Goal: Task Accomplishment & Management: Manage account settings

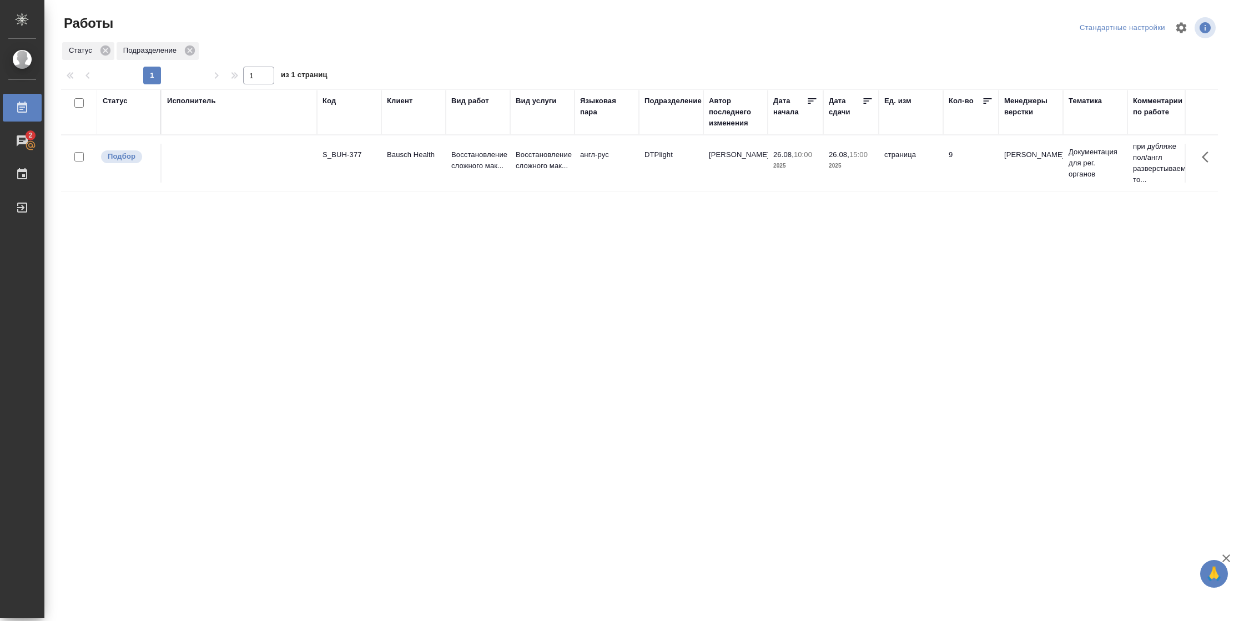
click at [132, 119] on div "Статус" at bounding box center [129, 111] width 52 height 33
click at [124, 103] on div "Статус" at bounding box center [115, 100] width 25 height 11
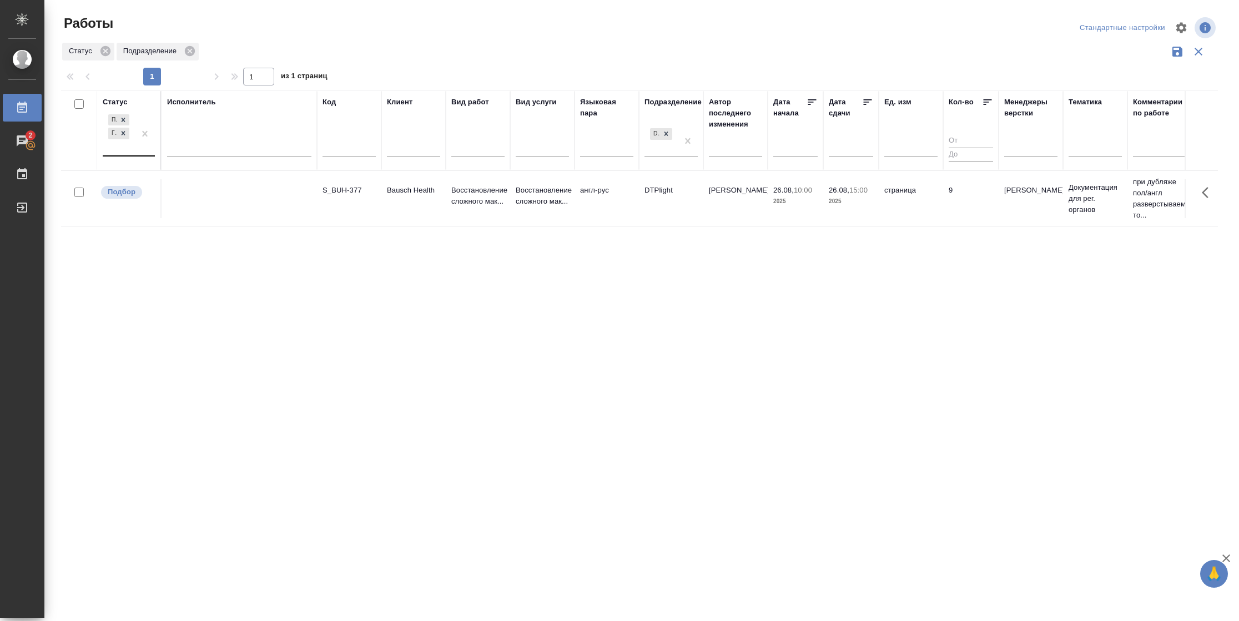
click at [137, 151] on div at bounding box center [145, 133] width 20 height 43
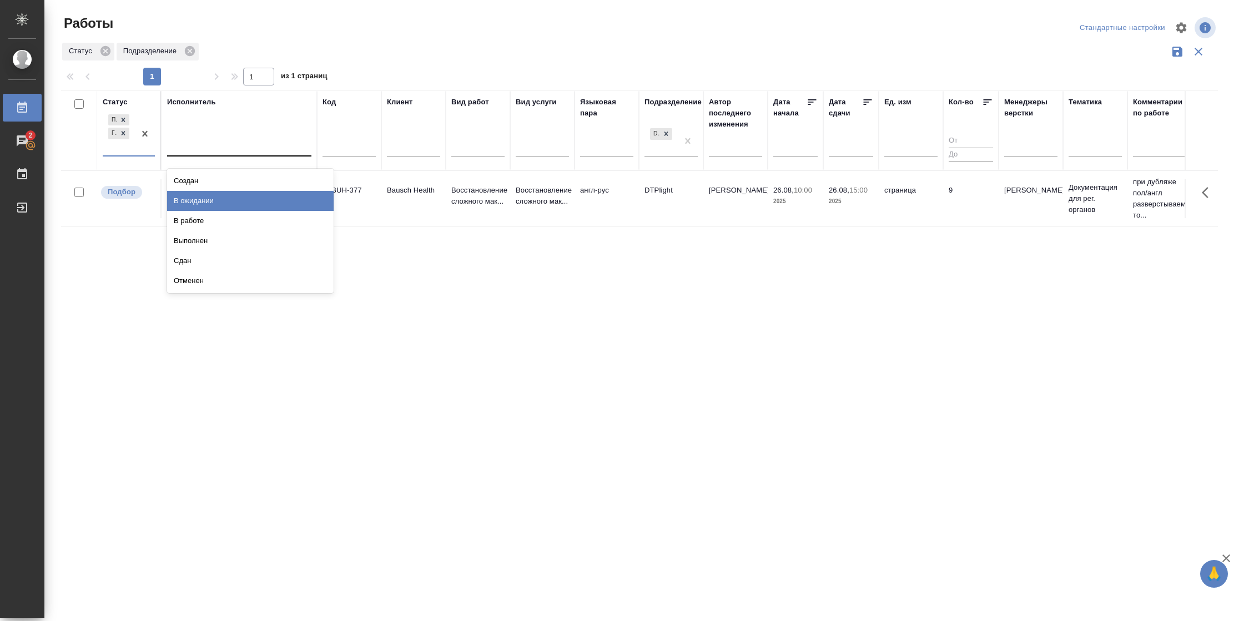
drag, startPoint x: 201, startPoint y: 205, endPoint x: 206, endPoint y: 153, distance: 52.3
click at [202, 202] on div "В ожидании" at bounding box center [250, 201] width 166 height 20
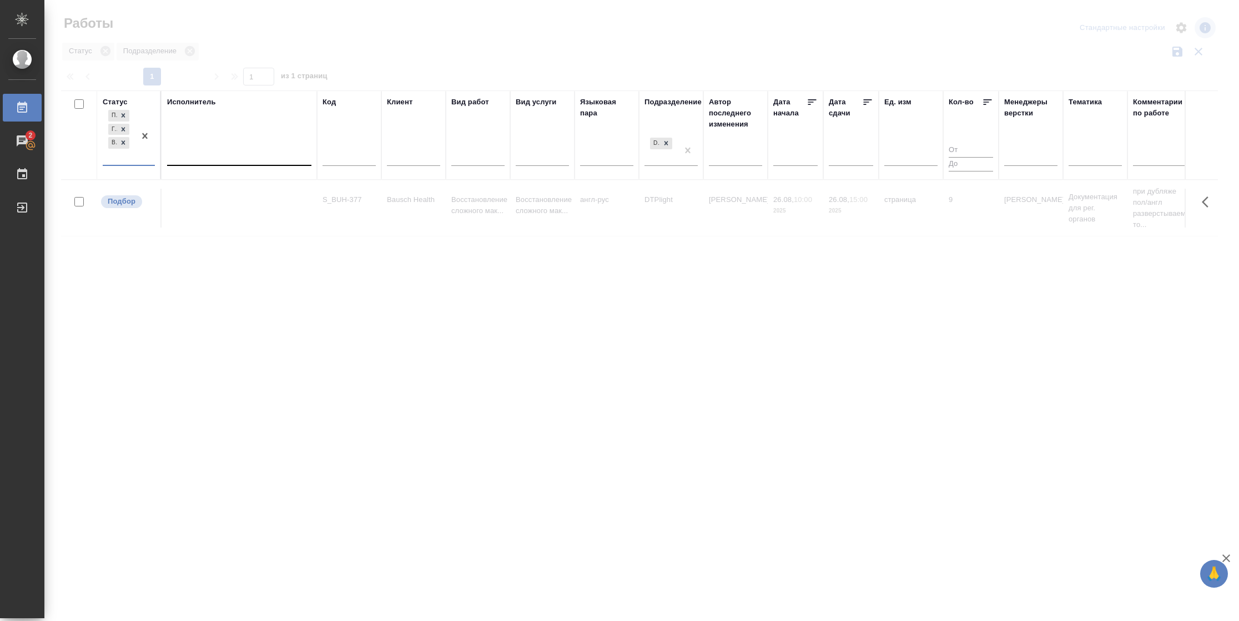
click at [206, 153] on div at bounding box center [239, 154] width 144 height 16
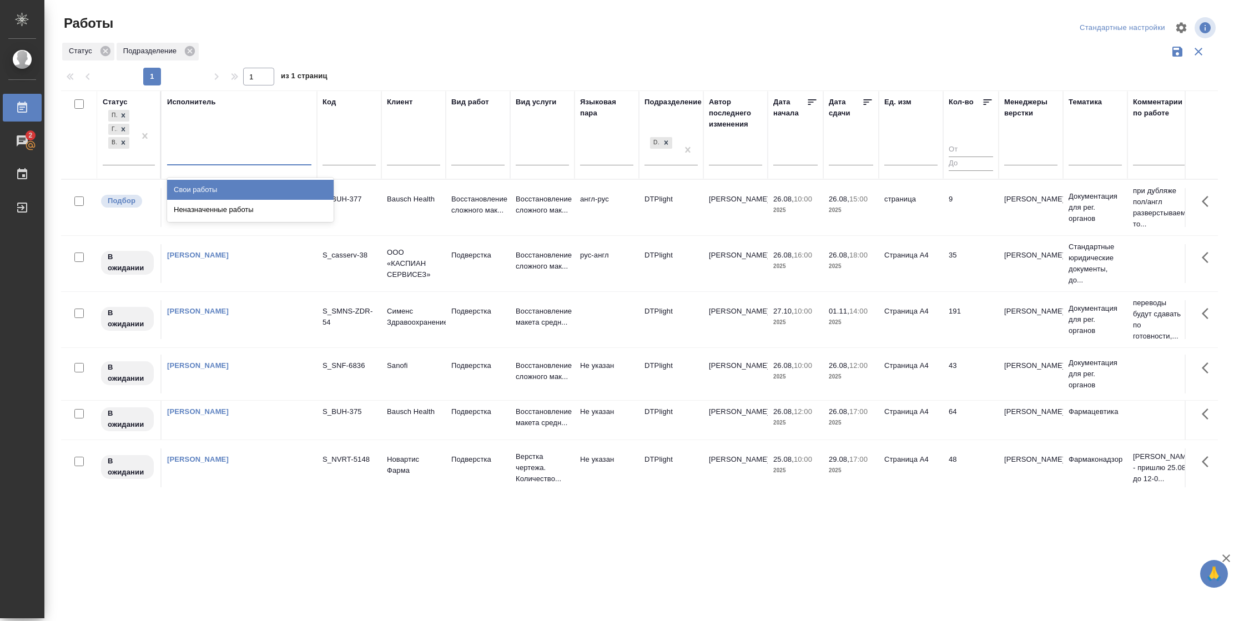
click at [204, 187] on div "Свои работы" at bounding box center [250, 190] width 166 height 20
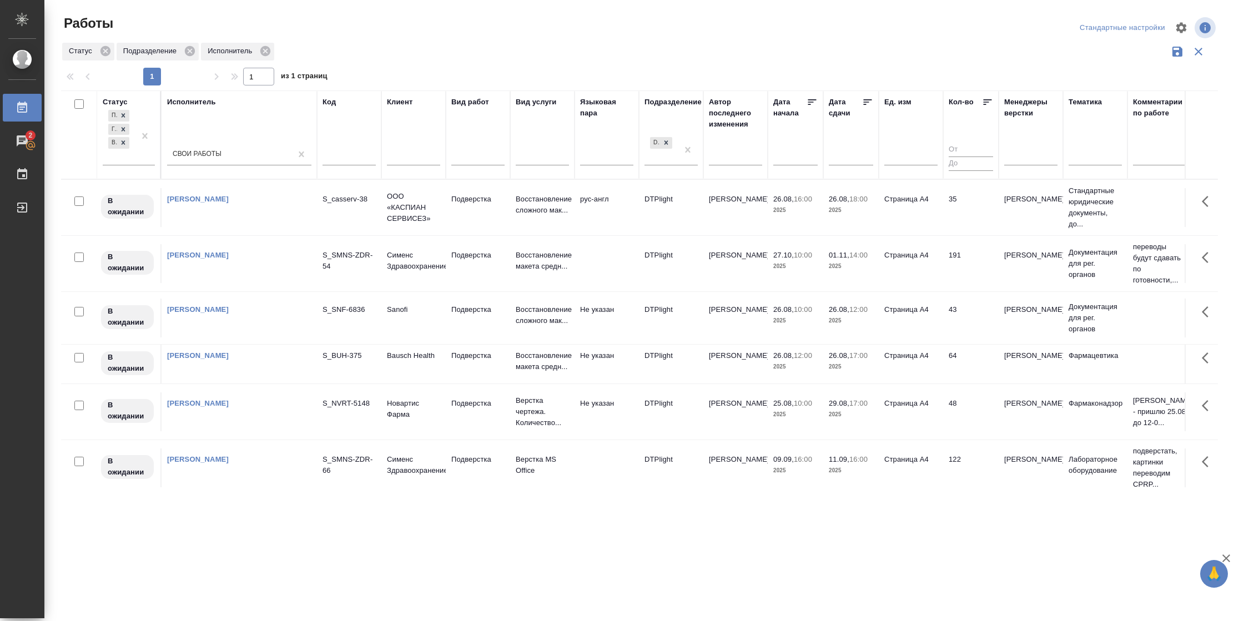
click at [867, 102] on icon at bounding box center [867, 102] width 8 height 6
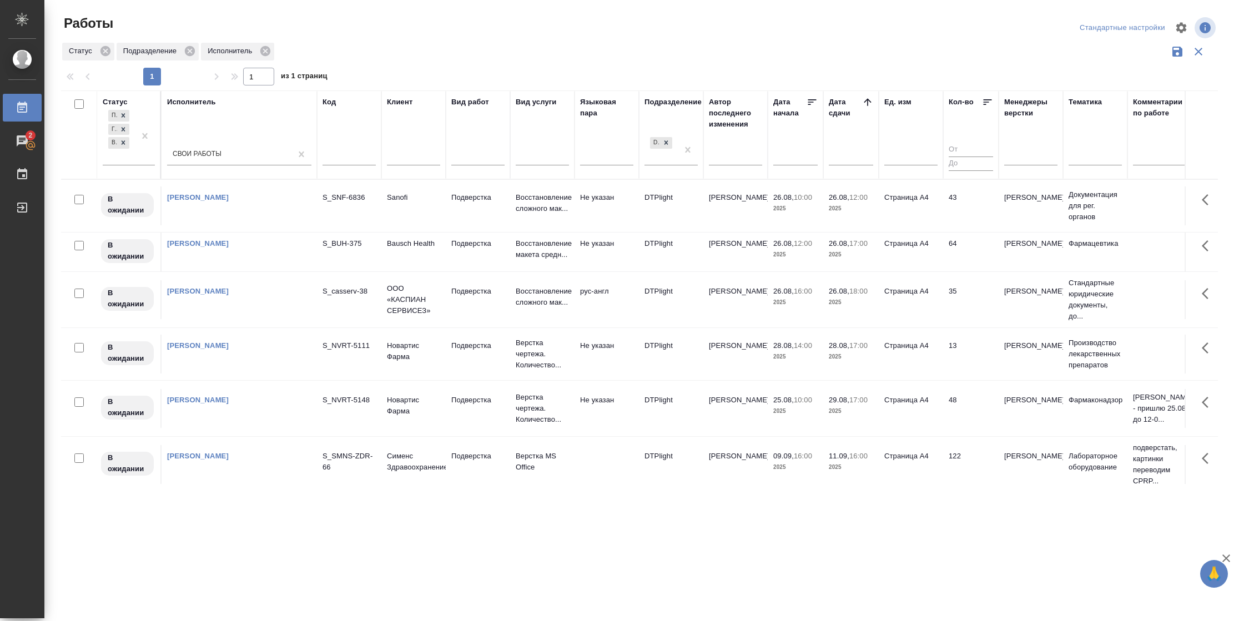
click at [961, 209] on td "43" at bounding box center [970, 205] width 55 height 39
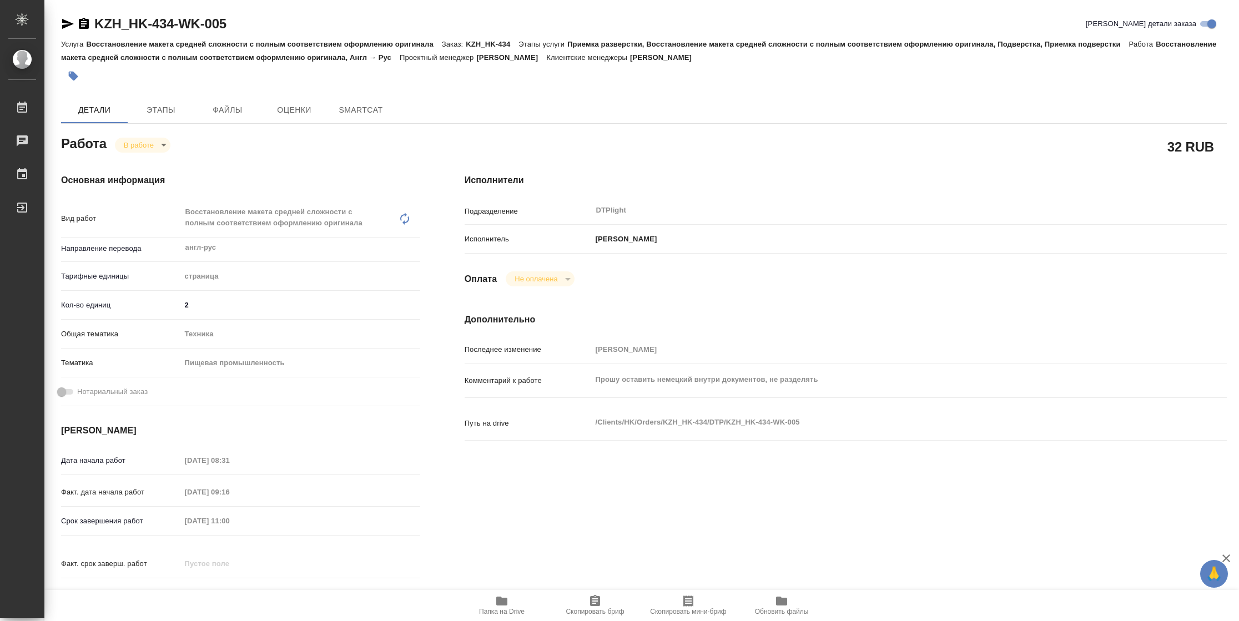
type textarea "x"
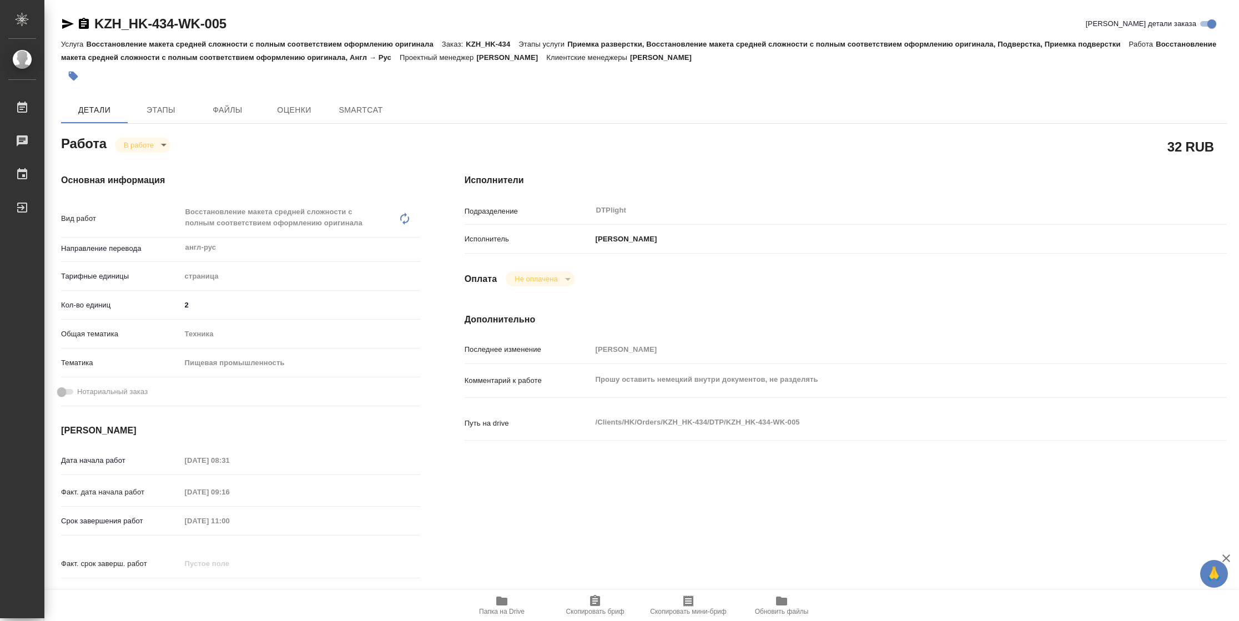
type textarea "x"
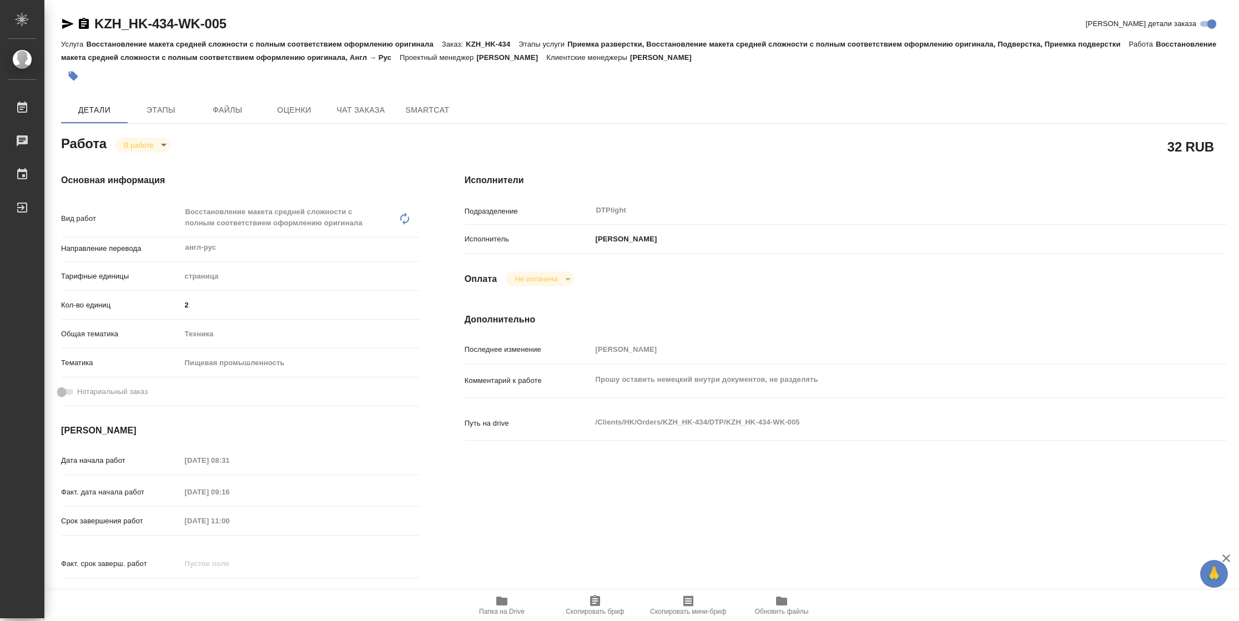
type textarea "x"
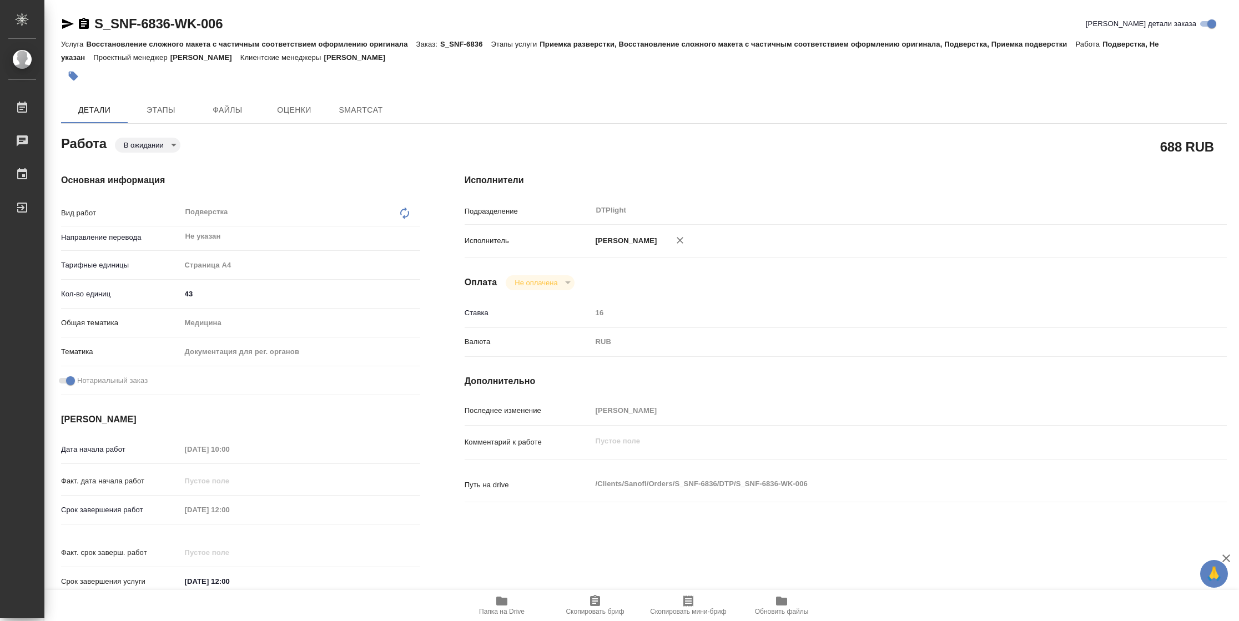
type textarea "x"
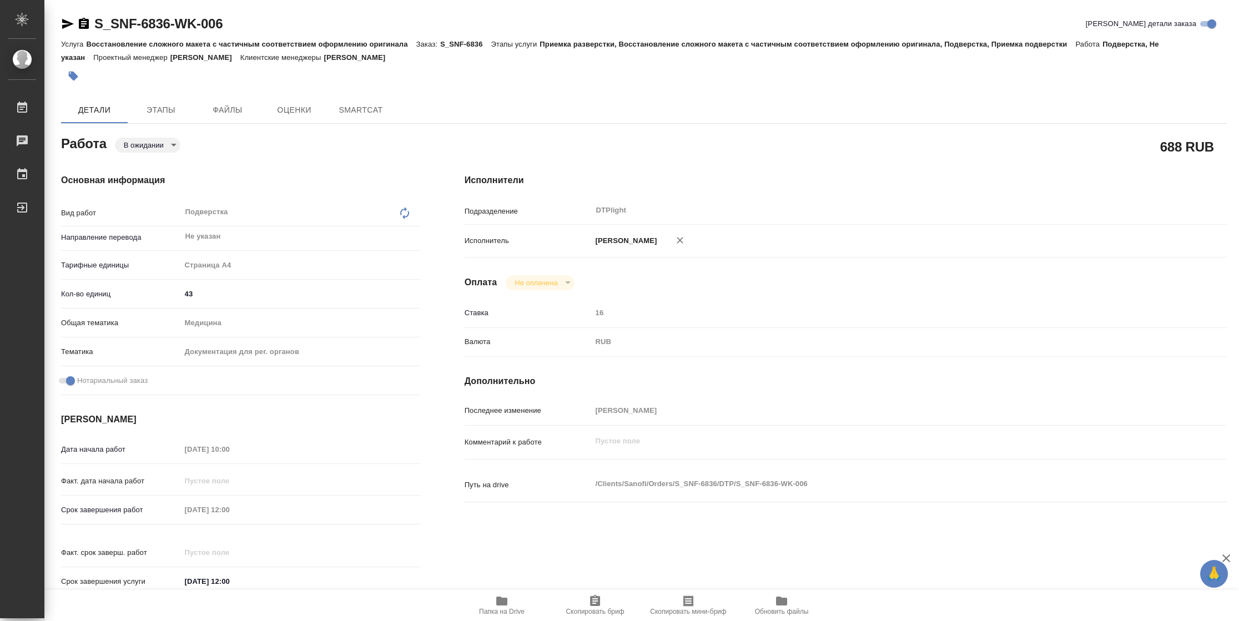
type textarea "x"
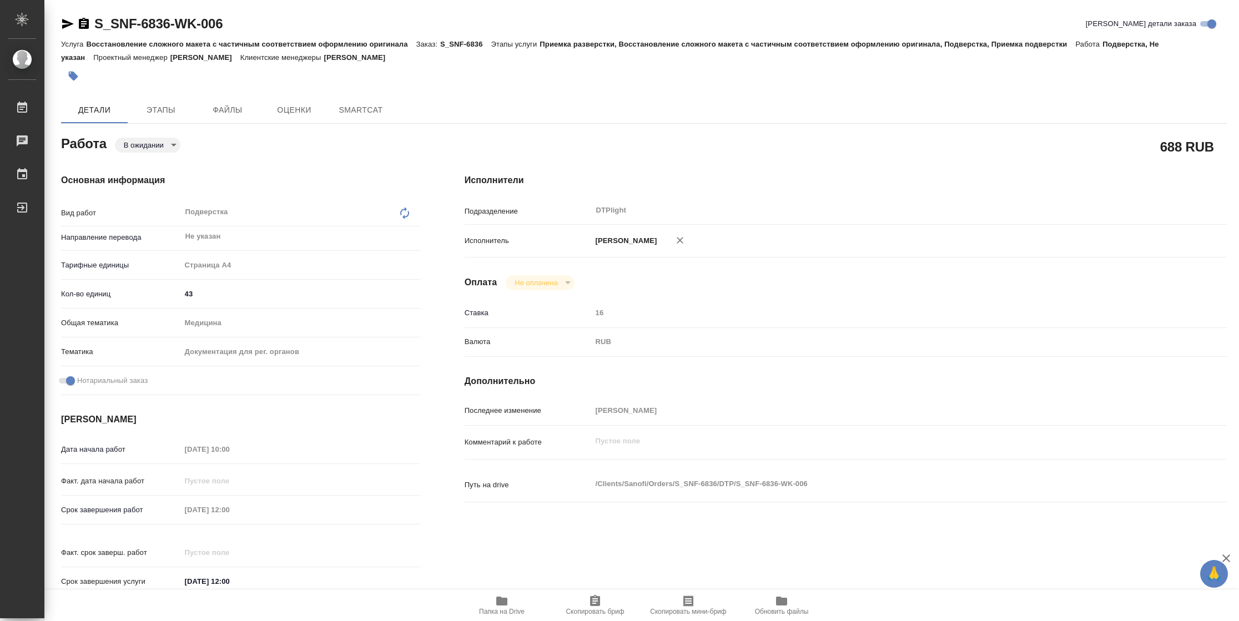
type textarea "x"
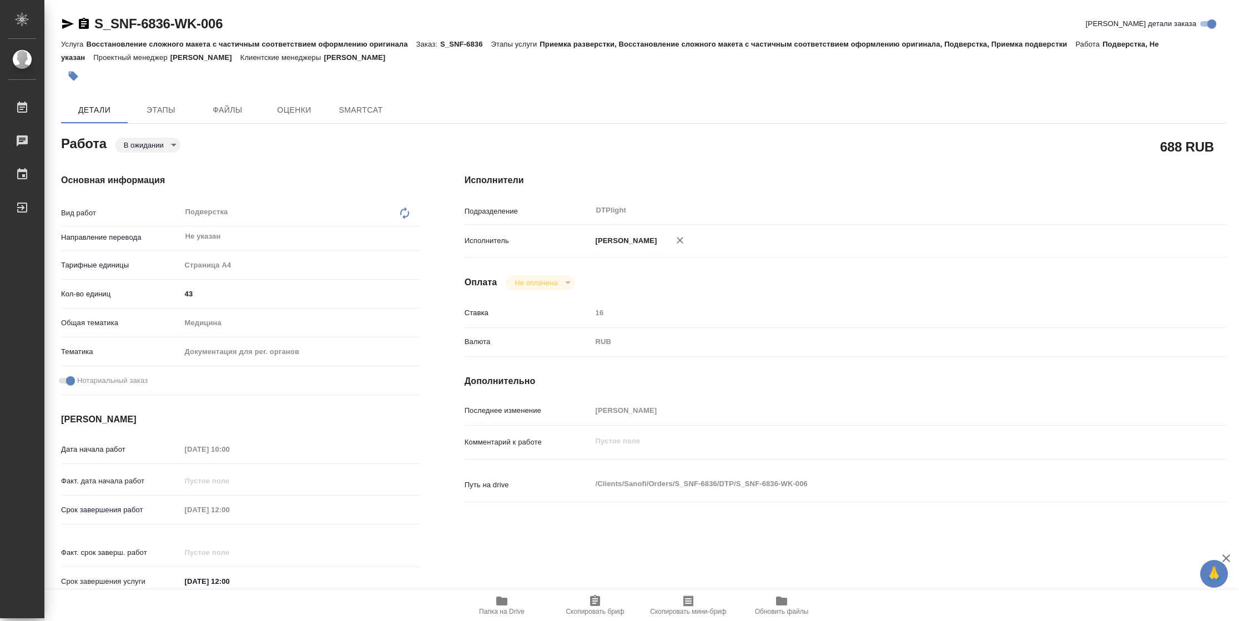
type textarea "x"
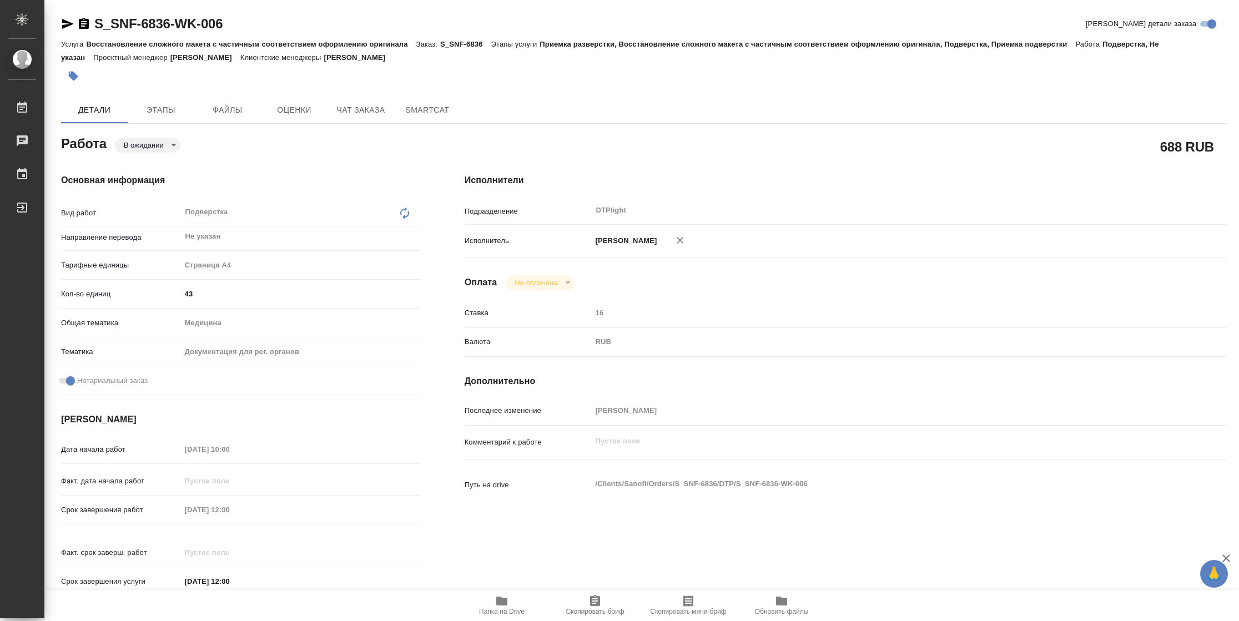
type textarea "x"
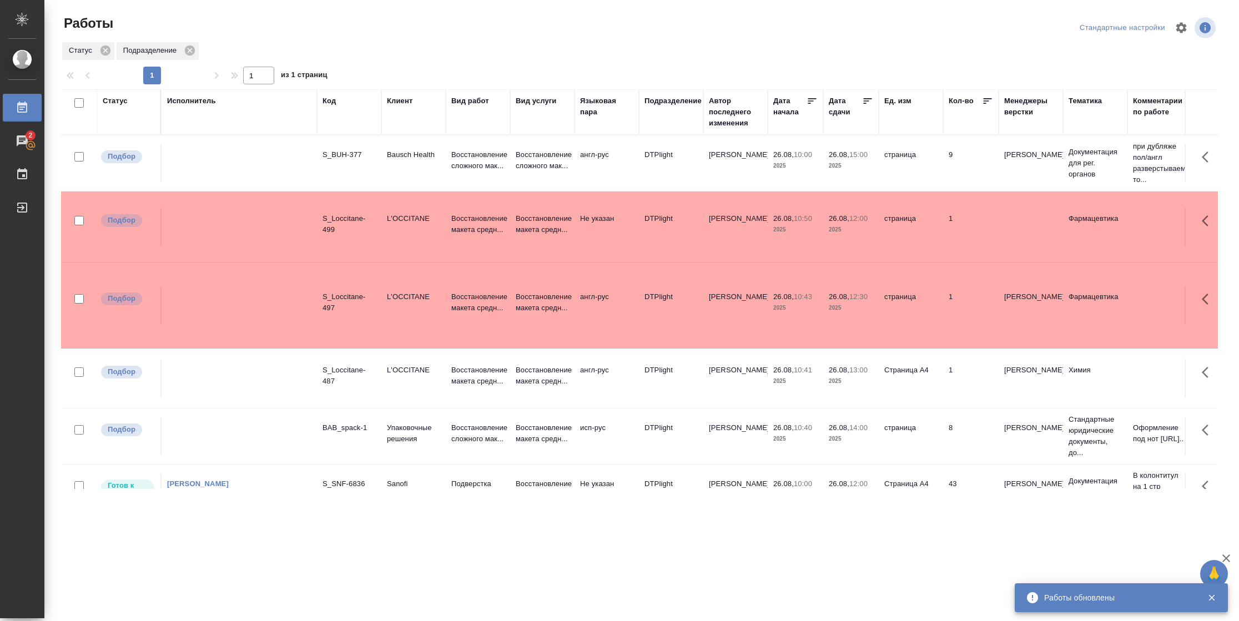
scroll to position [45, 0]
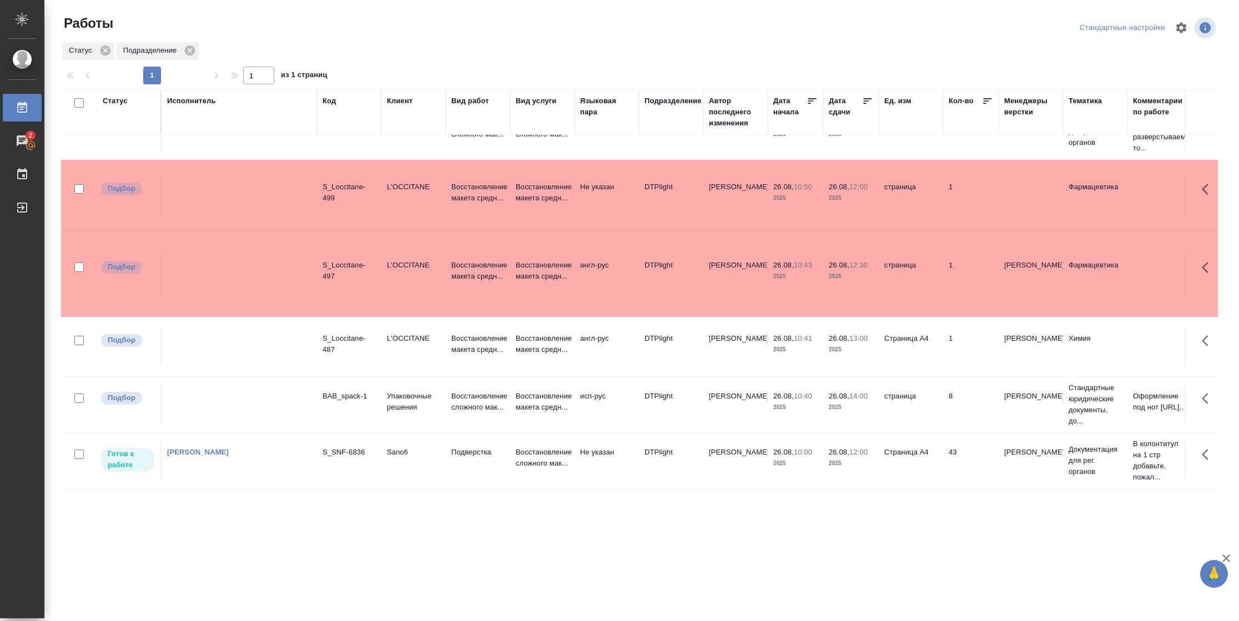
click at [910, 455] on td "Страница А4" at bounding box center [910, 460] width 64 height 39
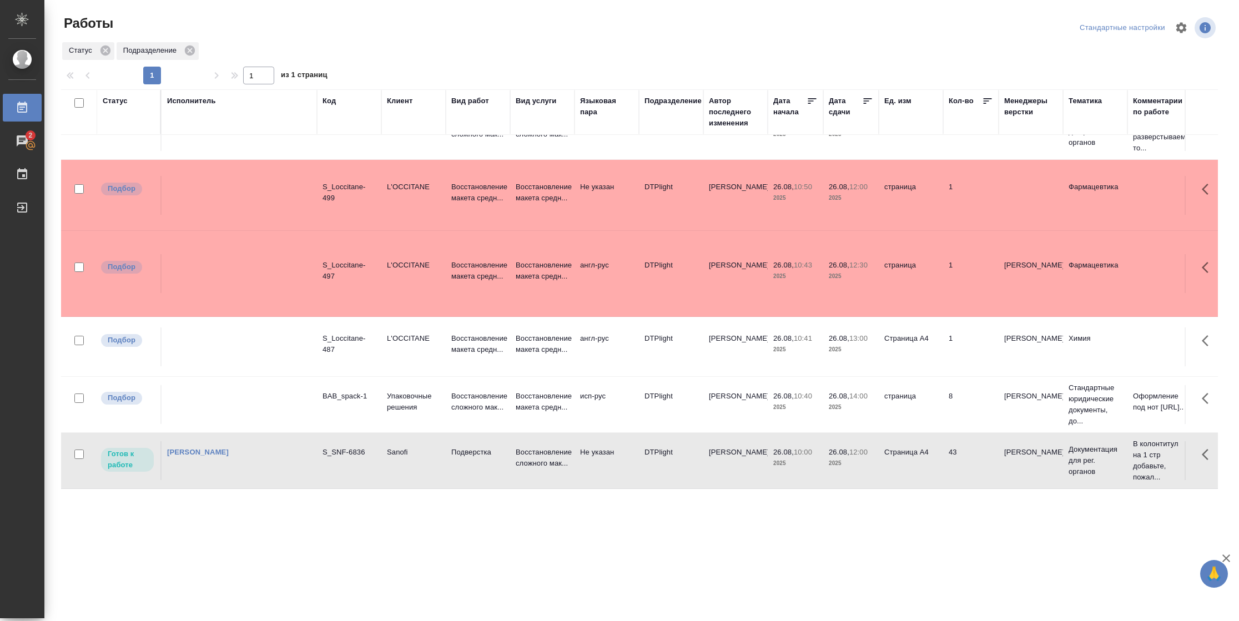
click at [910, 455] on td "Страница А4" at bounding box center [910, 460] width 64 height 39
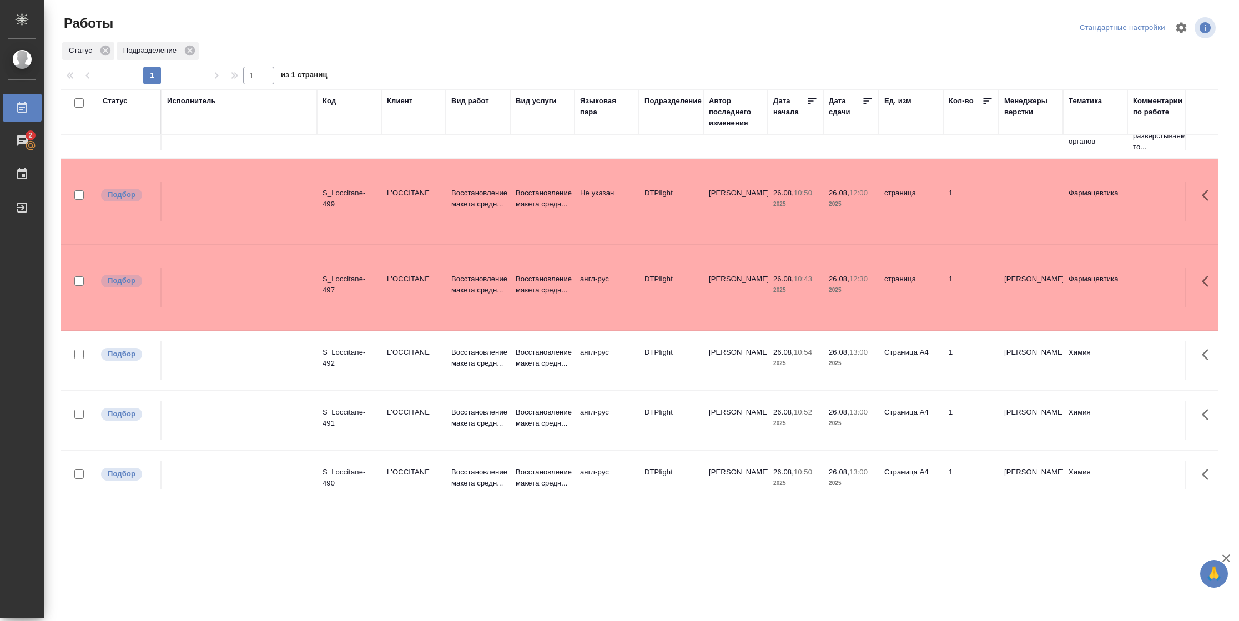
scroll to position [0, 0]
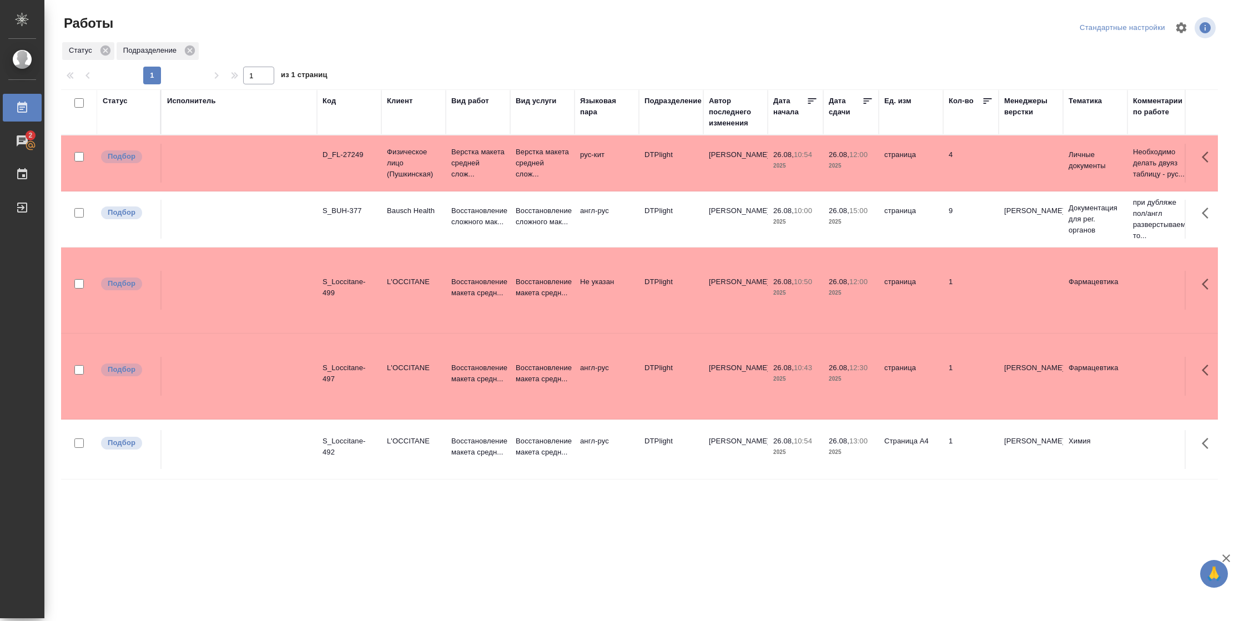
click at [870, 99] on icon at bounding box center [867, 100] width 11 height 11
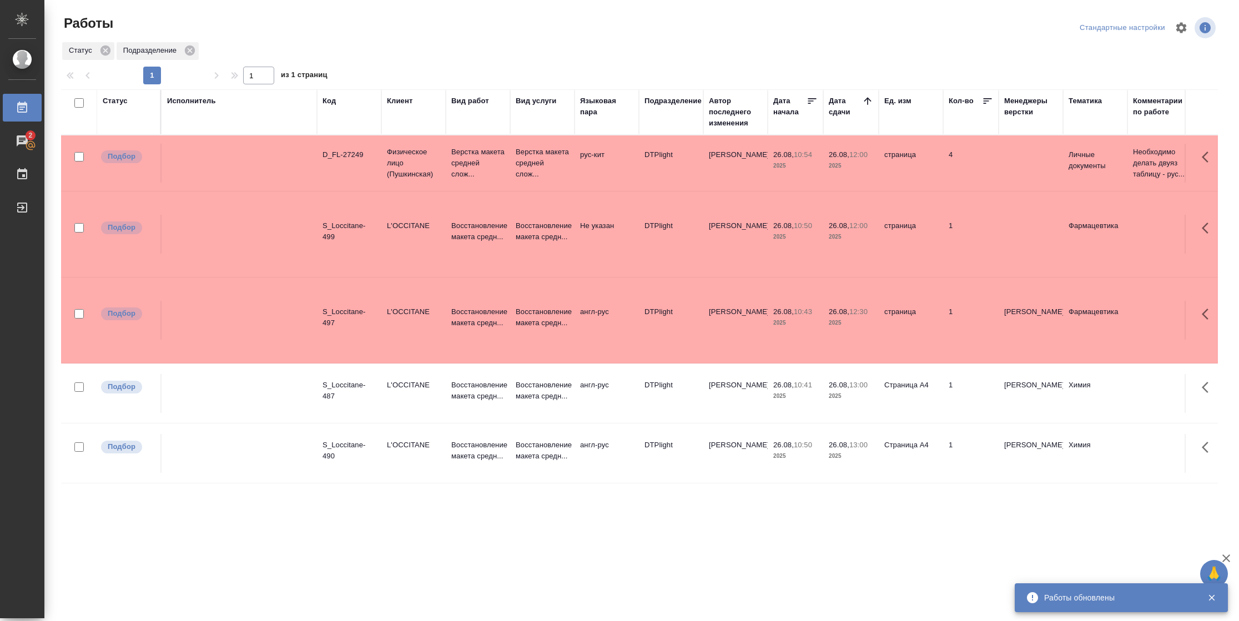
click at [121, 99] on div "Статус" at bounding box center [115, 100] width 25 height 11
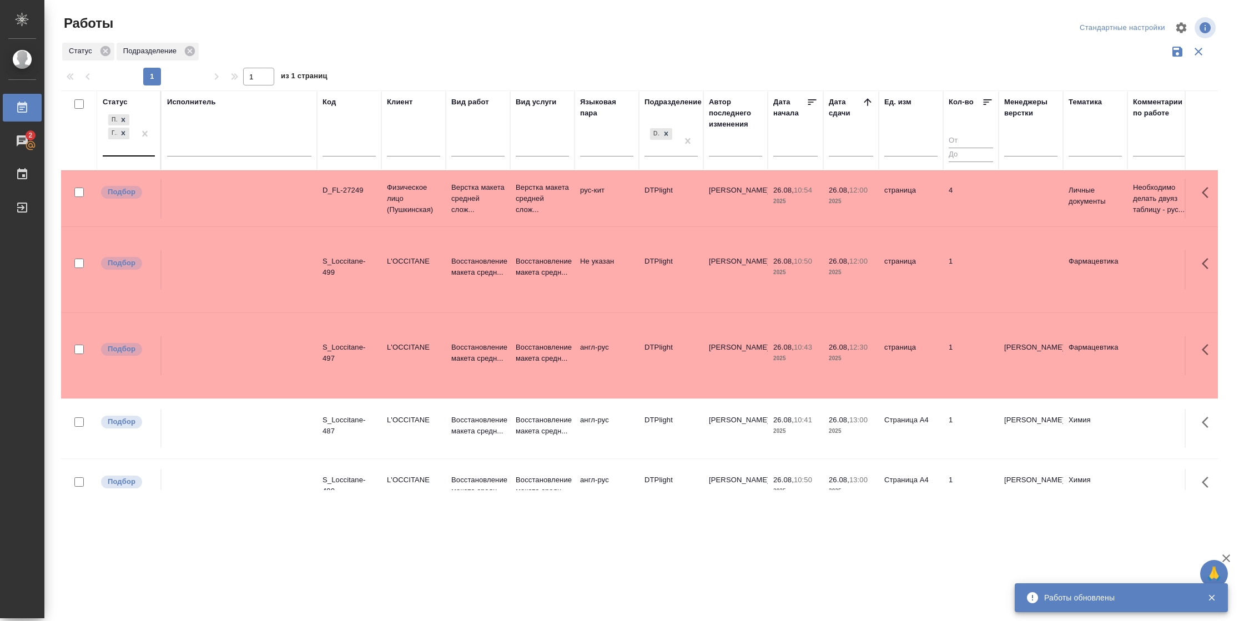
click at [128, 153] on div "Подбор Готов к работе" at bounding box center [119, 133] width 32 height 43
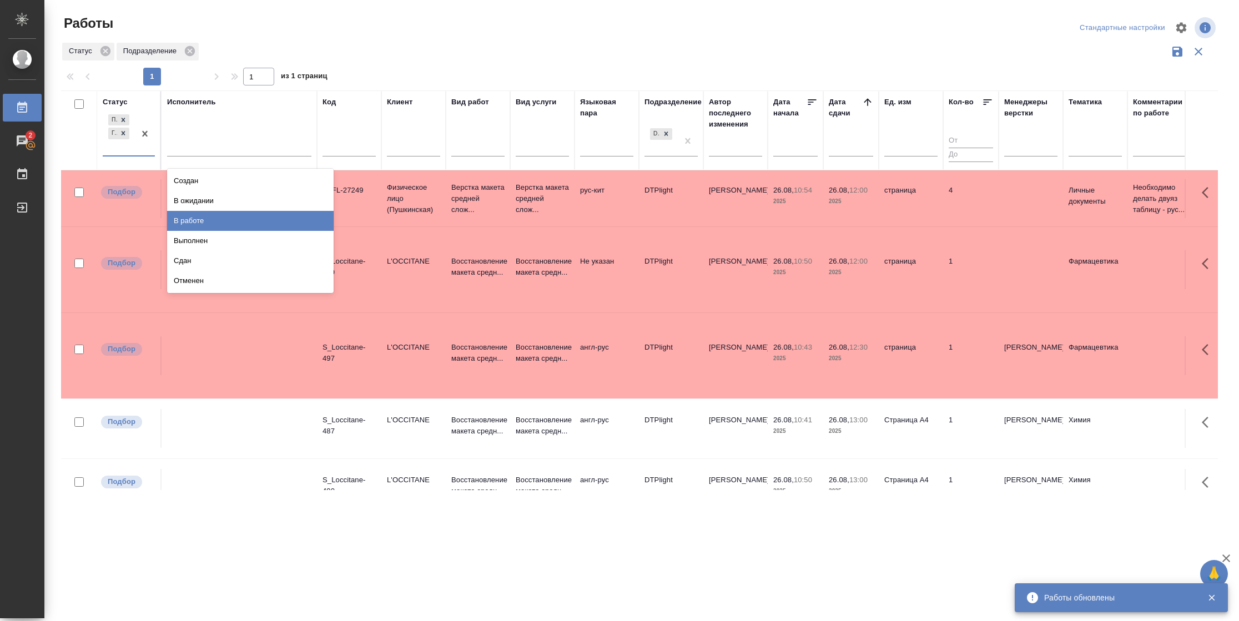
click at [206, 219] on div "В работе" at bounding box center [250, 221] width 166 height 20
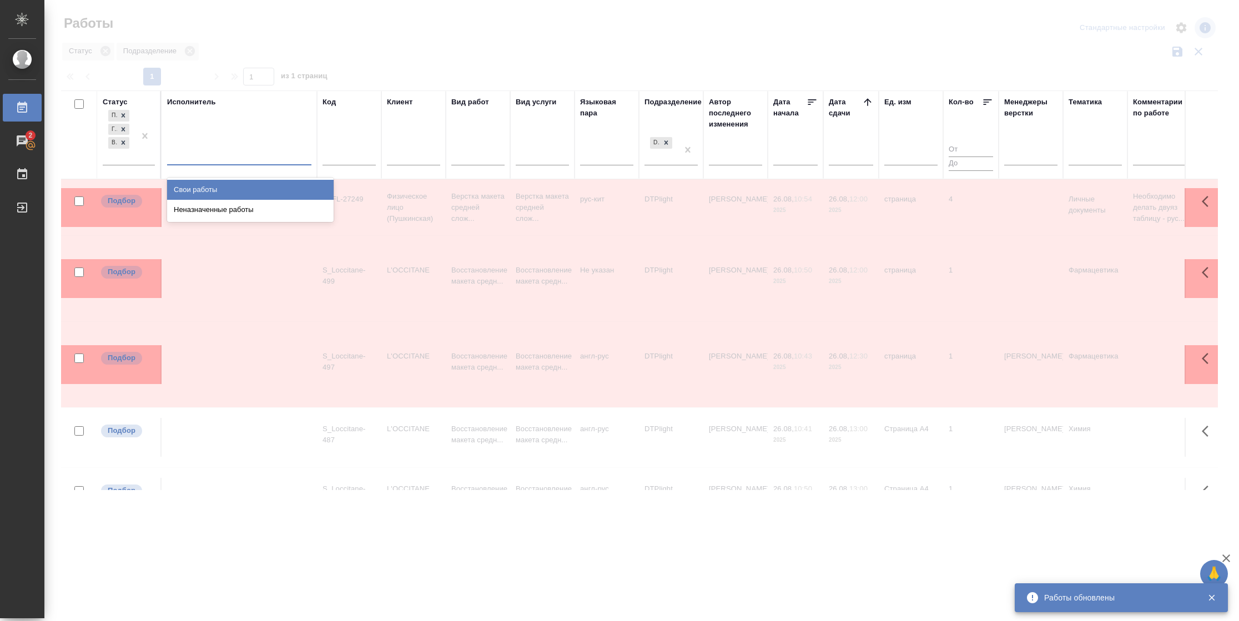
click at [224, 163] on div at bounding box center [239, 154] width 144 height 21
click at [225, 186] on div "Свои работы" at bounding box center [250, 190] width 166 height 20
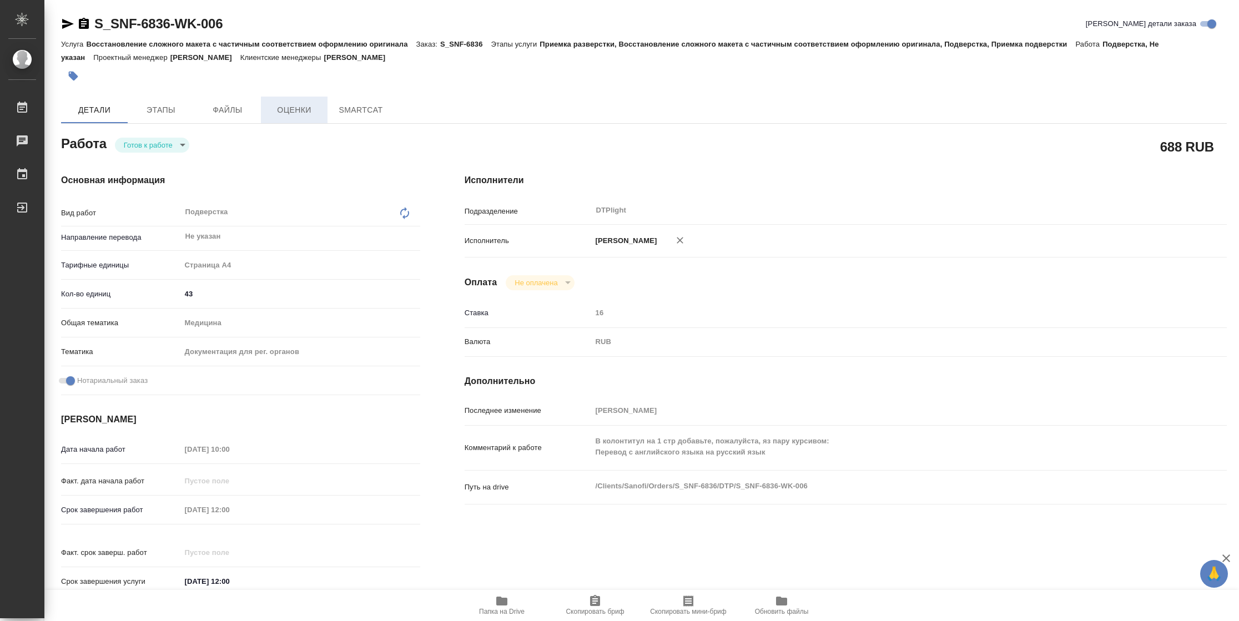
type textarea "x"
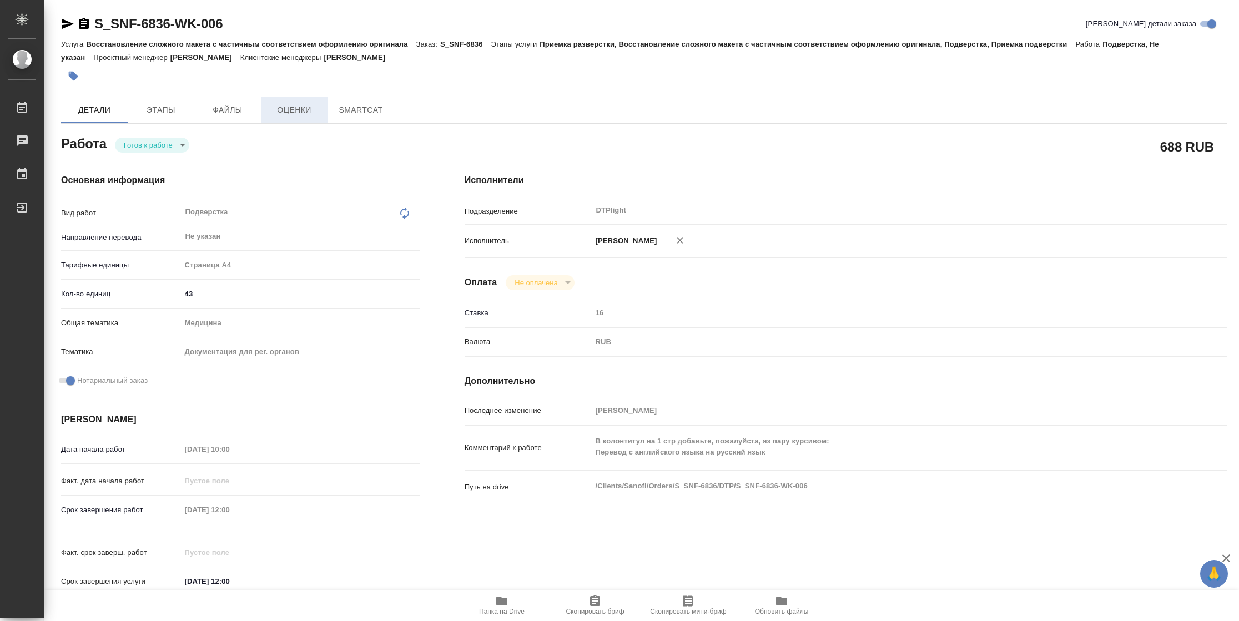
type textarea "x"
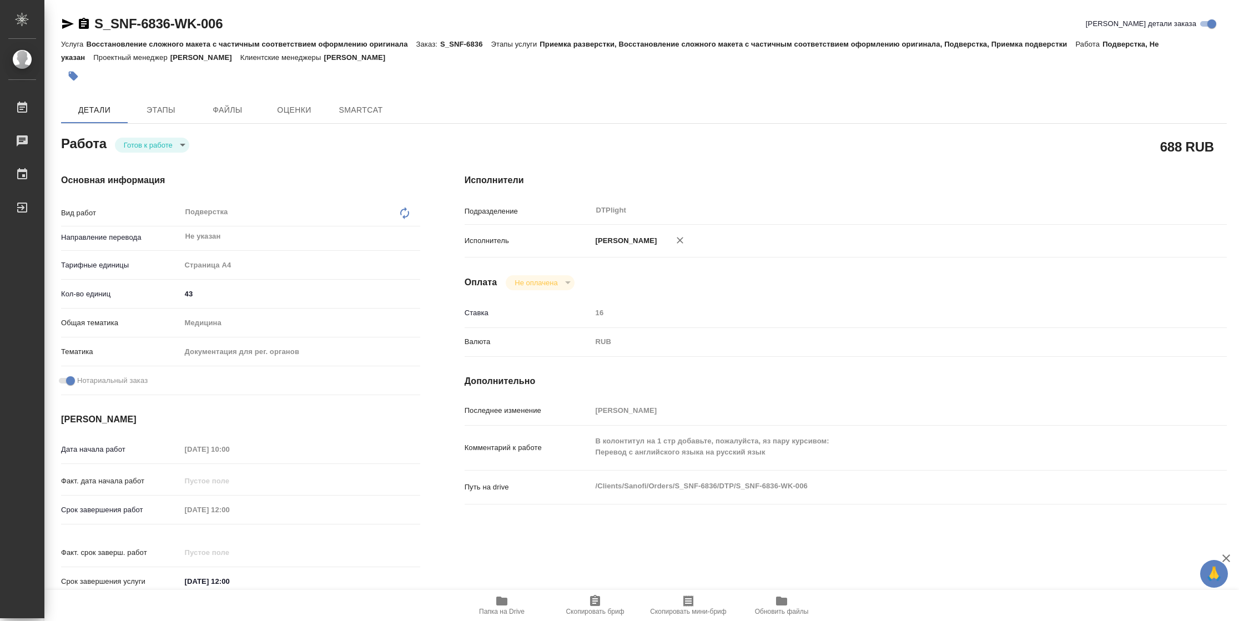
type textarea "x"
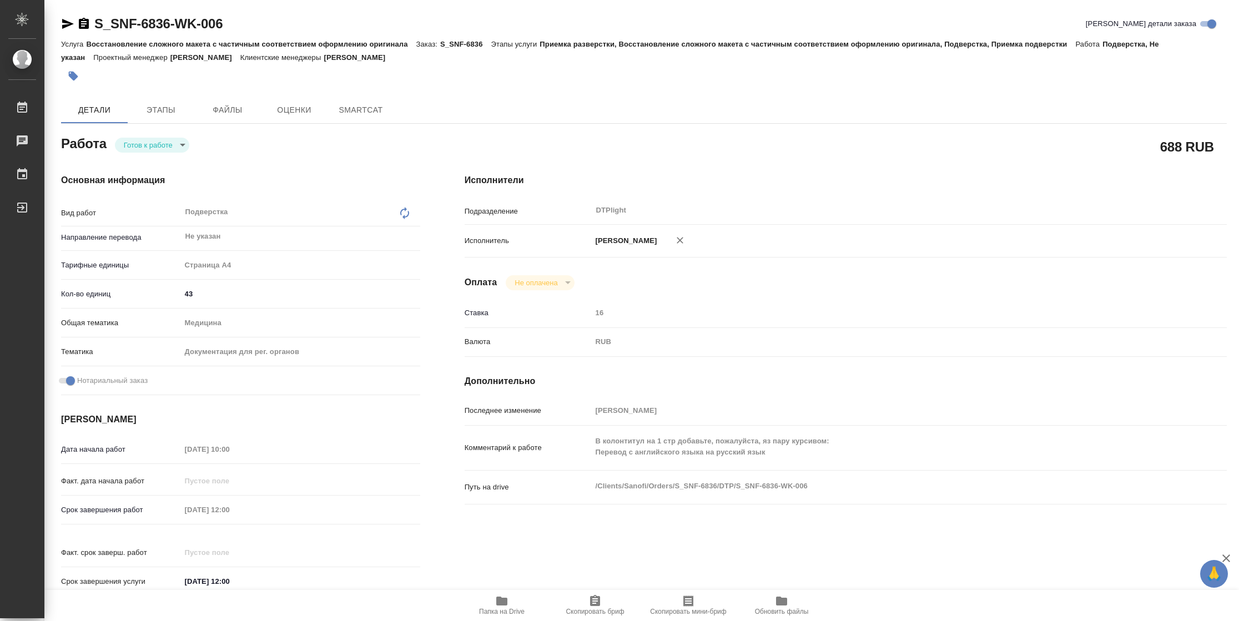
type textarea "x"
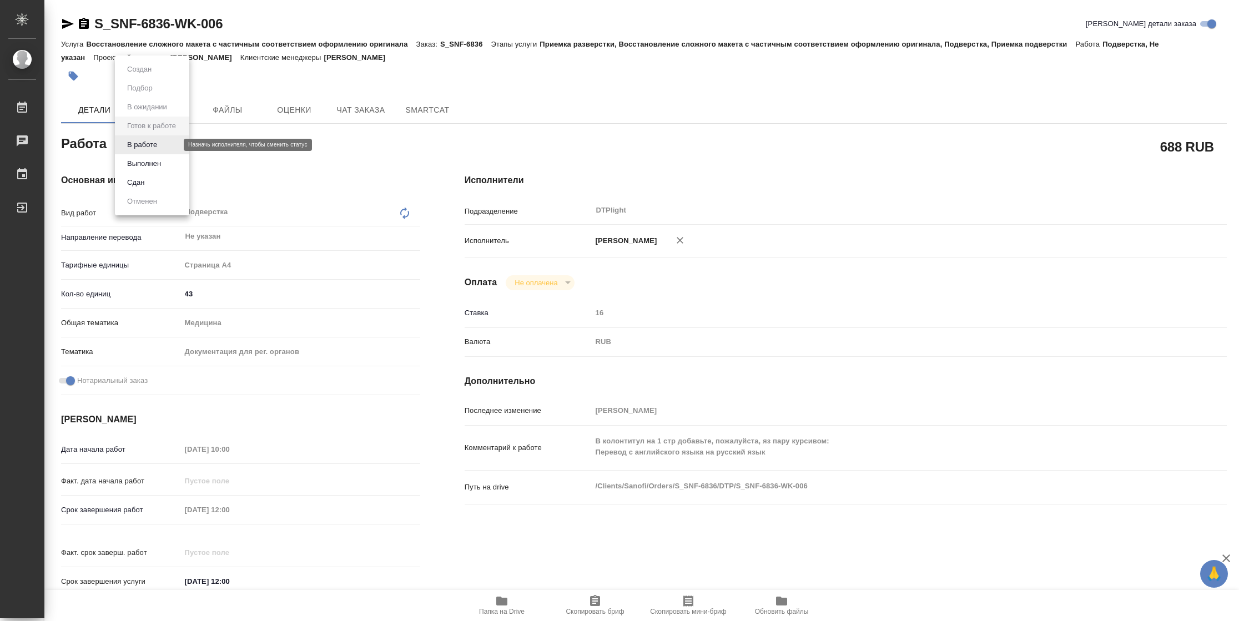
click at [172, 142] on body "🙏 .cls-1 fill:#fff; AWATERA Vasilyeva Natalia Работы Чаты График Выйти S_SNF-68…" at bounding box center [619, 310] width 1239 height 621
type textarea "x"
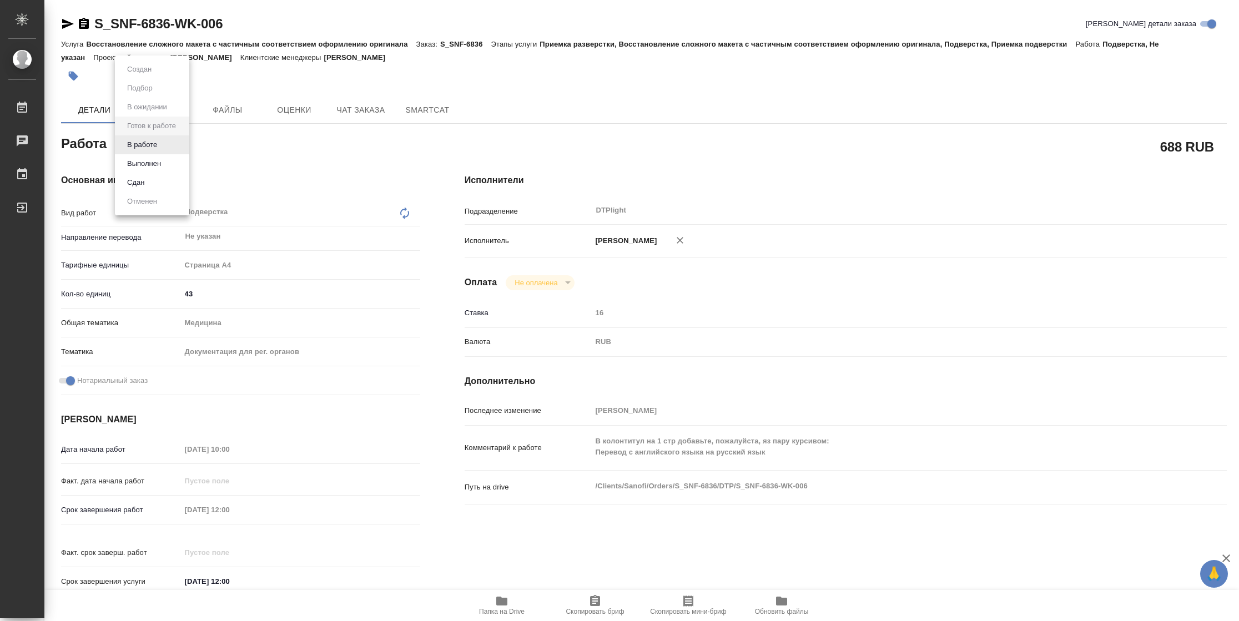
type textarea "x"
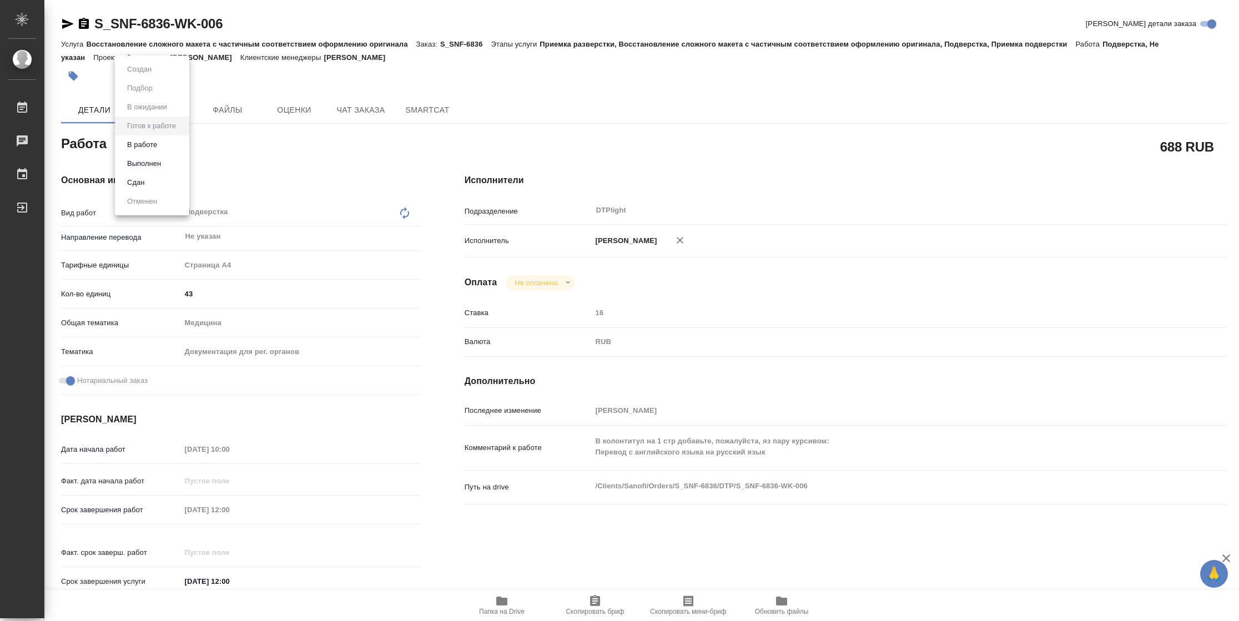
type textarea "x"
click at [170, 144] on li "В работе" at bounding box center [152, 144] width 74 height 19
type textarea "x"
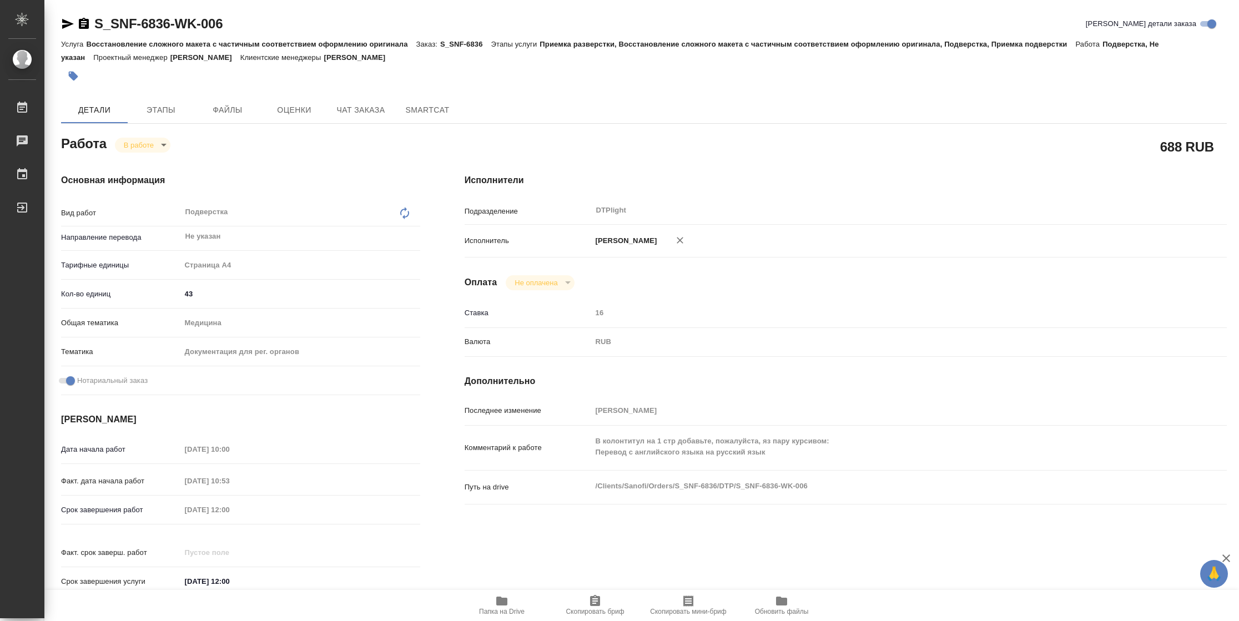
type textarea "x"
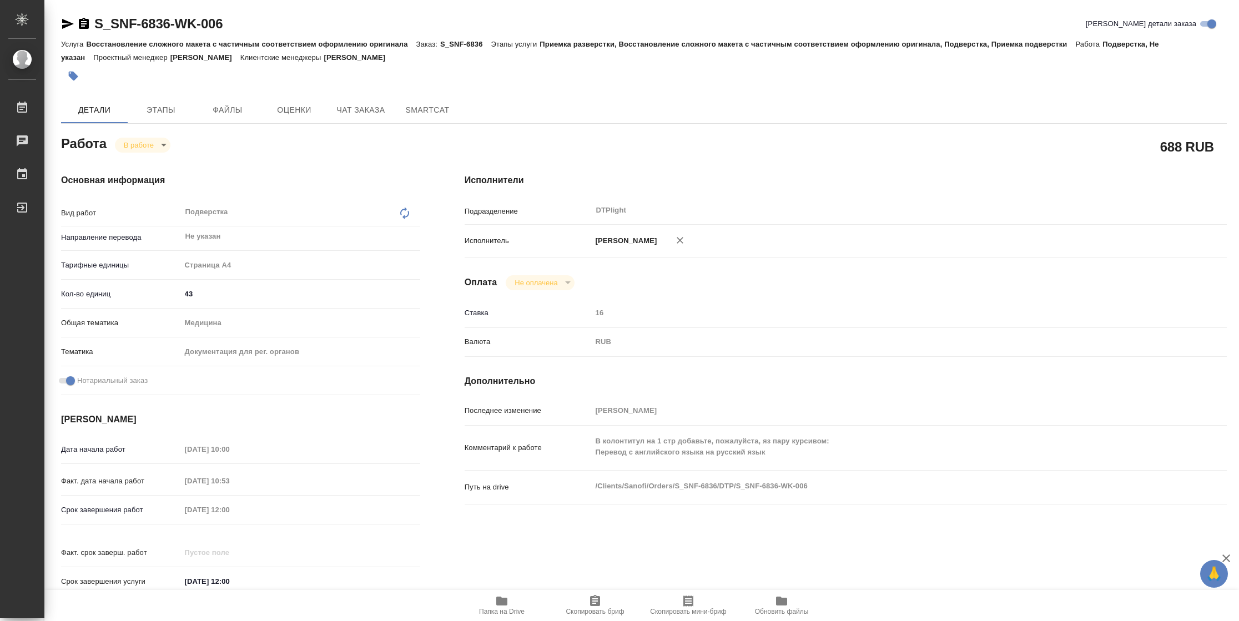
type textarea "x"
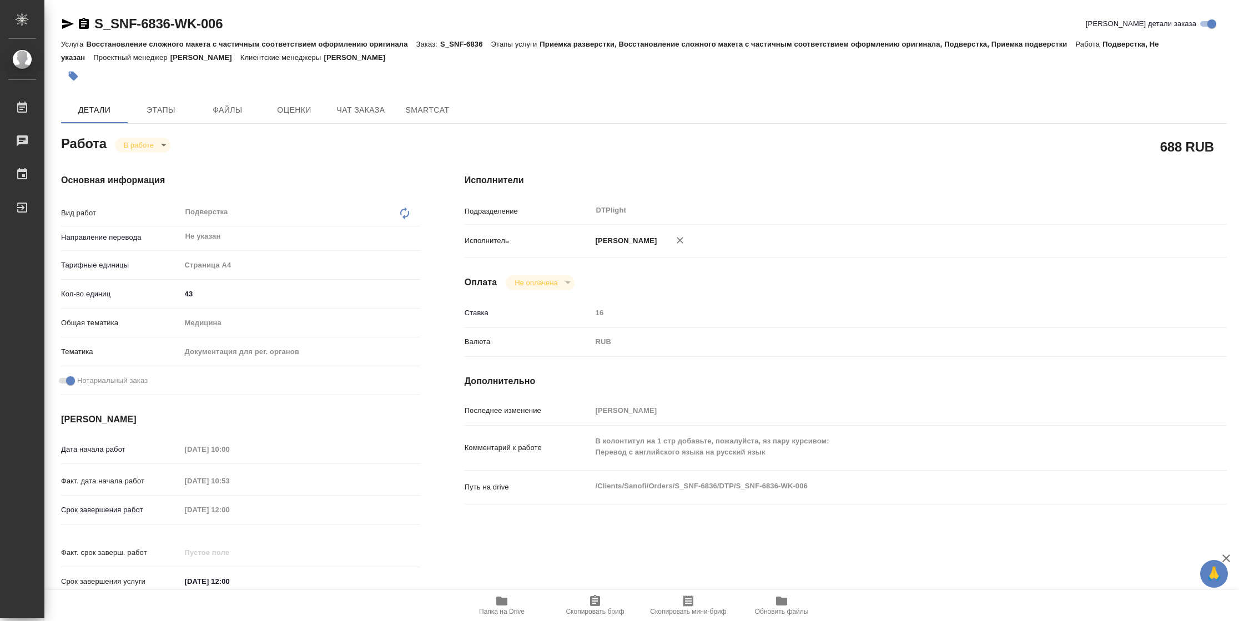
type textarea "x"
click at [73, 26] on icon "button" at bounding box center [67, 23] width 13 height 13
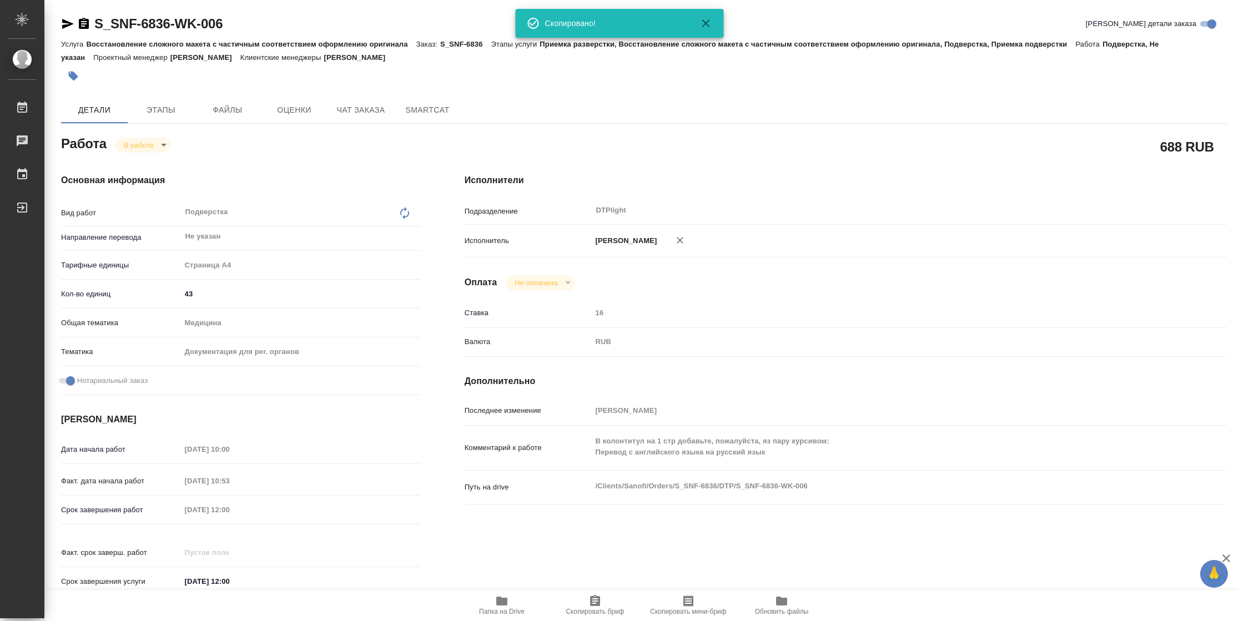
type textarea "x"
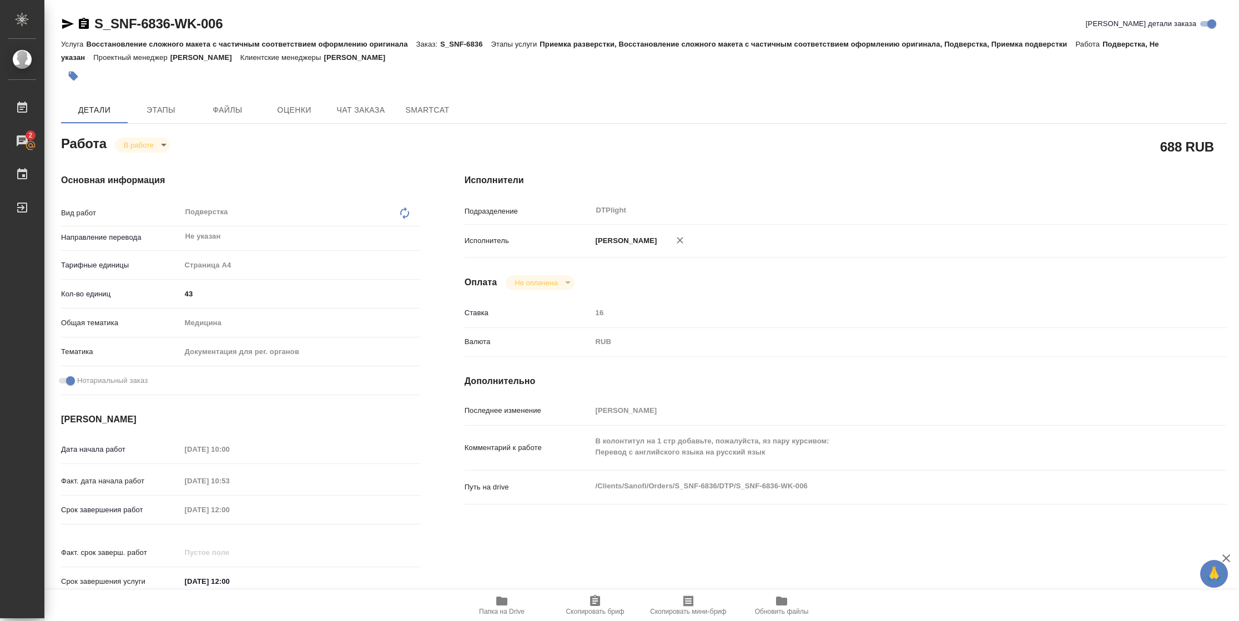
type textarea "x"
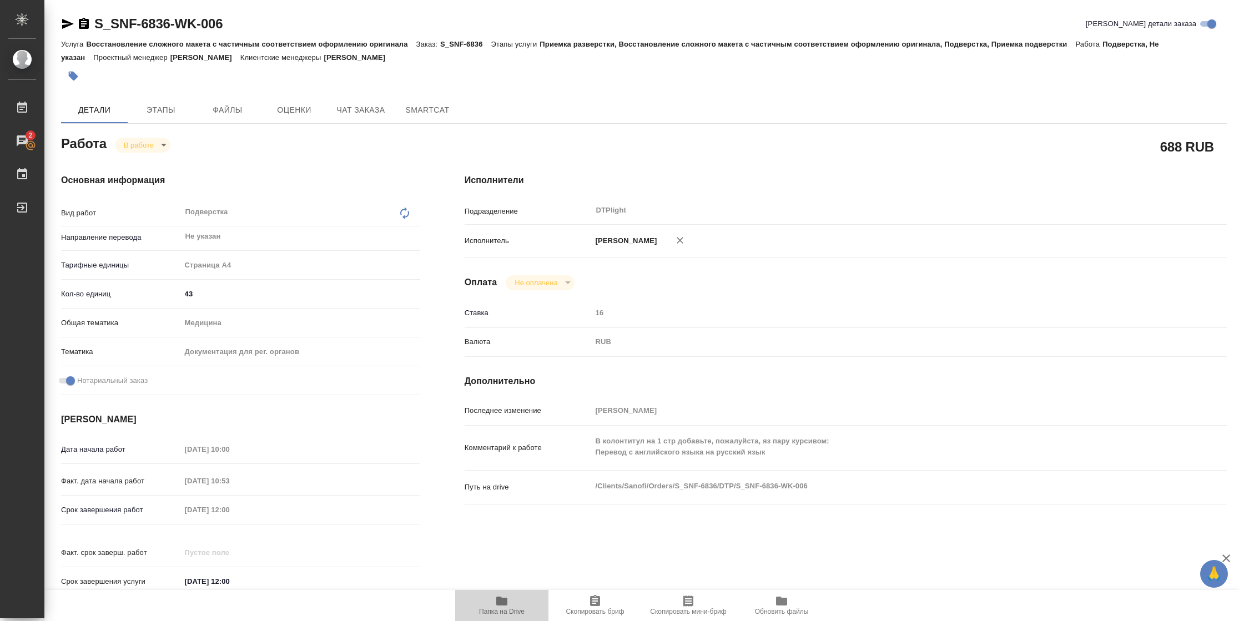
click at [505, 609] on span "Папка на Drive" at bounding box center [502, 612] width 46 height 8
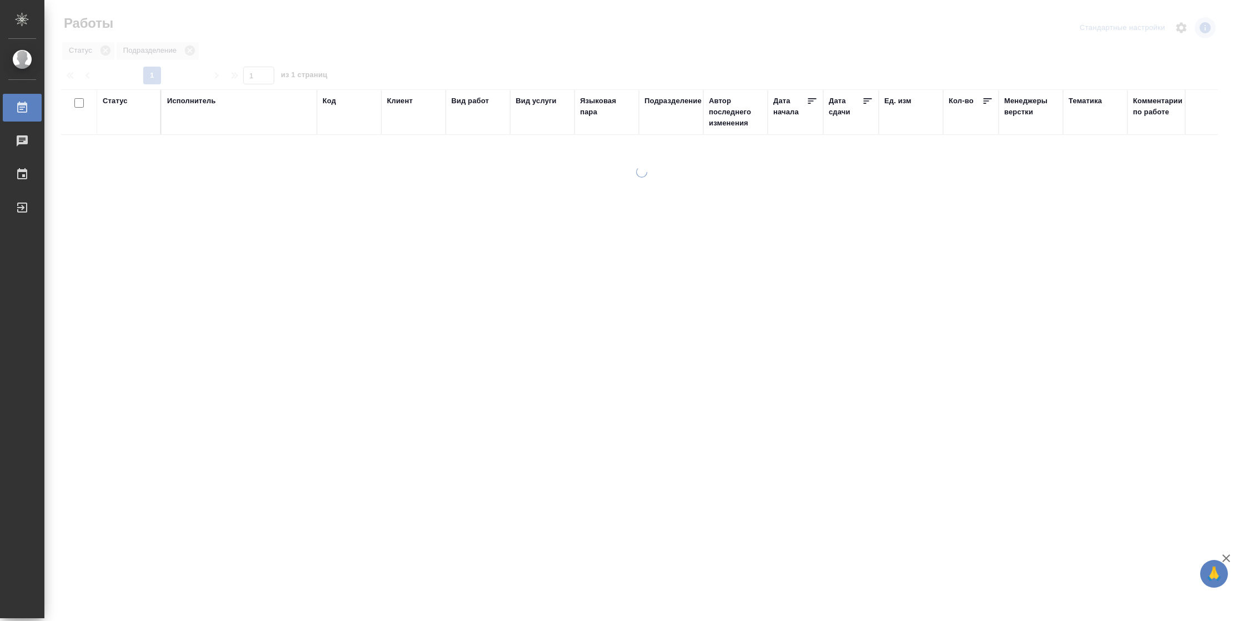
click at [868, 100] on icon at bounding box center [867, 101] width 8 height 6
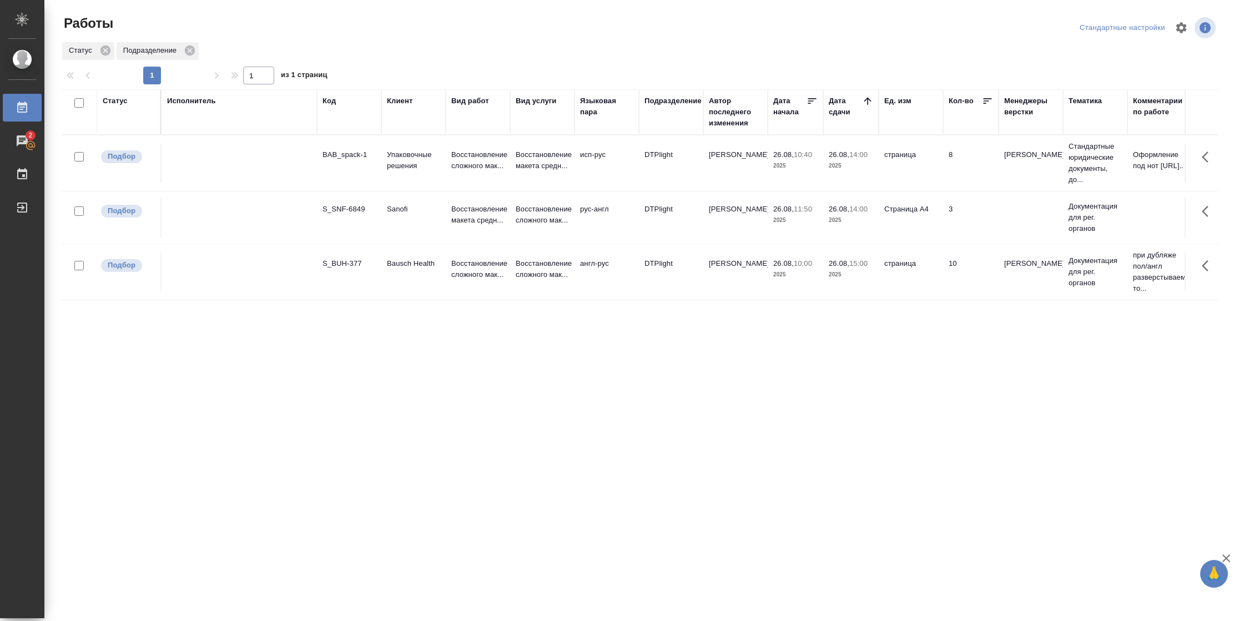
click at [642, 210] on td "DTPlight" at bounding box center [671, 217] width 64 height 39
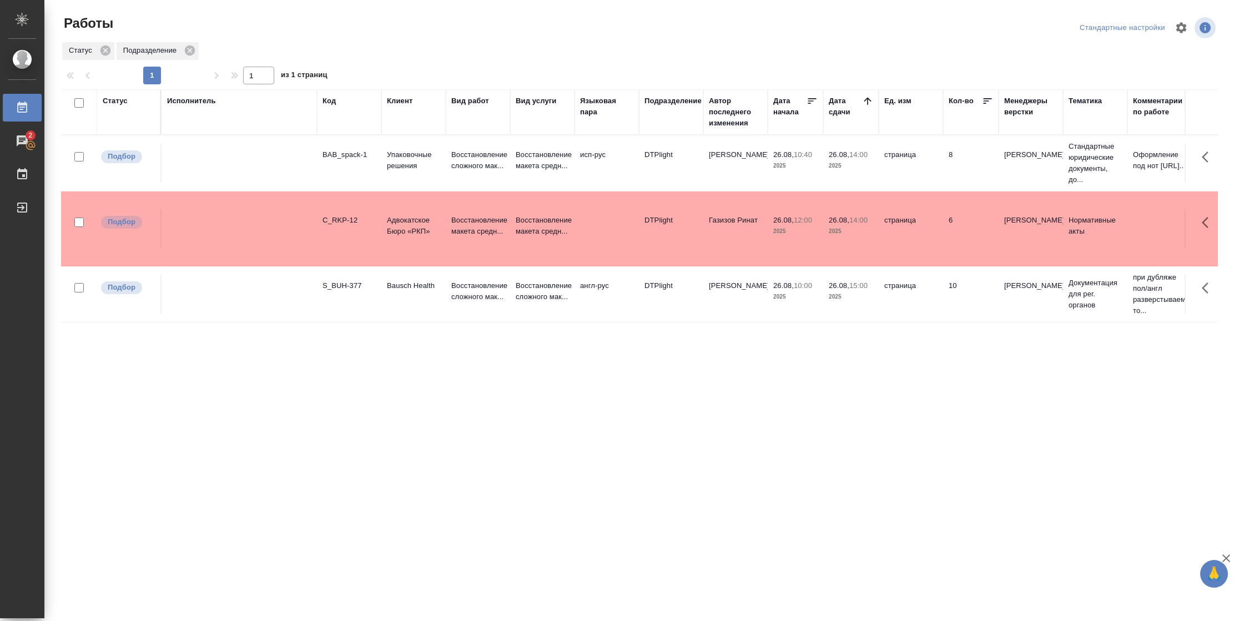
click at [125, 102] on div "Статус" at bounding box center [115, 100] width 25 height 11
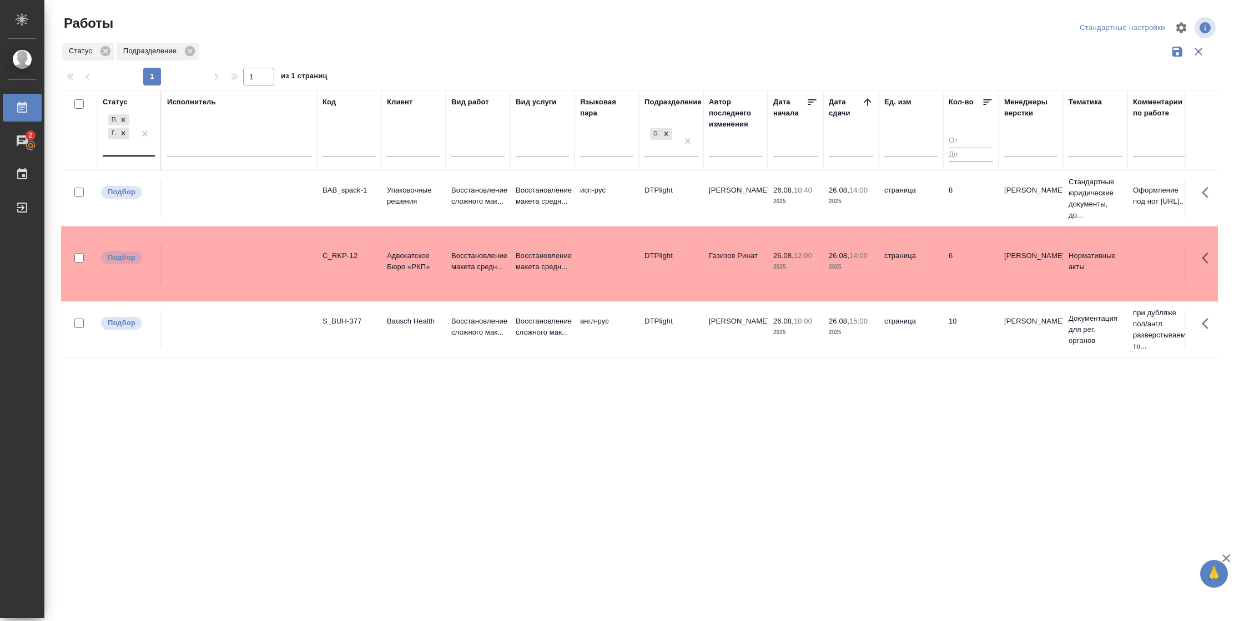
click at [134, 149] on div "Подбор Готов к работе" at bounding box center [119, 133] width 32 height 43
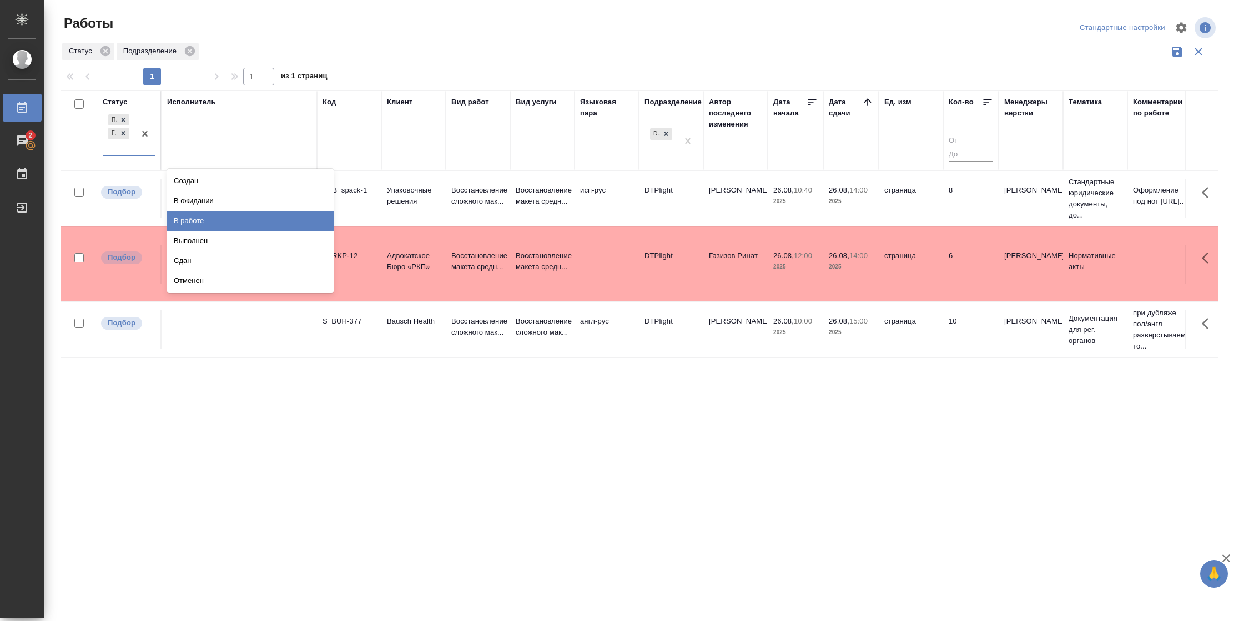
click at [186, 225] on div "В работе" at bounding box center [250, 221] width 166 height 20
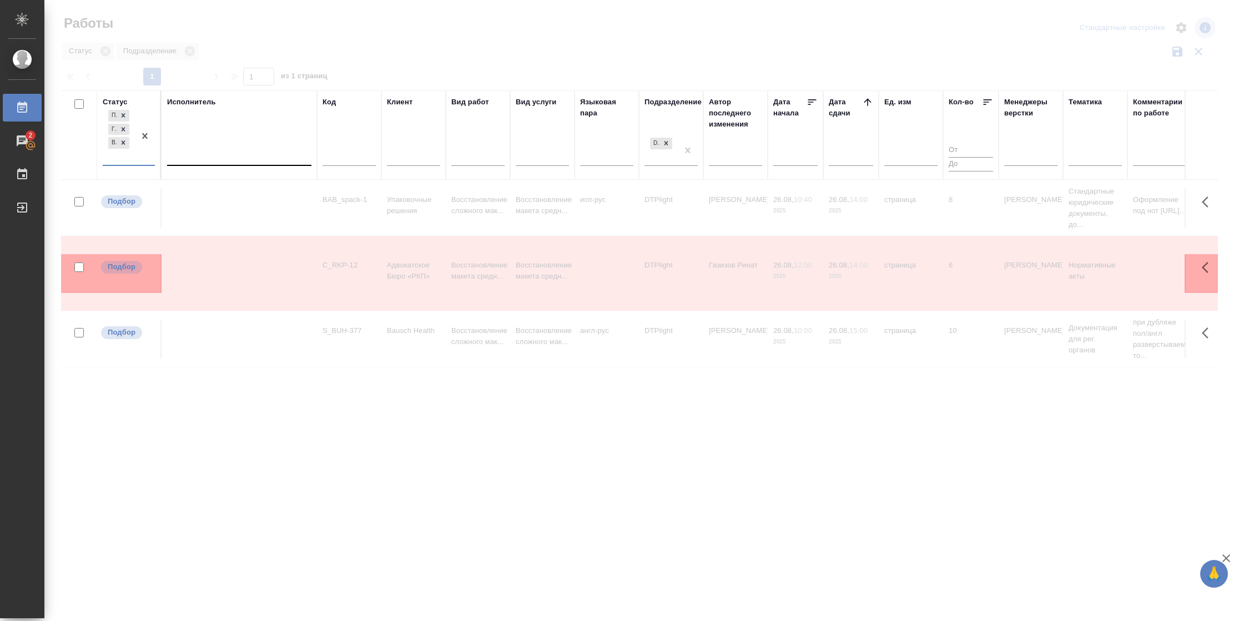
click at [234, 153] on div at bounding box center [239, 154] width 144 height 16
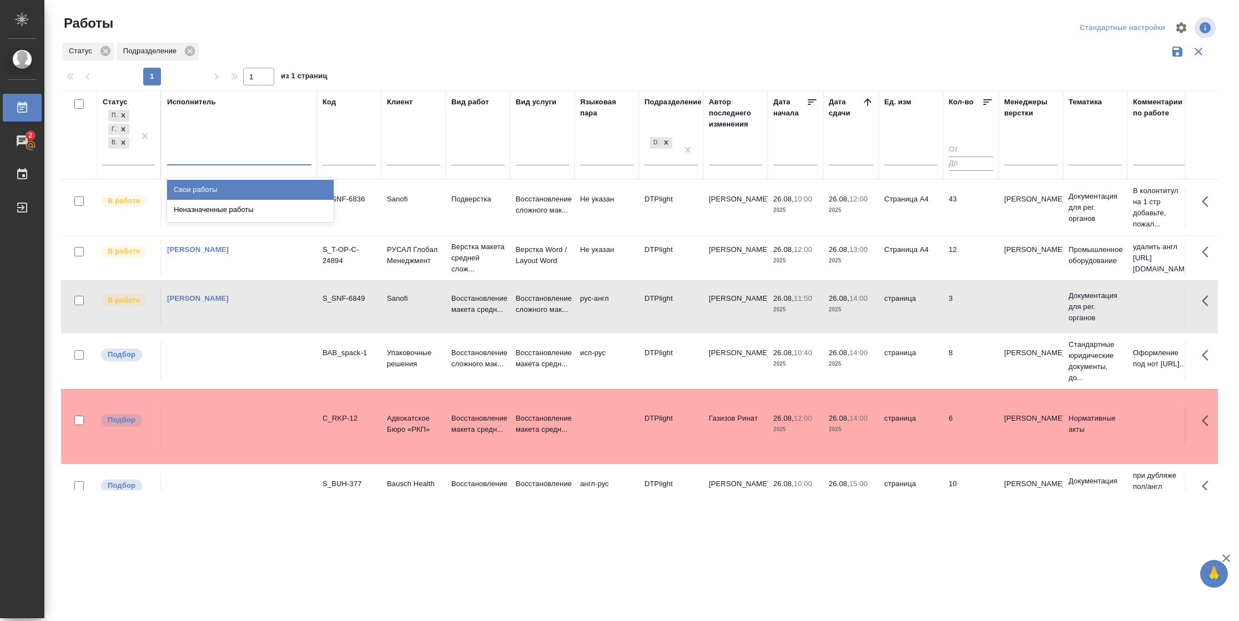
click at [234, 188] on div "Свои работы" at bounding box center [250, 190] width 166 height 20
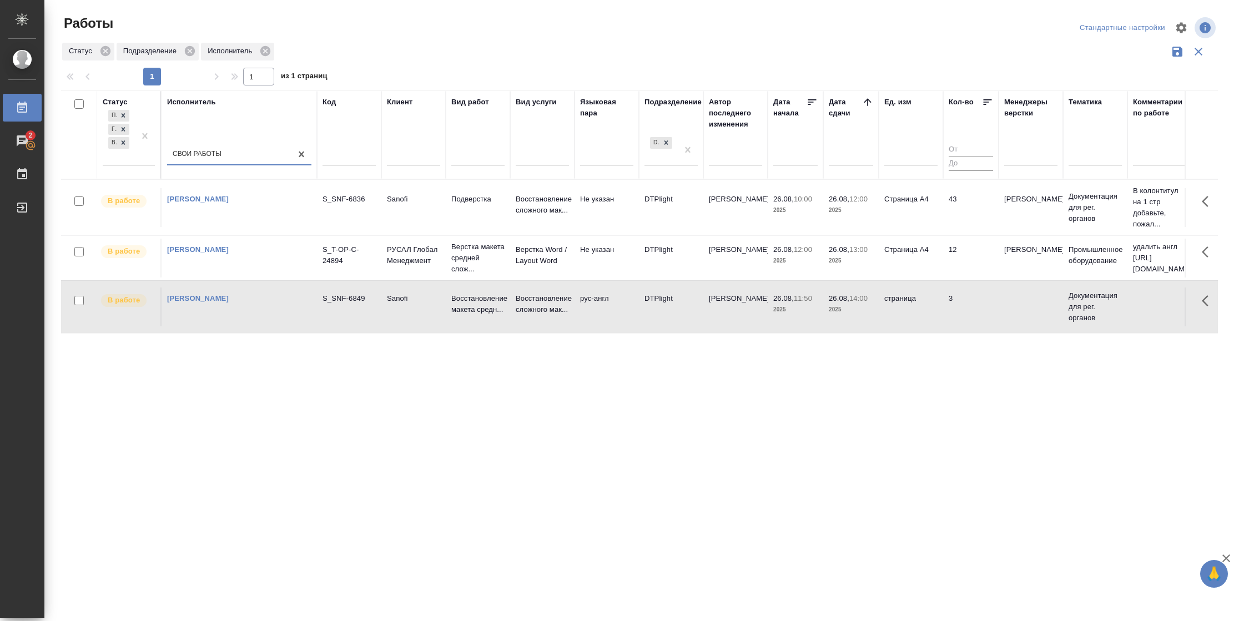
click at [978, 220] on td "43" at bounding box center [970, 207] width 55 height 39
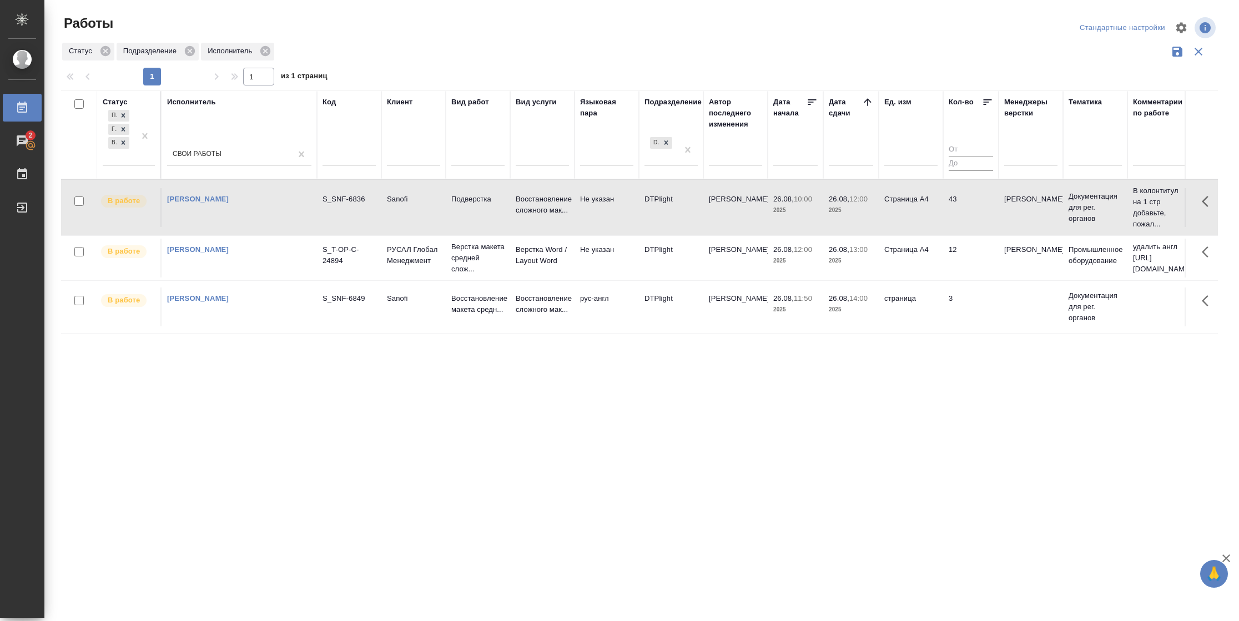
click at [978, 220] on td "43" at bounding box center [970, 207] width 55 height 39
click at [970, 223] on td "43" at bounding box center [970, 207] width 55 height 39
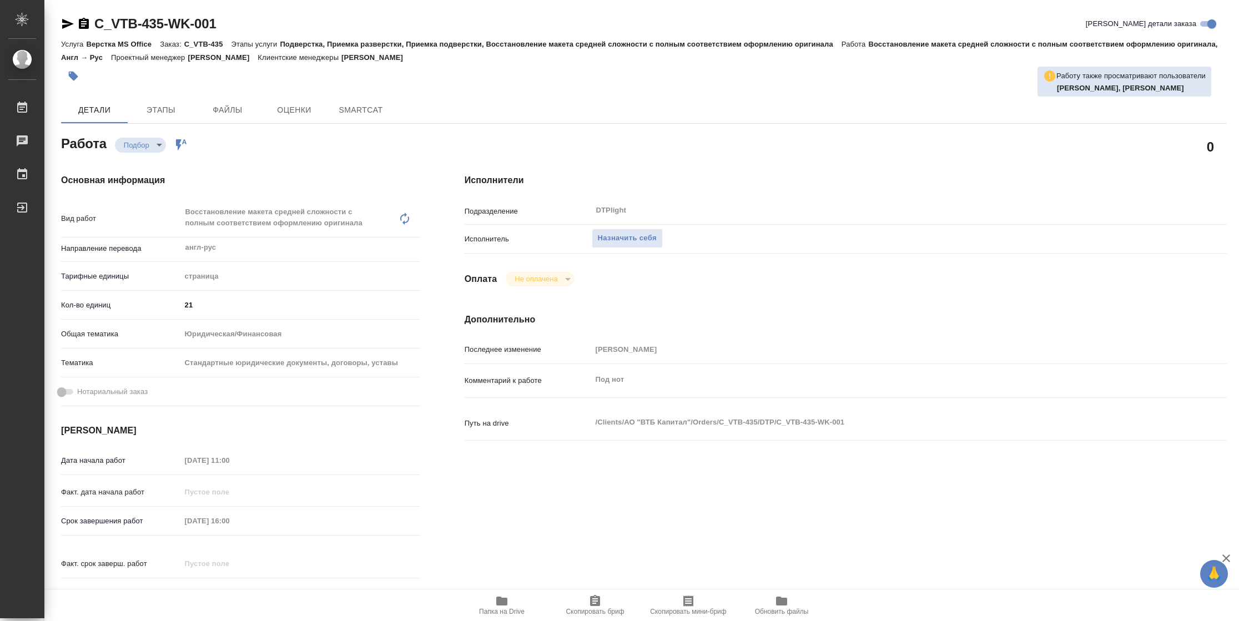
type textarea "x"
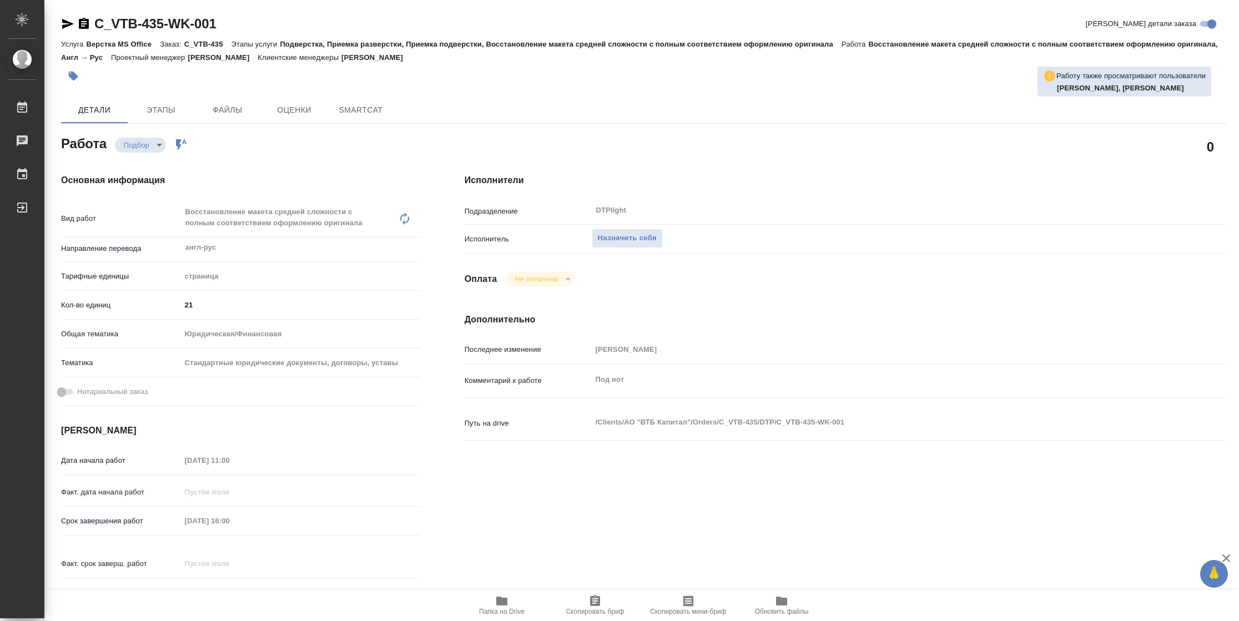
type textarea "x"
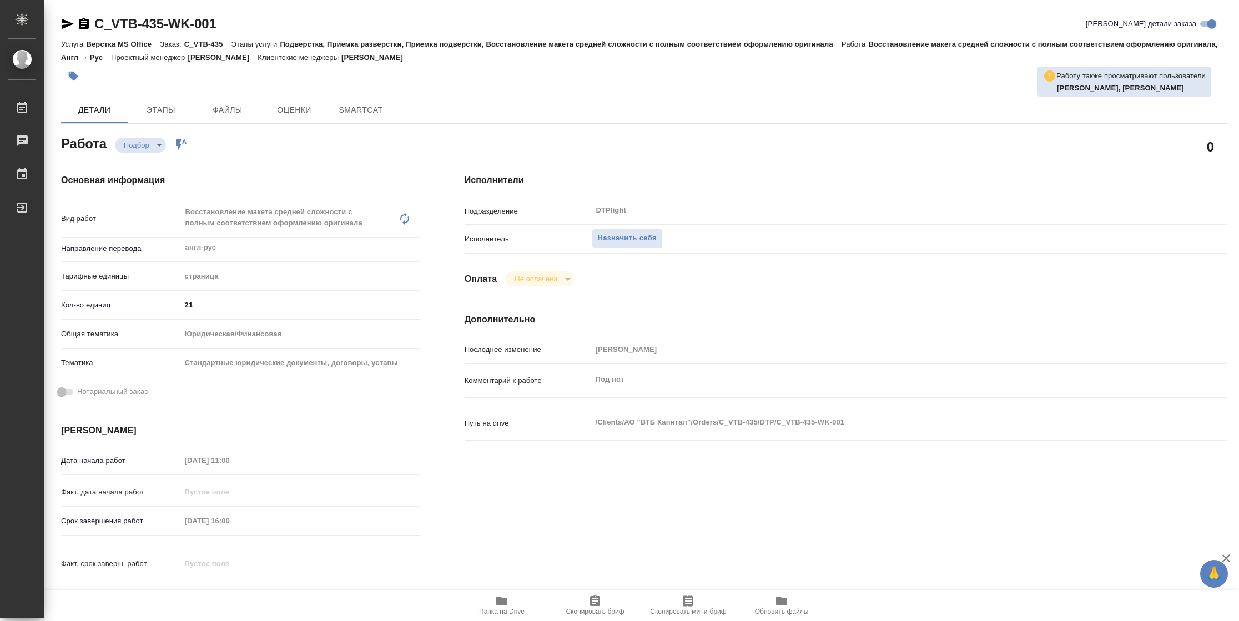
type textarea "x"
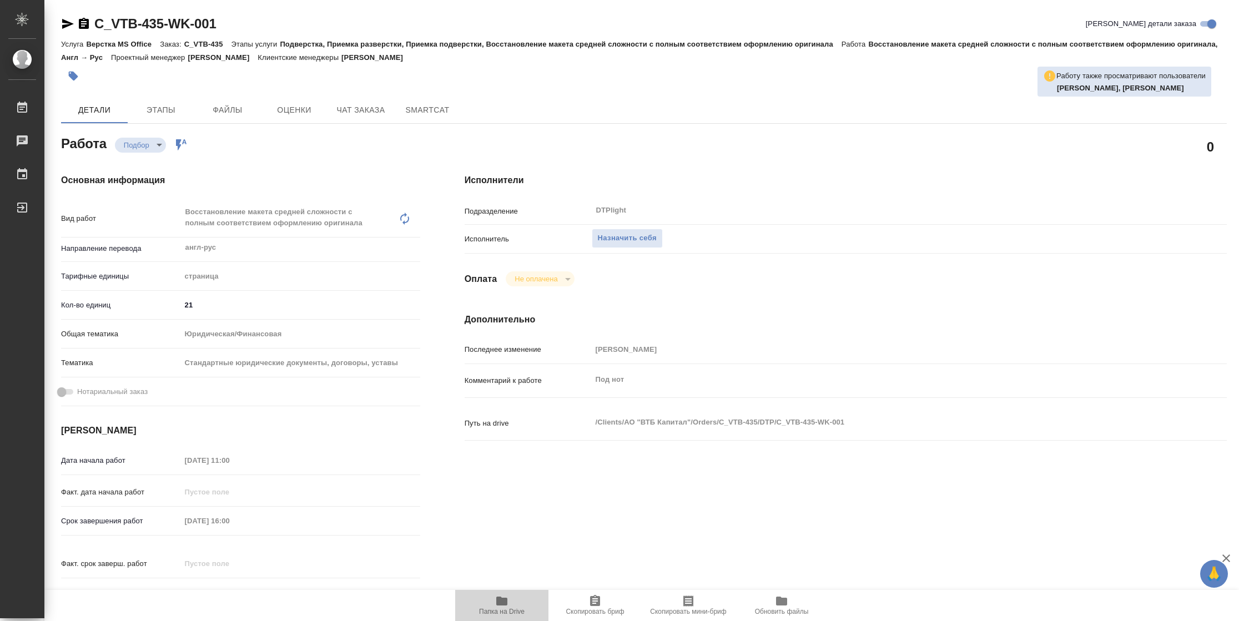
click at [490, 605] on span "Папка на Drive" at bounding box center [502, 604] width 80 height 21
type textarea "x"
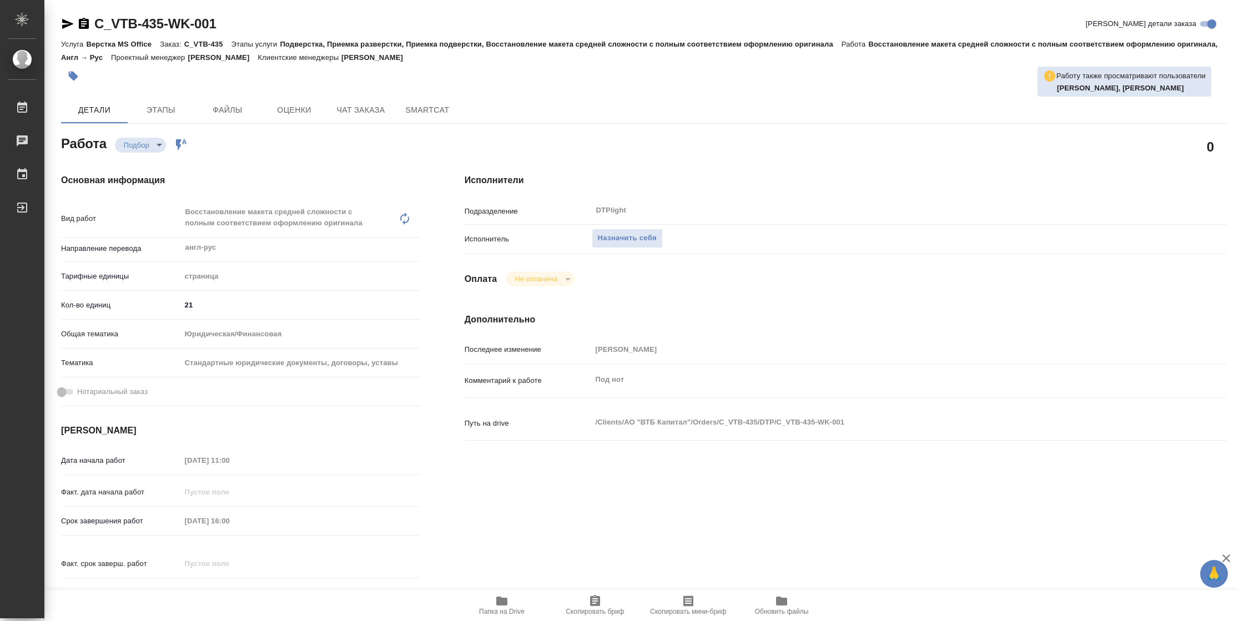
type textarea "x"
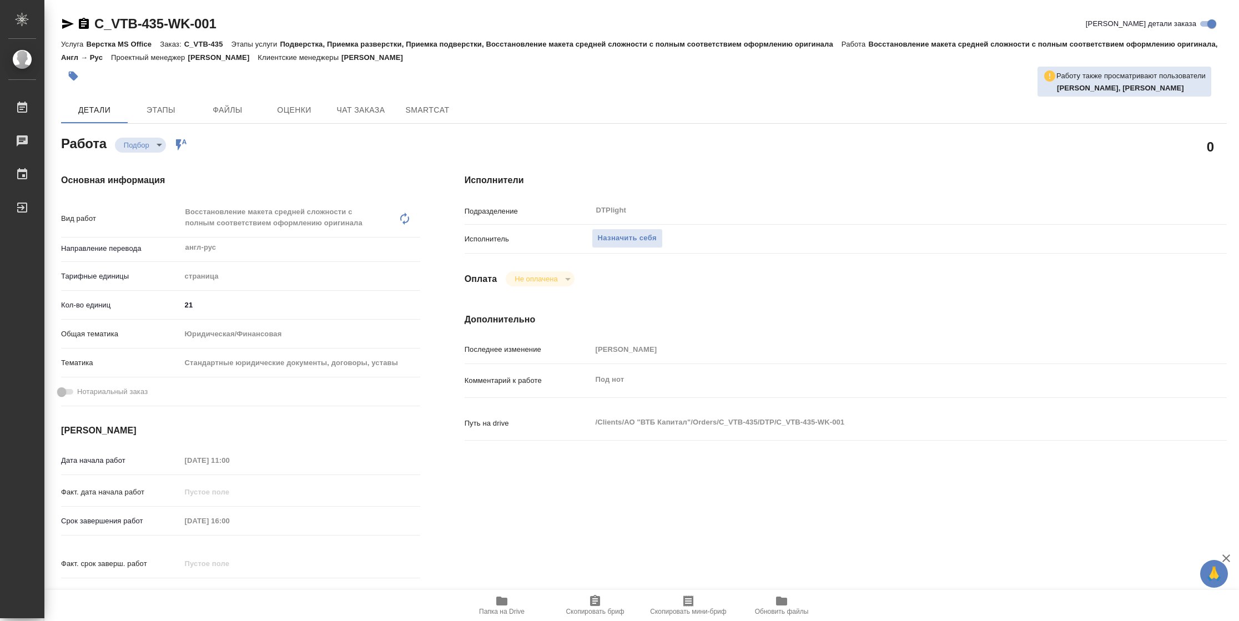
type textarea "x"
drag, startPoint x: 638, startPoint y: 239, endPoint x: 672, endPoint y: 236, distance: 34.0
click at [639, 237] on span "Назначить себя" at bounding box center [627, 238] width 59 height 13
type textarea "x"
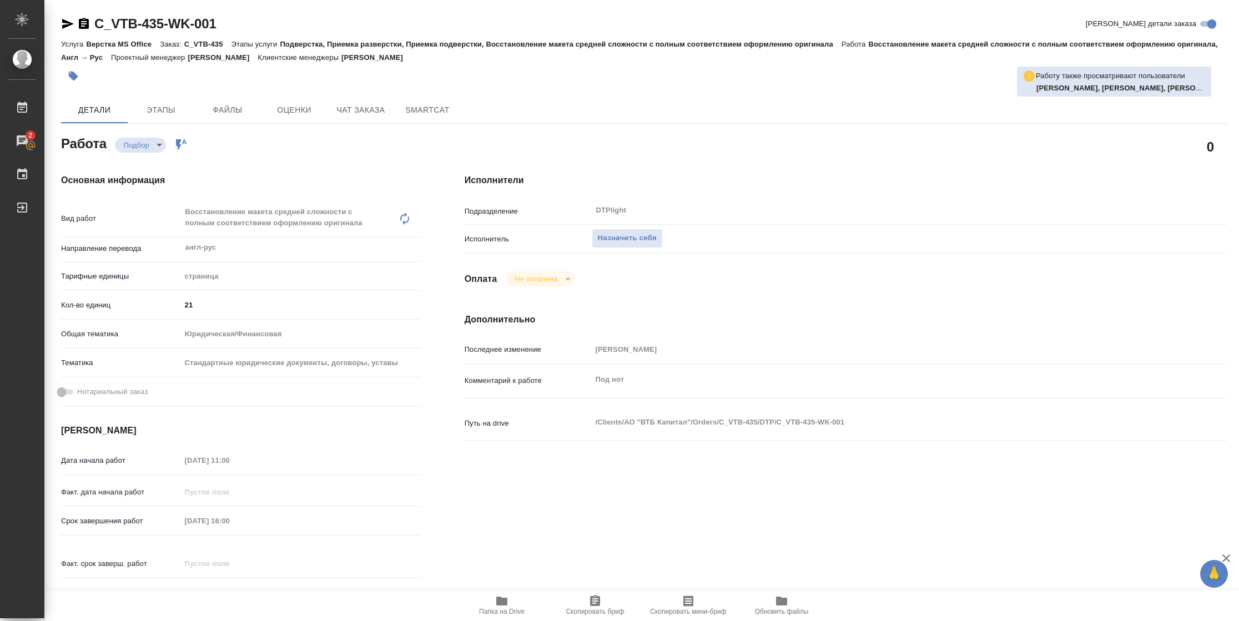
type textarea "x"
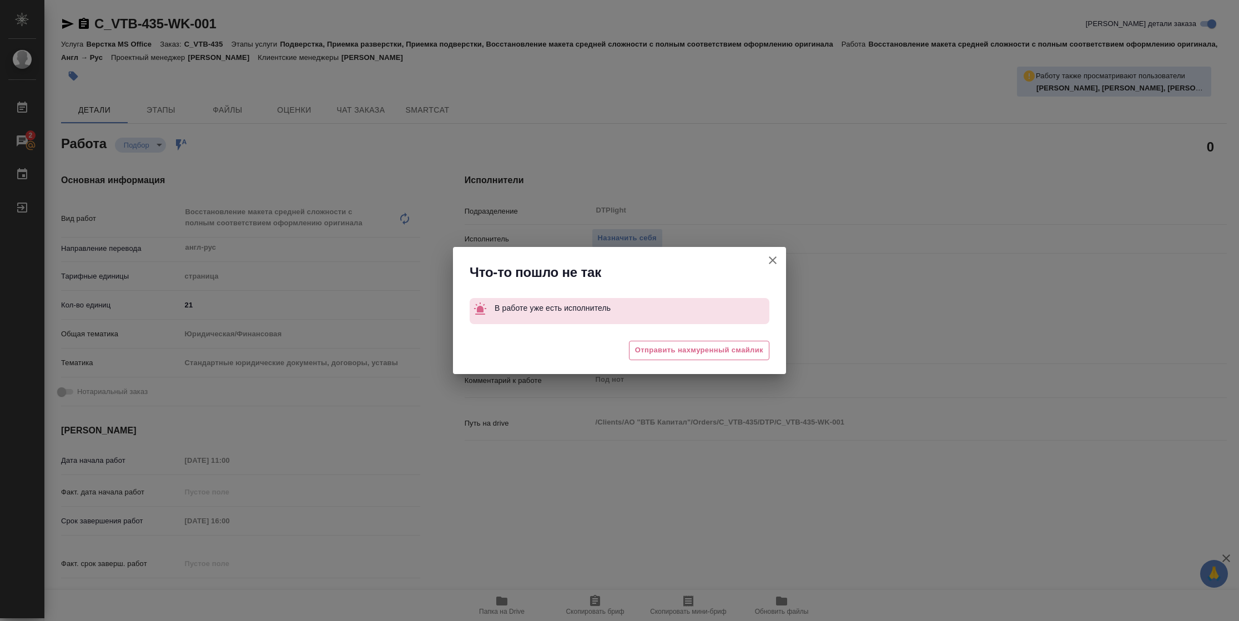
click at [771, 260] on icon "button" at bounding box center [773, 260] width 8 height 8
type textarea "x"
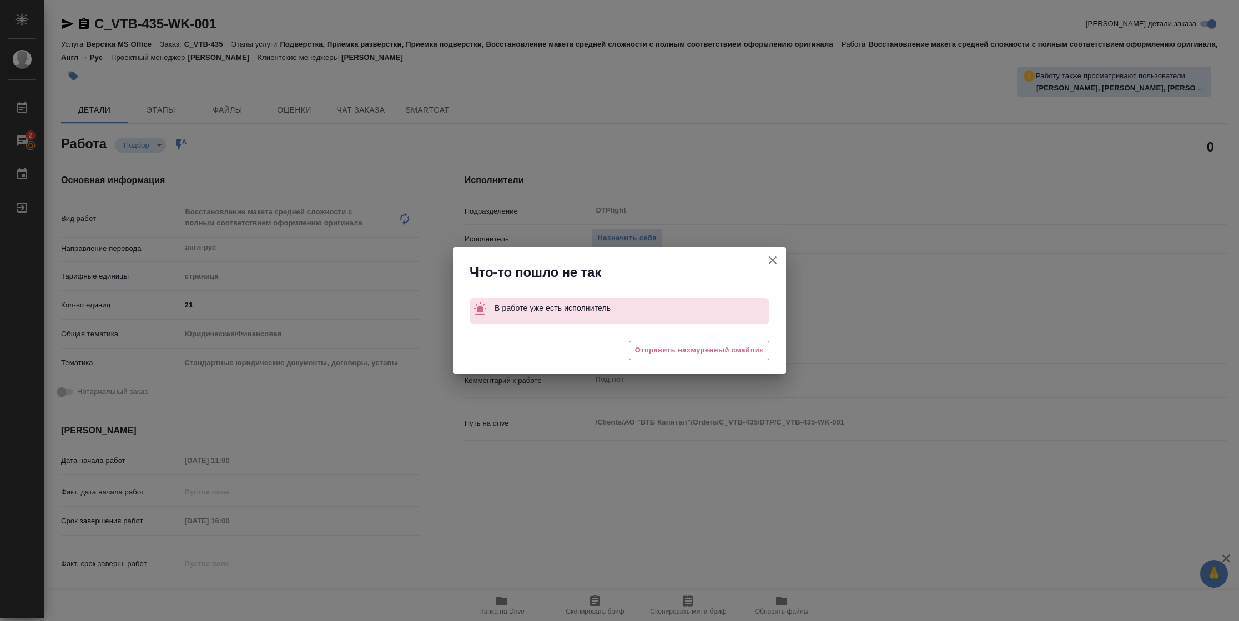
type textarea "x"
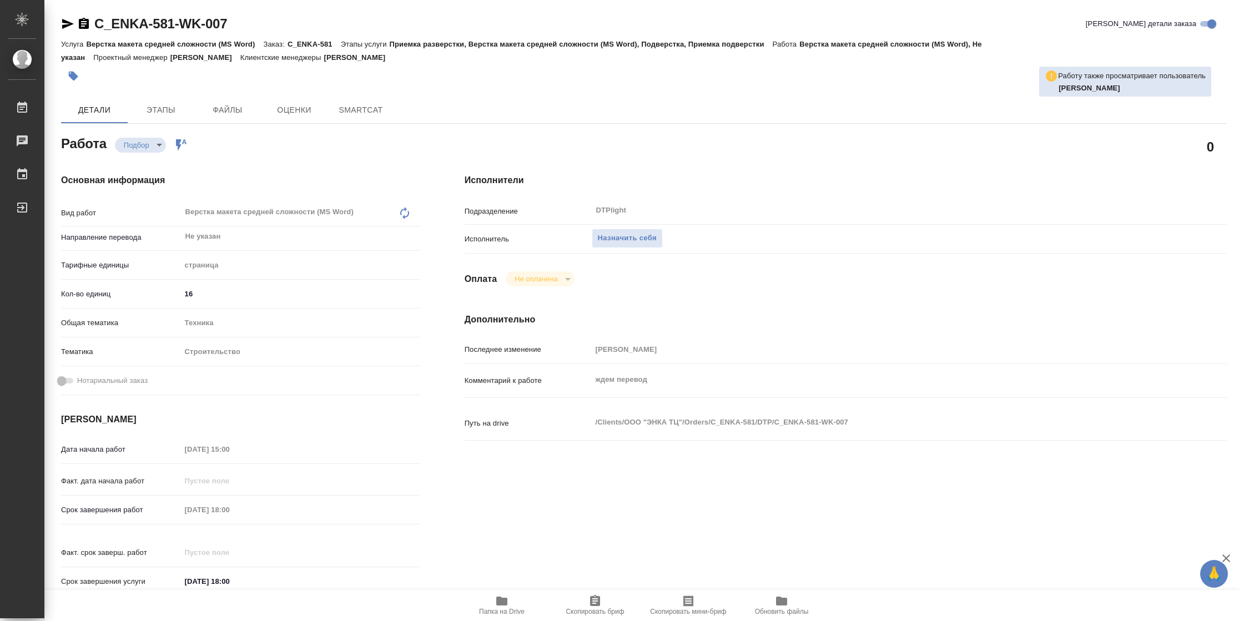
type textarea "x"
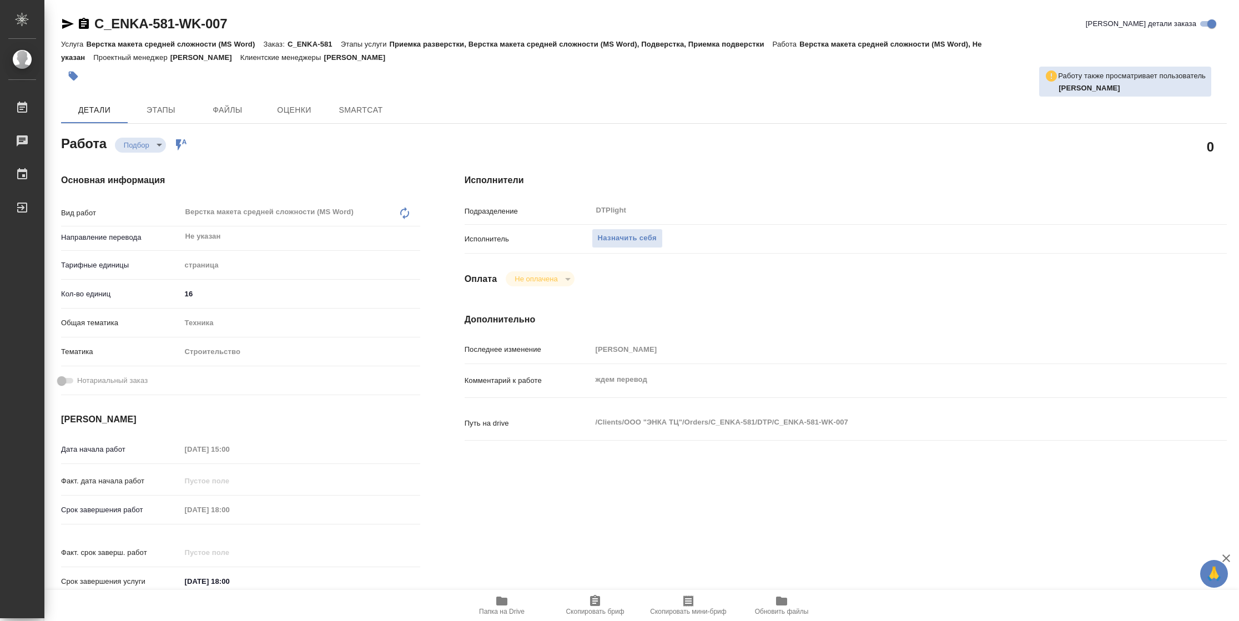
type textarea "x"
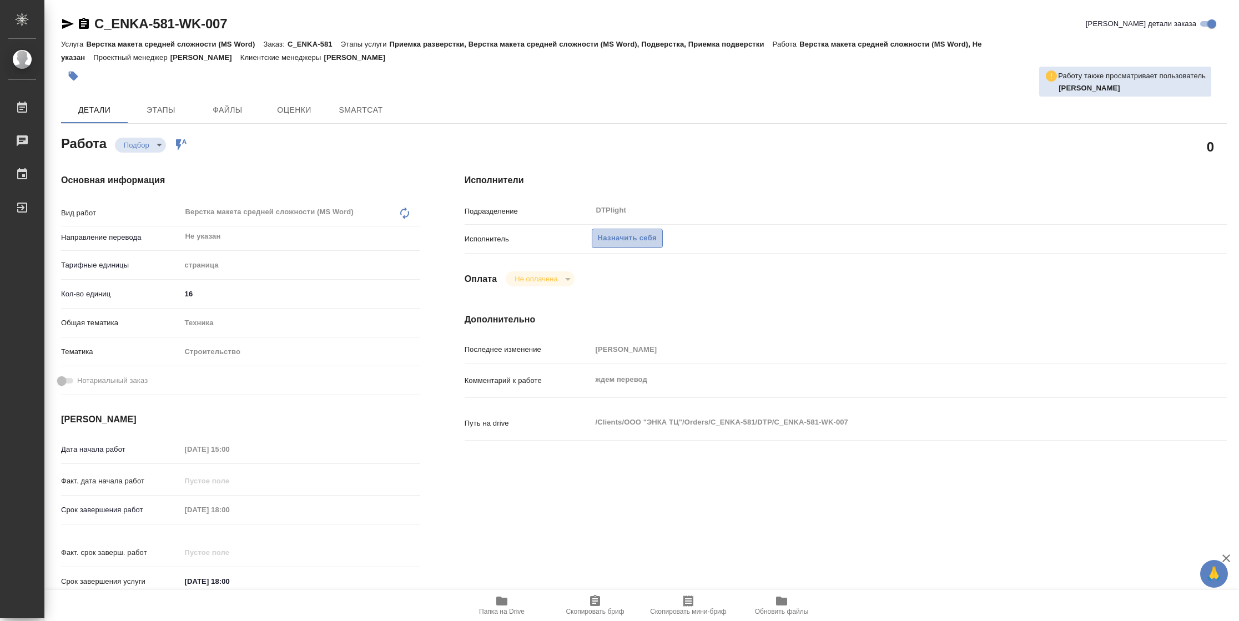
click at [613, 239] on span "Назначить себя" at bounding box center [627, 238] width 59 height 13
type textarea "x"
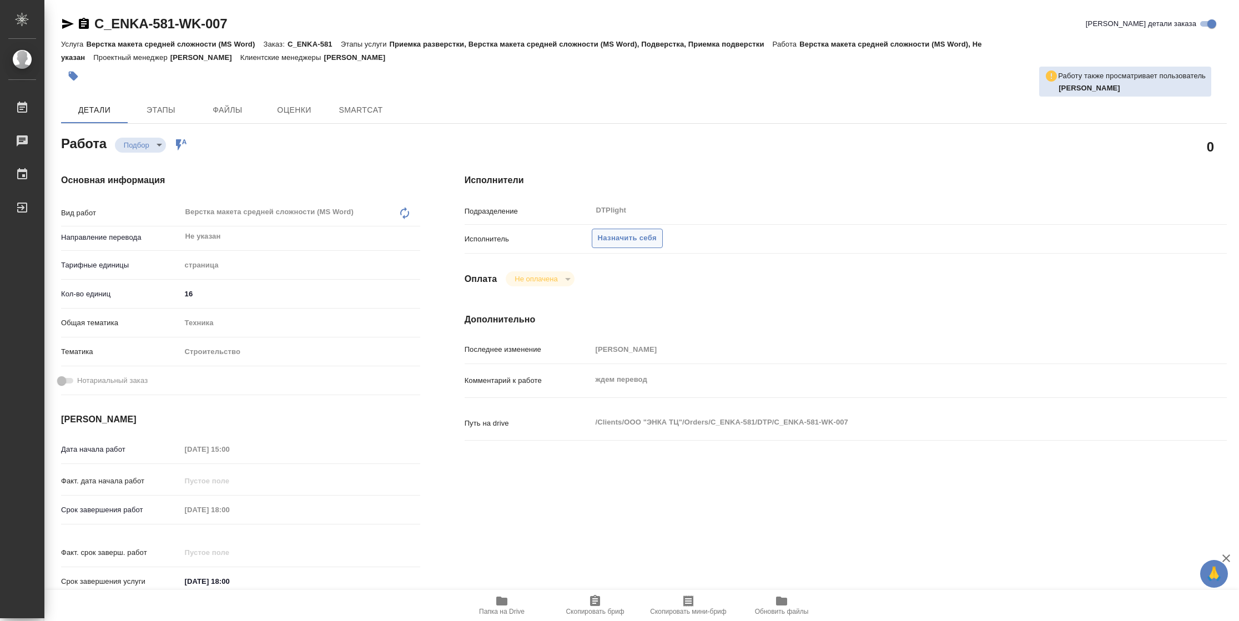
type textarea "x"
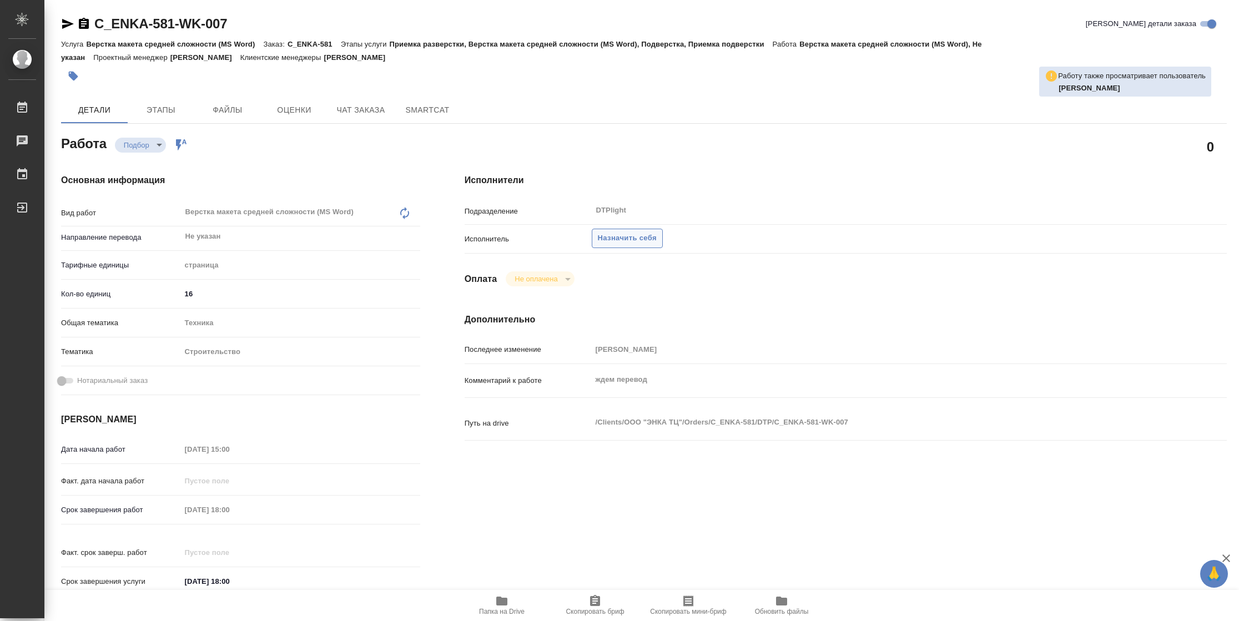
type textarea "x"
click at [613, 239] on span "Назначить себя" at bounding box center [627, 238] width 59 height 13
type textarea "x"
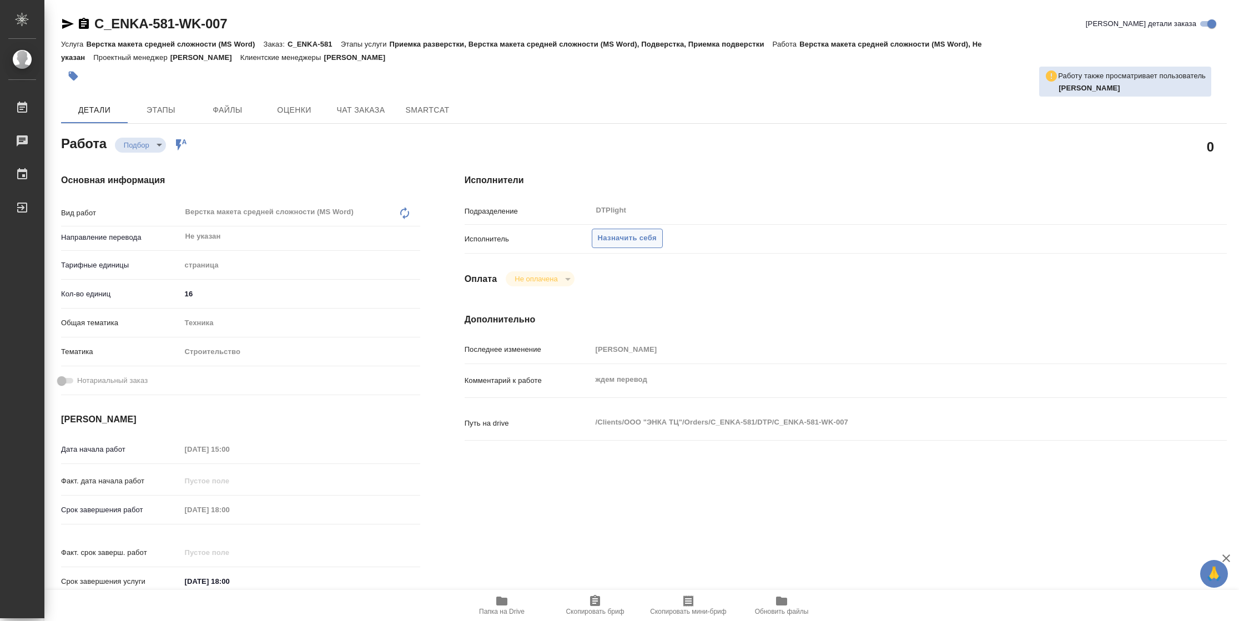
type textarea "x"
click at [613, 239] on span "Назначить себя" at bounding box center [627, 238] width 59 height 13
type textarea "x"
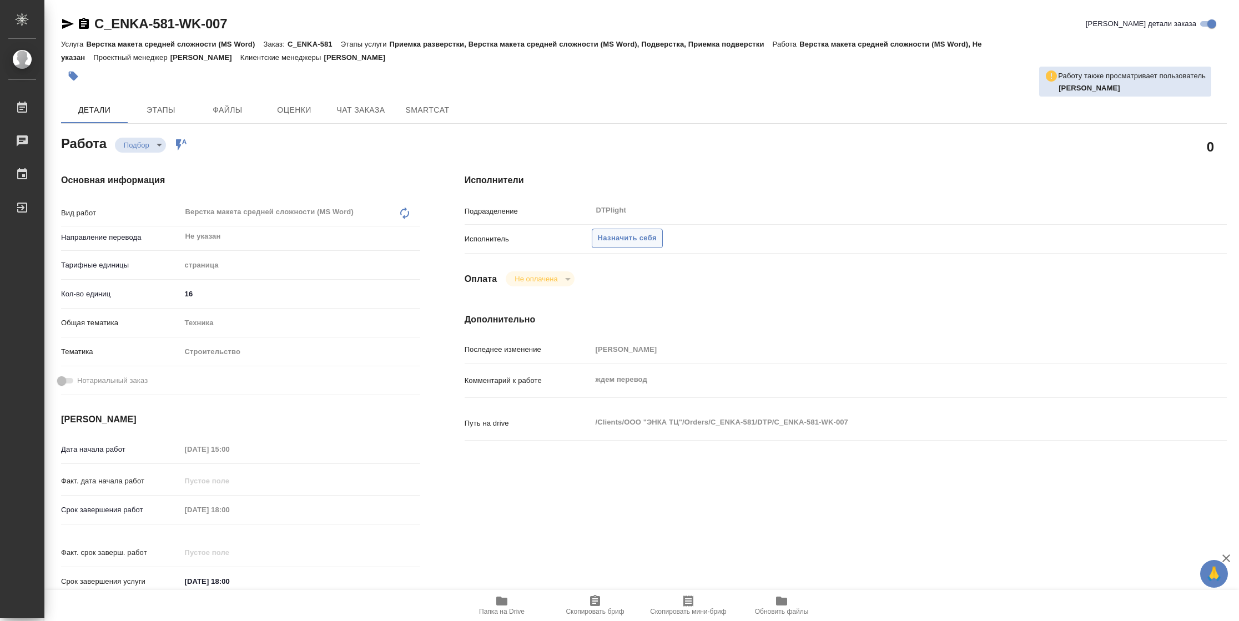
type textarea "x"
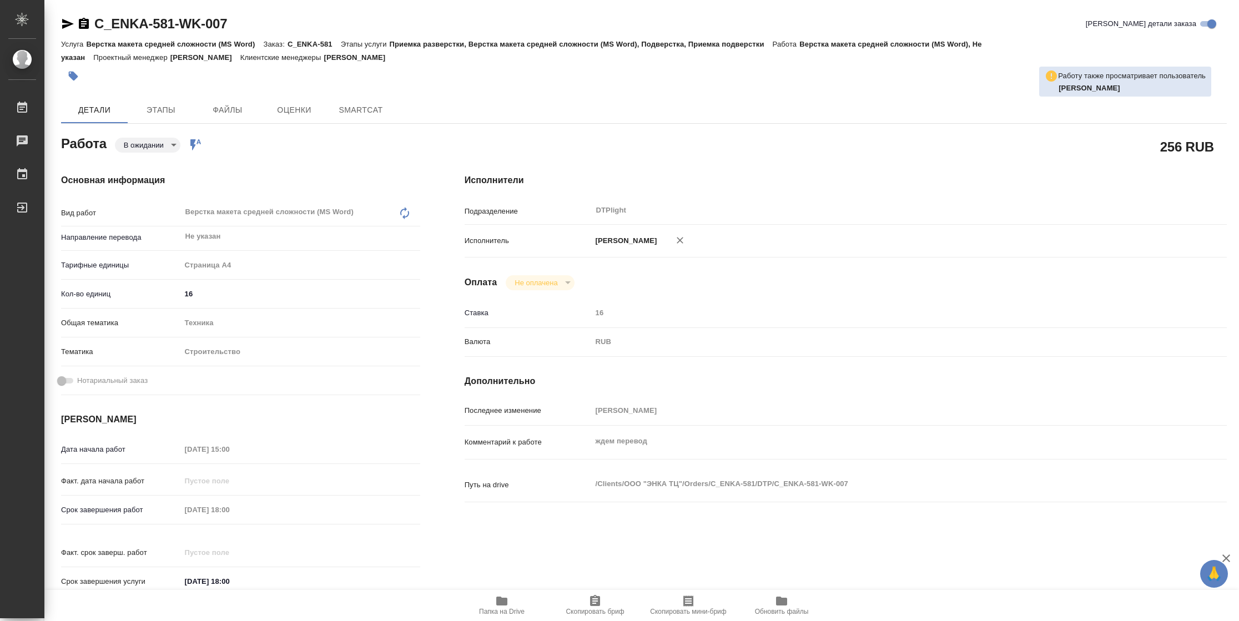
type textarea "x"
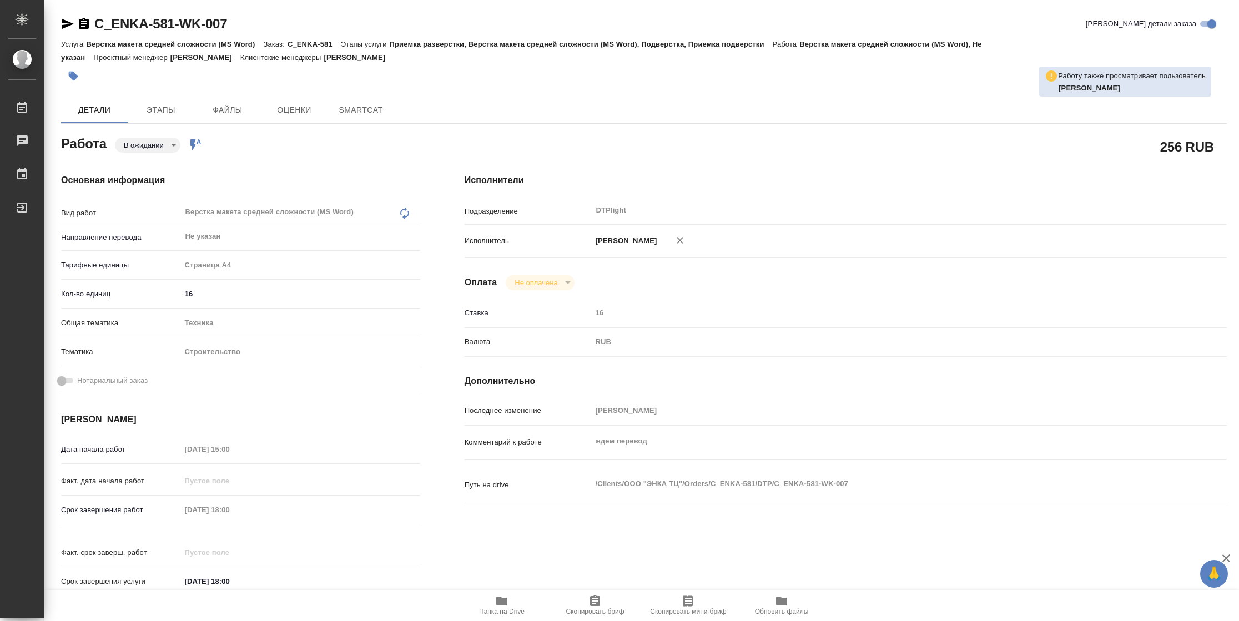
type textarea "x"
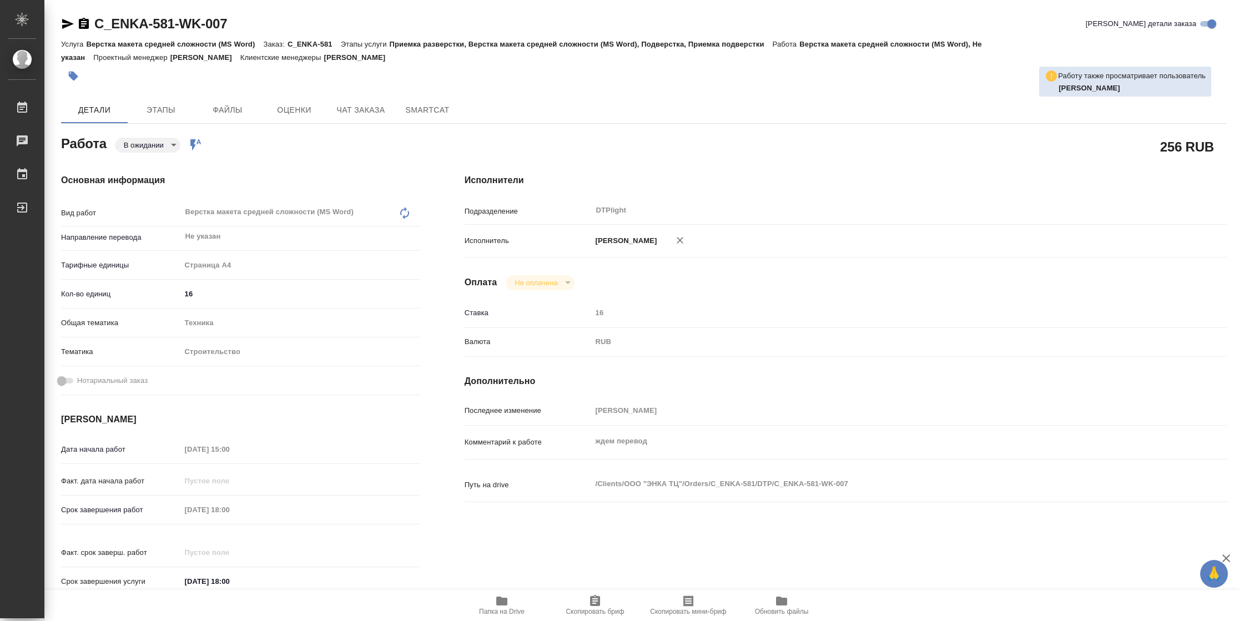
type textarea "x"
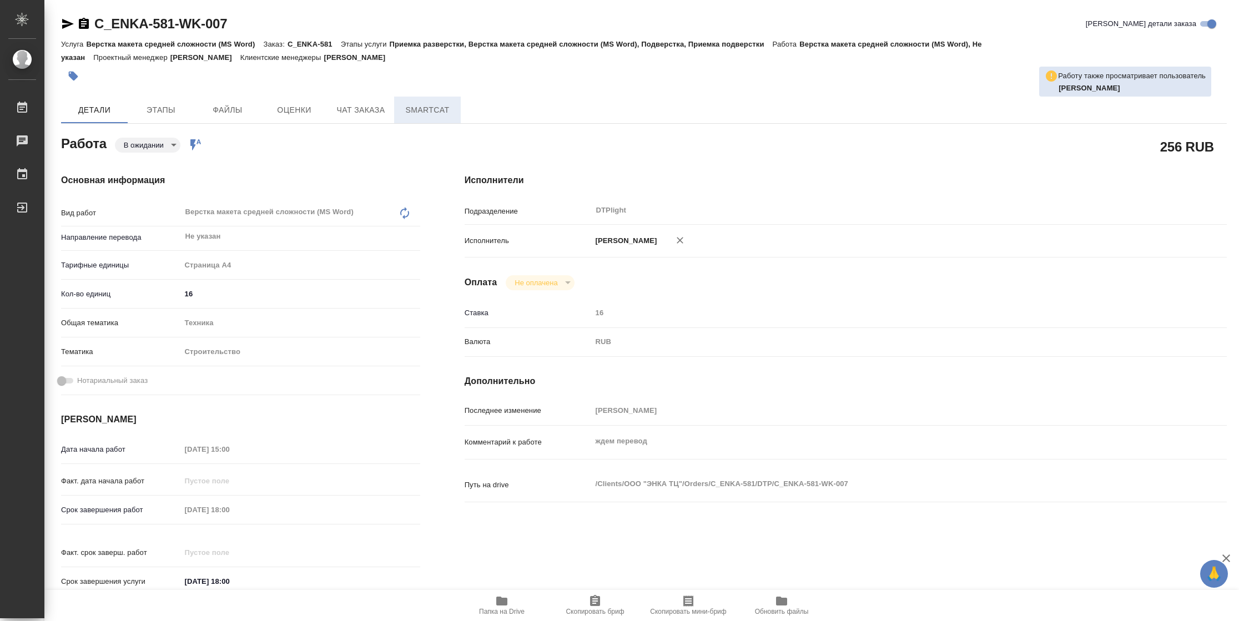
type textarea "x"
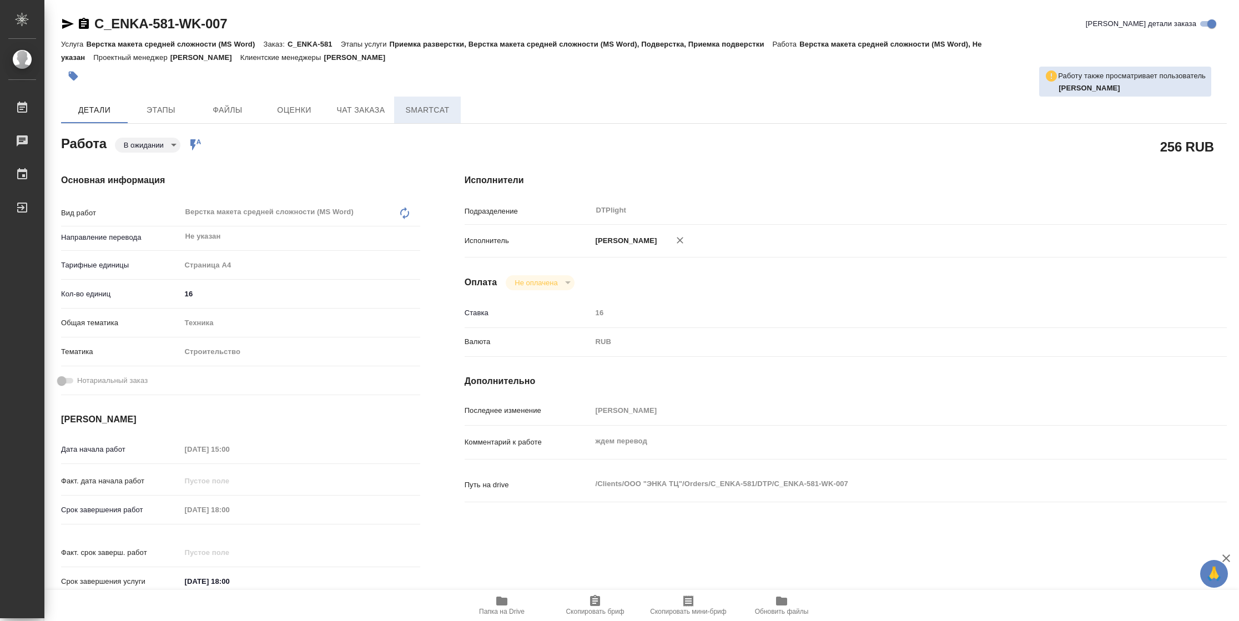
click at [448, 107] on span "SmartCat" at bounding box center [427, 110] width 53 height 14
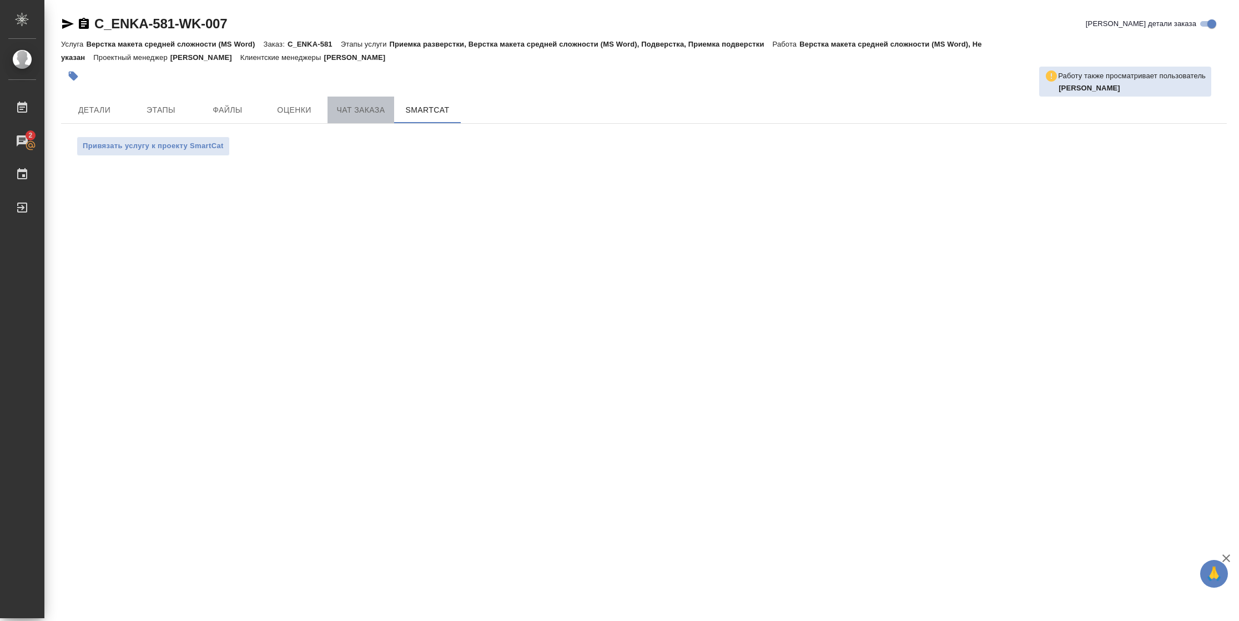
click at [379, 109] on span "Чат заказа" at bounding box center [360, 110] width 53 height 14
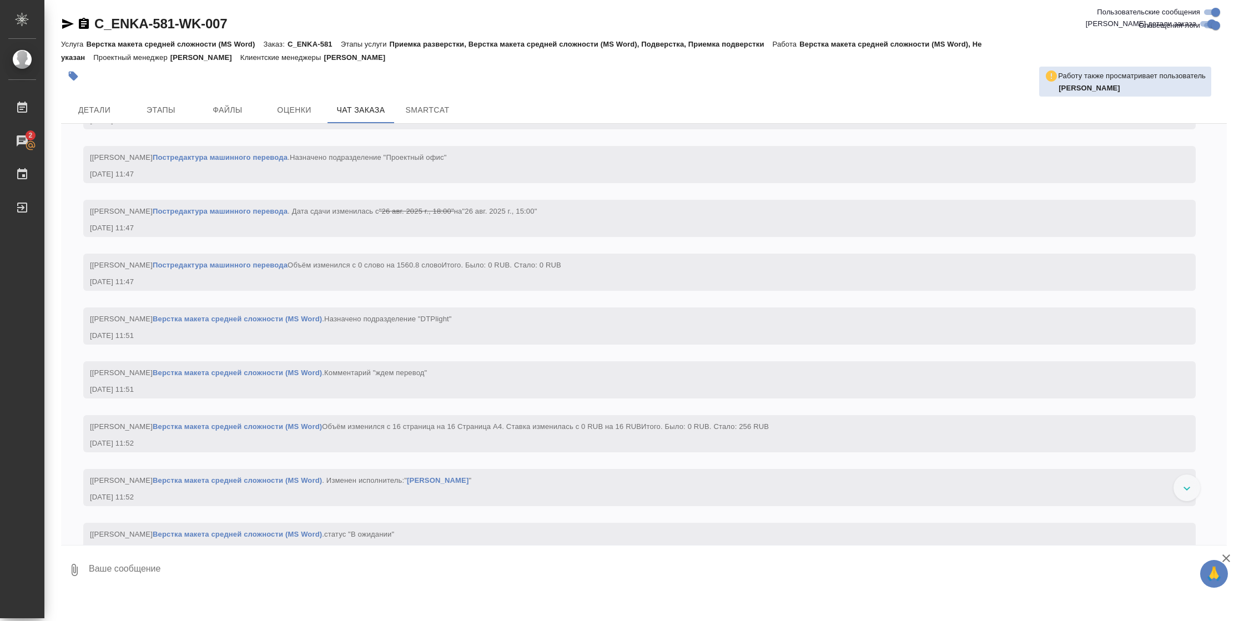
scroll to position [1824, 0]
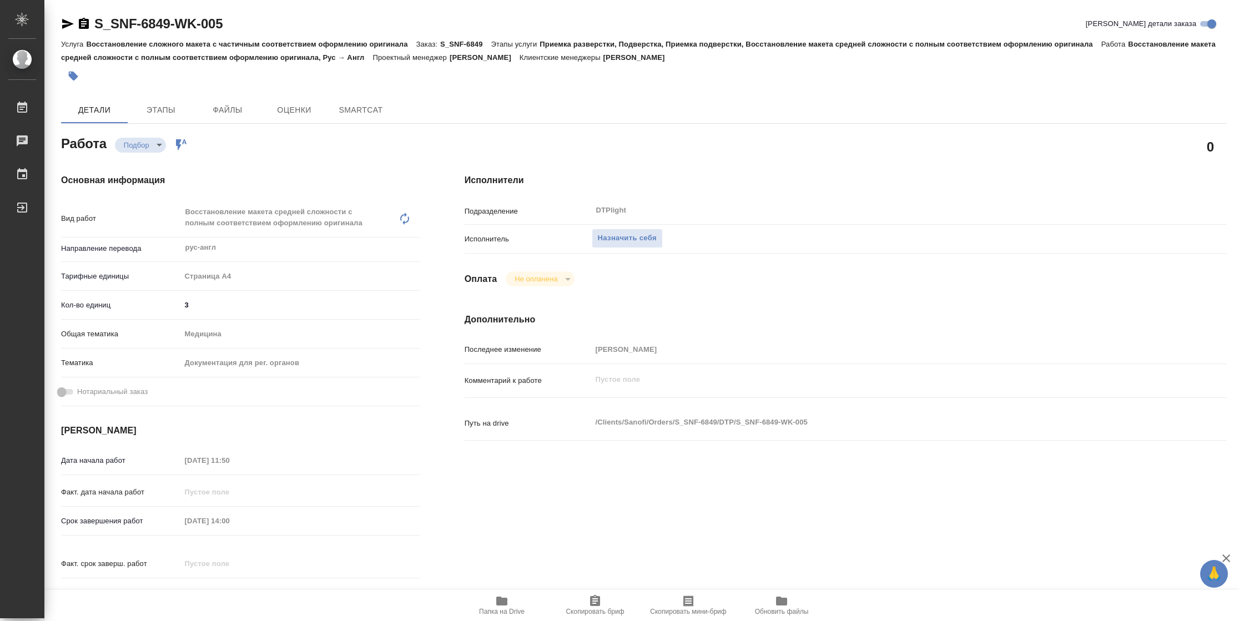
type textarea "x"
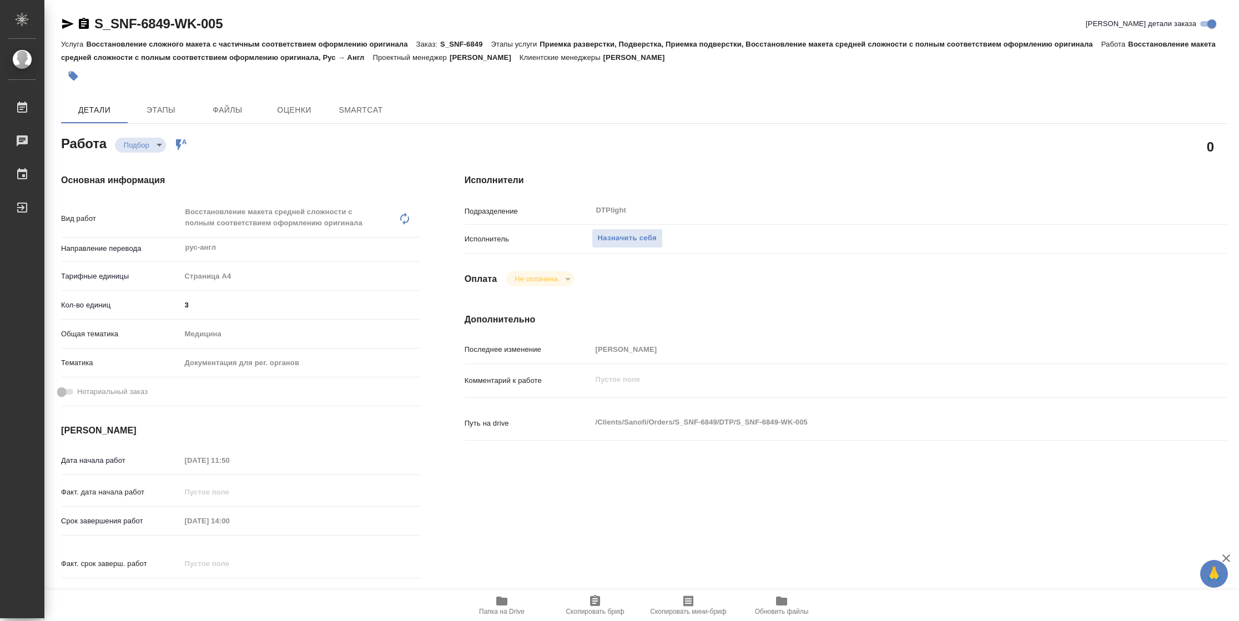
type textarea "x"
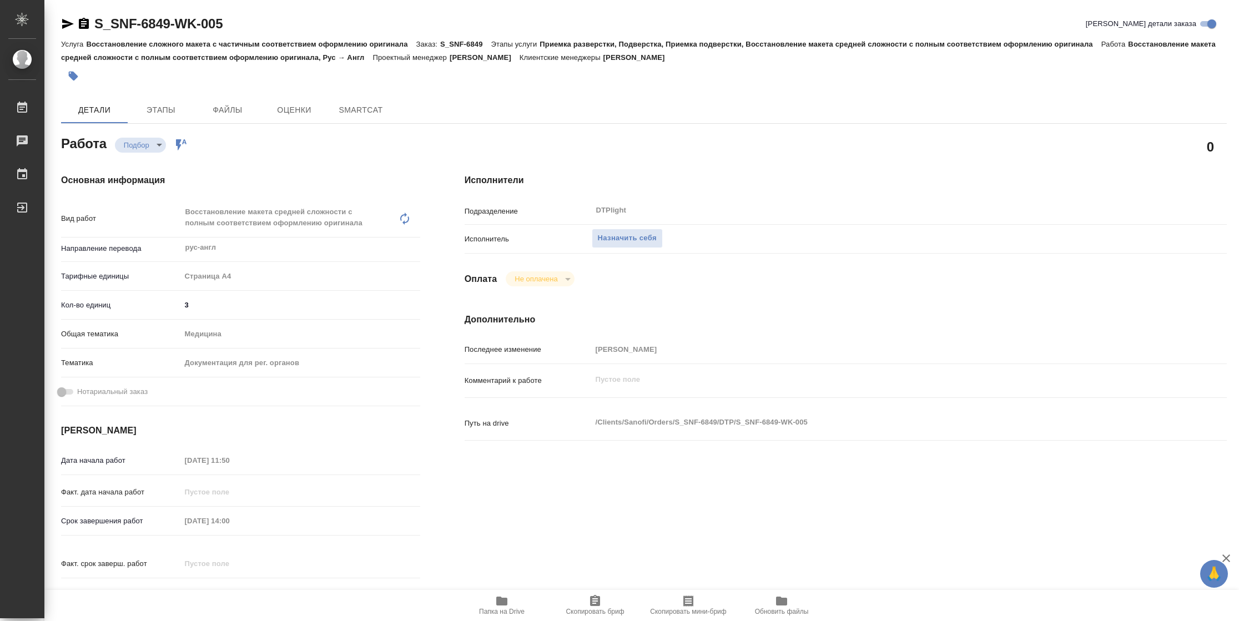
type textarea "x"
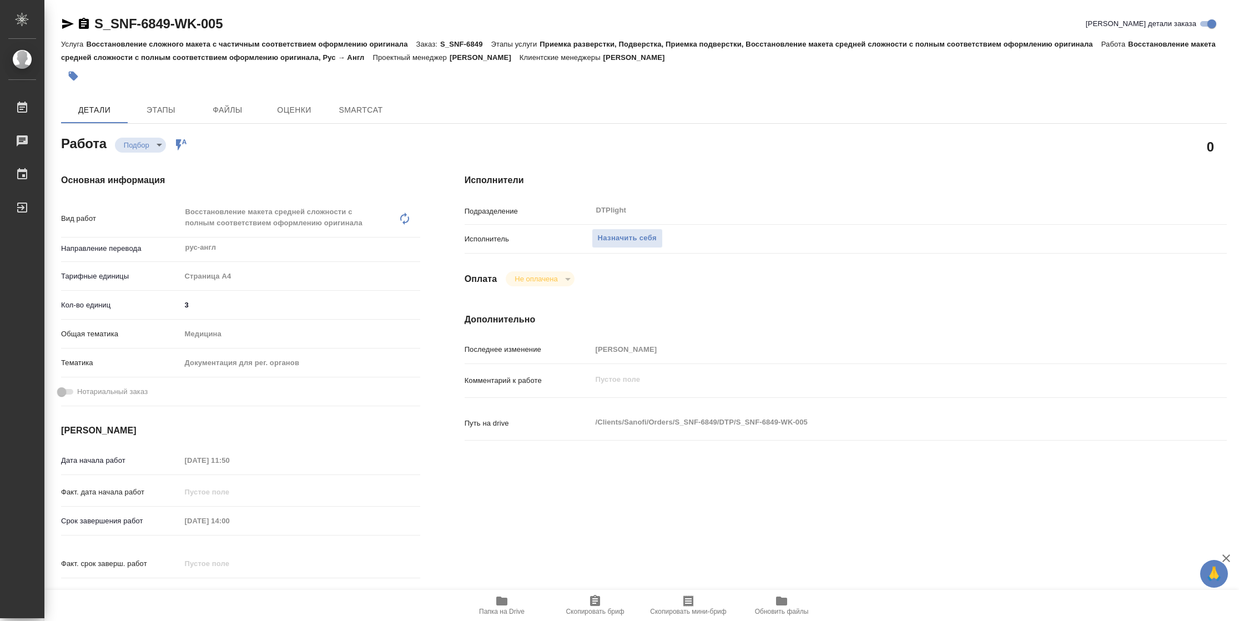
type textarea "x"
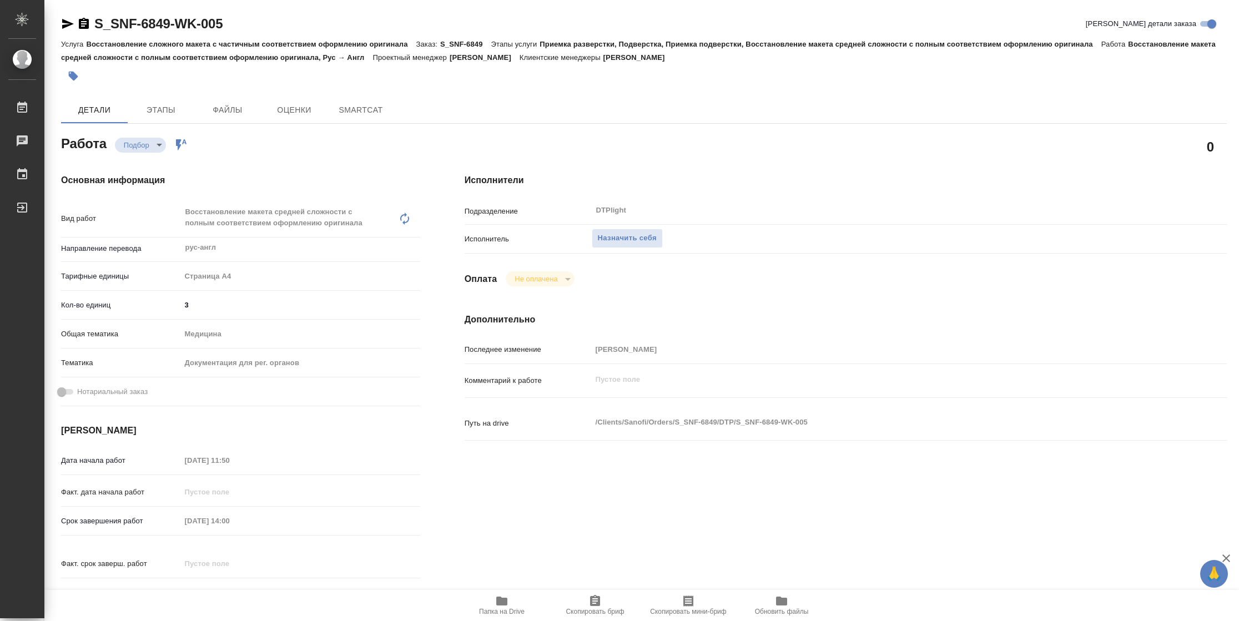
click at [500, 605] on icon "button" at bounding box center [501, 601] width 11 height 9
type textarea "x"
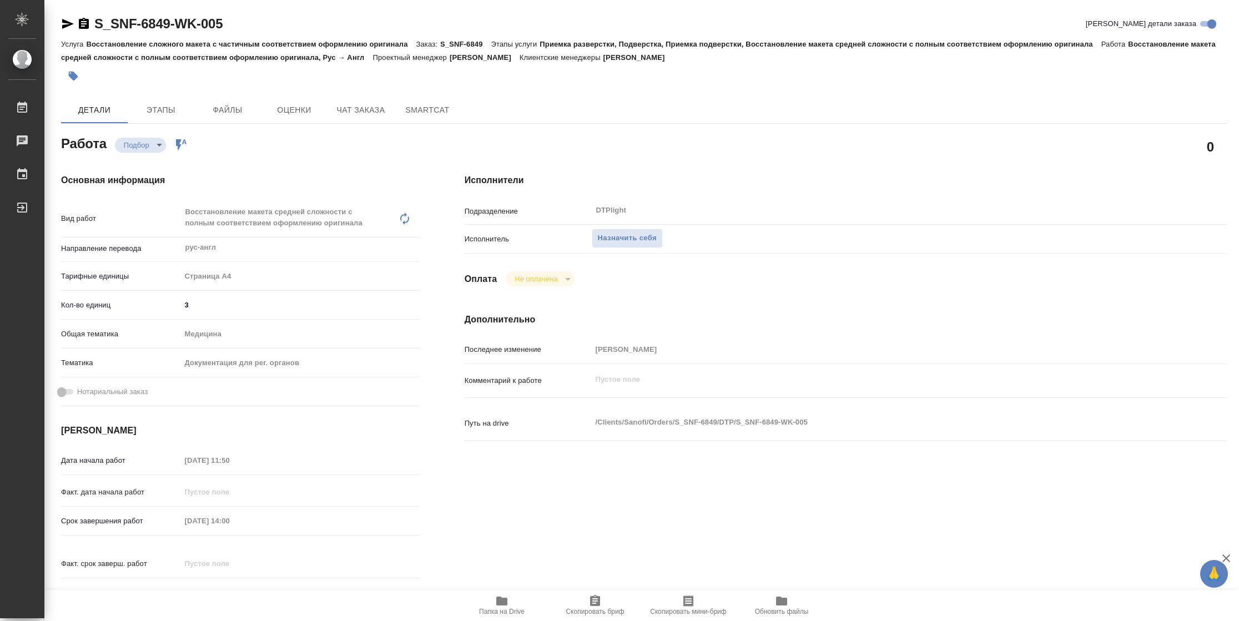
type textarea "x"
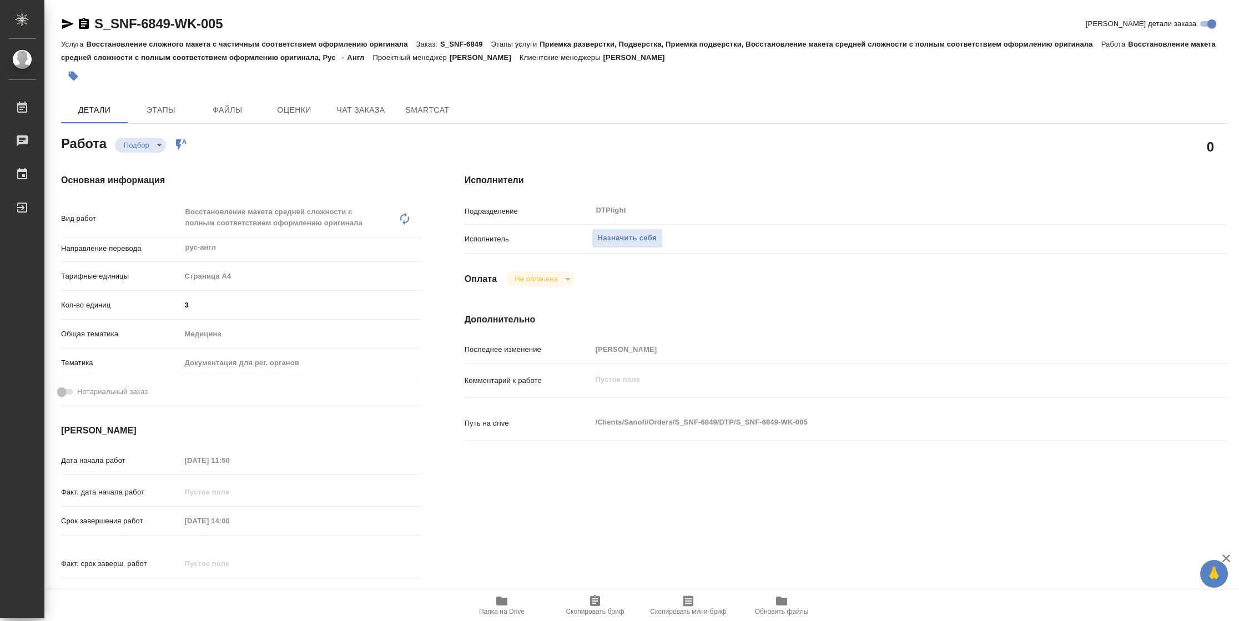
type textarea "x"
click at [618, 233] on span "Назначить себя" at bounding box center [627, 238] width 59 height 13
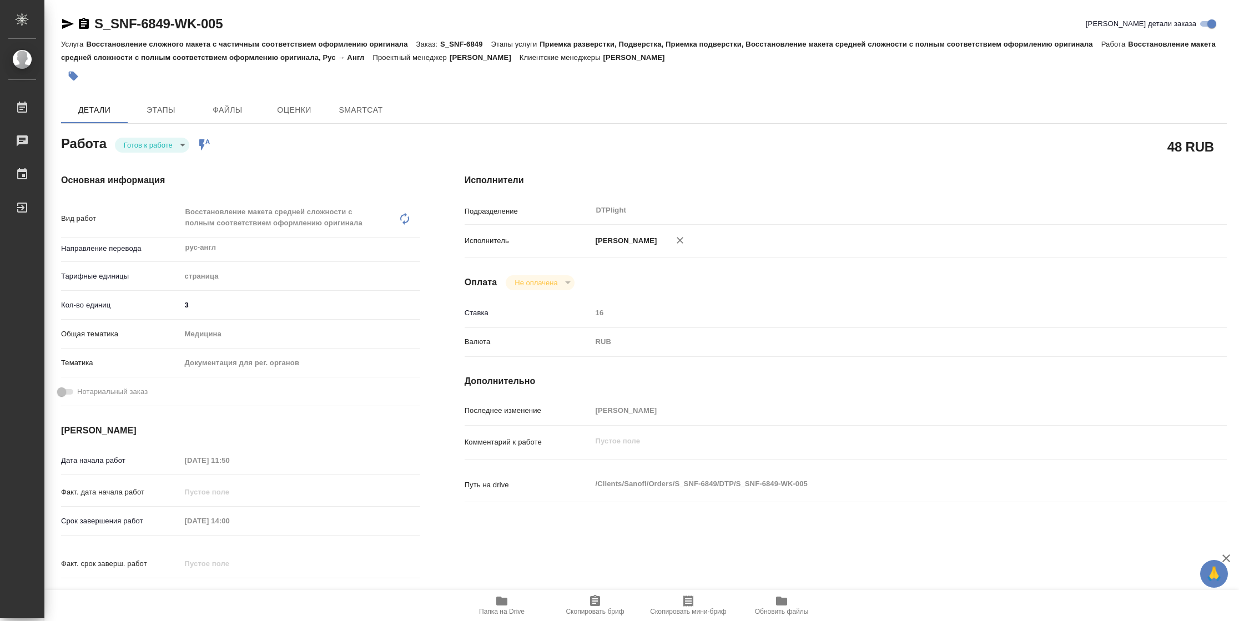
type textarea "x"
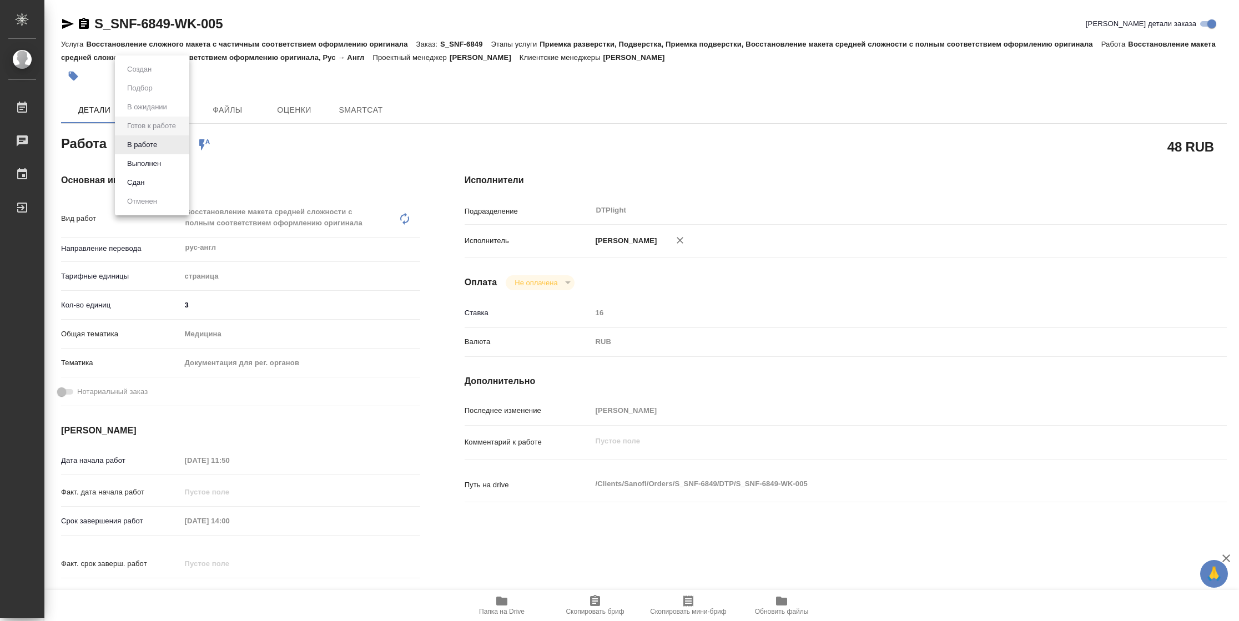
click at [147, 138] on body "🙏 .cls-1 fill:#fff; AWATERA Vasilyeva Natalia Работы Чаты График Выйти S_SNF-68…" at bounding box center [619, 310] width 1239 height 621
type textarea "x"
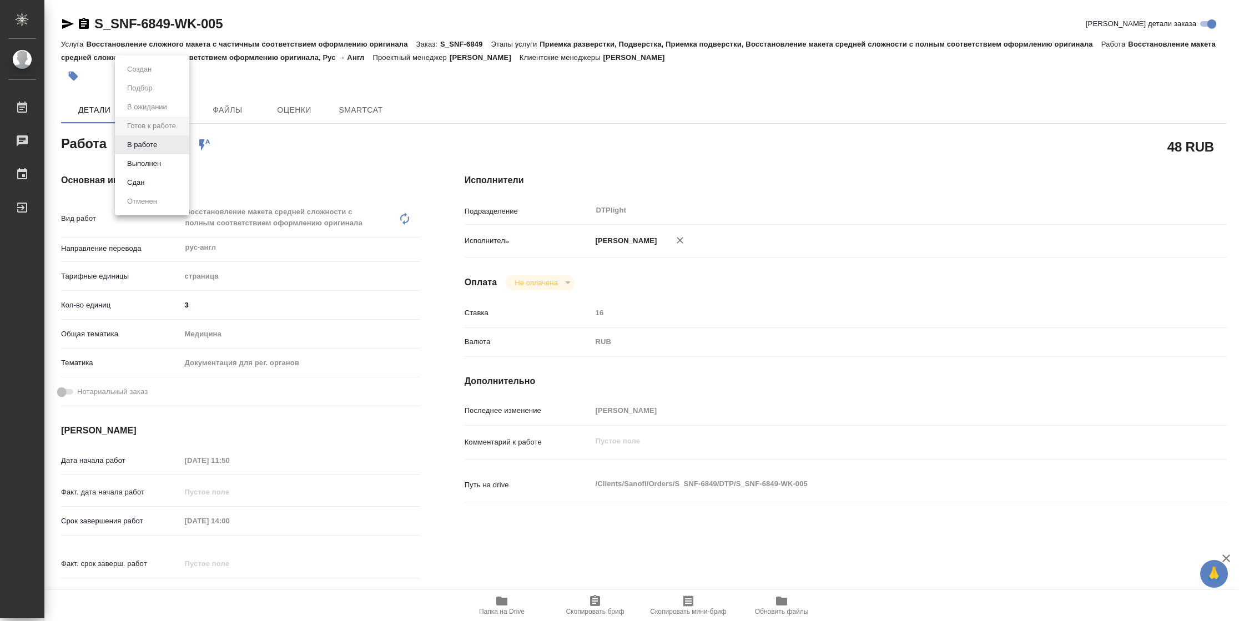
type textarea "x"
click at [147, 139] on button "В работе" at bounding box center [142, 145] width 37 height 12
type textarea "x"
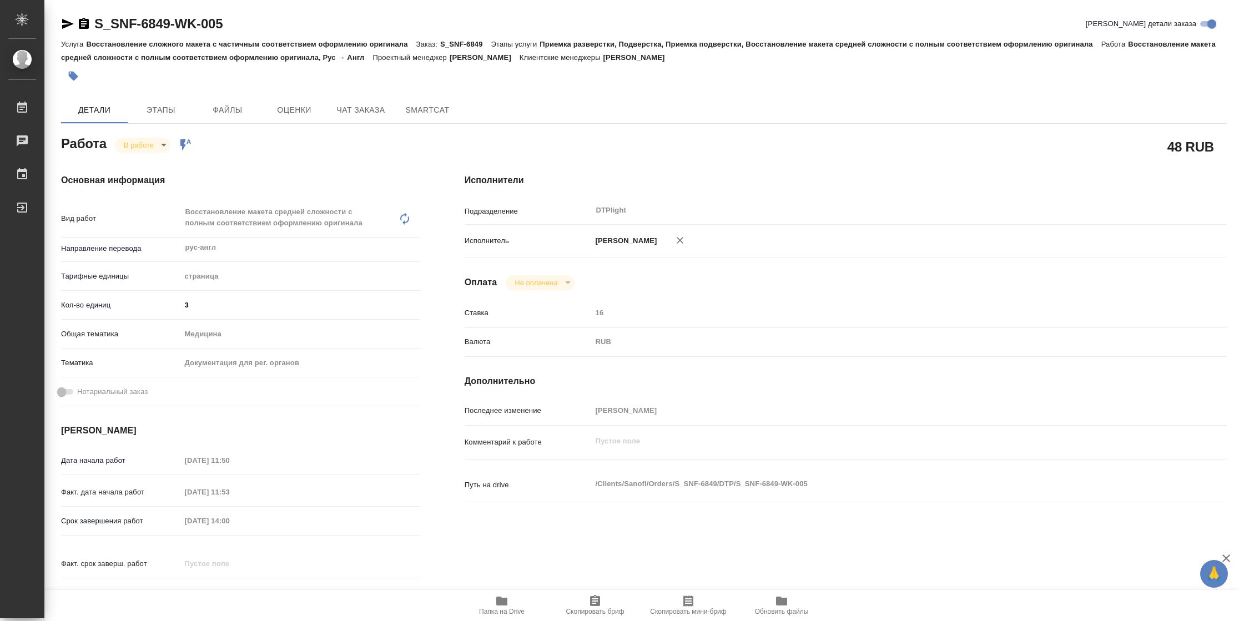
type textarea "x"
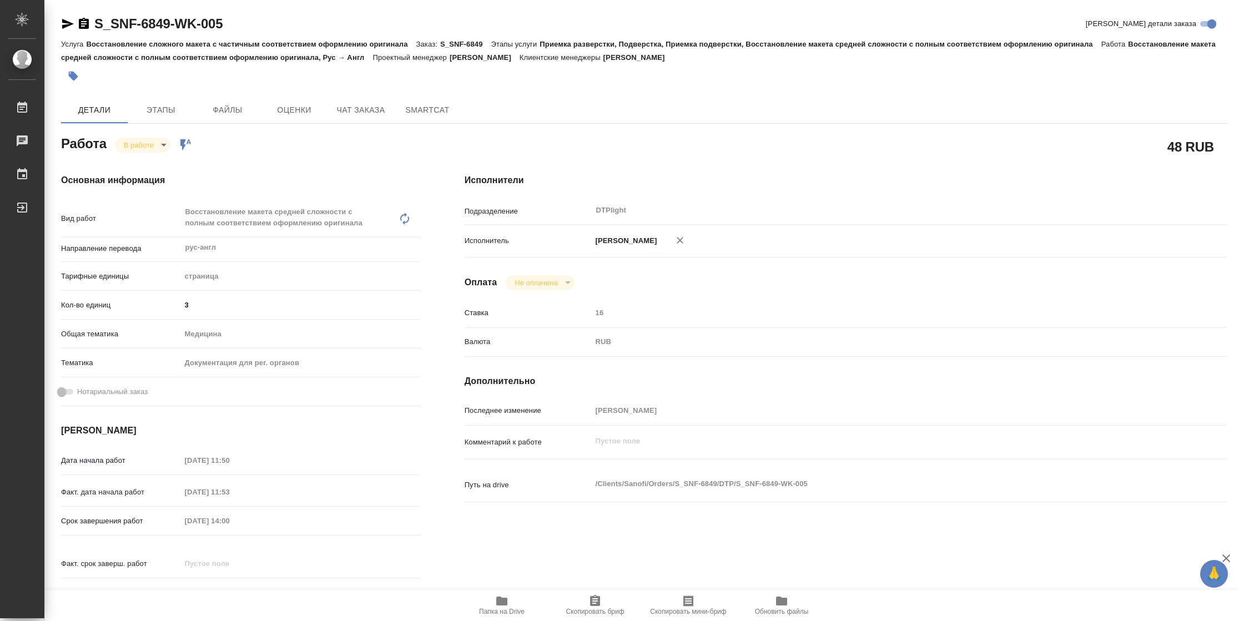
type textarea "x"
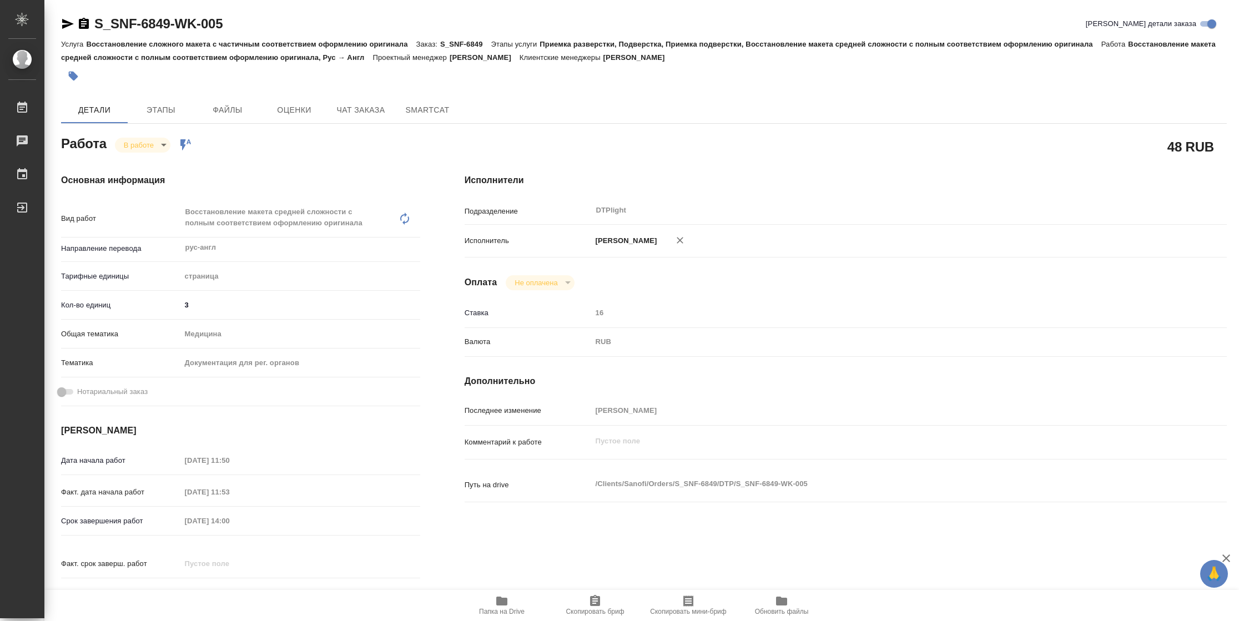
type textarea "x"
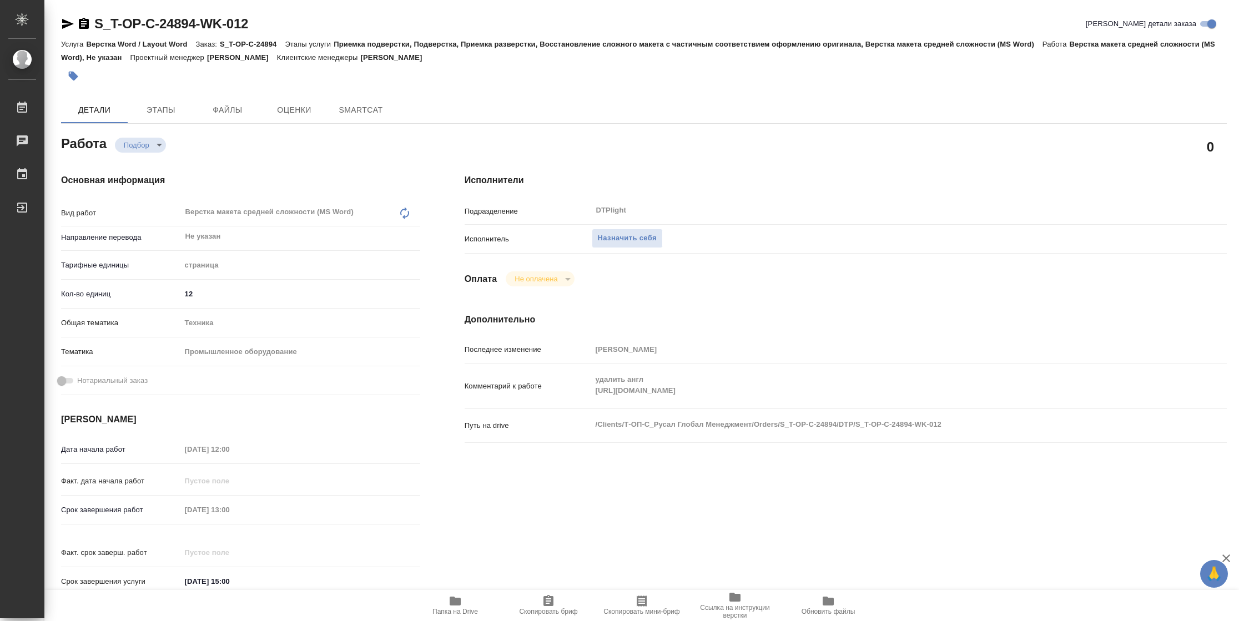
type textarea "x"
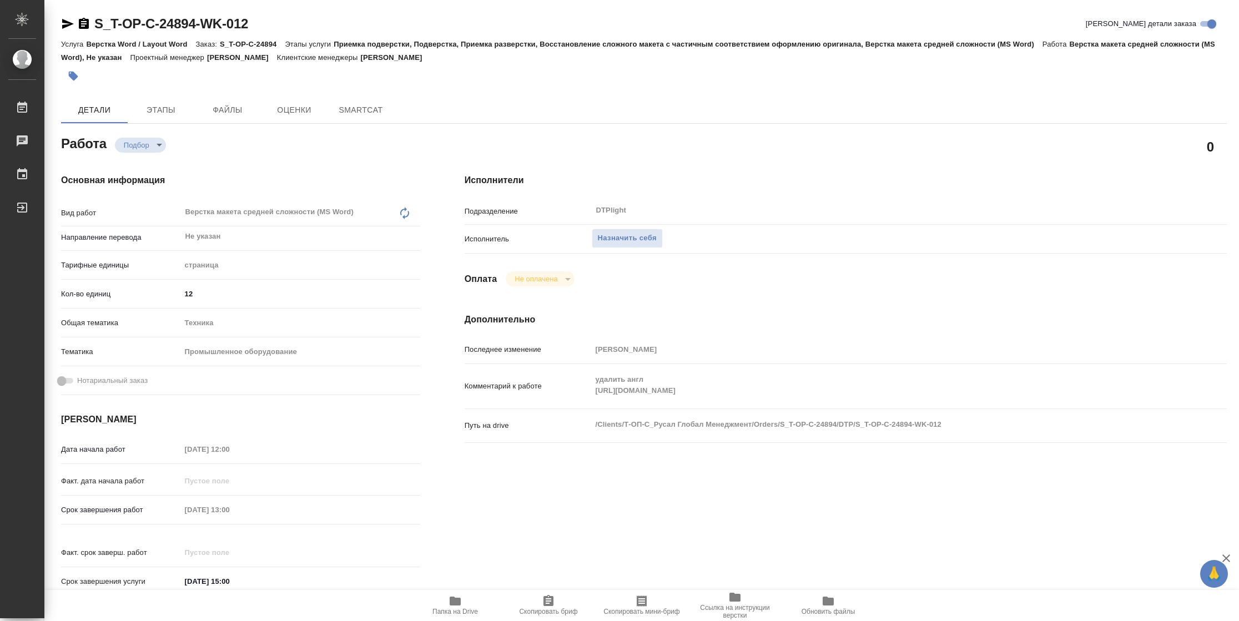
type textarea "x"
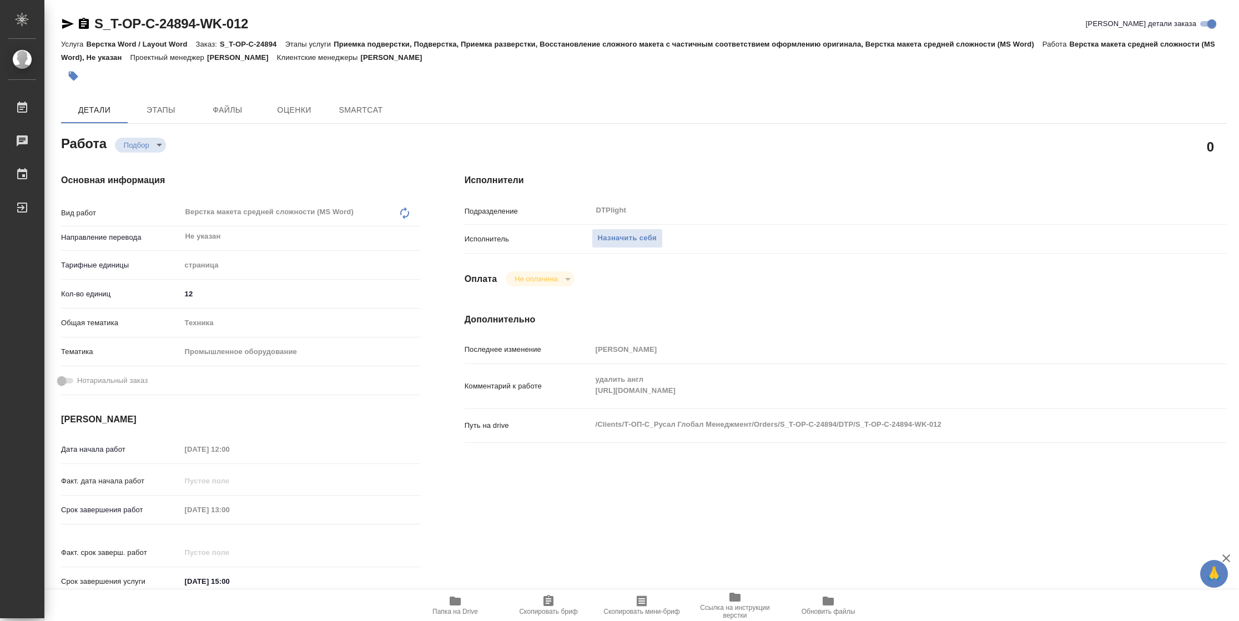
type textarea "x"
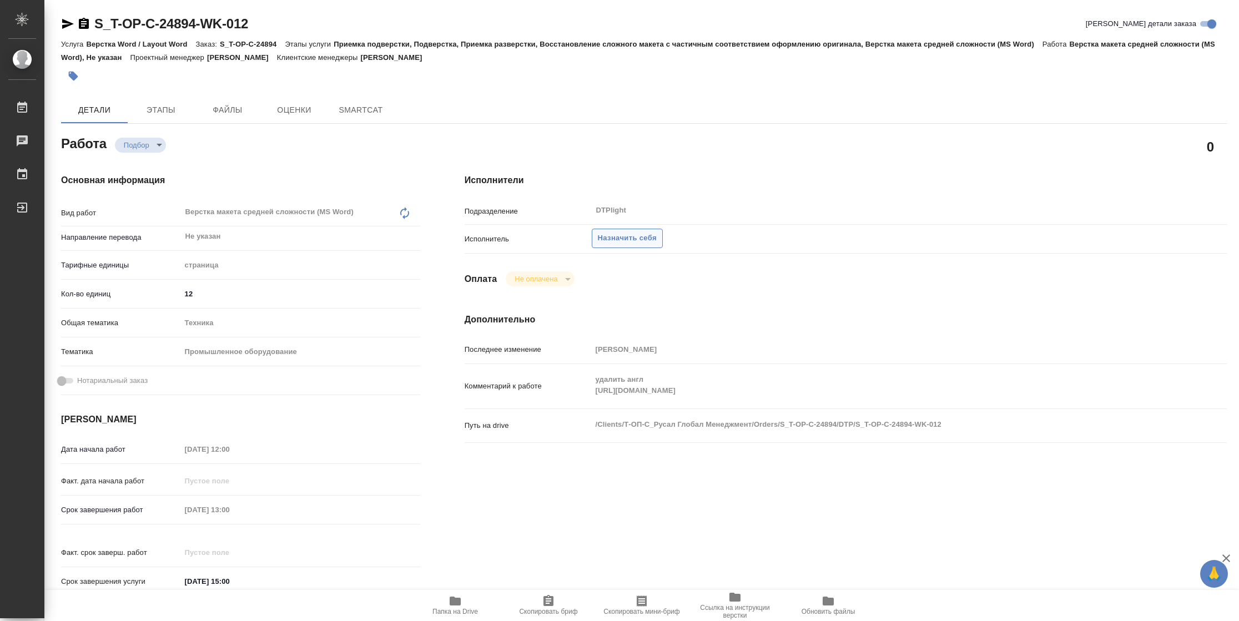
click at [633, 243] on span "Назначить себя" at bounding box center [627, 238] width 59 height 13
type textarea "x"
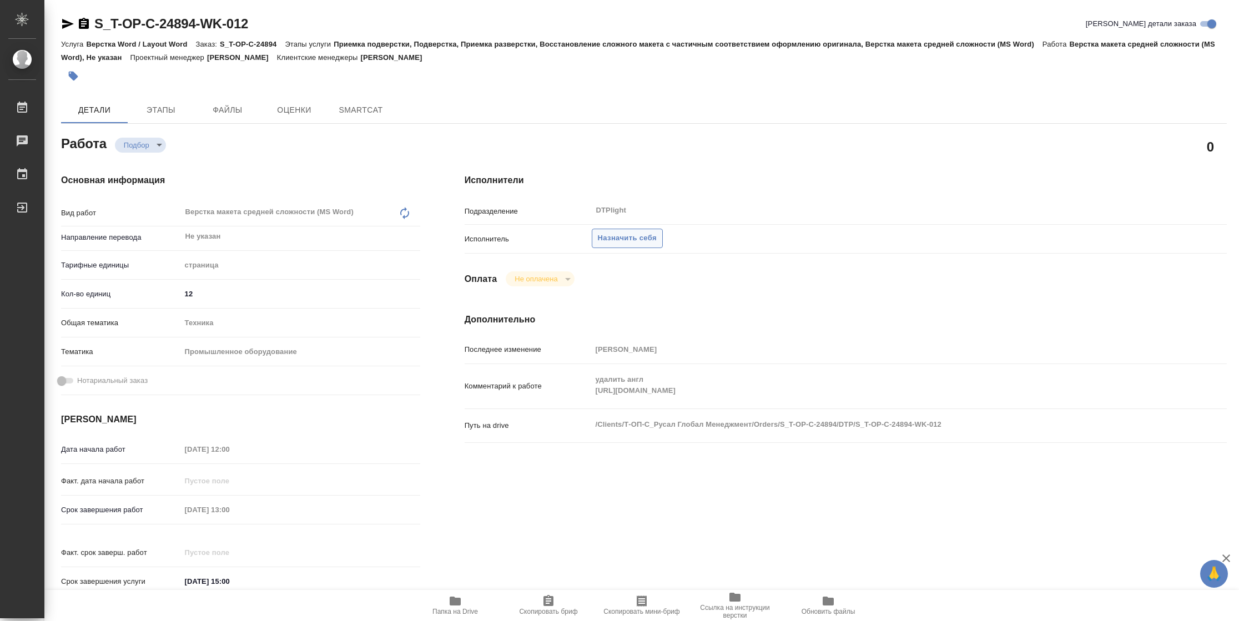
type textarea "x"
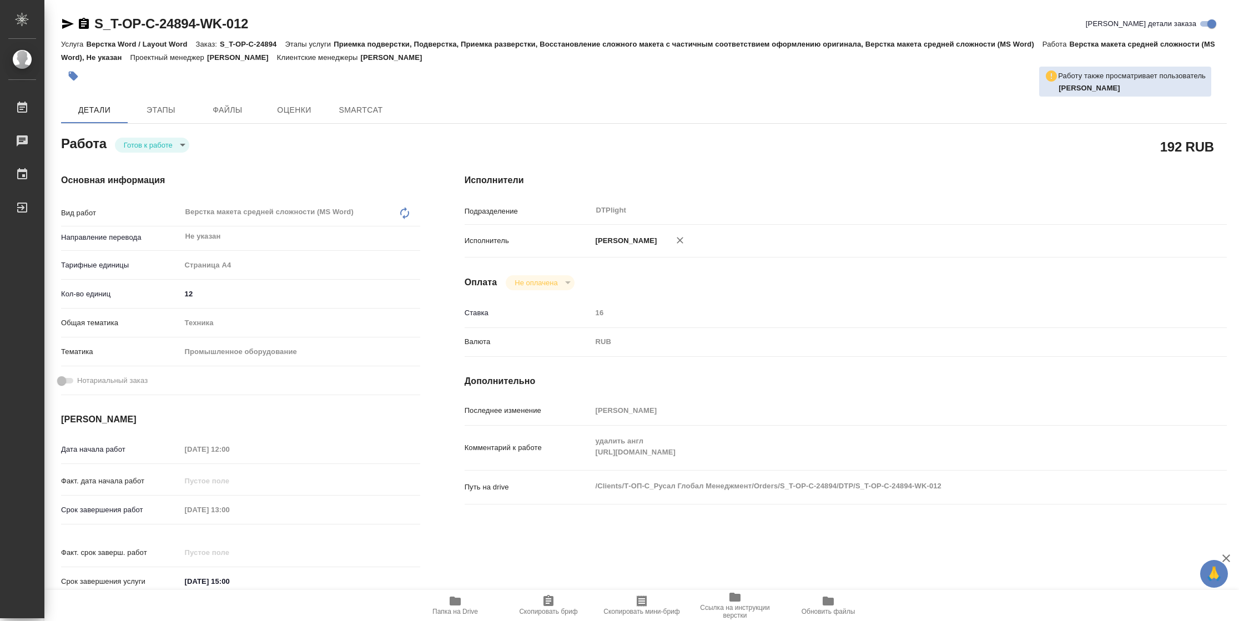
type textarea "x"
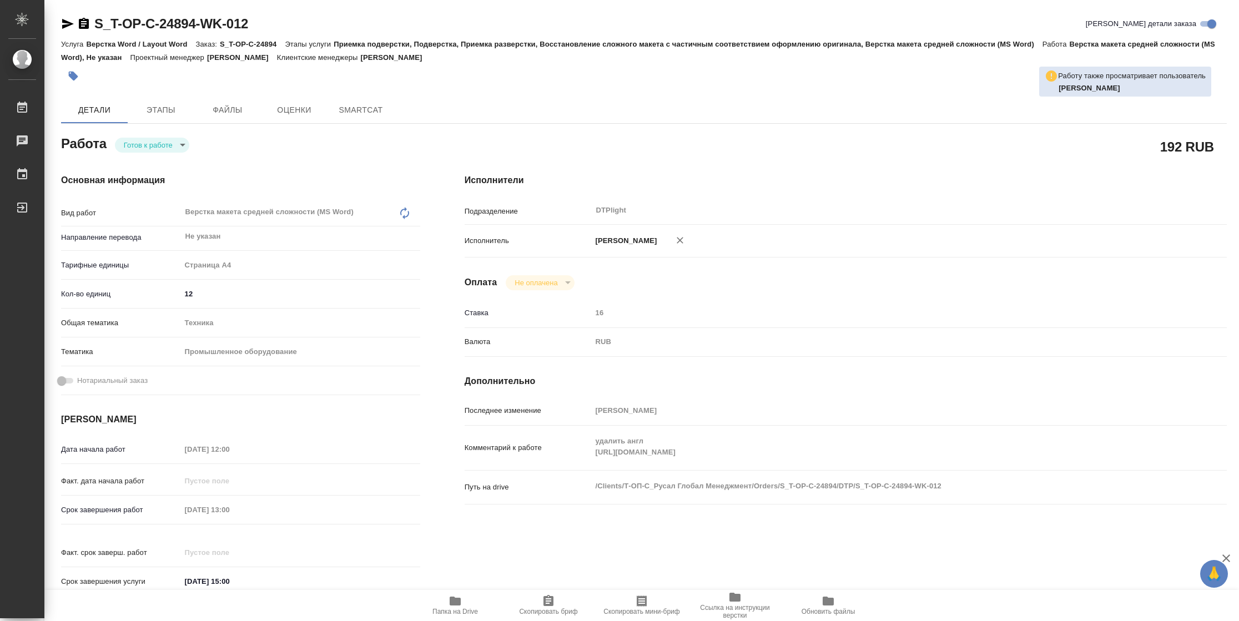
type textarea "x"
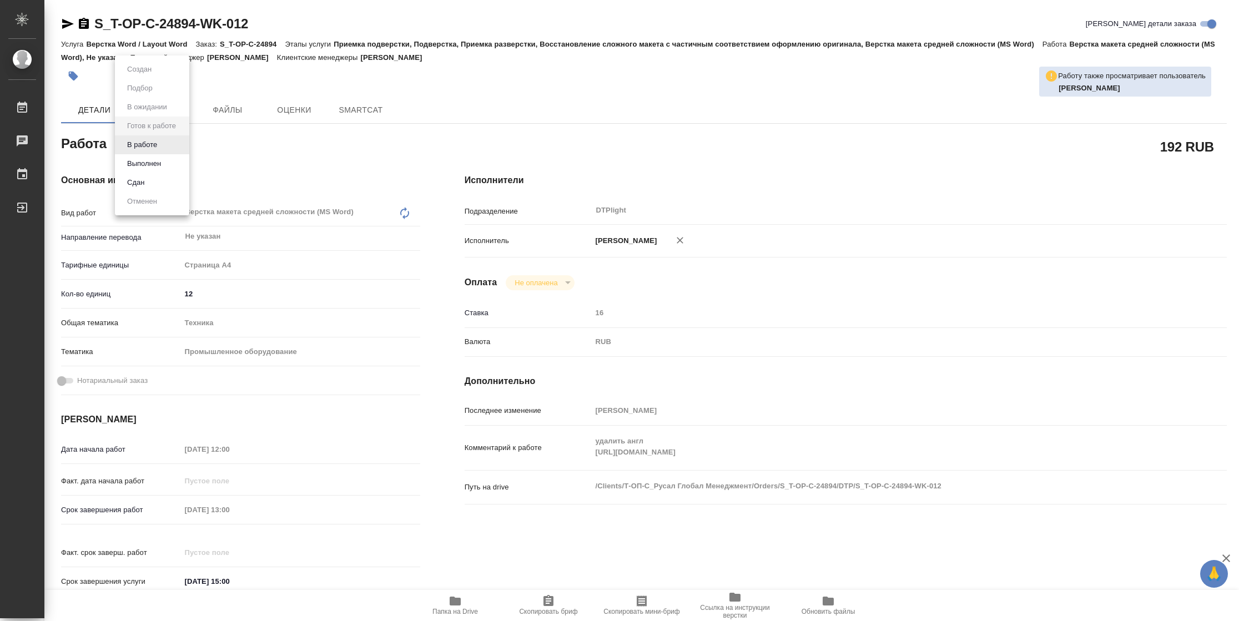
click at [159, 148] on body "🙏 .cls-1 fill:#fff; AWATERA [PERSON_NAME] Чаты График Выйти S_T-OP-C-24894-WK-0…" at bounding box center [619, 310] width 1239 height 621
type textarea "x"
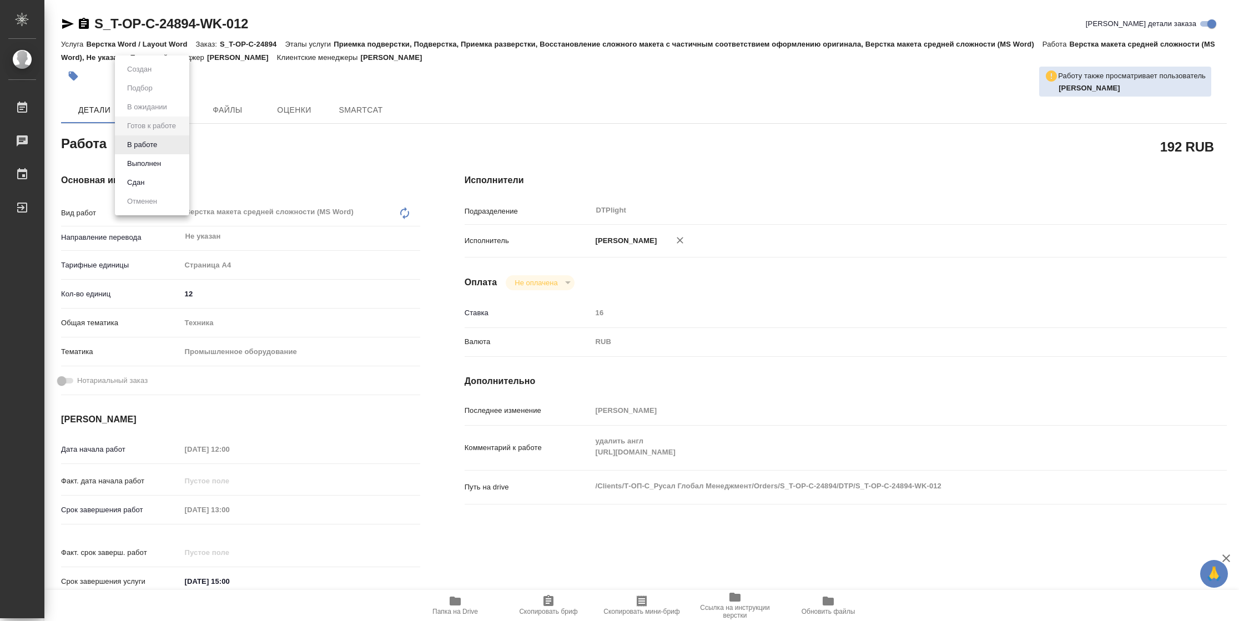
type textarea "x"
click at [159, 148] on button "В работе" at bounding box center [142, 145] width 37 height 12
type textarea "x"
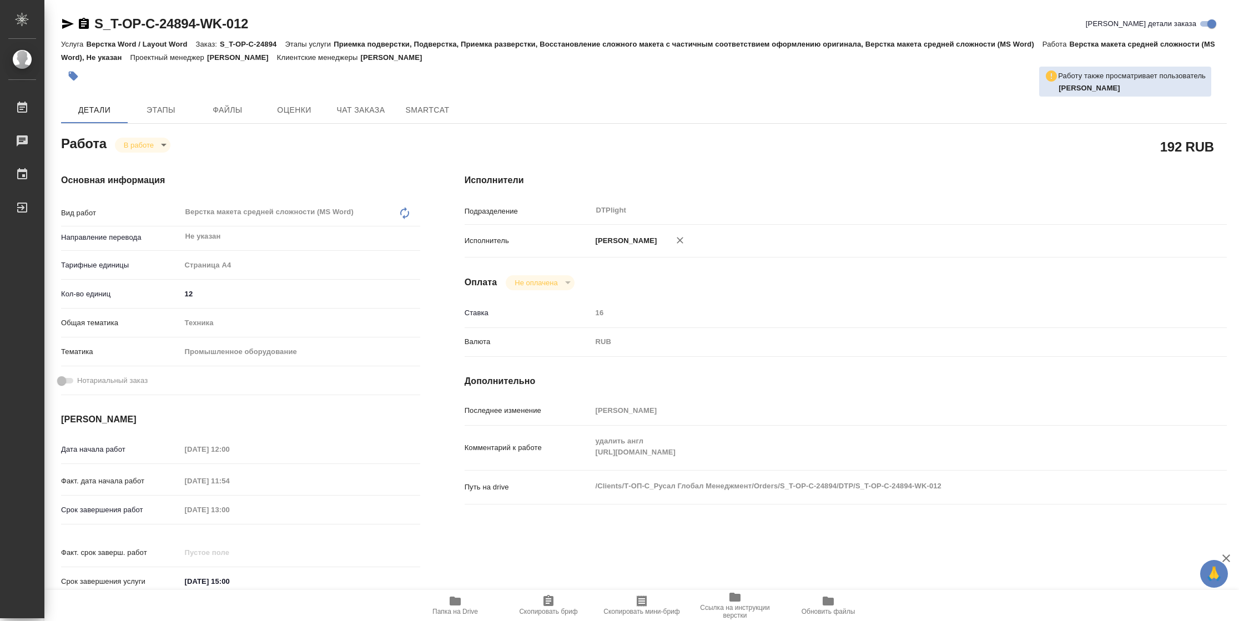
type textarea "x"
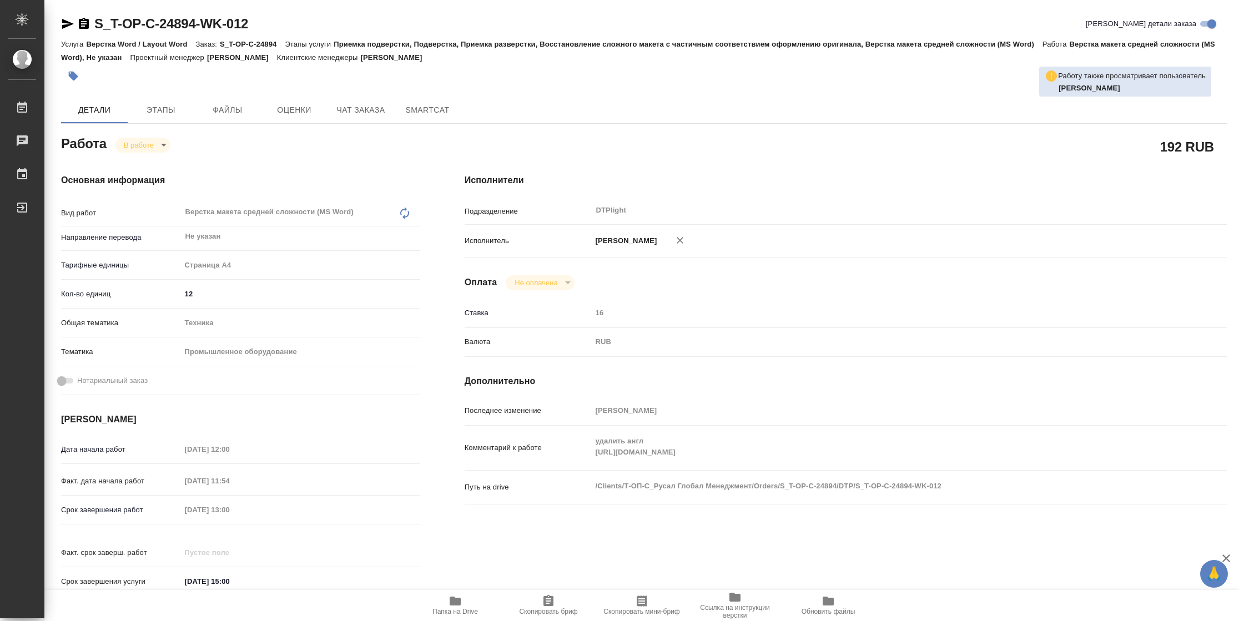
type textarea "x"
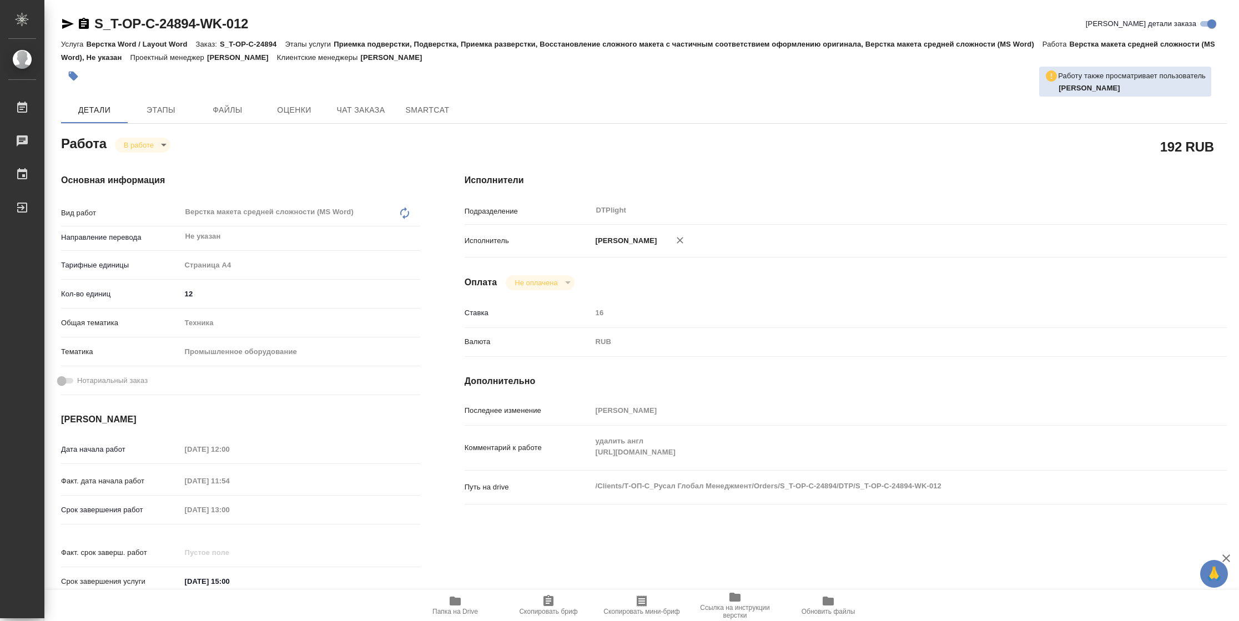
type textarea "x"
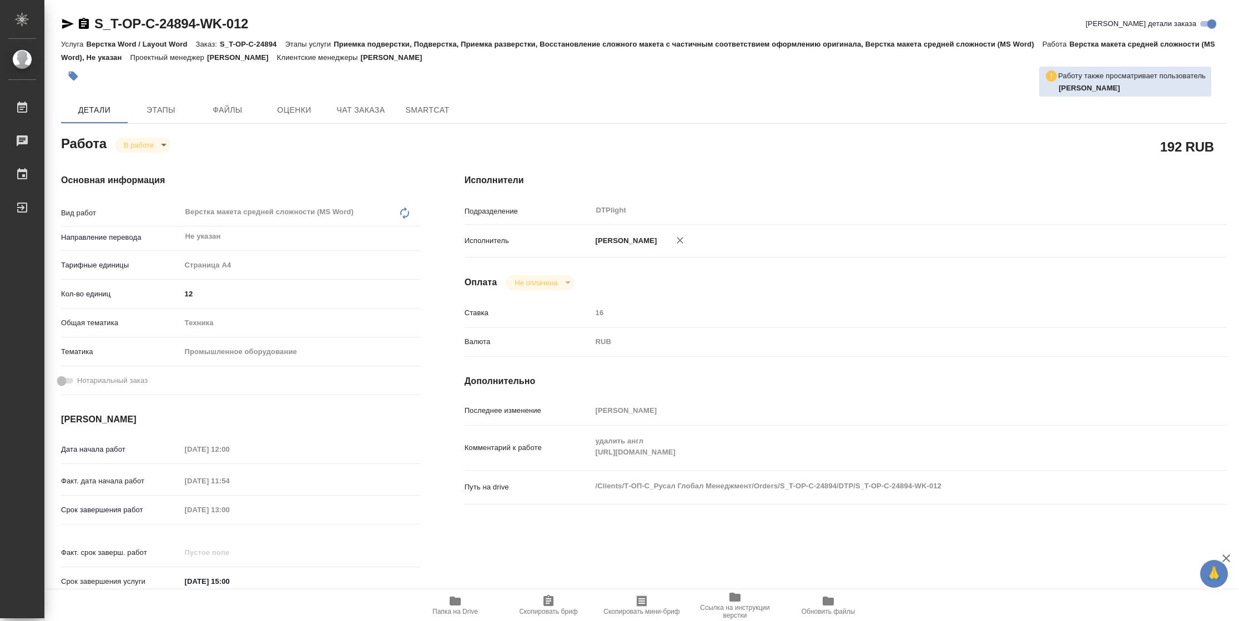
type textarea "x"
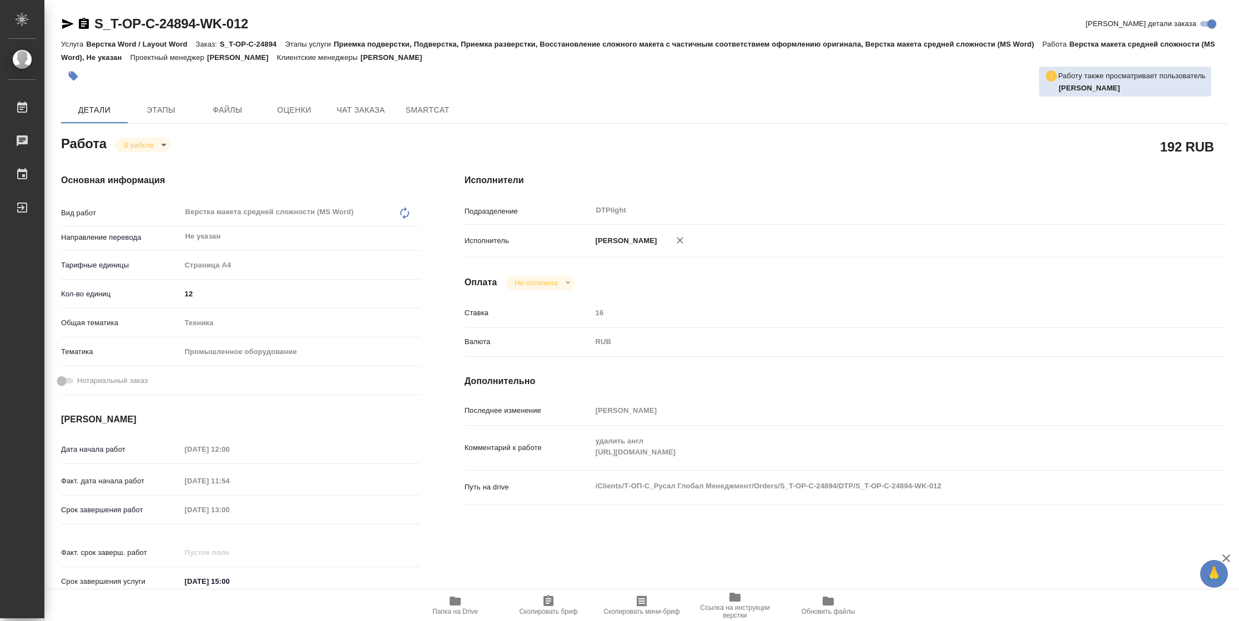
type textarea "x"
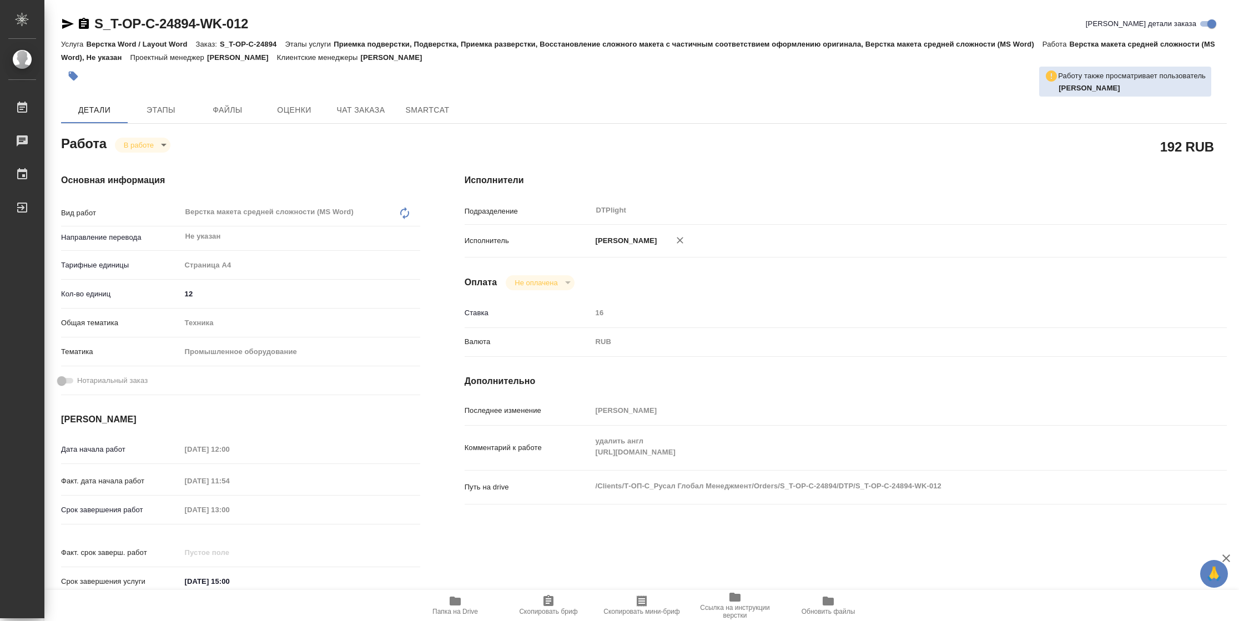
type textarea "x"
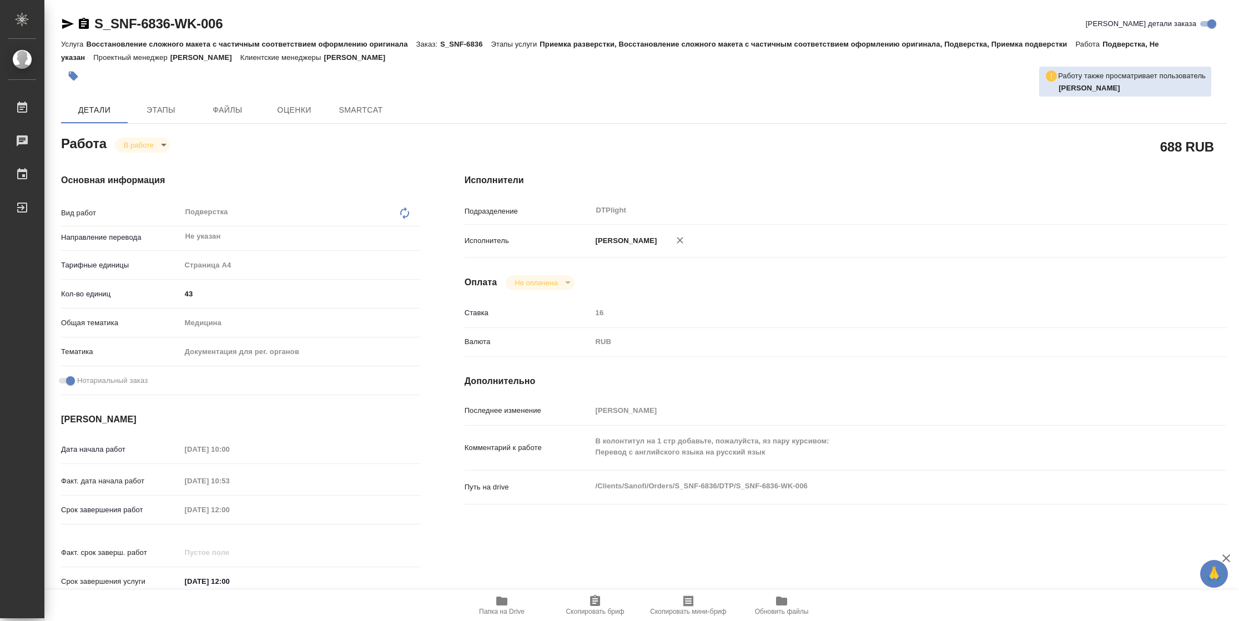
type textarea "x"
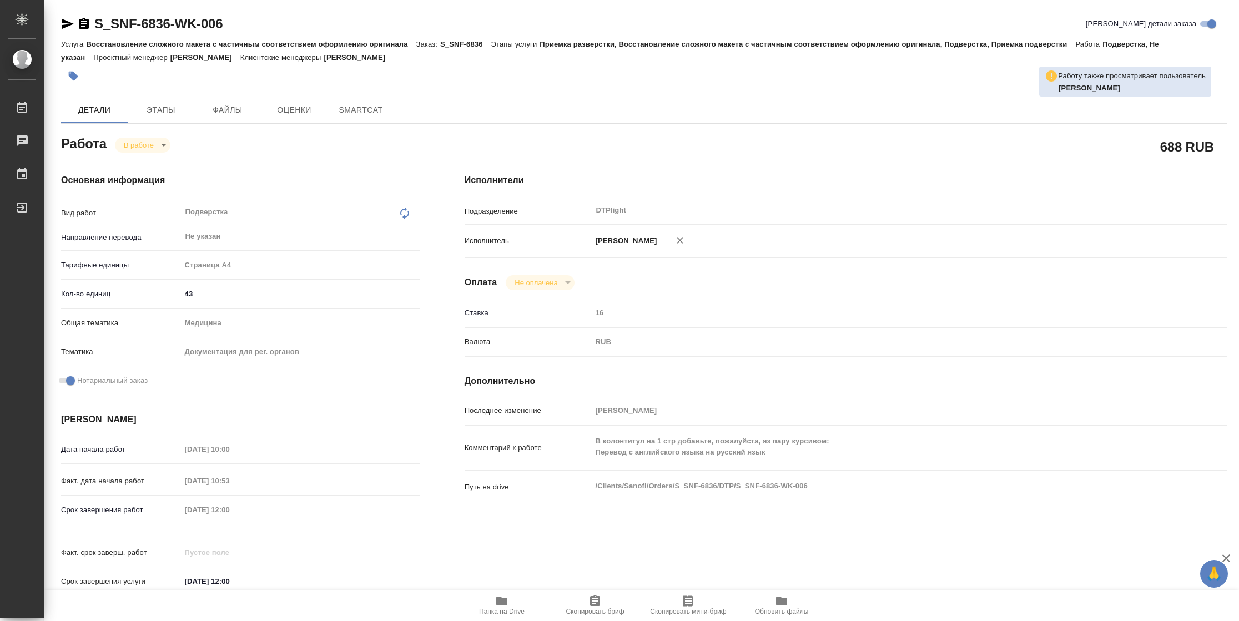
type textarea "x"
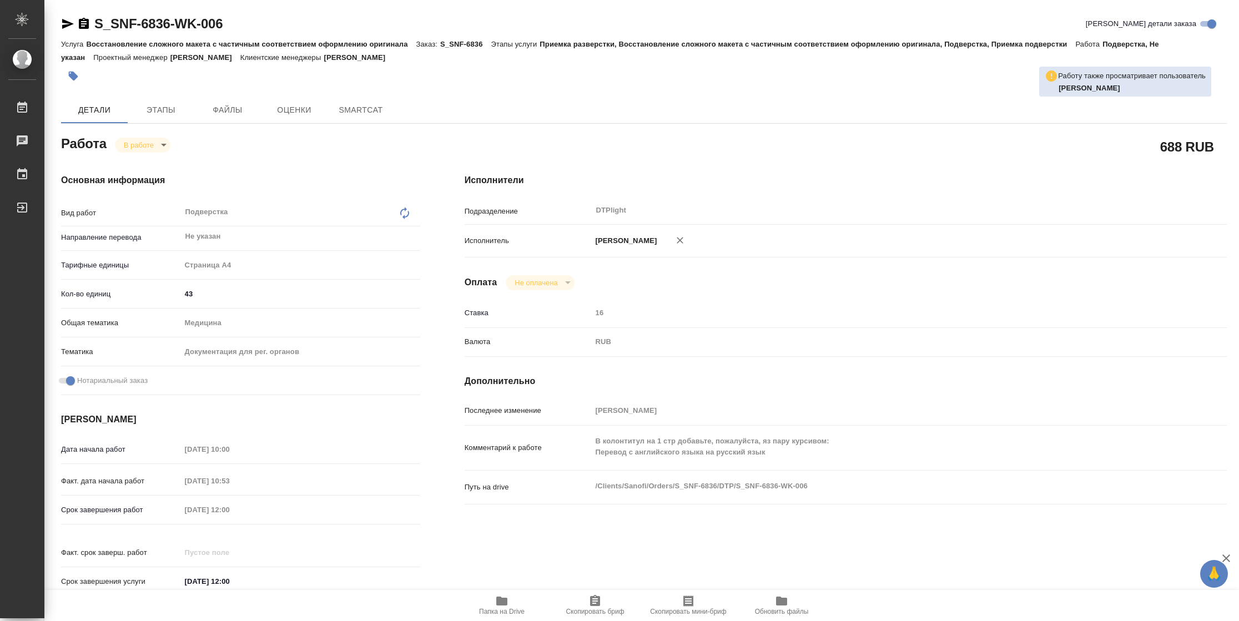
type textarea "x"
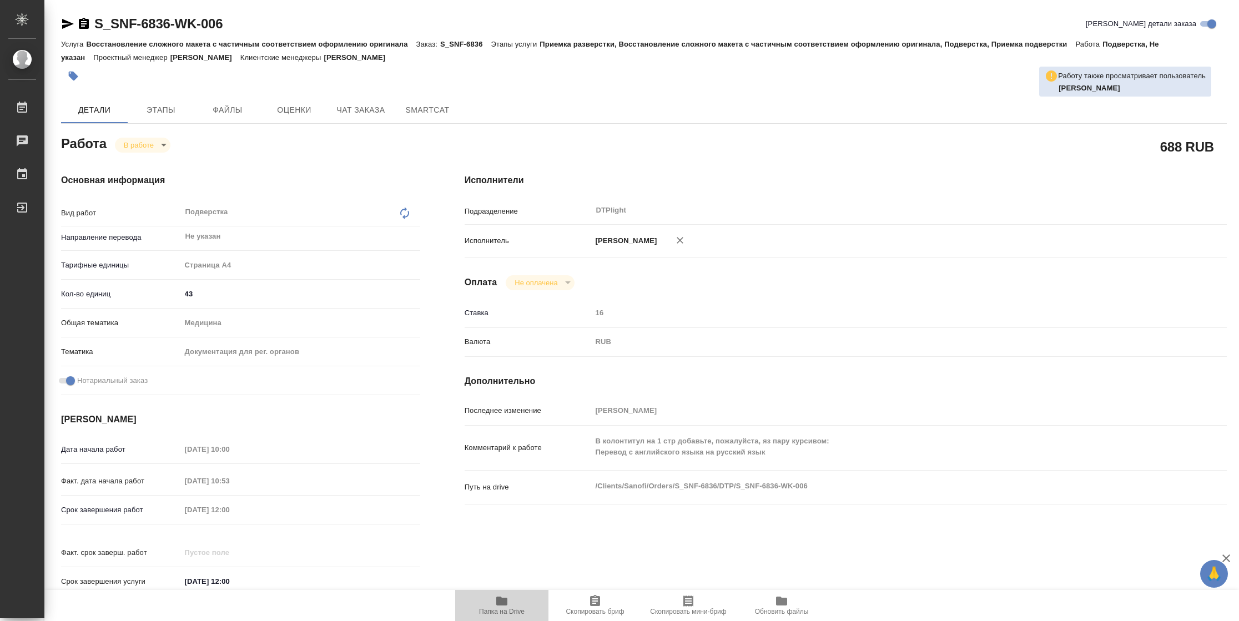
click at [495, 605] on icon "button" at bounding box center [501, 600] width 13 height 13
type textarea "x"
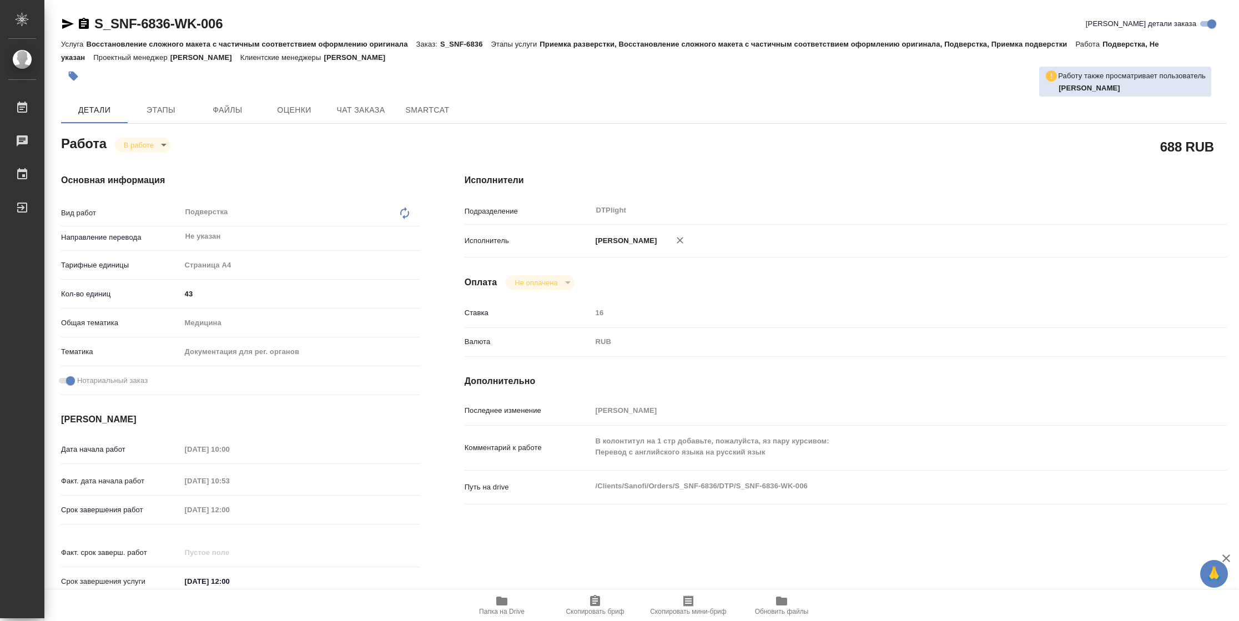
type textarea "x"
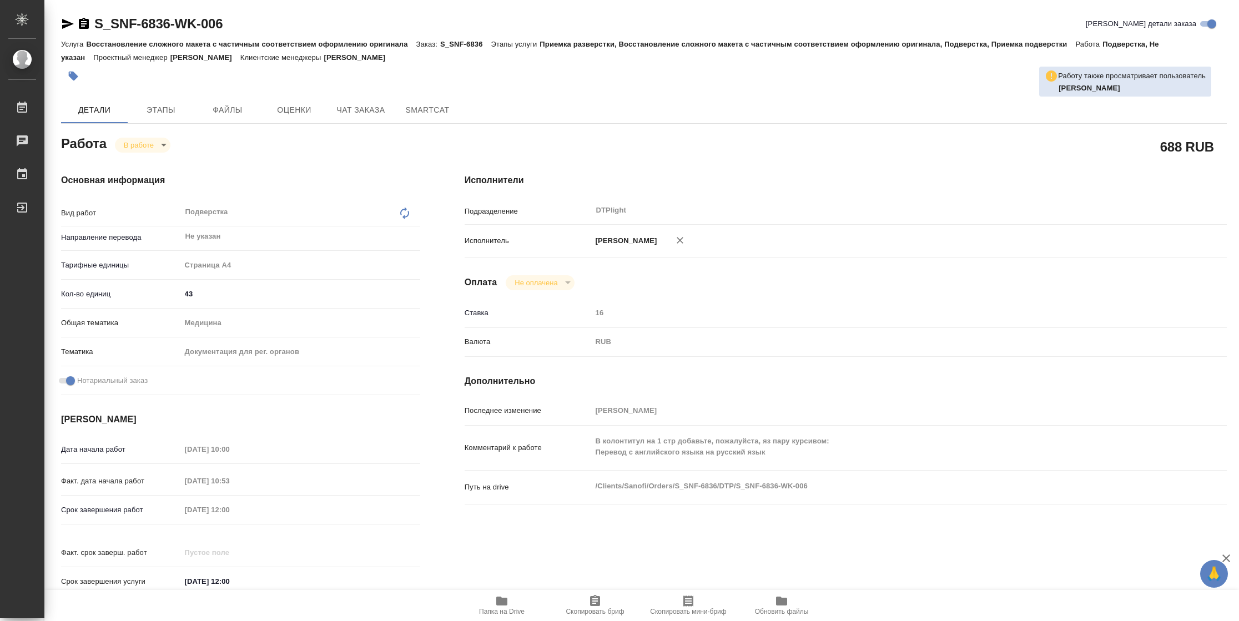
type textarea "x"
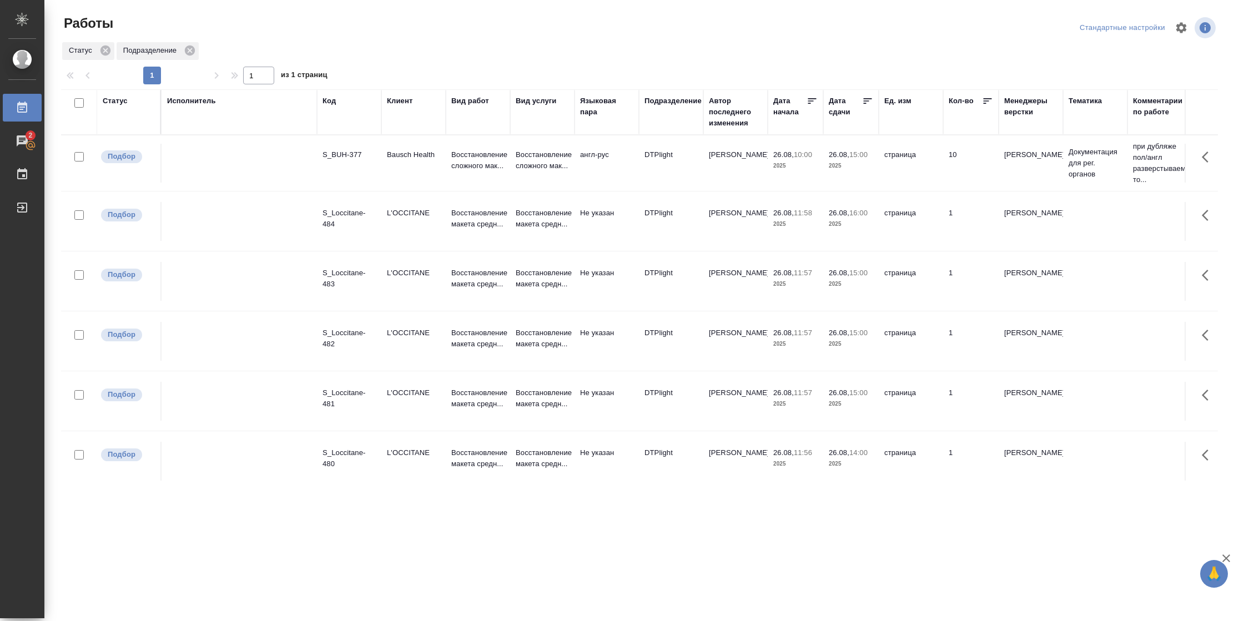
click at [117, 103] on div "Статус" at bounding box center [115, 100] width 25 height 11
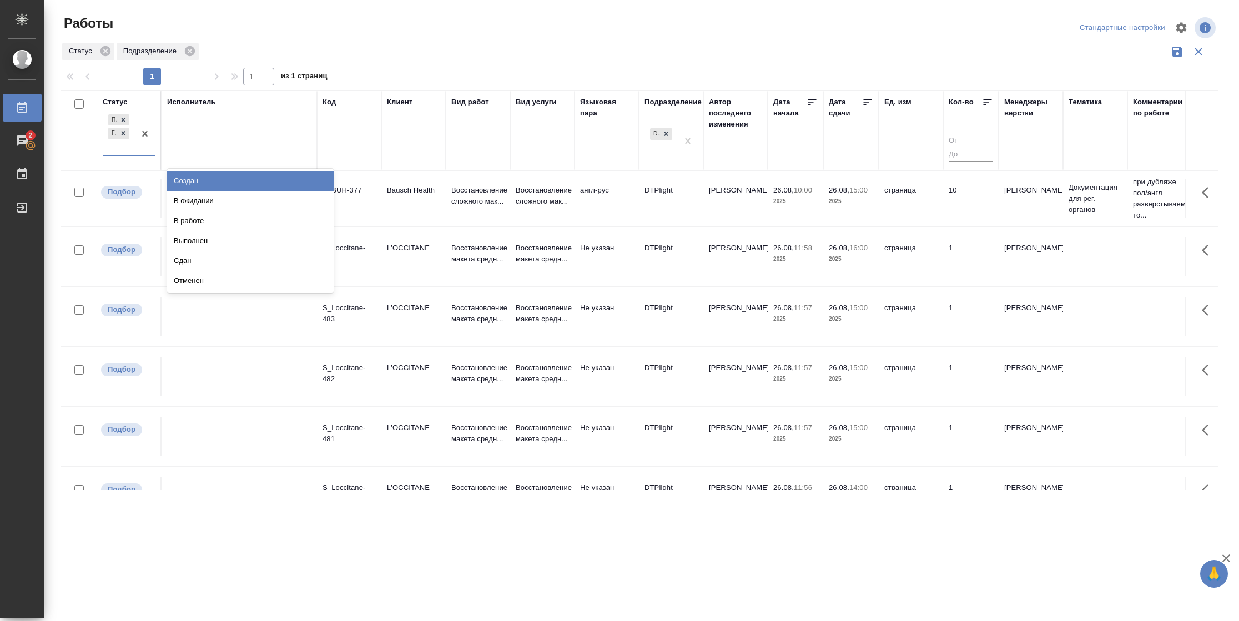
click at [132, 149] on div "Подбор Готов к работе" at bounding box center [119, 133] width 32 height 43
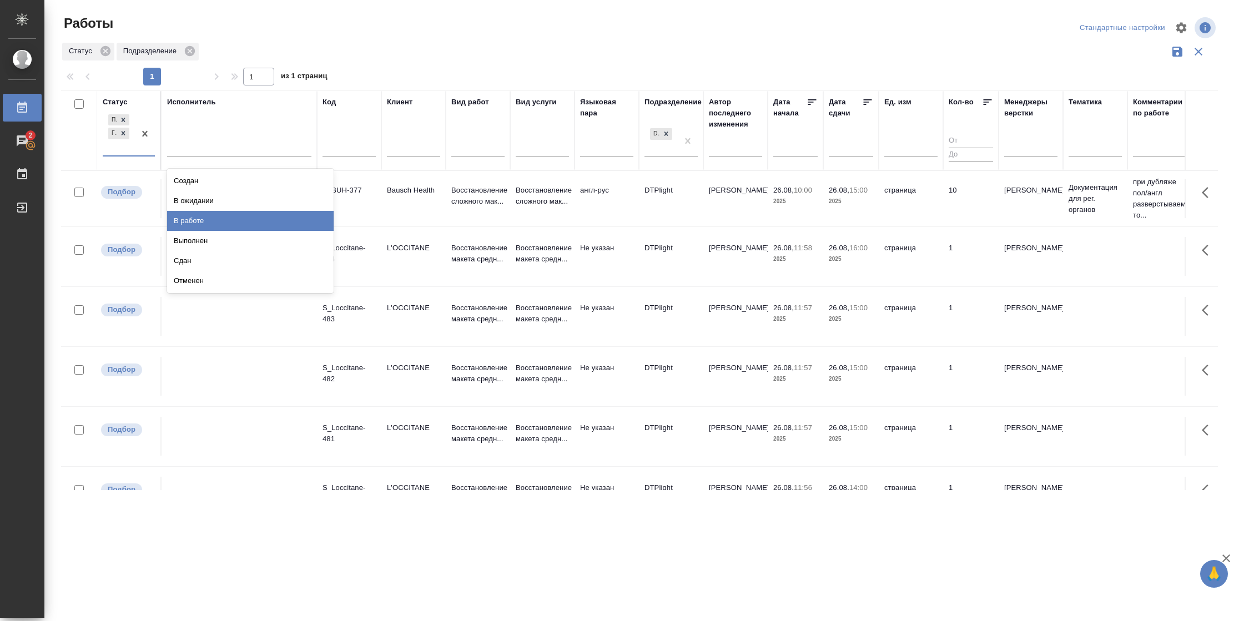
click at [194, 226] on div "В работе" at bounding box center [250, 221] width 166 height 20
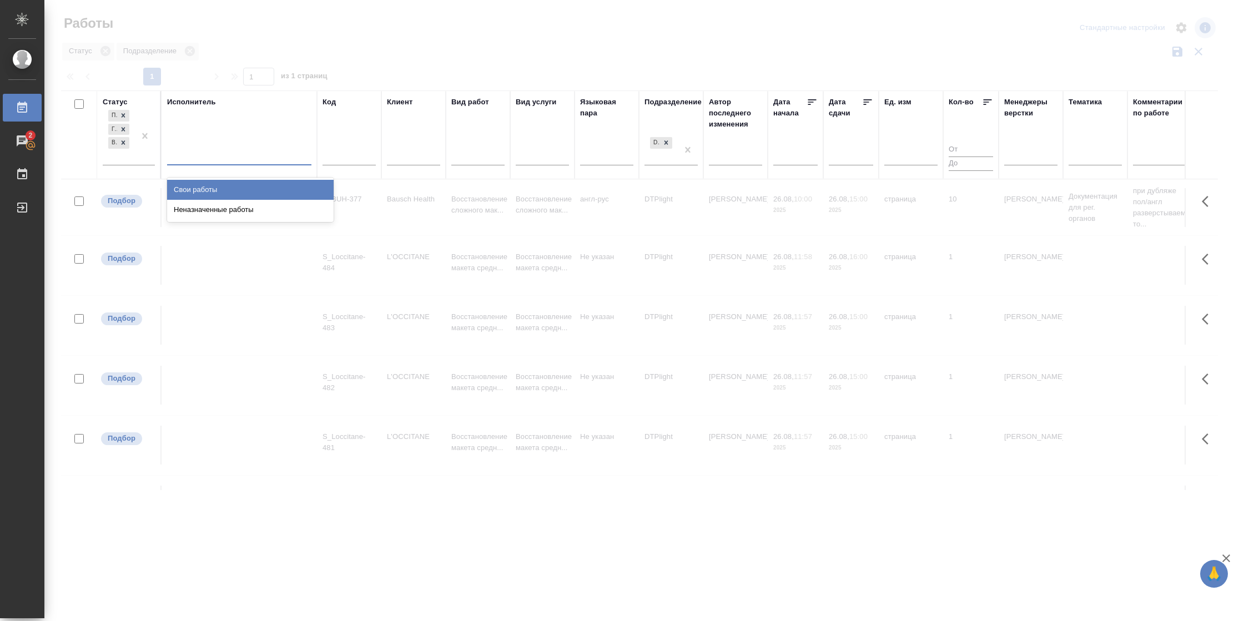
click at [210, 153] on div at bounding box center [239, 154] width 144 height 16
click at [210, 188] on div "Свои работы" at bounding box center [250, 190] width 166 height 20
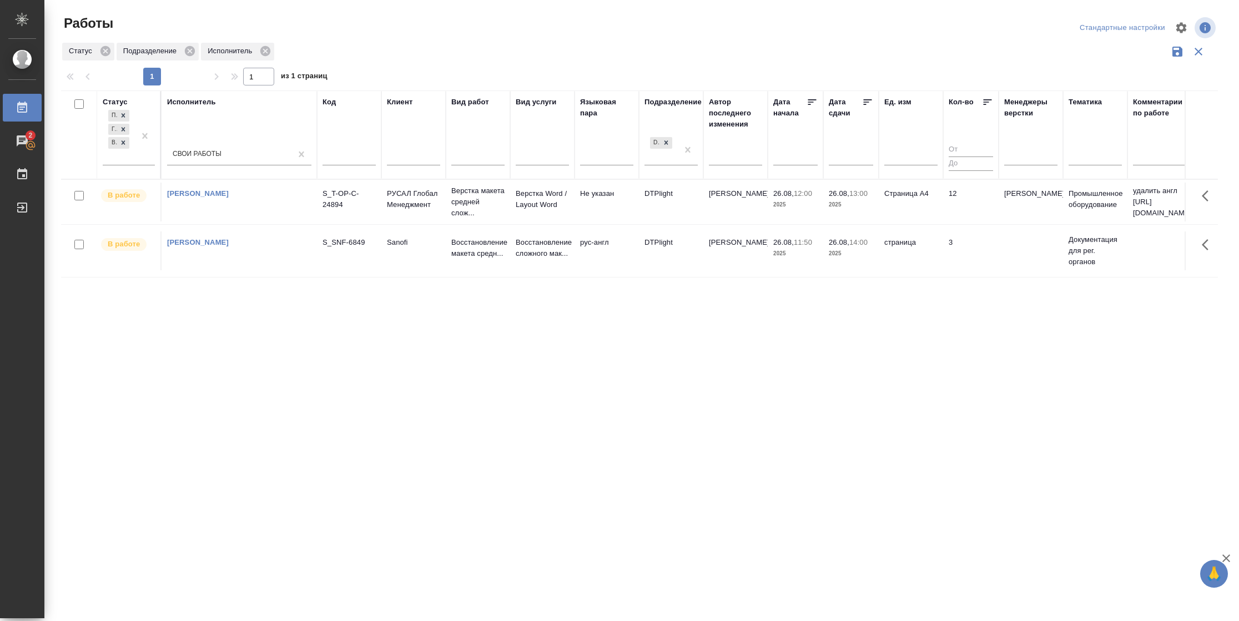
click at [954, 219] on td "12" at bounding box center [970, 202] width 55 height 39
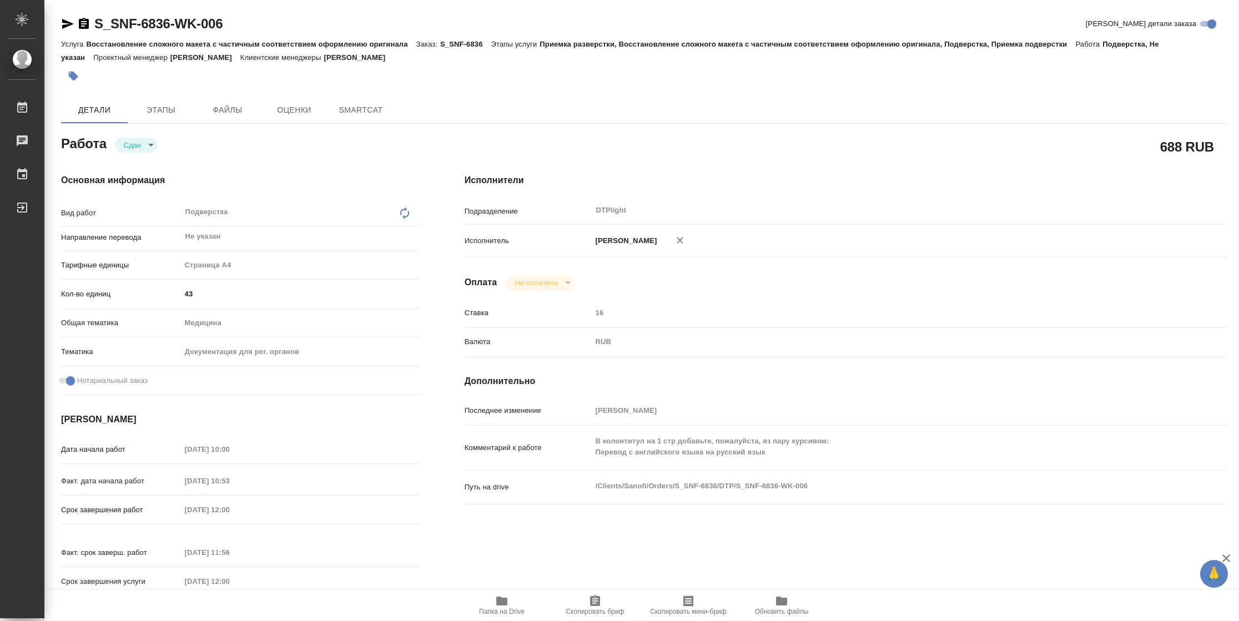
type textarea "x"
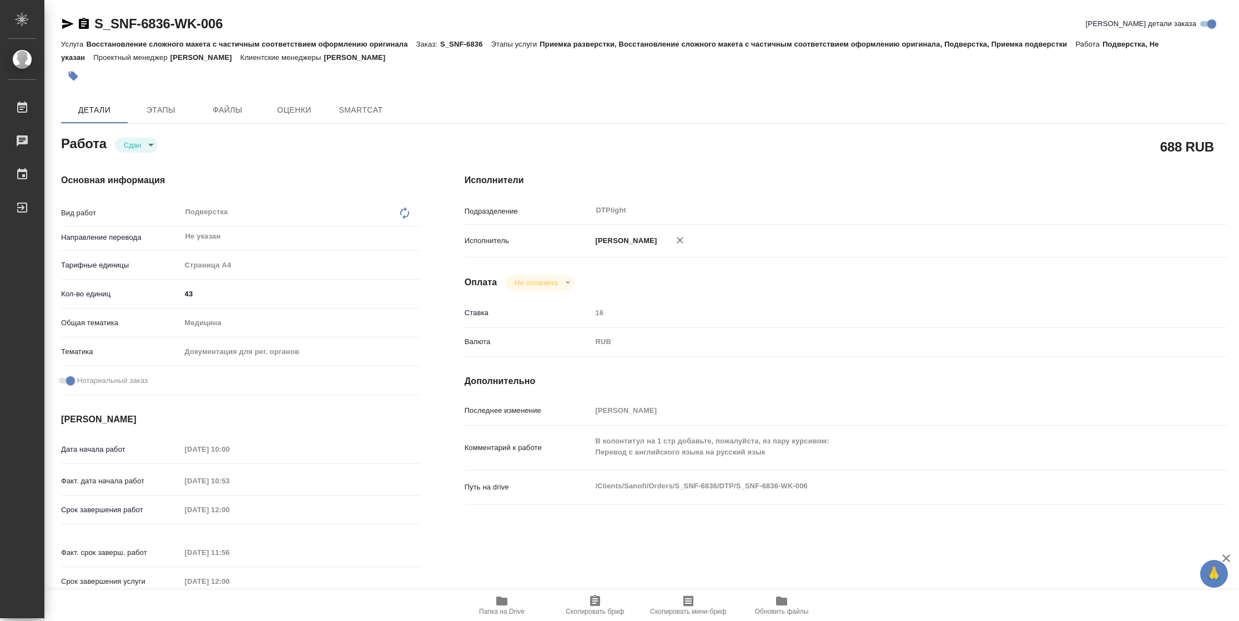
type textarea "x"
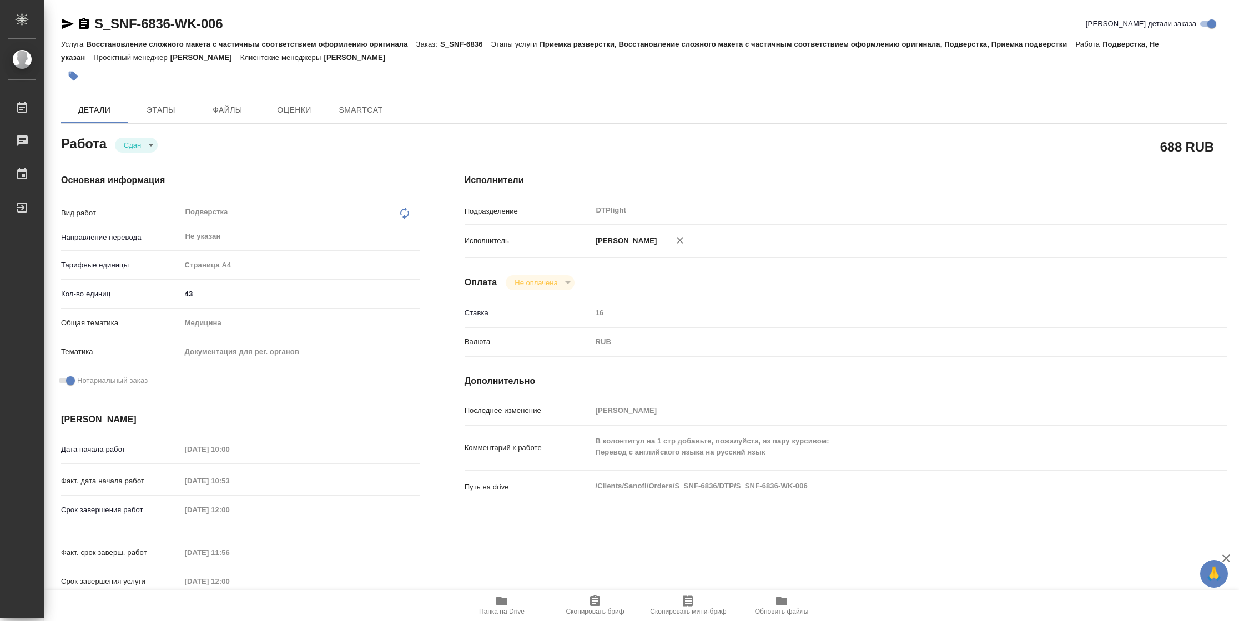
type textarea "x"
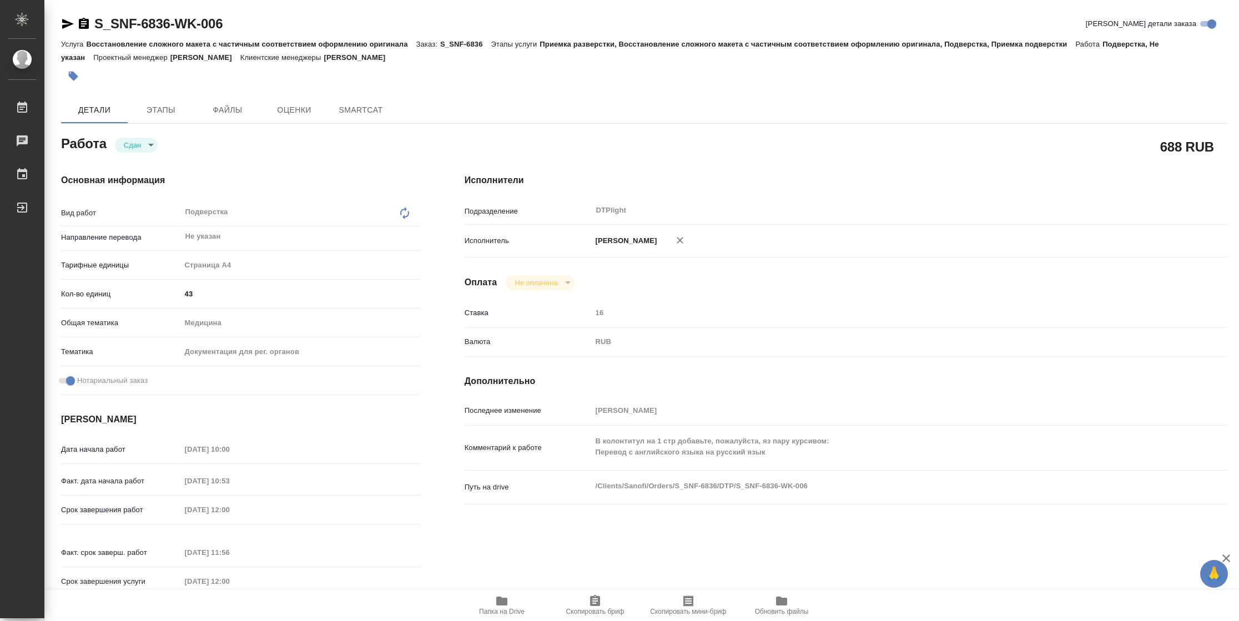
type textarea "x"
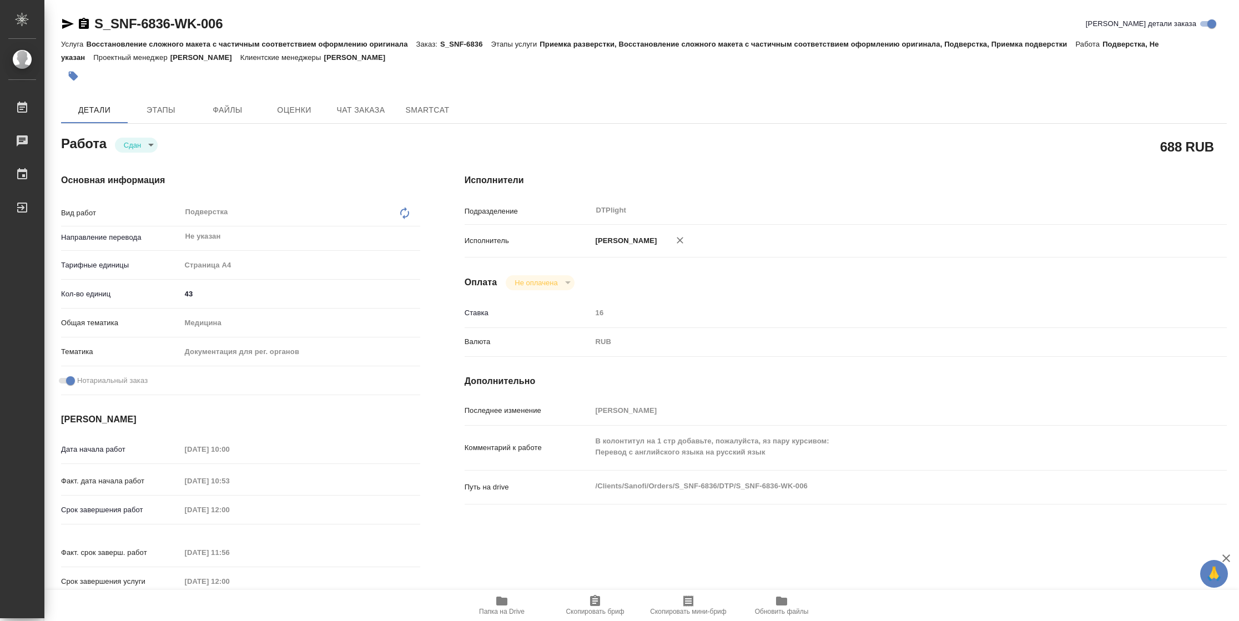
type textarea "x"
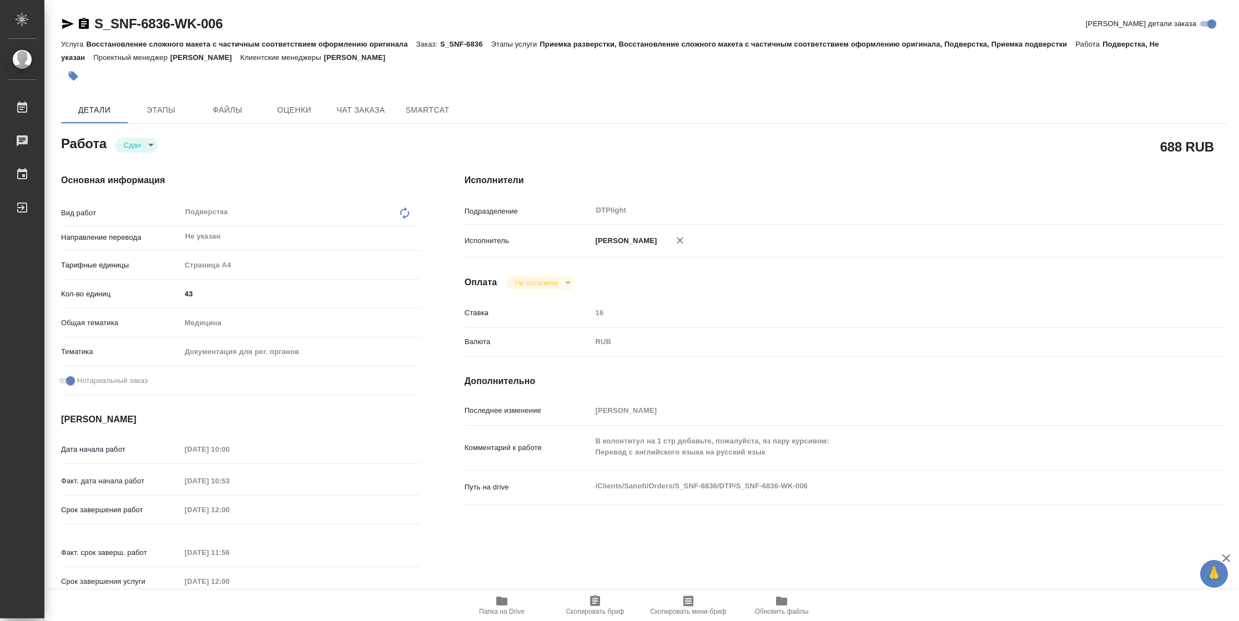
type textarea "x"
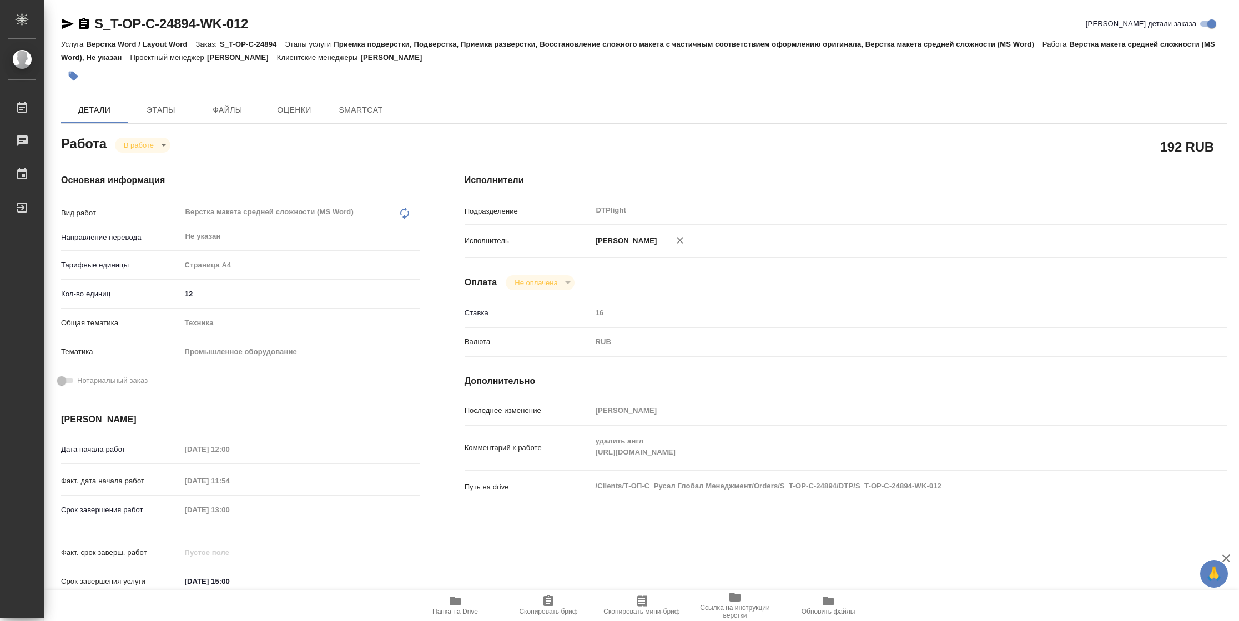
type textarea "x"
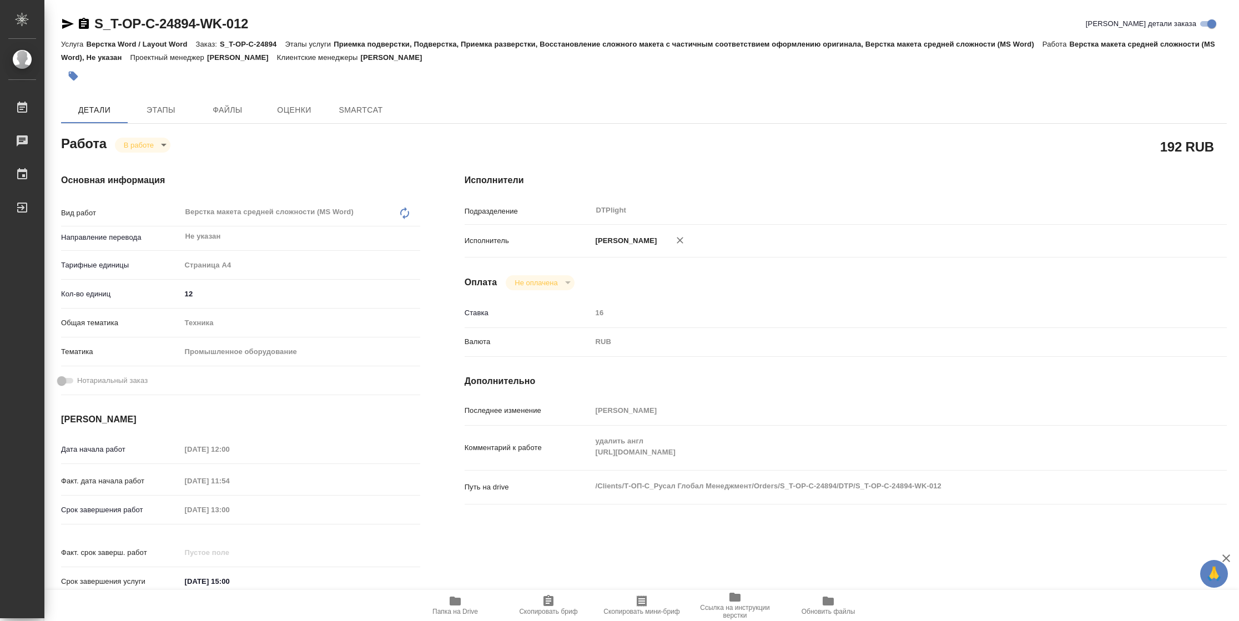
type textarea "x"
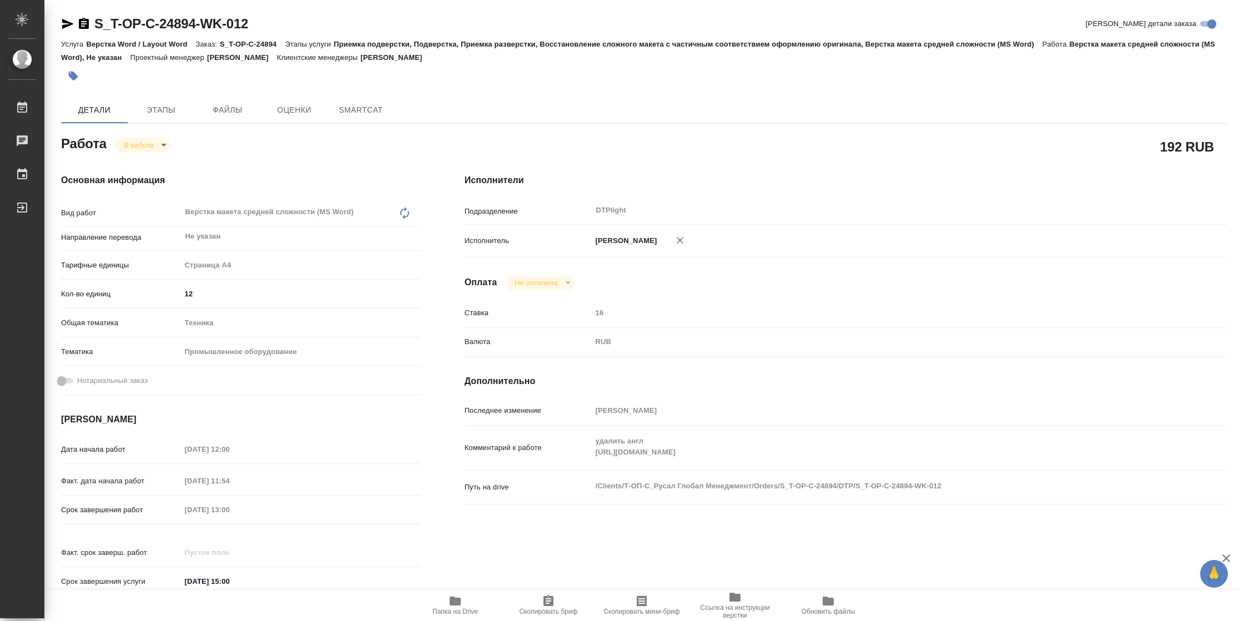
type textarea "x"
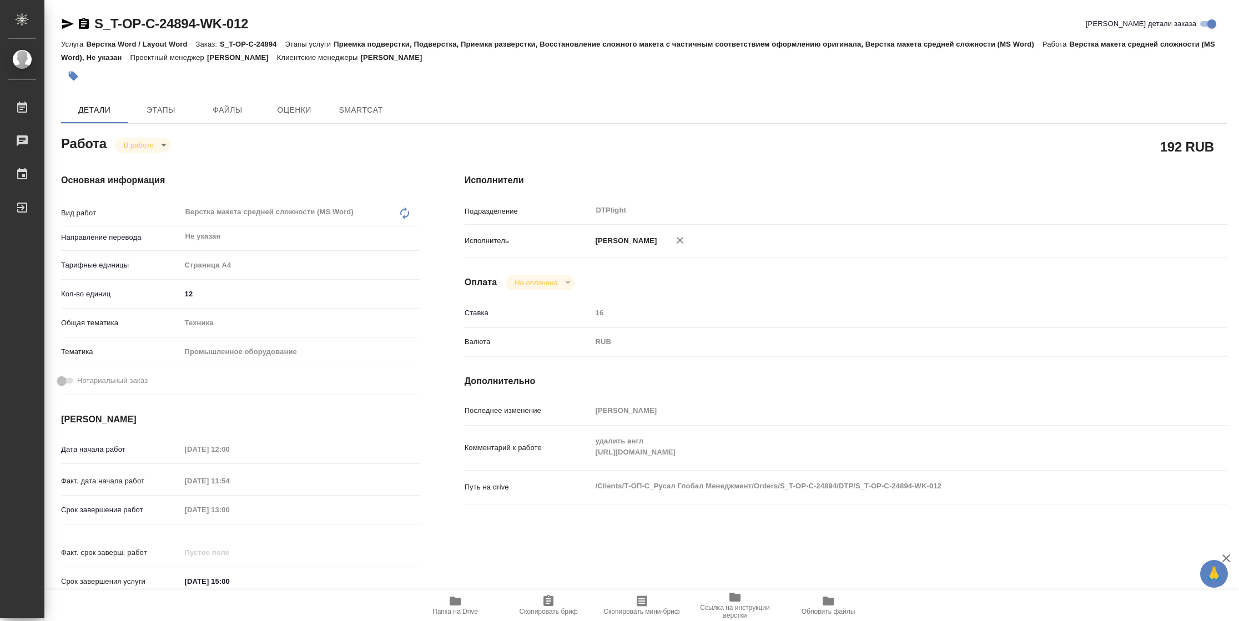
click at [72, 24] on icon "button" at bounding box center [67, 23] width 13 height 13
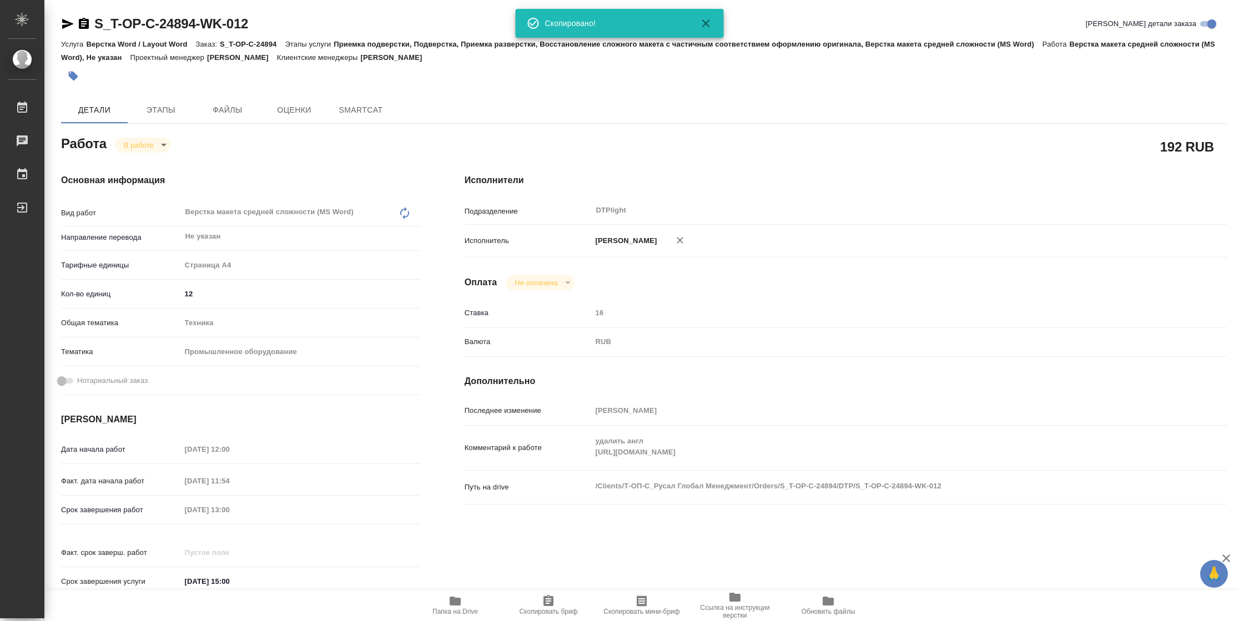
type textarea "x"
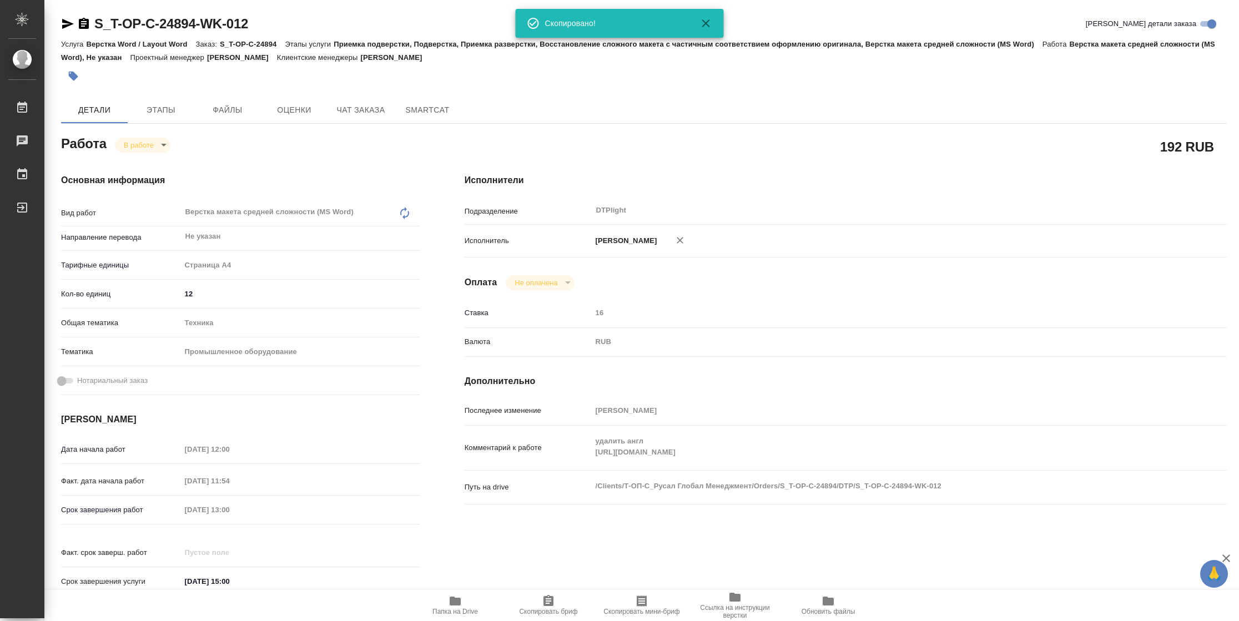
type textarea "x"
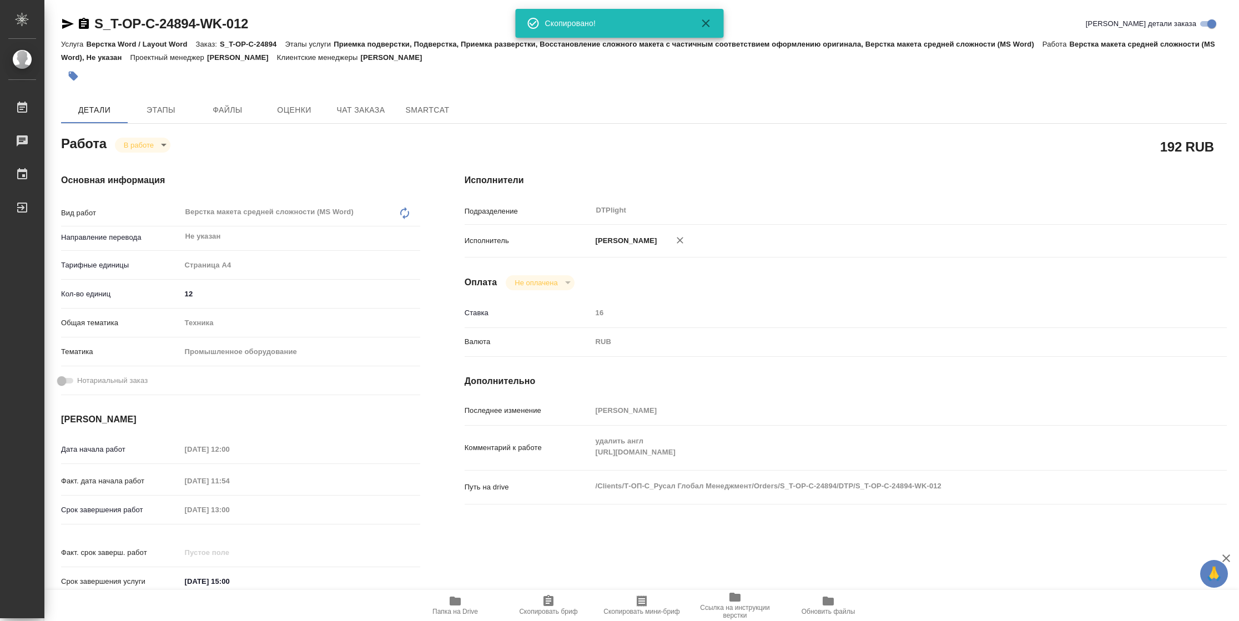
type textarea "x"
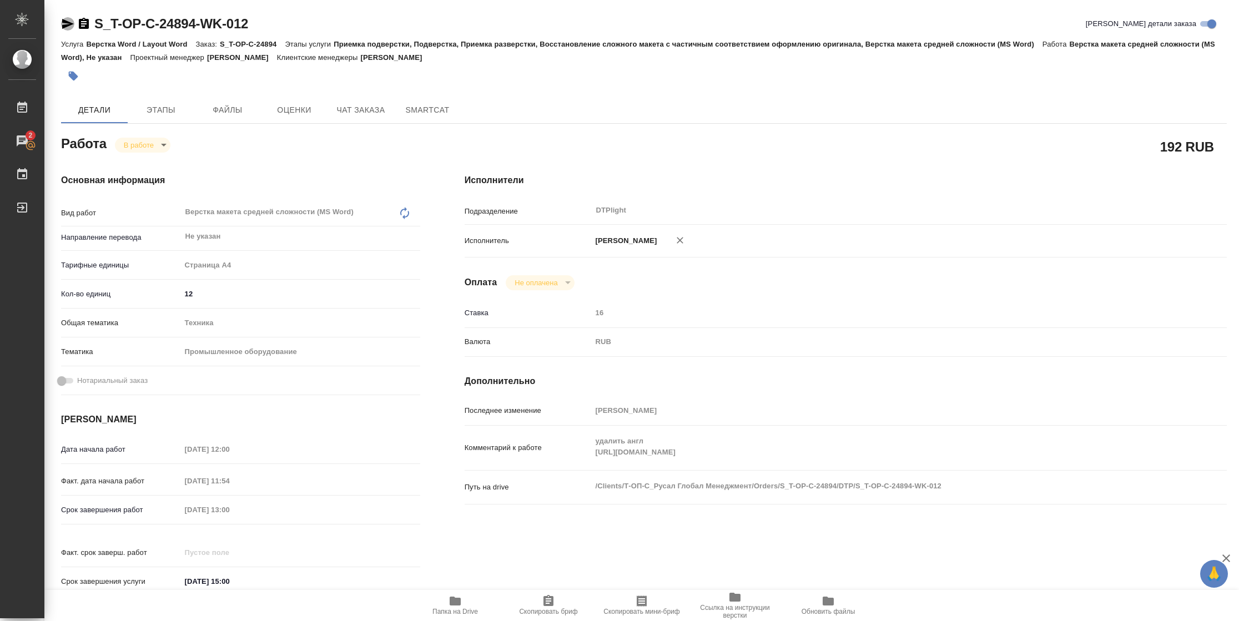
drag, startPoint x: 72, startPoint y: 23, endPoint x: 256, endPoint y: 12, distance: 184.6
click at [72, 23] on icon "button" at bounding box center [68, 24] width 12 height 10
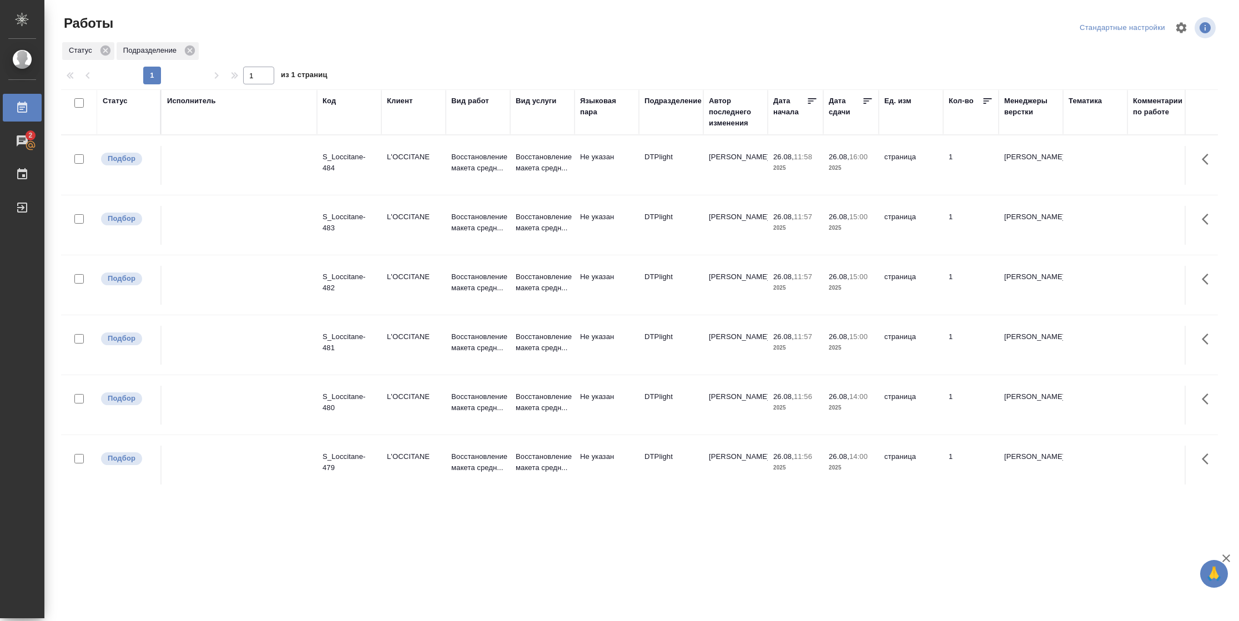
click at [112, 102] on div "Статус" at bounding box center [115, 100] width 25 height 11
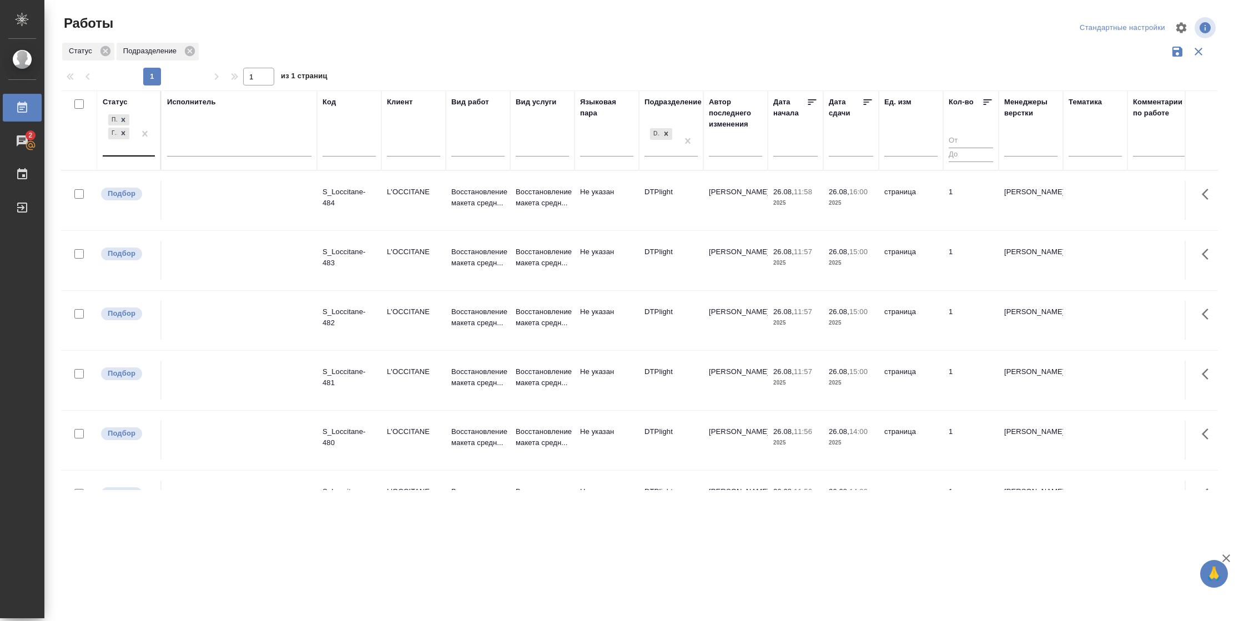
click at [135, 153] on div at bounding box center [145, 133] width 20 height 43
click at [197, 223] on div "В работе" at bounding box center [250, 221] width 166 height 20
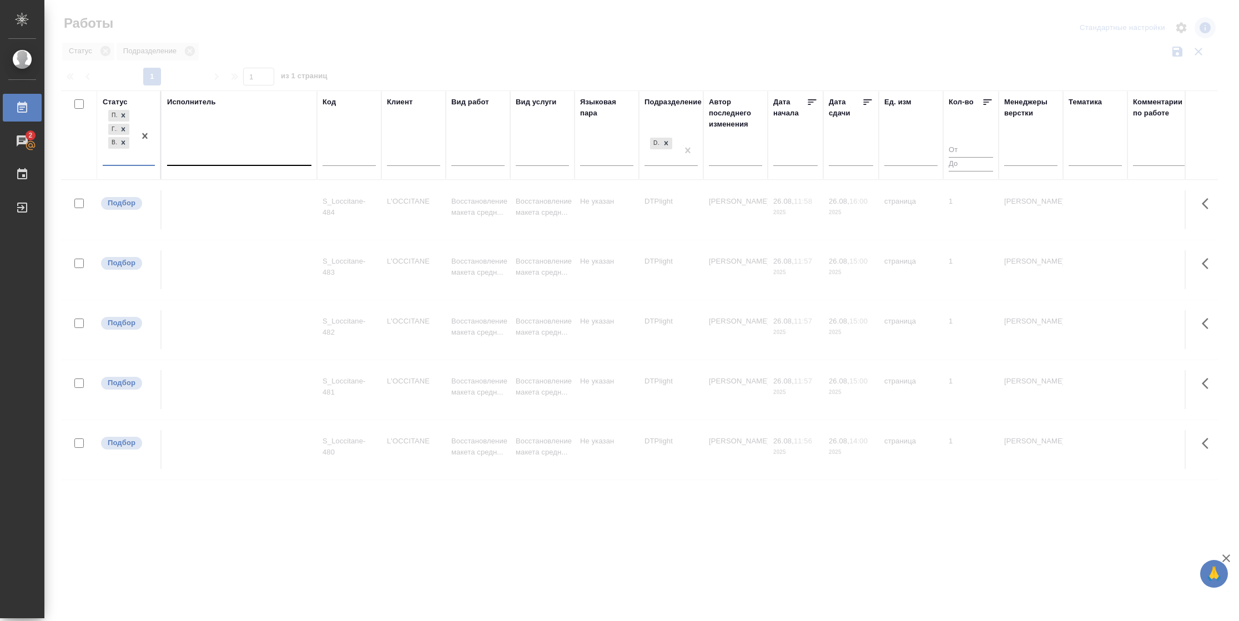
click at [208, 150] on div at bounding box center [239, 154] width 144 height 16
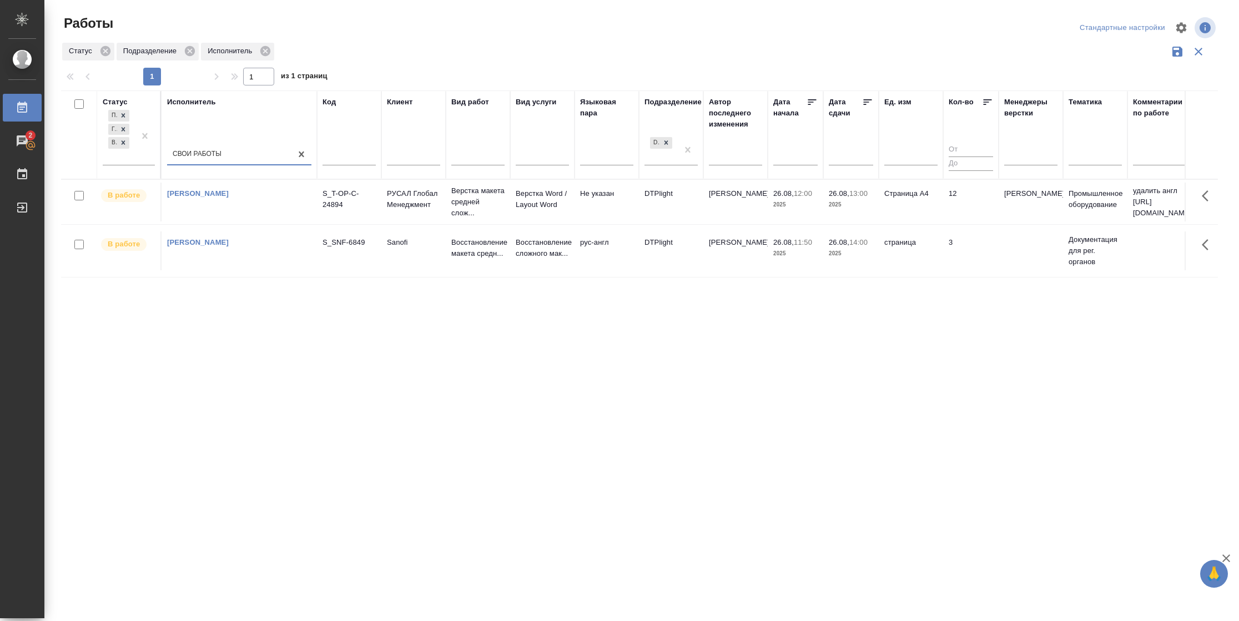
click at [959, 247] on td "3" at bounding box center [970, 250] width 55 height 39
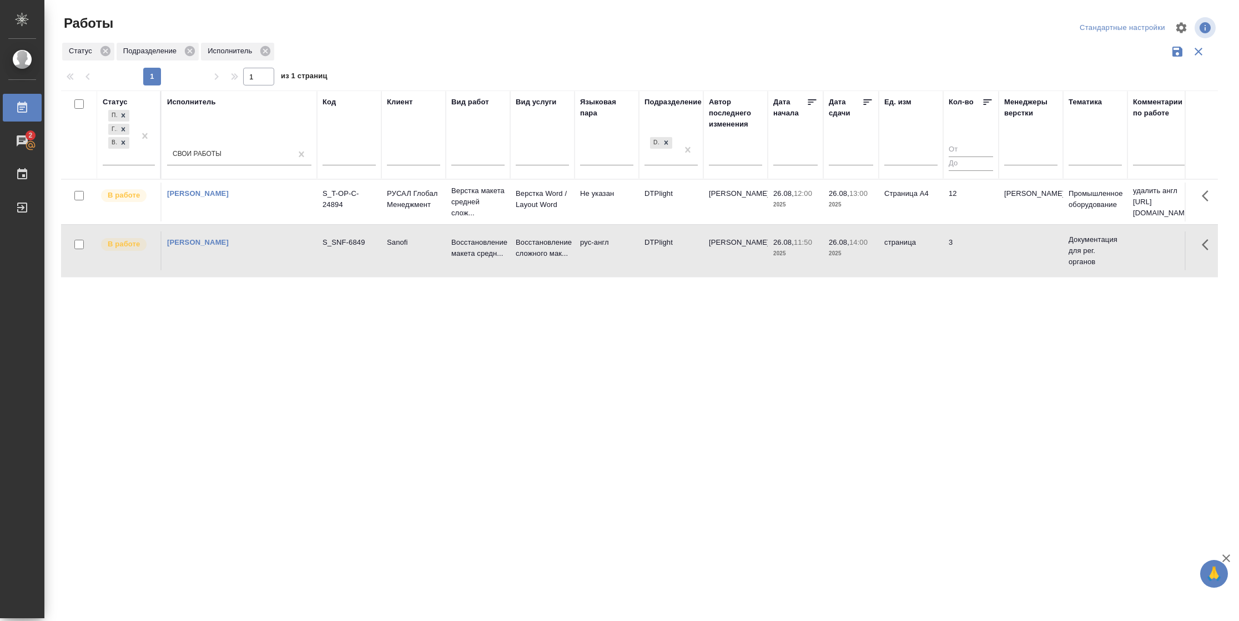
click at [959, 247] on td "3" at bounding box center [970, 250] width 55 height 39
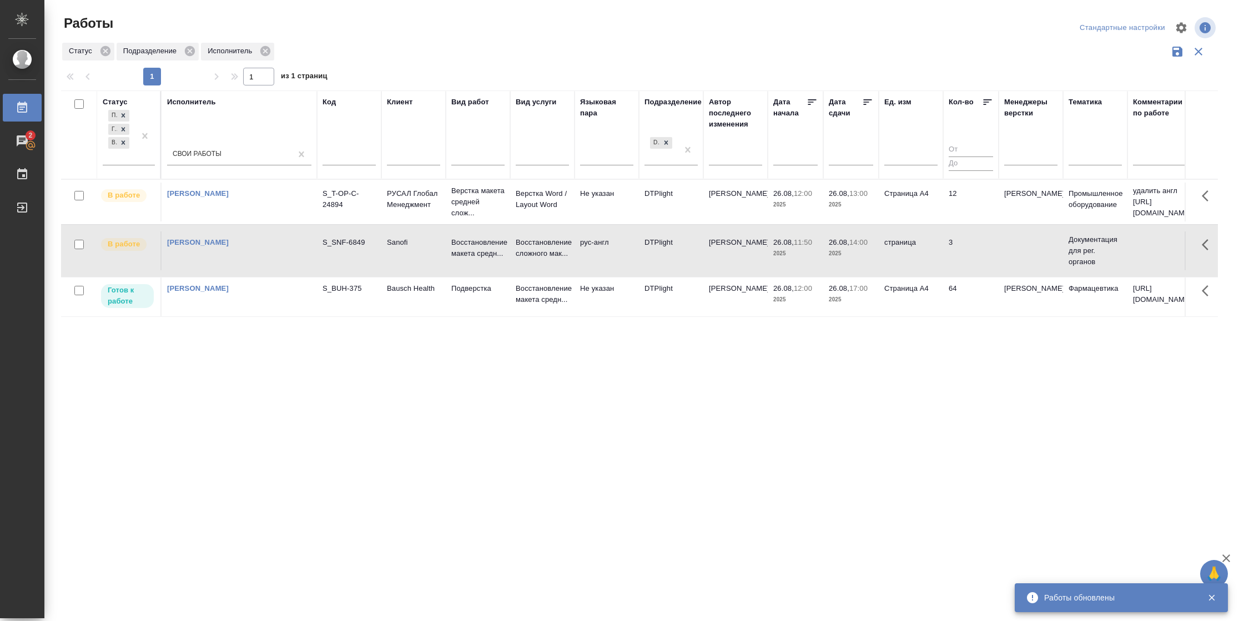
click at [931, 215] on td "Страница А4" at bounding box center [910, 202] width 64 height 39
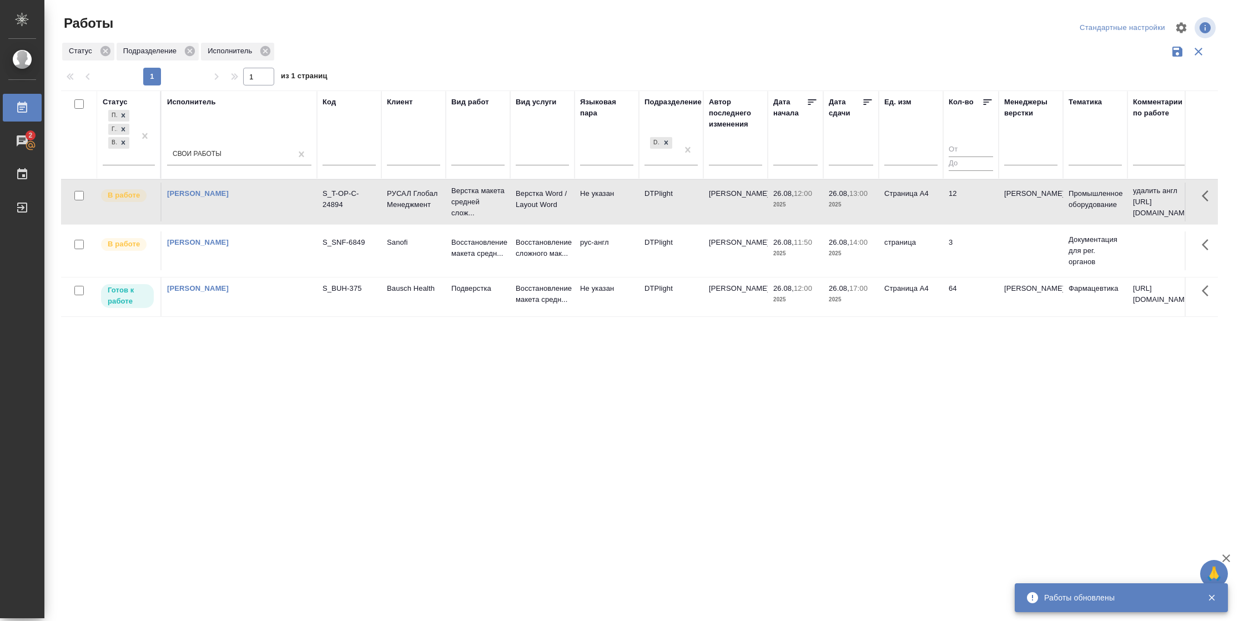
click at [878, 296] on td "Страница А4" at bounding box center [910, 296] width 64 height 39
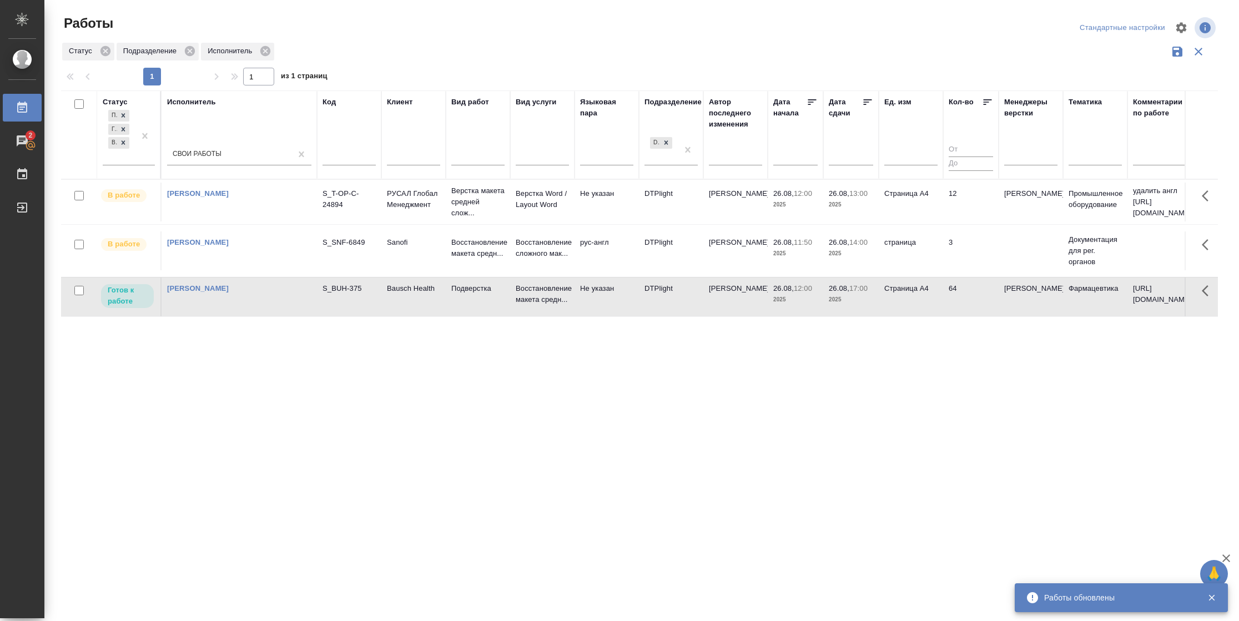
click at [878, 296] on td "Страница А4" at bounding box center [910, 296] width 64 height 39
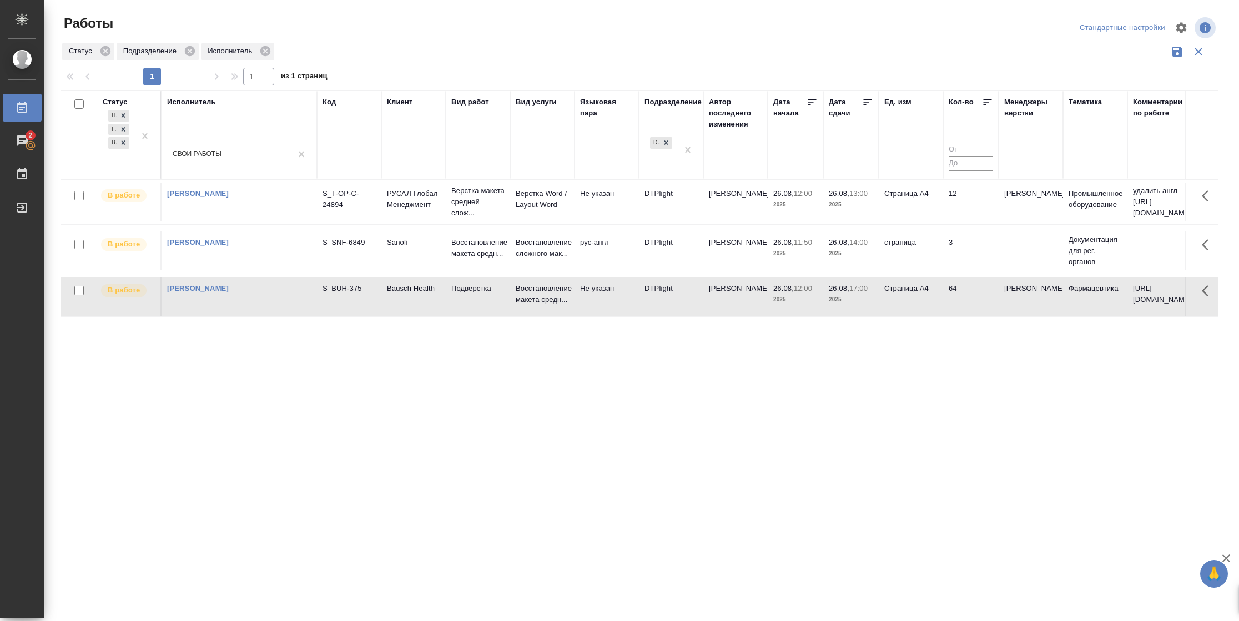
click at [950, 204] on td "12" at bounding box center [970, 202] width 55 height 39
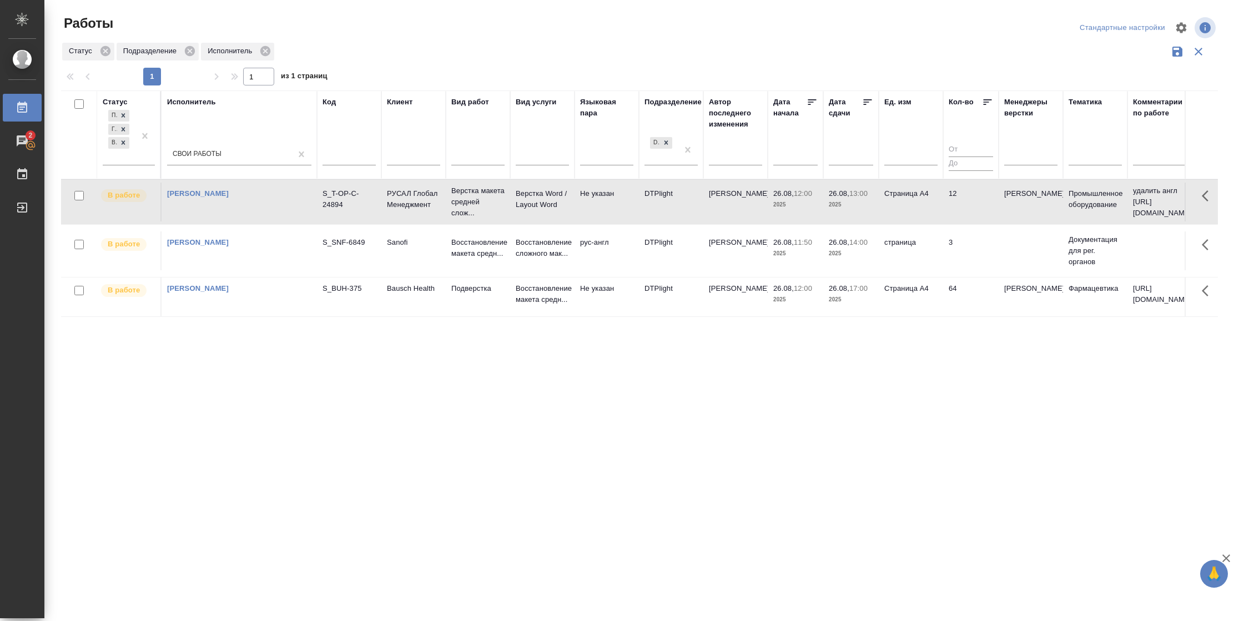
click at [950, 204] on td "12" at bounding box center [970, 202] width 55 height 39
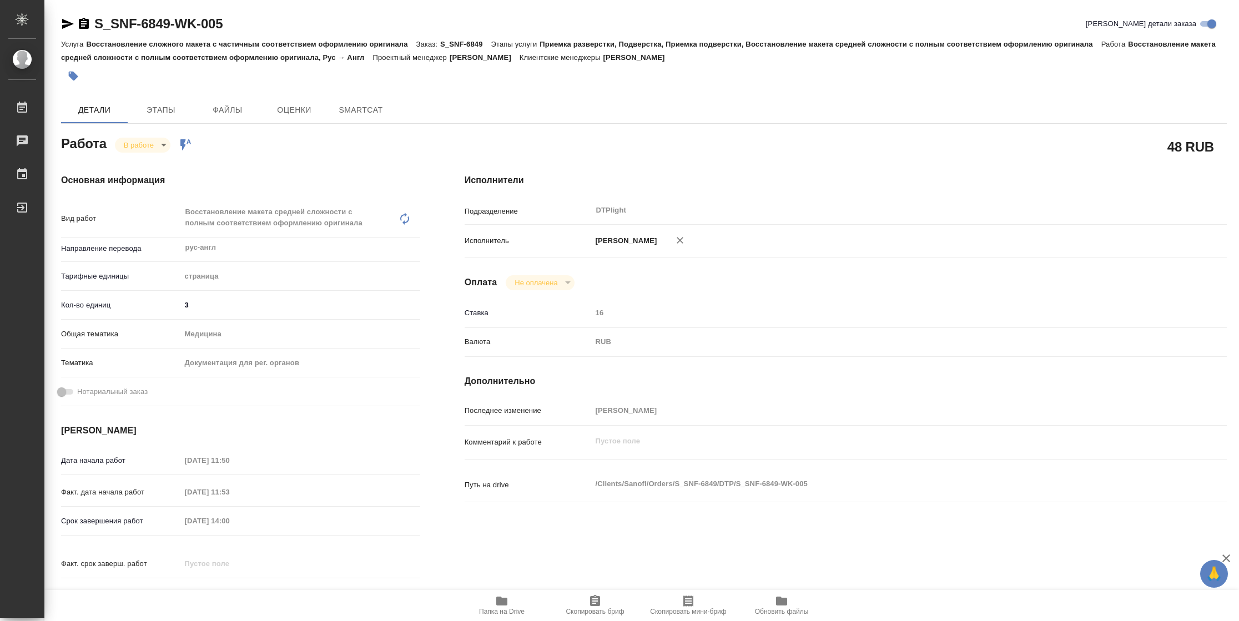
type textarea "x"
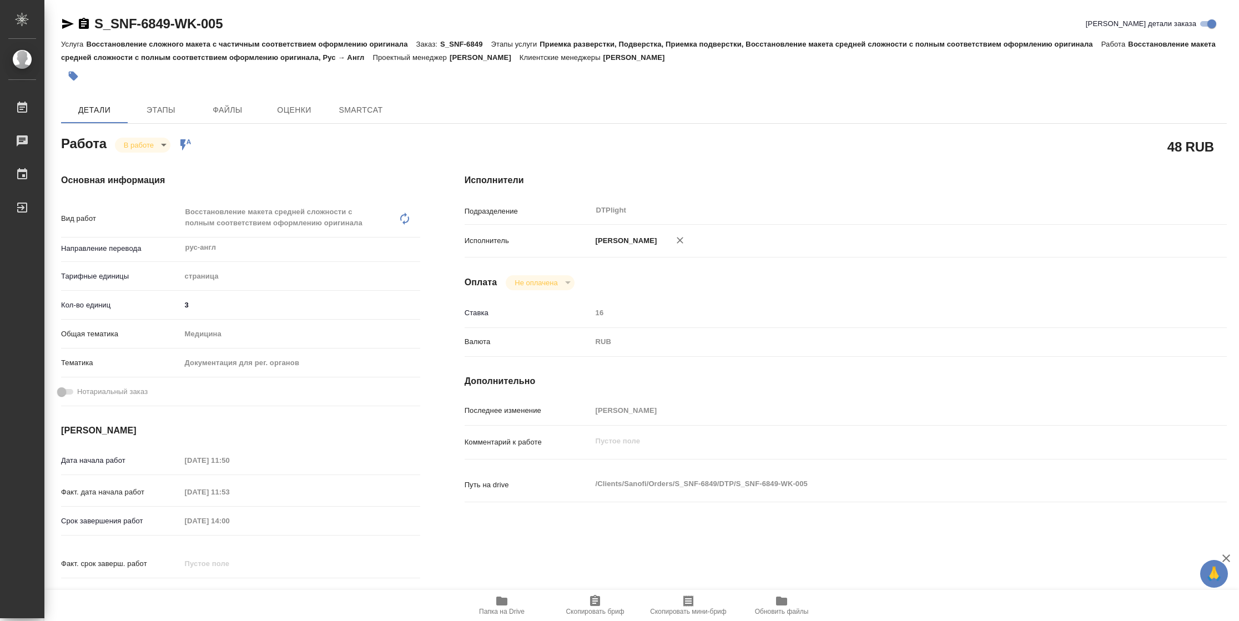
type textarea "x"
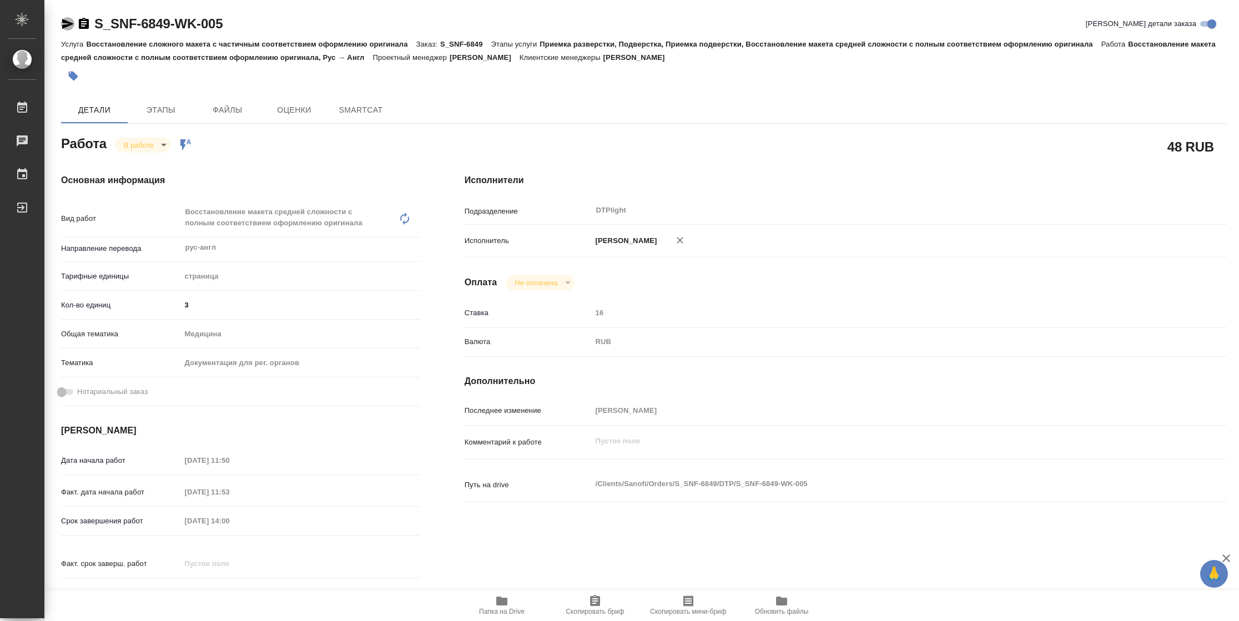
click at [69, 21] on icon "button" at bounding box center [67, 23] width 13 height 13
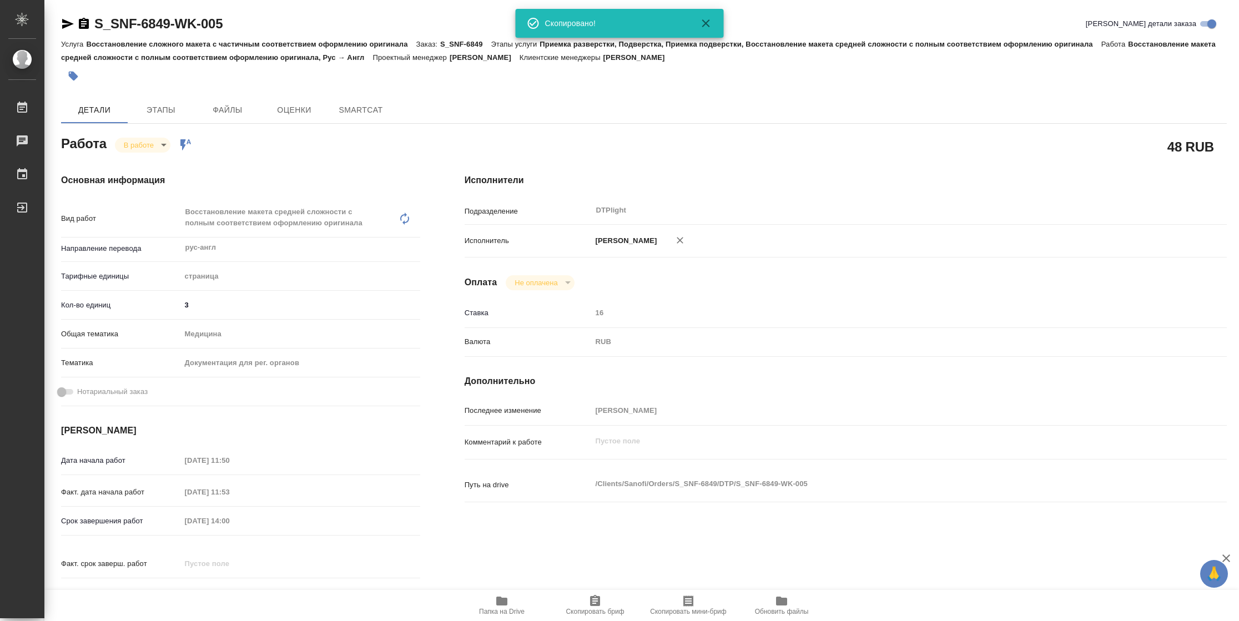
type textarea "x"
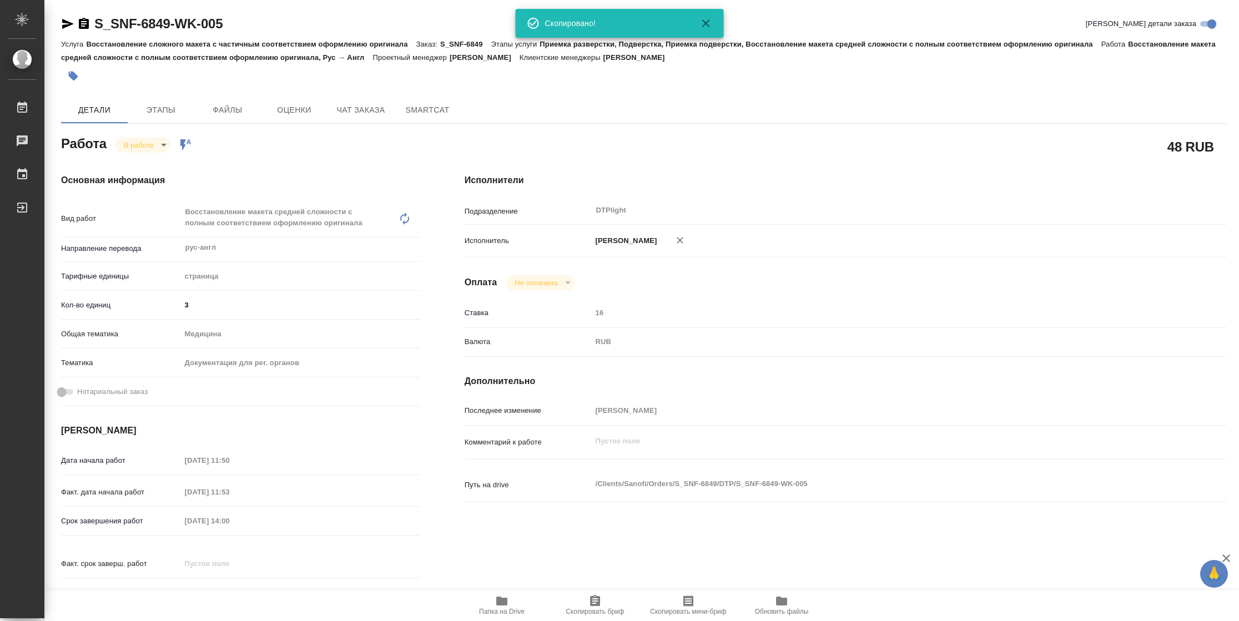
type textarea "x"
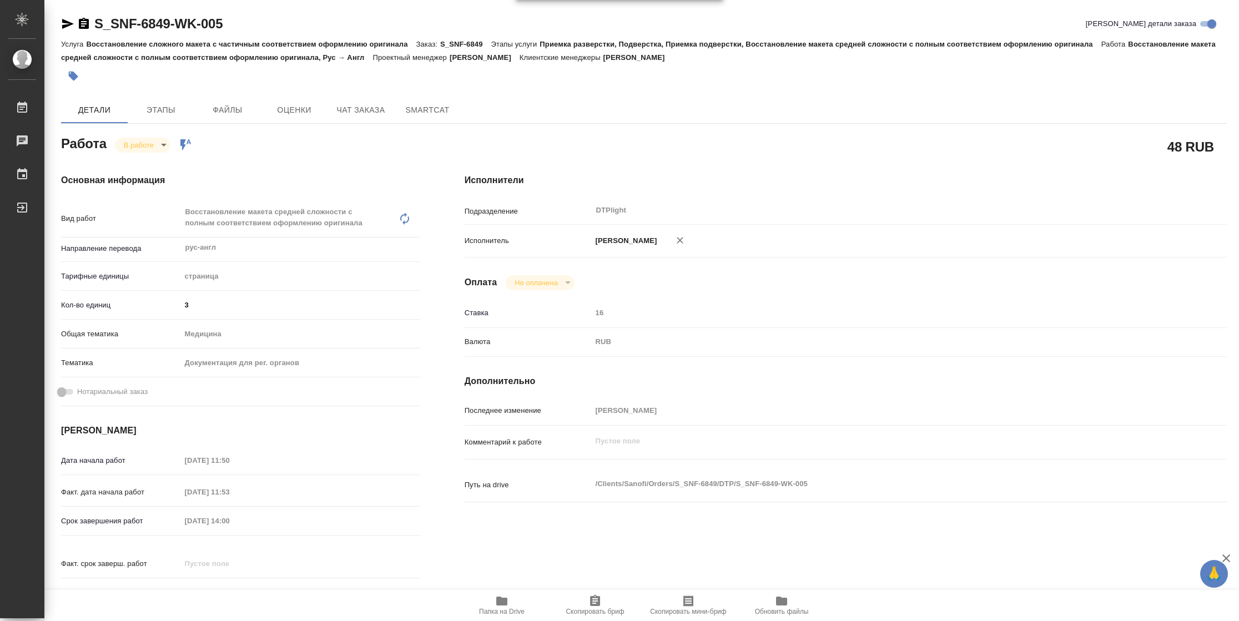
click at [492, 606] on span "Папка на Drive" at bounding box center [502, 604] width 80 height 21
type textarea "x"
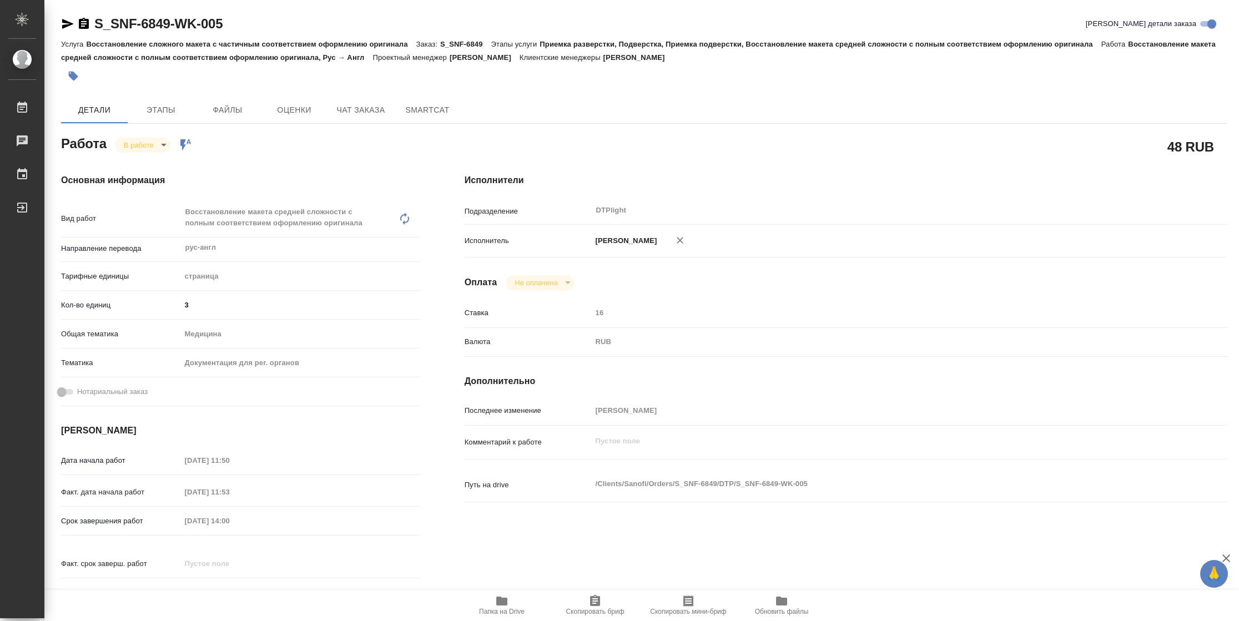
type textarea "x"
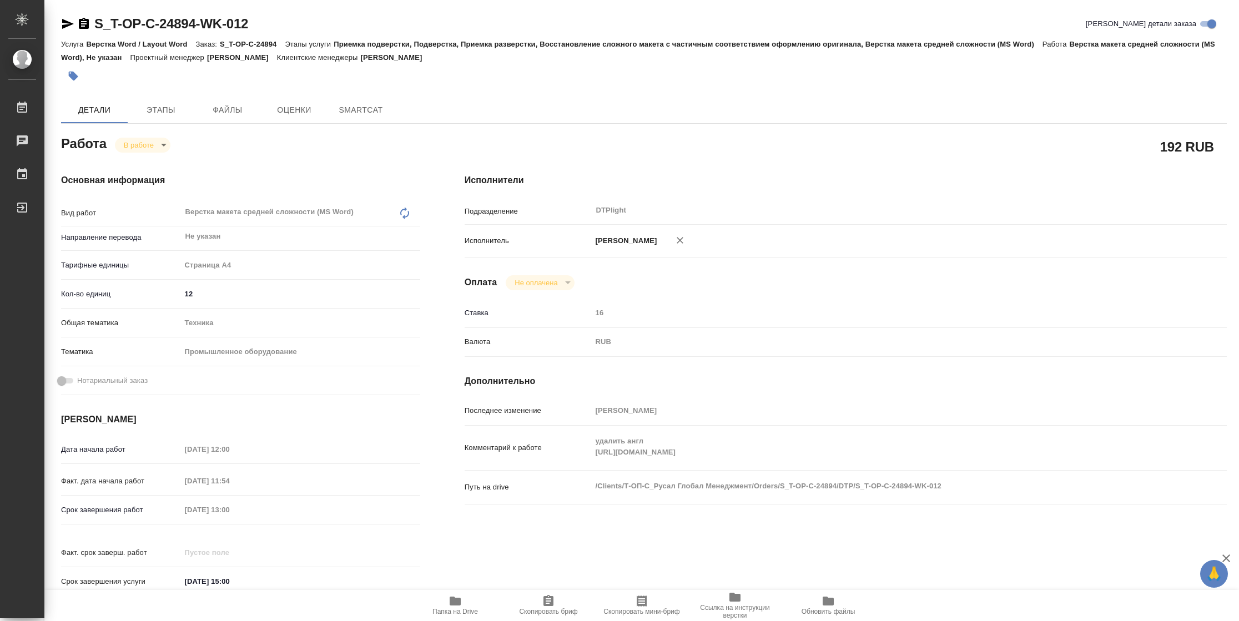
type textarea "x"
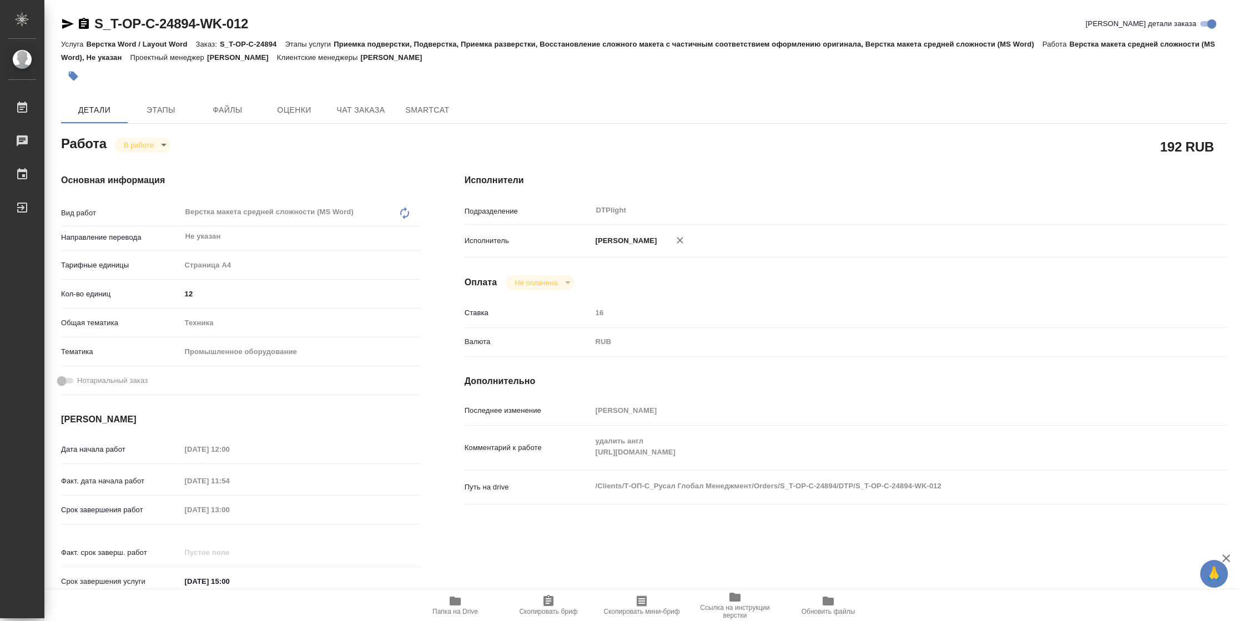
type textarea "x"
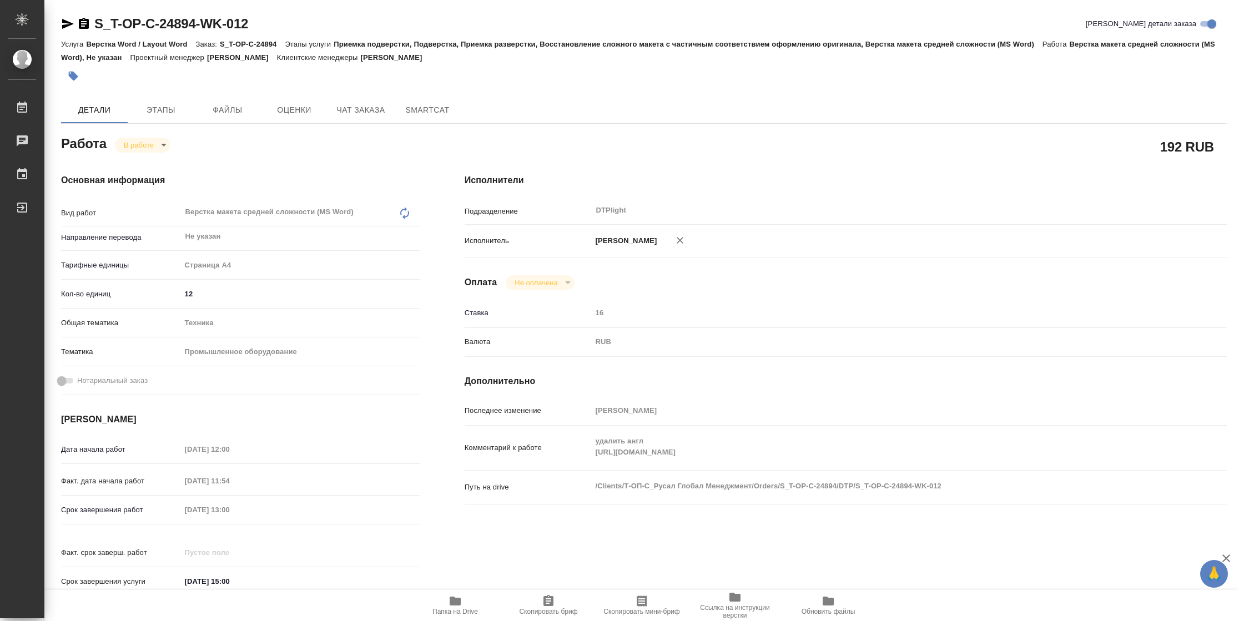
type textarea "x"
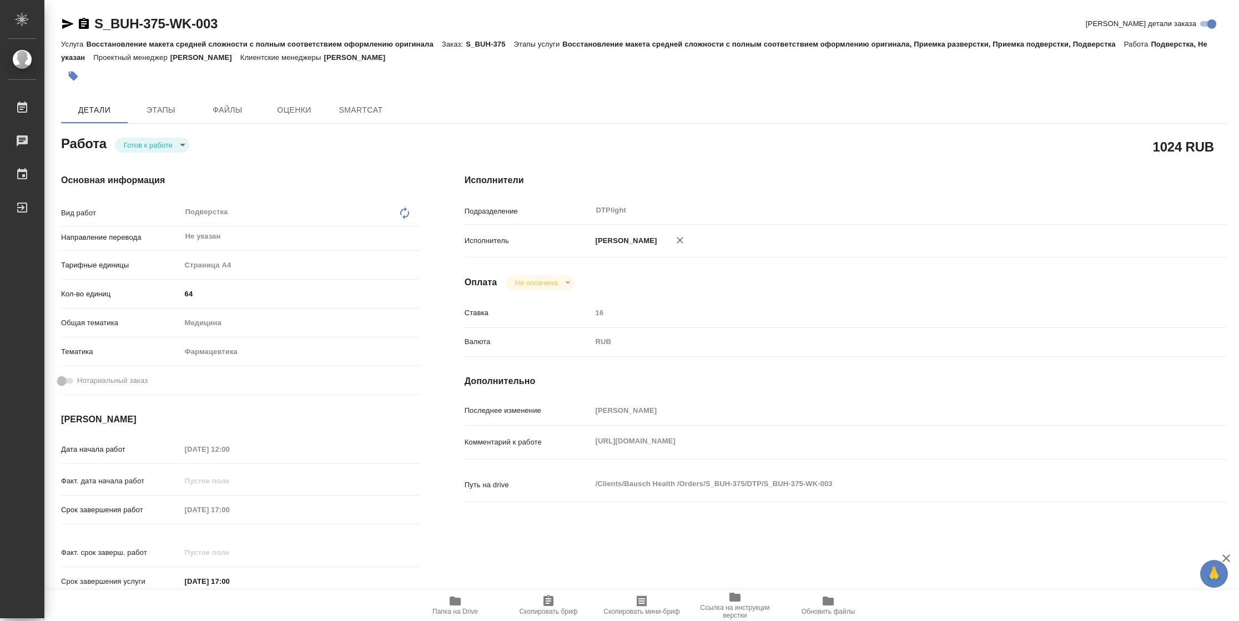
type textarea "x"
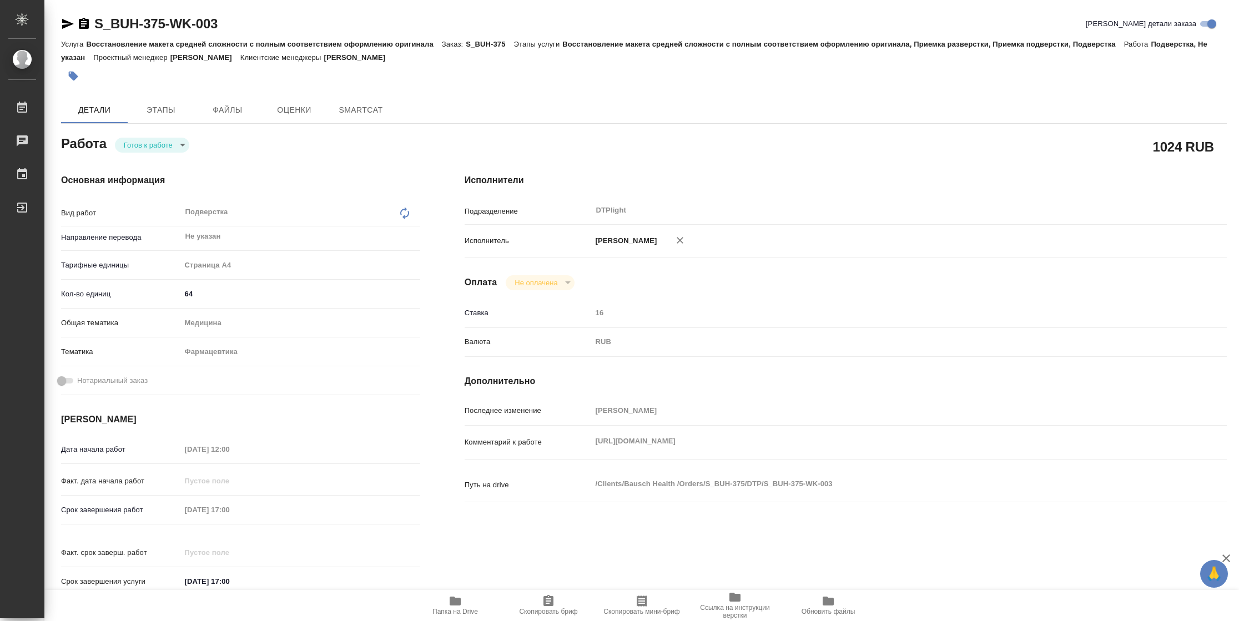
type textarea "x"
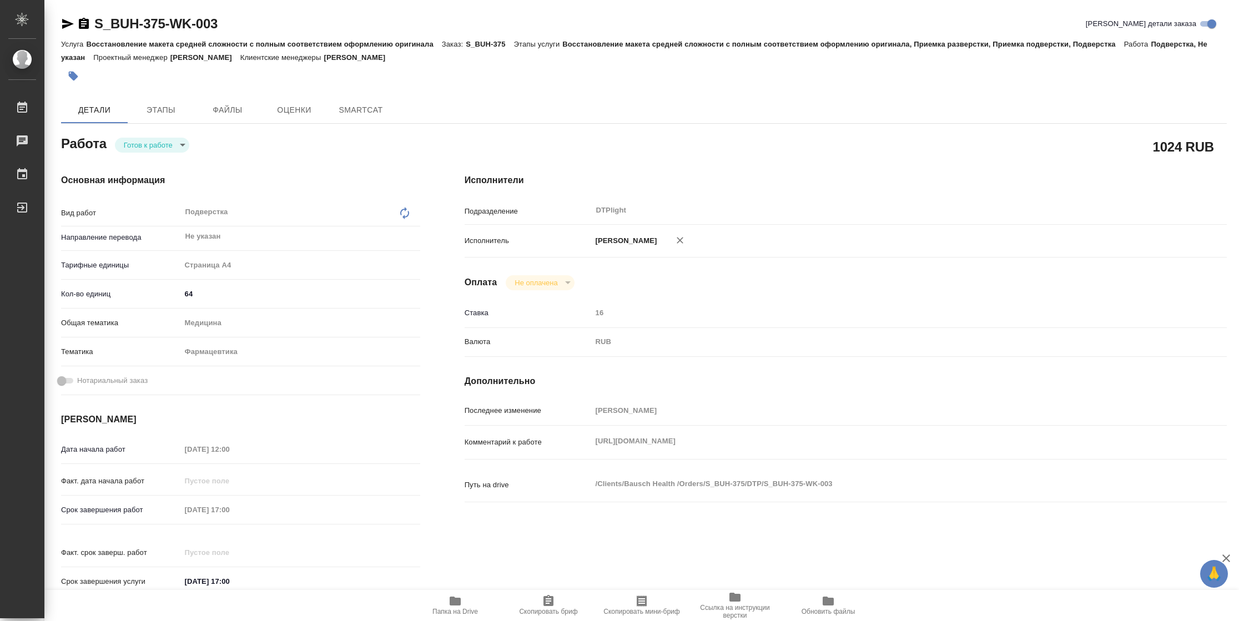
type textarea "x"
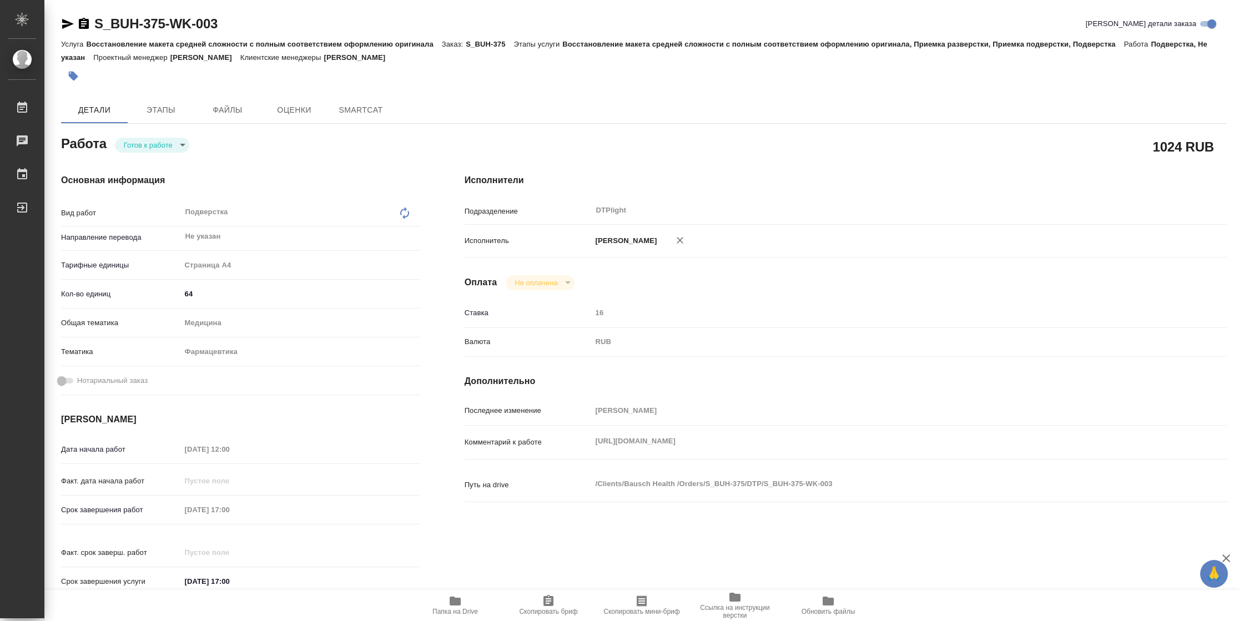
type textarea "x"
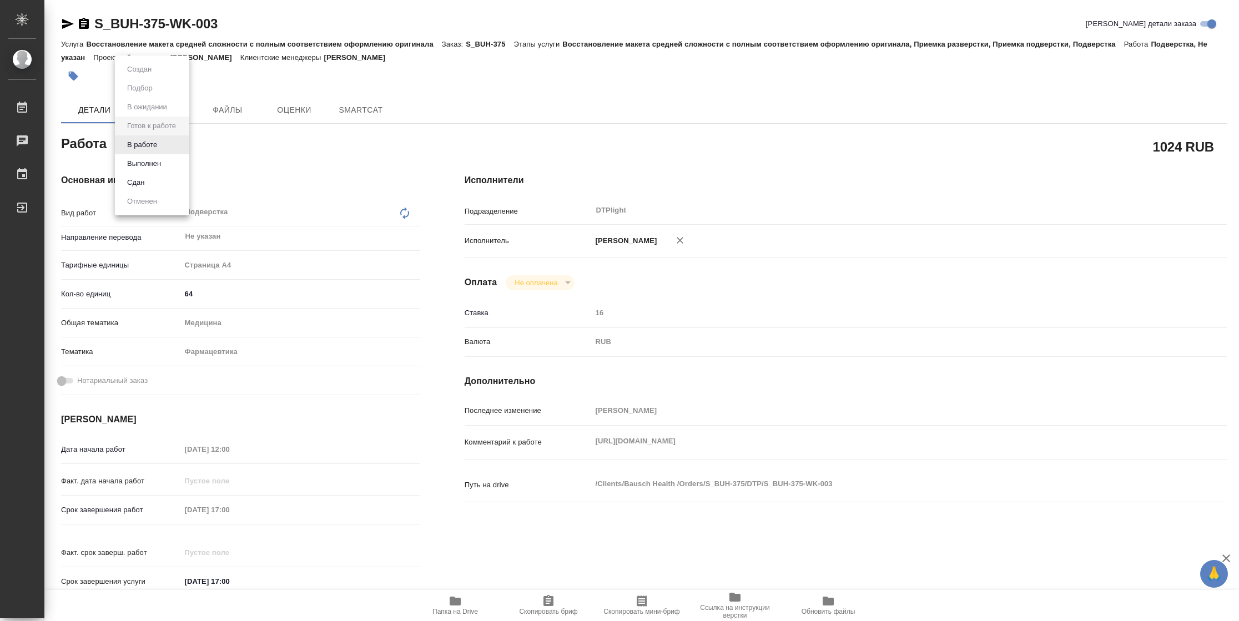
click at [164, 147] on body "🙏 .cls-1 fill:#fff; AWATERA Vasilyeva Natalia Работы Чаты График Выйти S_BUH-37…" at bounding box center [619, 310] width 1239 height 621
type textarea "x"
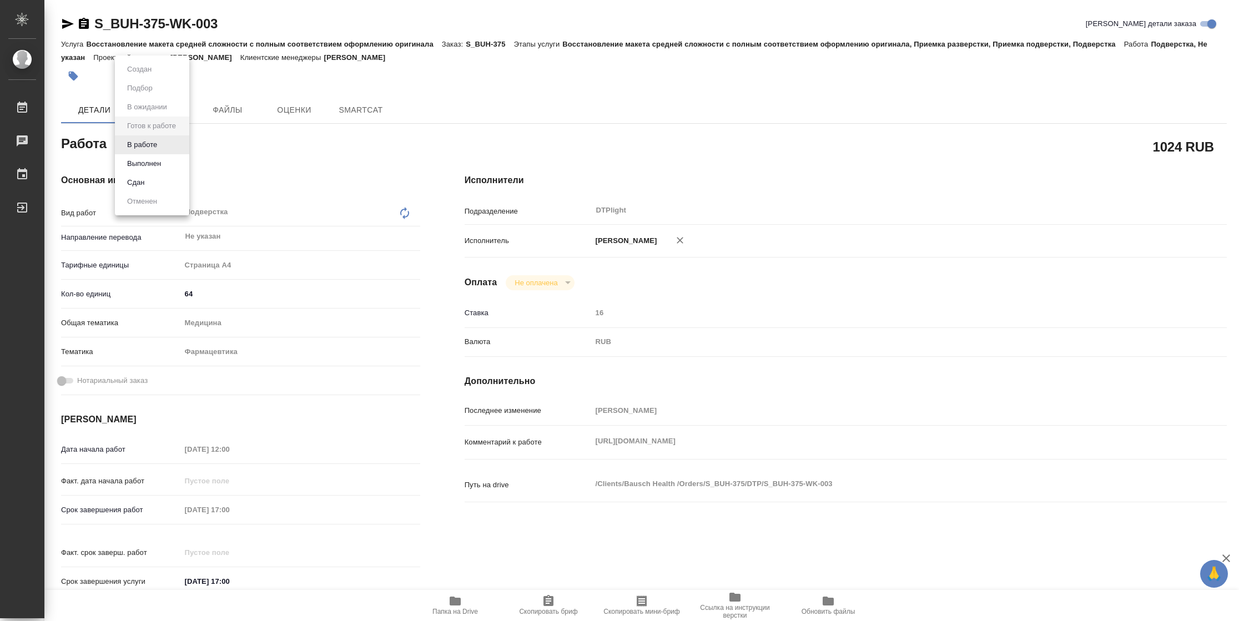
type textarea "x"
click at [130, 143] on button "В работе" at bounding box center [142, 145] width 37 height 12
type textarea "x"
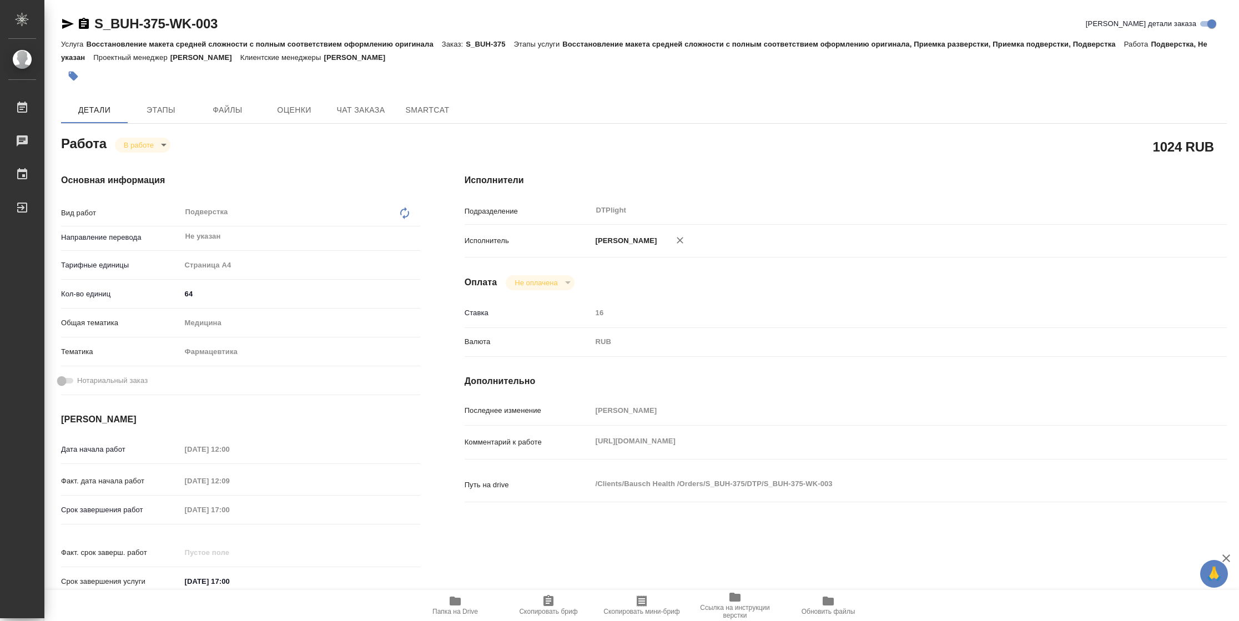
type textarea "x"
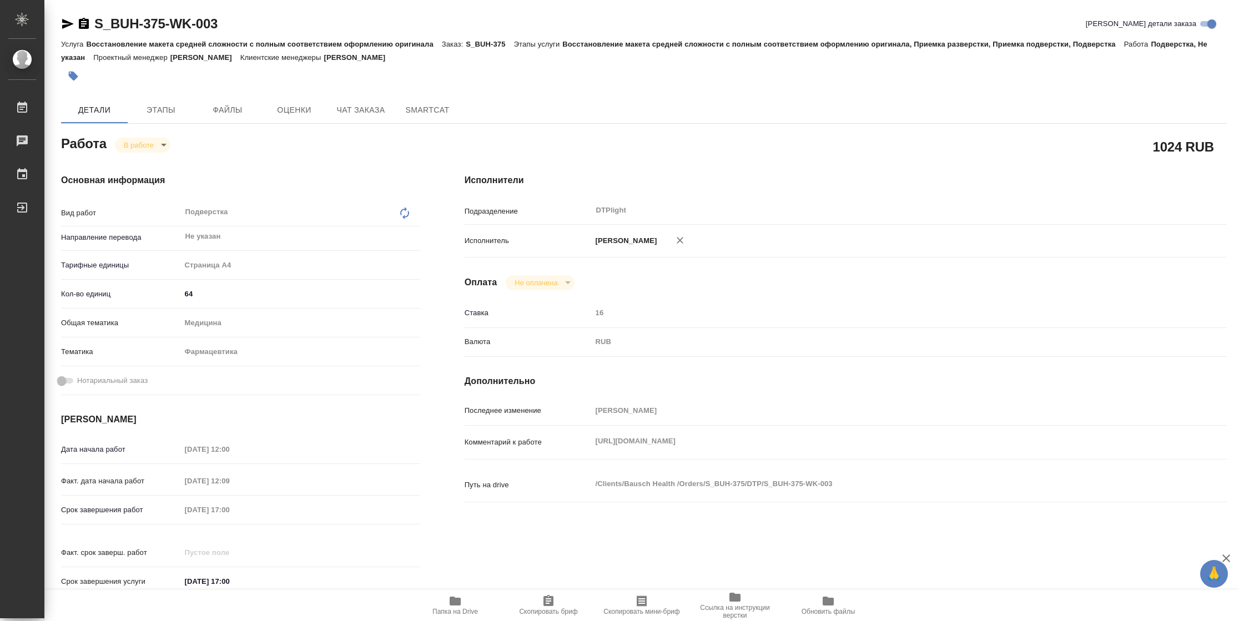
type textarea "x"
click at [67, 21] on icon "button" at bounding box center [68, 24] width 12 height 10
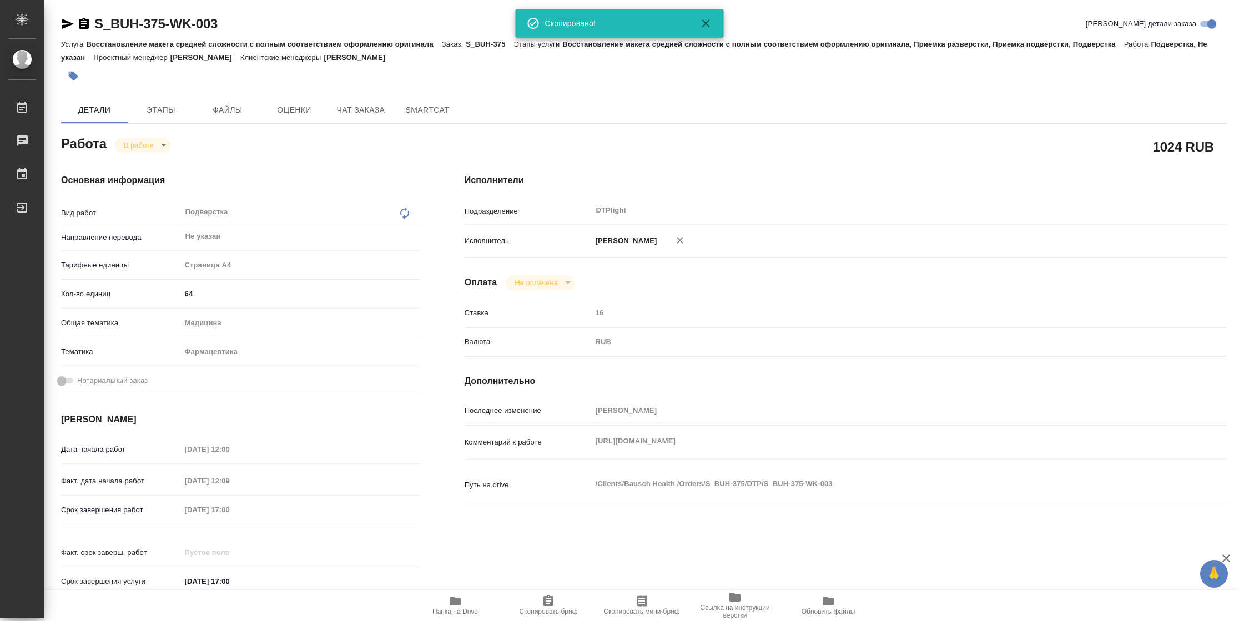
type textarea "x"
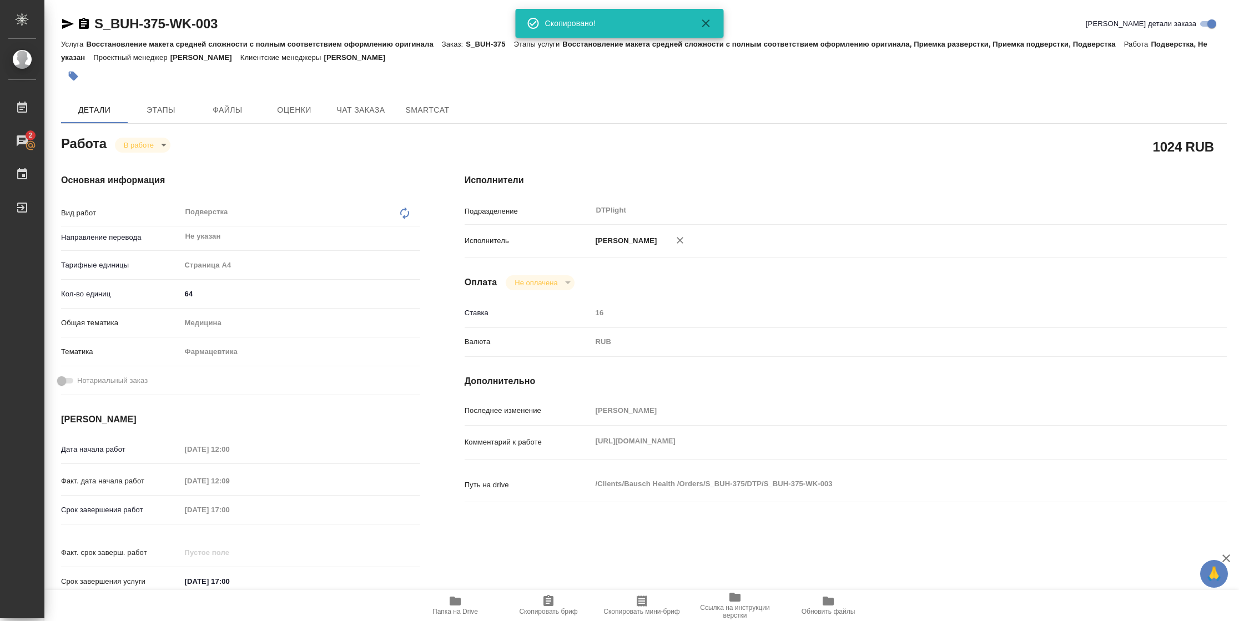
type textarea "x"
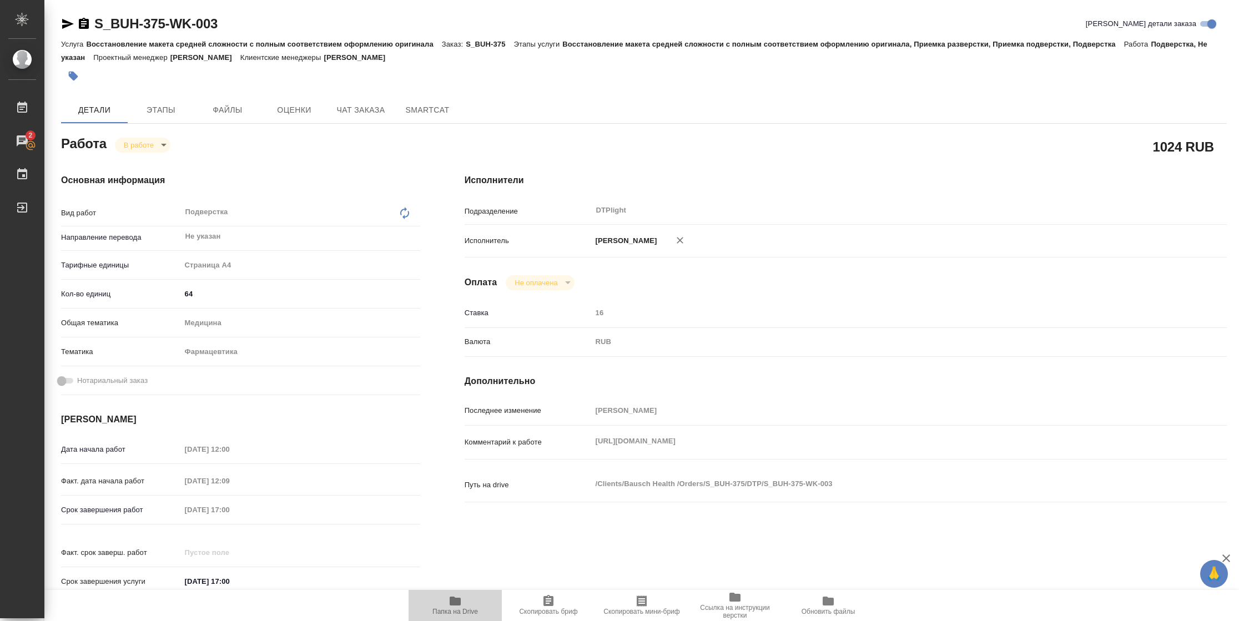
click at [449, 612] on span "Папка на Drive" at bounding box center [455, 612] width 46 height 8
click at [582, 448] on div "Комментарий к работе https://drive.awatera.com/s/xkDJFAP43QCM7Rj x" at bounding box center [845, 442] width 762 height 24
click at [447, 620] on html "🙏 .cls-1 fill:#fff; AWATERA Vasilyeva Natalia Работы 2 Чаты График Выйти S_BUH-…" at bounding box center [619, 310] width 1239 height 621
click at [472, 609] on span "Папка на Drive" at bounding box center [455, 612] width 46 height 8
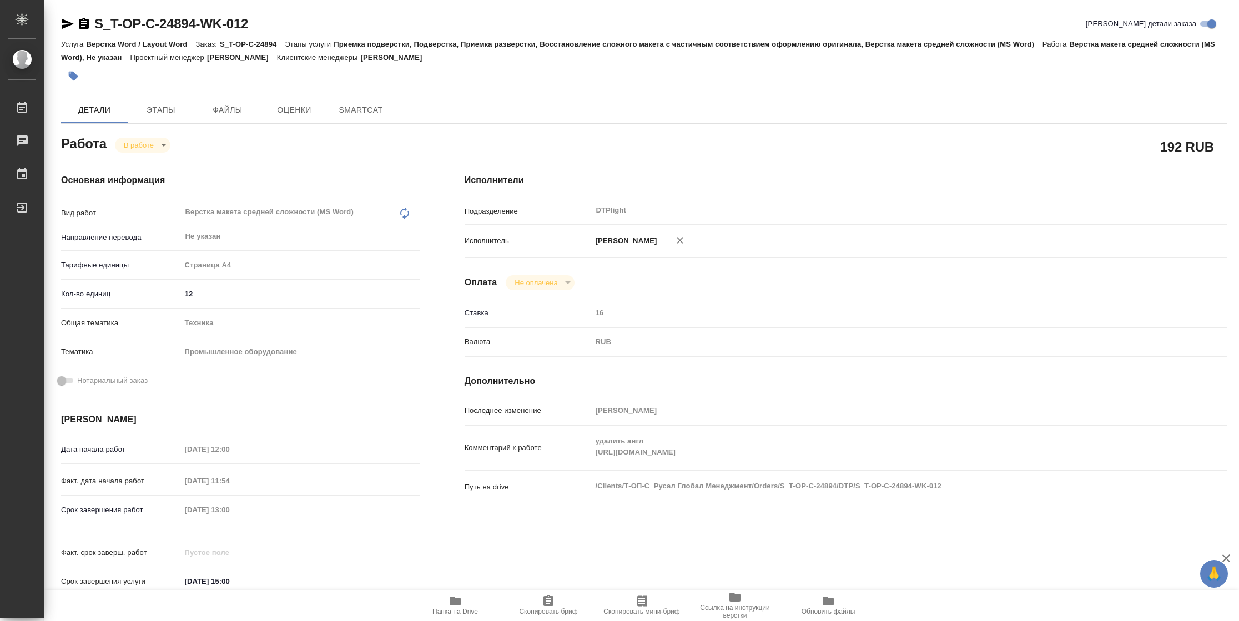
type textarea "x"
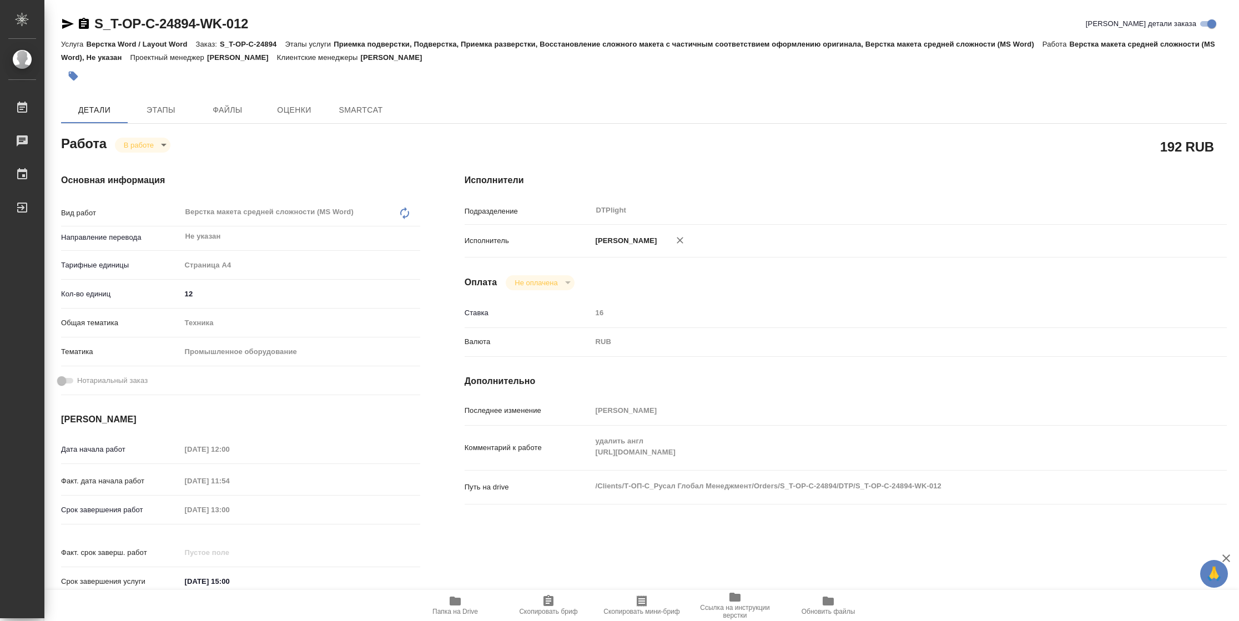
type textarea "x"
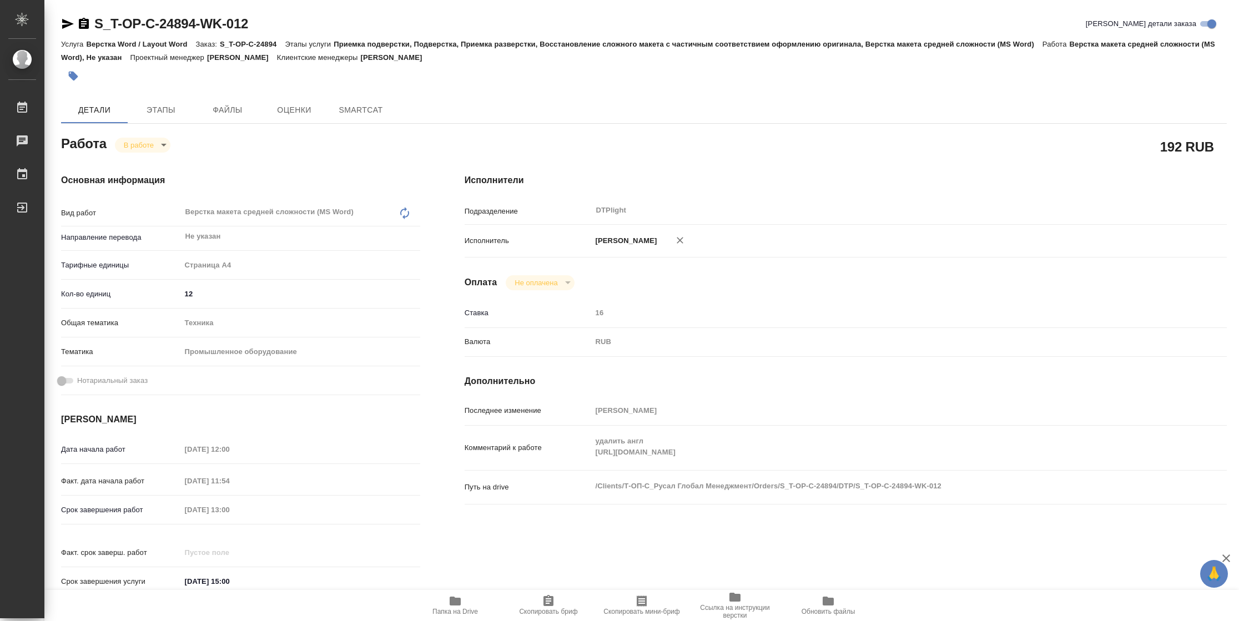
type textarea "x"
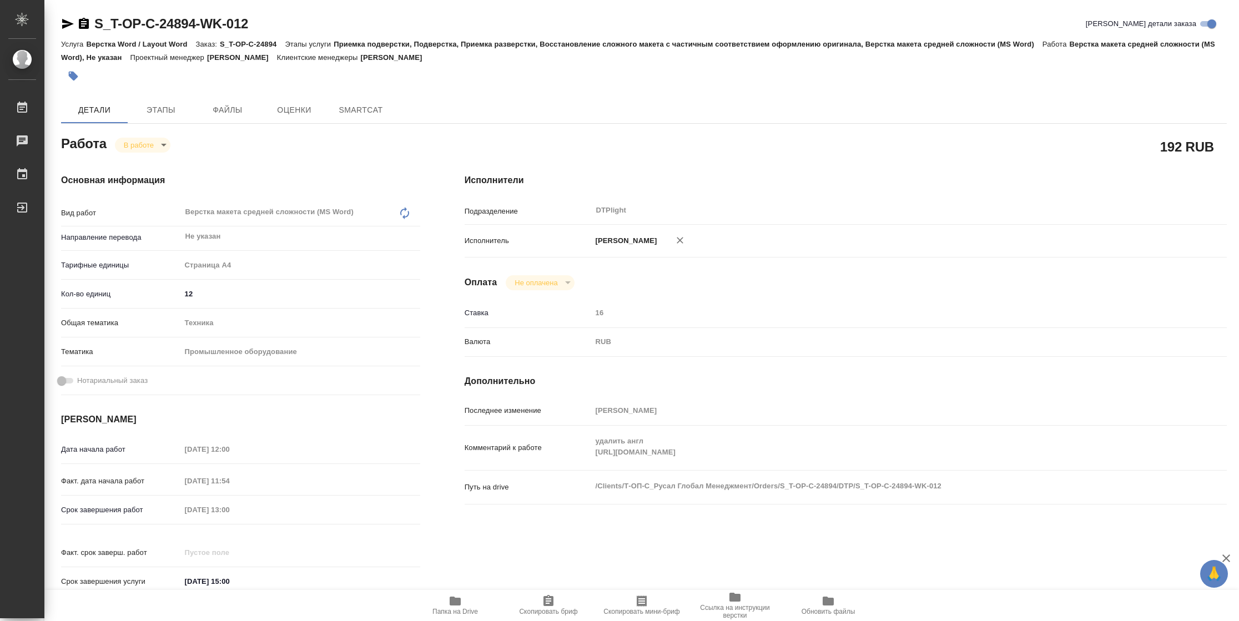
type textarea "x"
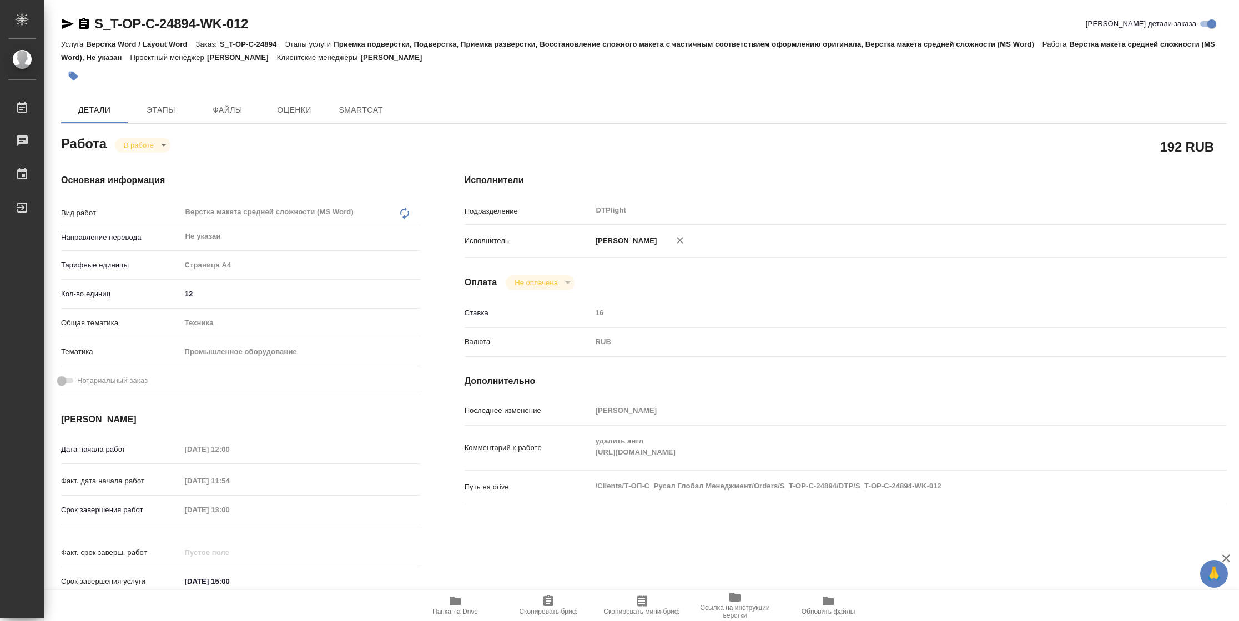
type textarea "x"
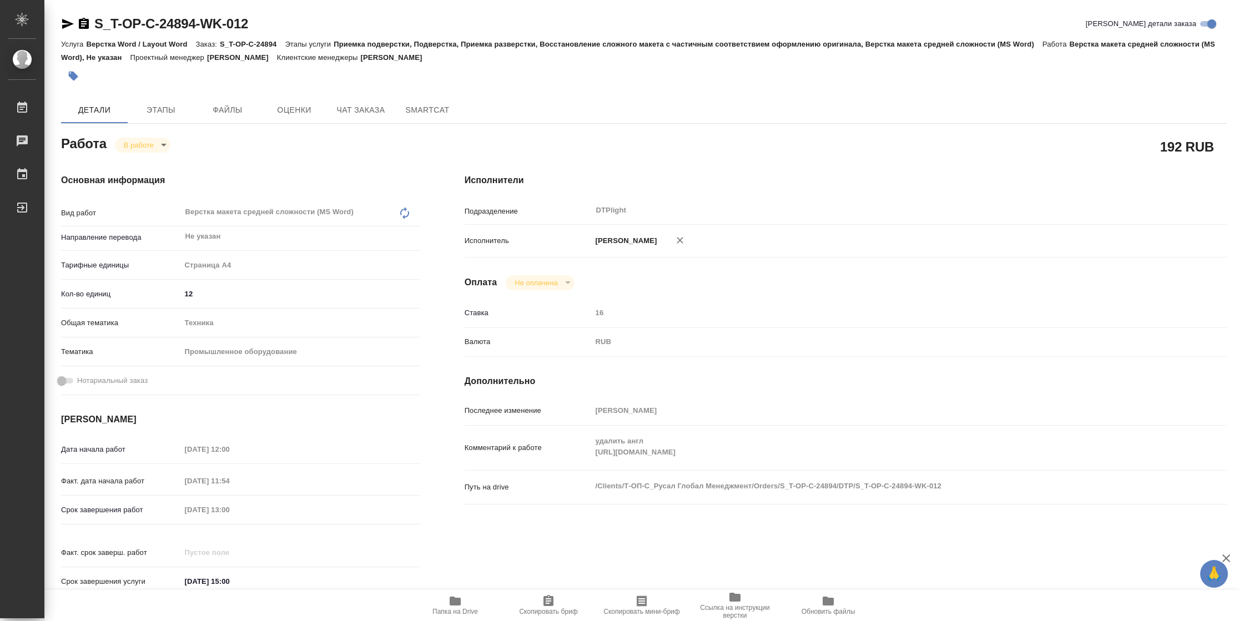
type textarea "x"
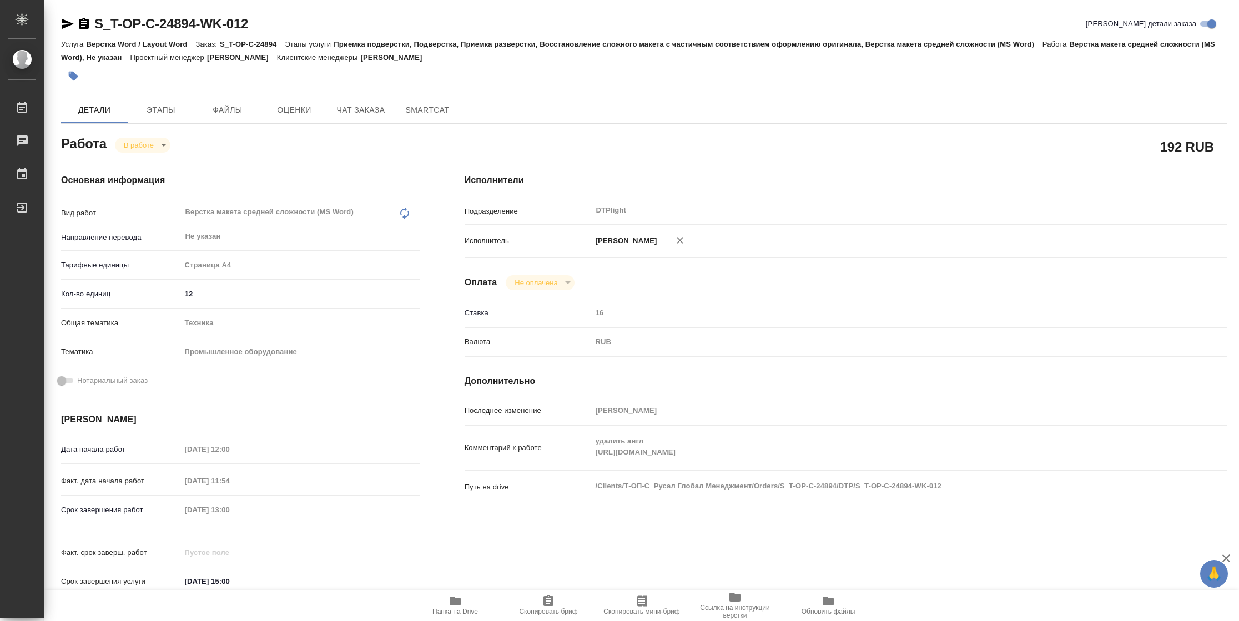
type textarea "x"
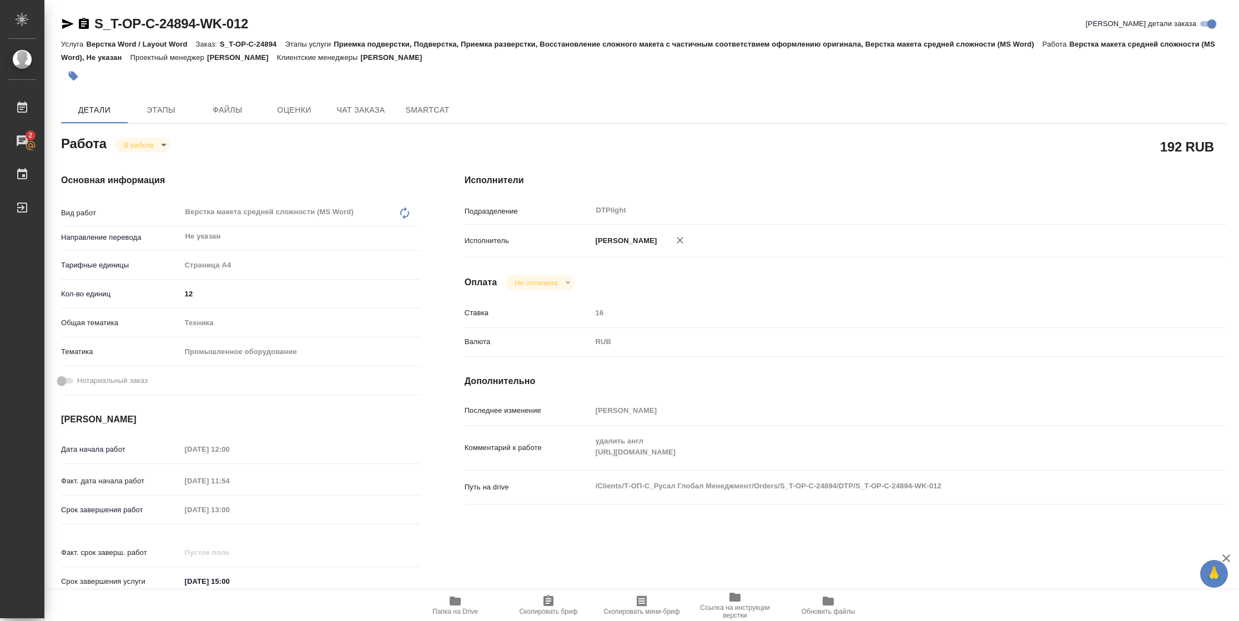
drag, startPoint x: 68, startPoint y: 22, endPoint x: 205, endPoint y: 250, distance: 266.1
click at [69, 23] on icon "button" at bounding box center [68, 24] width 12 height 10
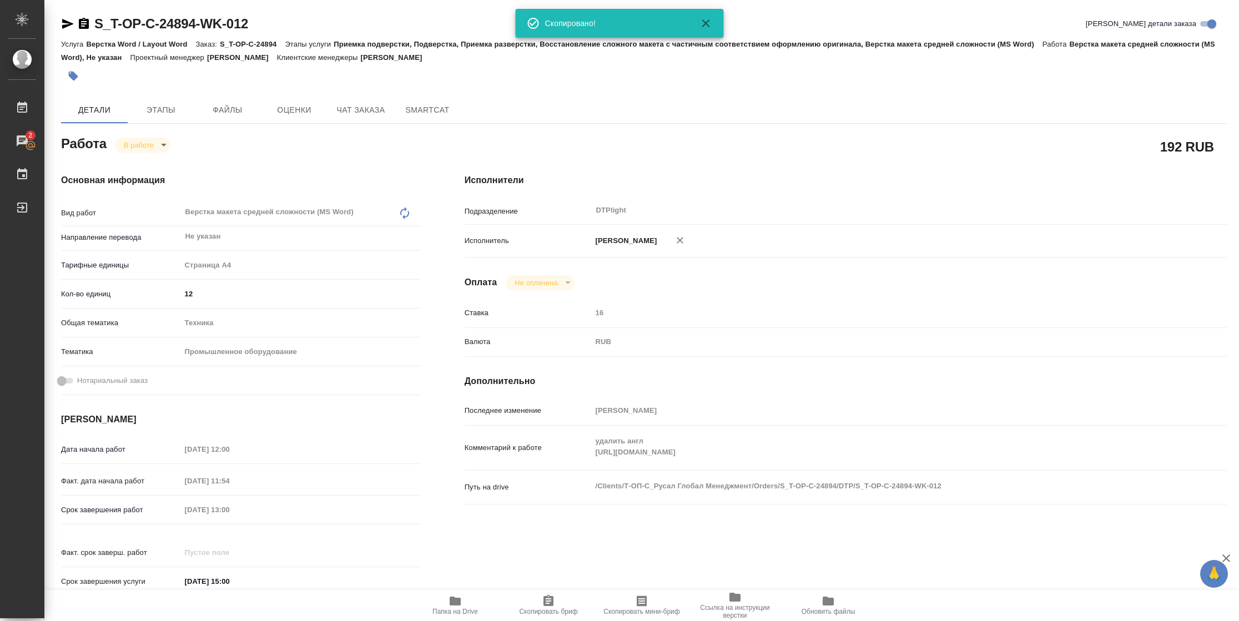
scroll to position [325, 0]
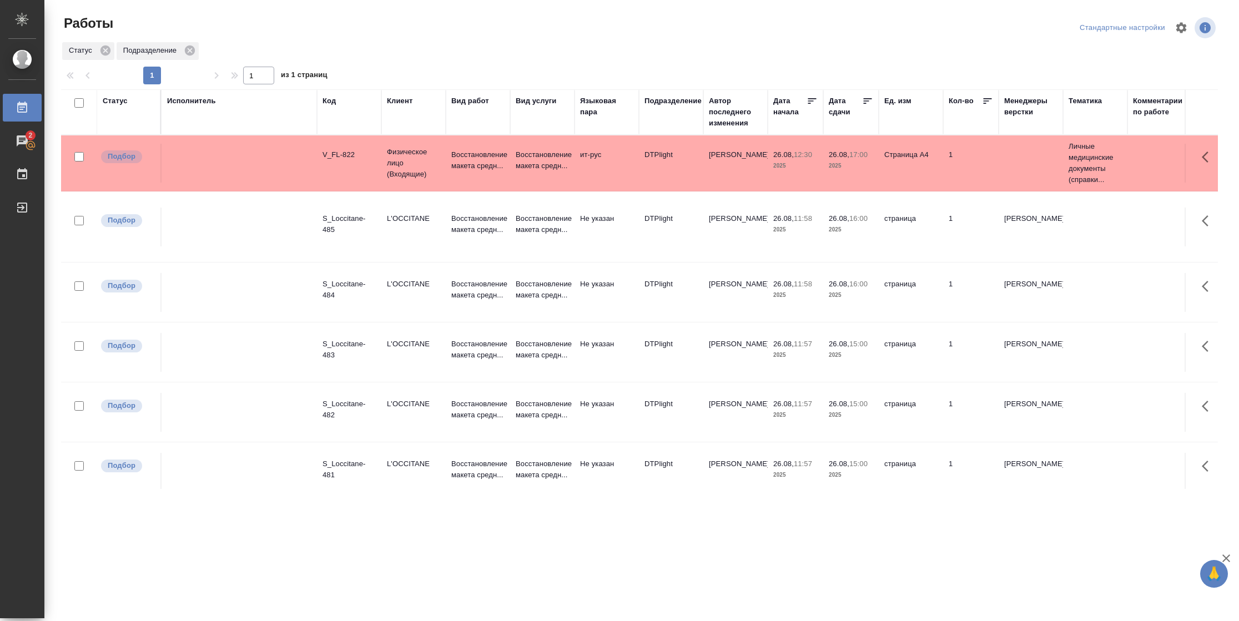
click at [119, 105] on div "Статус" at bounding box center [115, 100] width 25 height 11
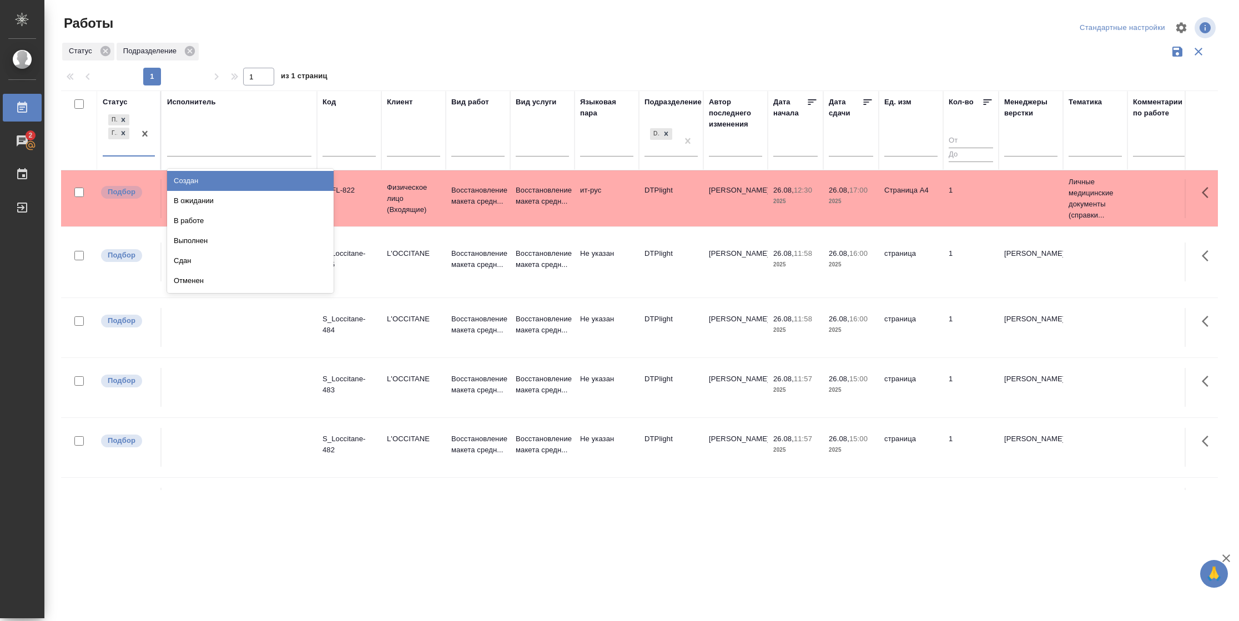
drag, startPoint x: 131, startPoint y: 154, endPoint x: 154, endPoint y: 173, distance: 29.6
click at [132, 155] on div "Подбор Готов к работе" at bounding box center [119, 133] width 32 height 43
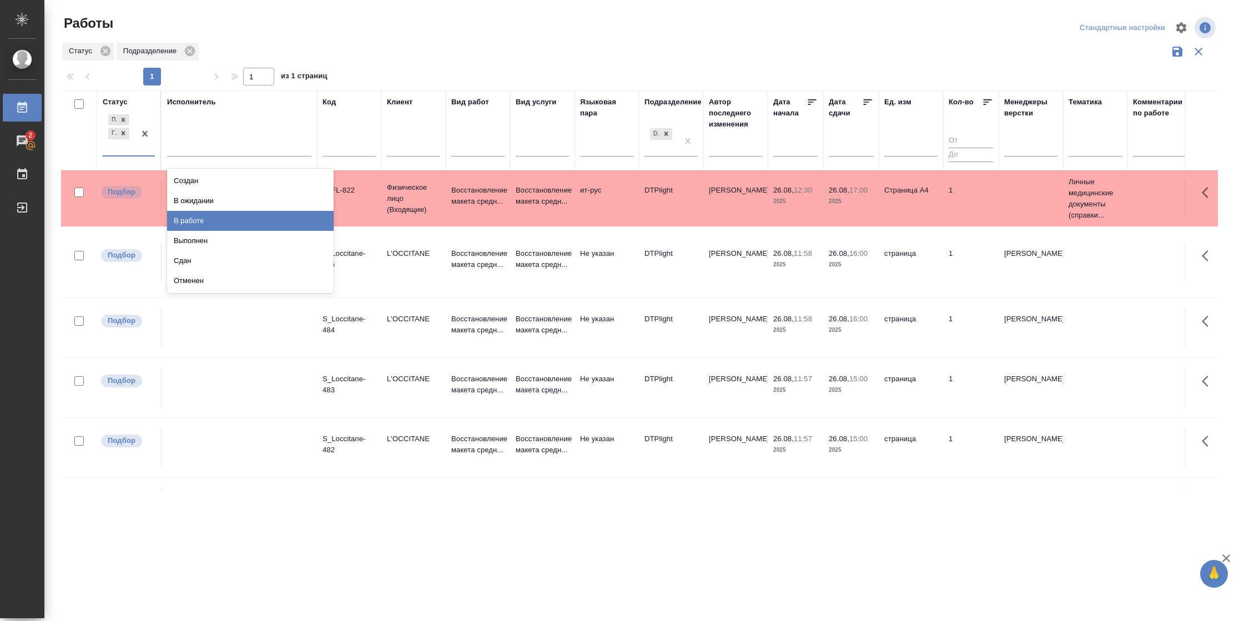
click at [179, 219] on div "В работе" at bounding box center [250, 221] width 166 height 20
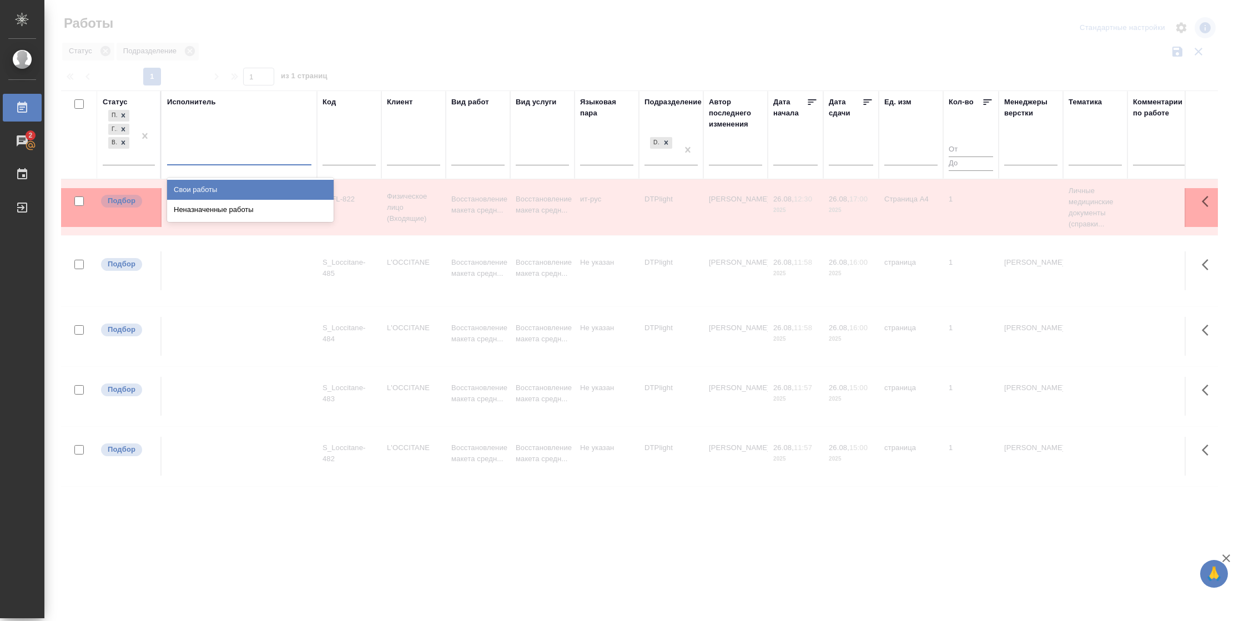
click at [223, 153] on div at bounding box center [239, 154] width 144 height 16
click at [225, 187] on div "Свои работы" at bounding box center [250, 190] width 166 height 20
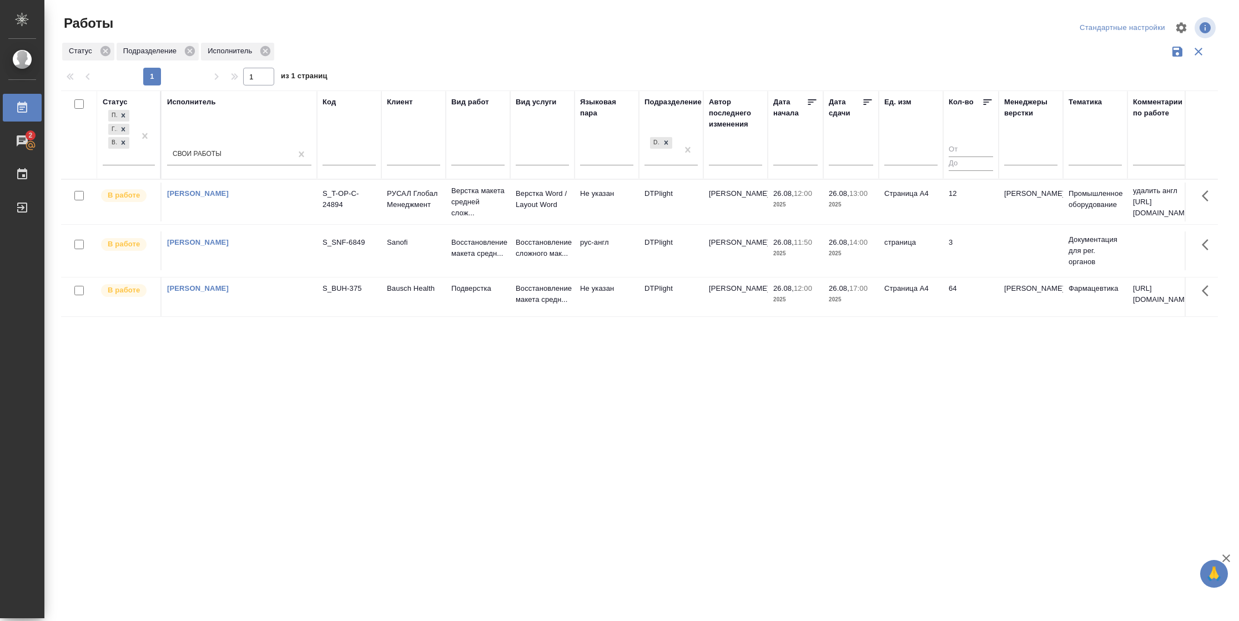
click at [974, 208] on td "12" at bounding box center [970, 202] width 55 height 39
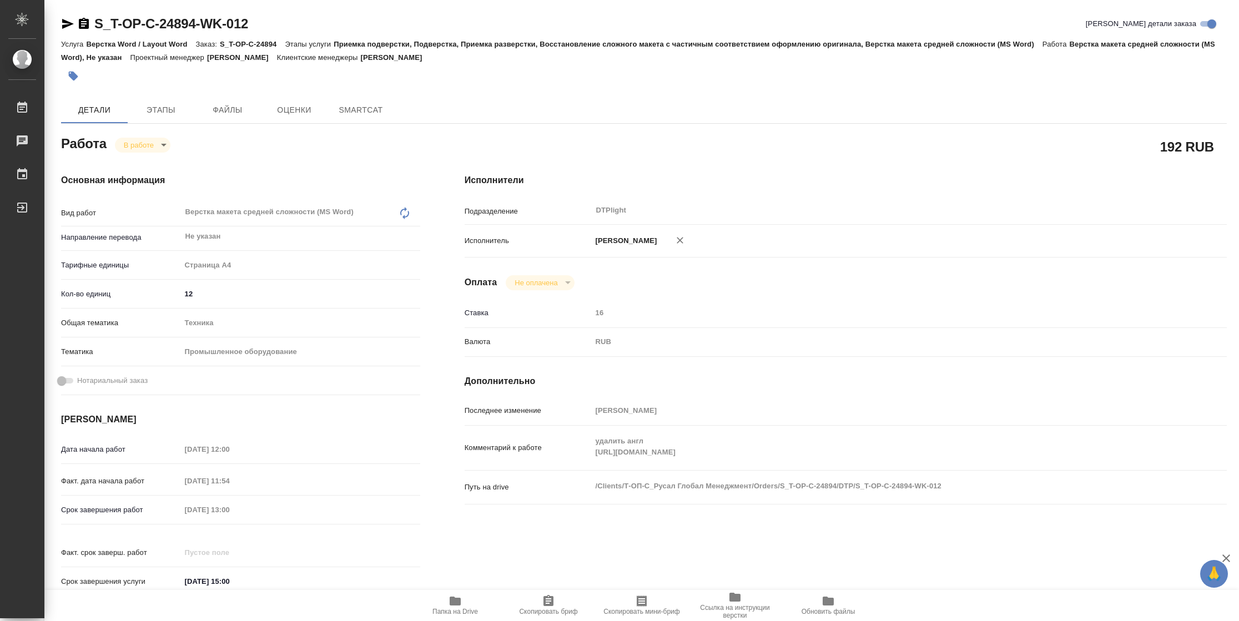
type textarea "x"
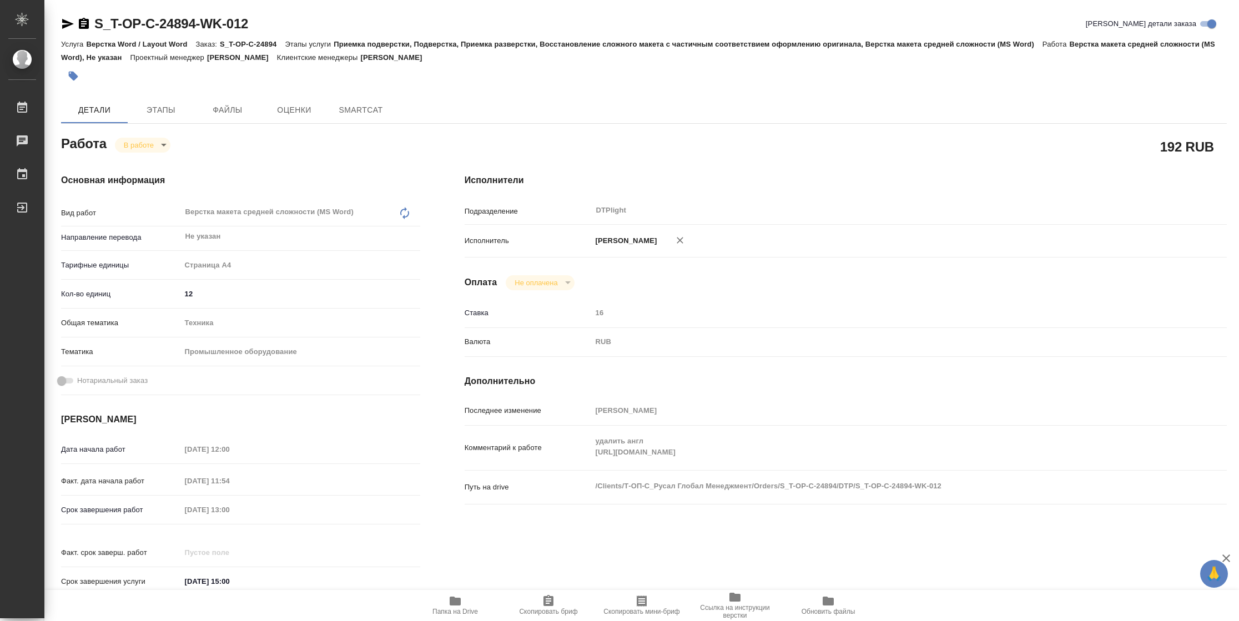
type textarea "x"
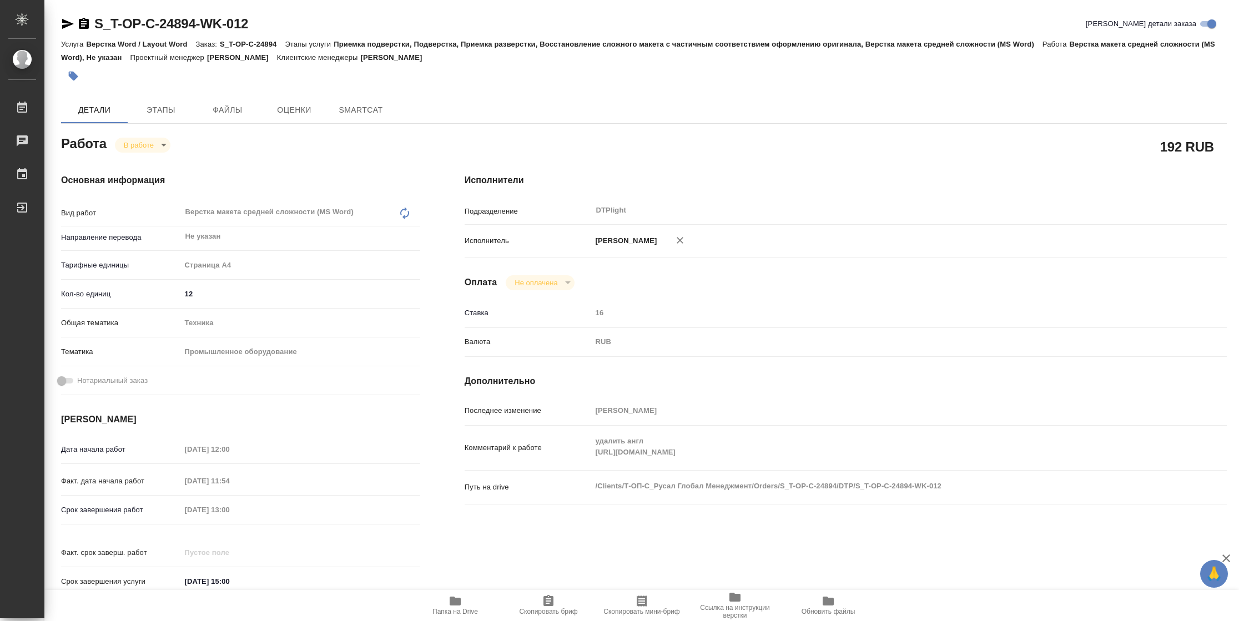
type textarea "x"
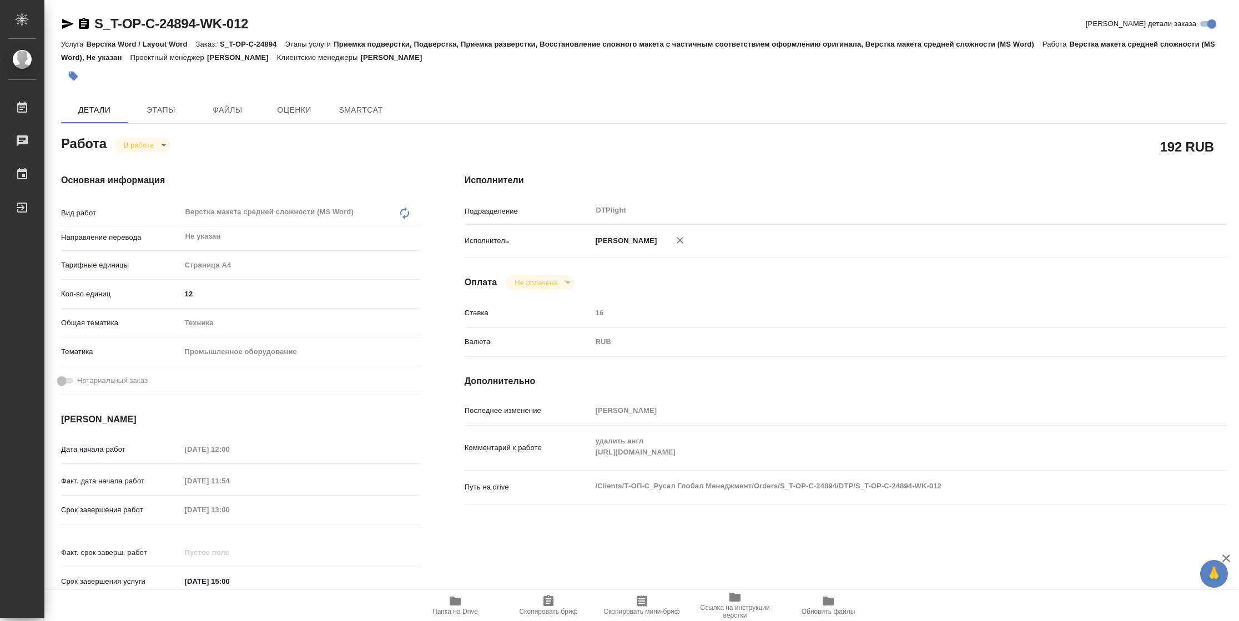
type textarea "x"
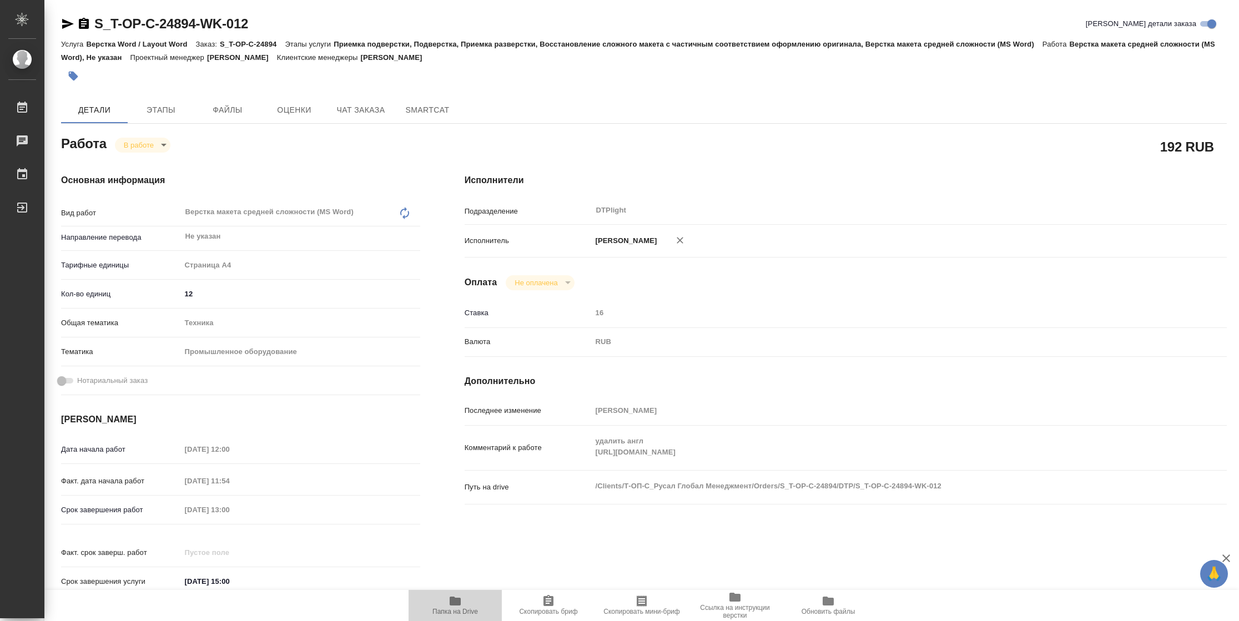
click at [464, 597] on span "Папка на Drive" at bounding box center [455, 604] width 80 height 21
type textarea "x"
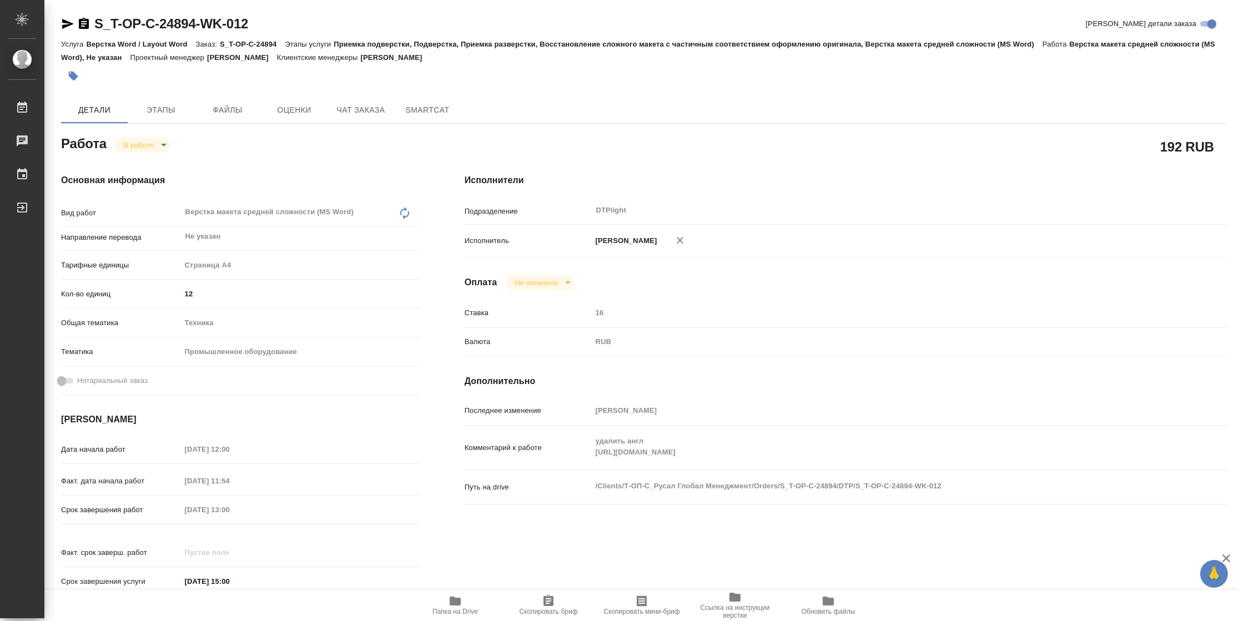
type textarea "x"
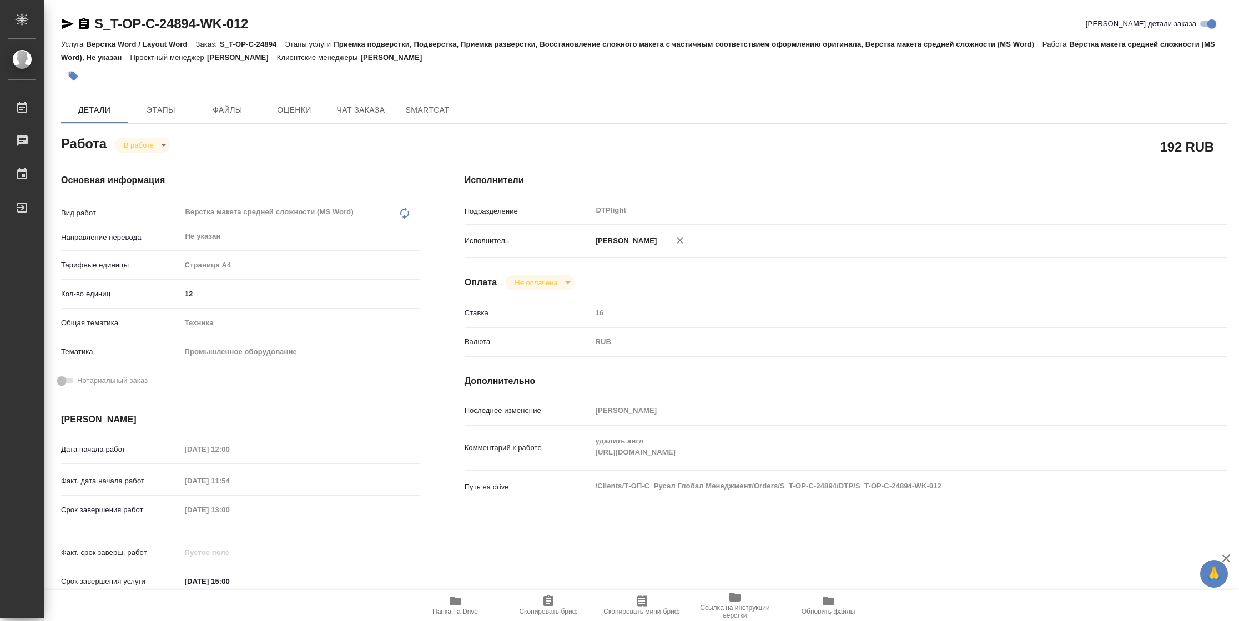
type textarea "x"
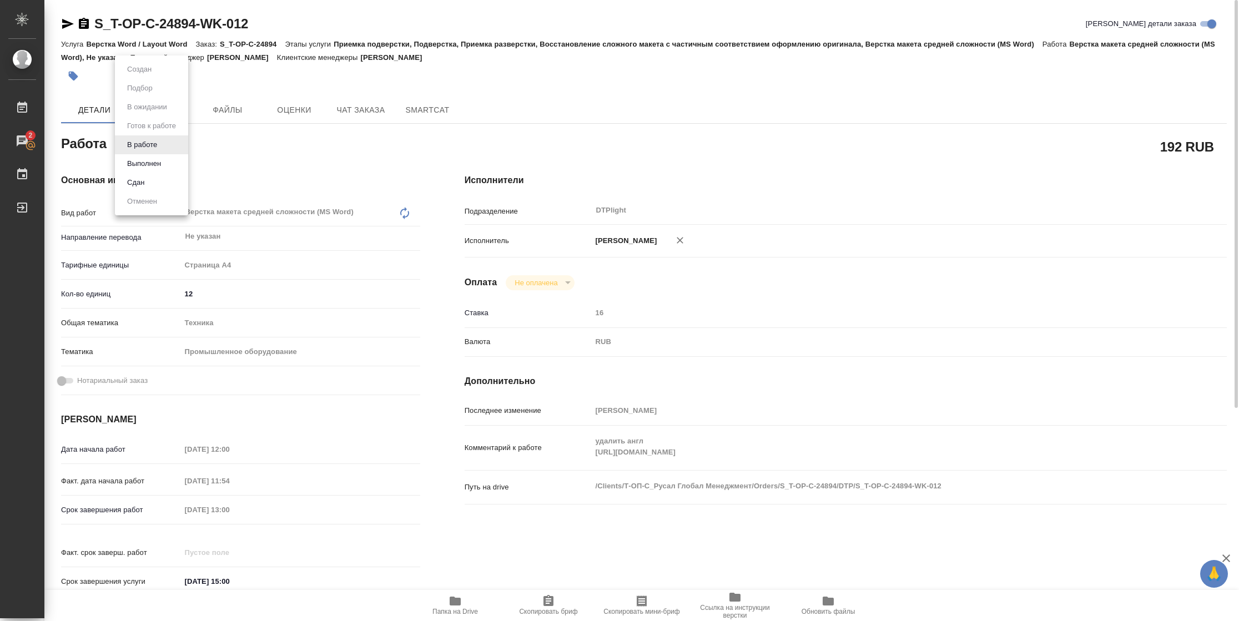
click at [151, 145] on body "🙏 .cls-1 fill:#fff; AWATERA Vasilyeva Natalia Работы 2 Чаты График Выйти S_T-OP…" at bounding box center [619, 310] width 1239 height 621
click at [153, 163] on button "Выполнен" at bounding box center [144, 164] width 41 height 12
type textarea "x"
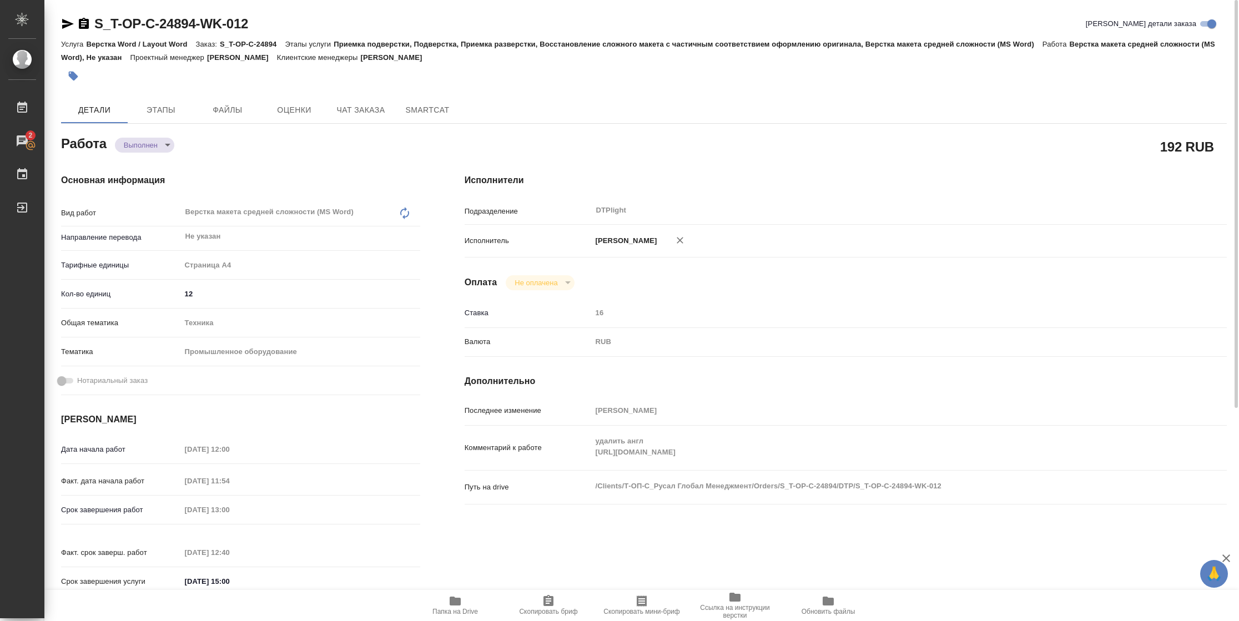
type textarea "x"
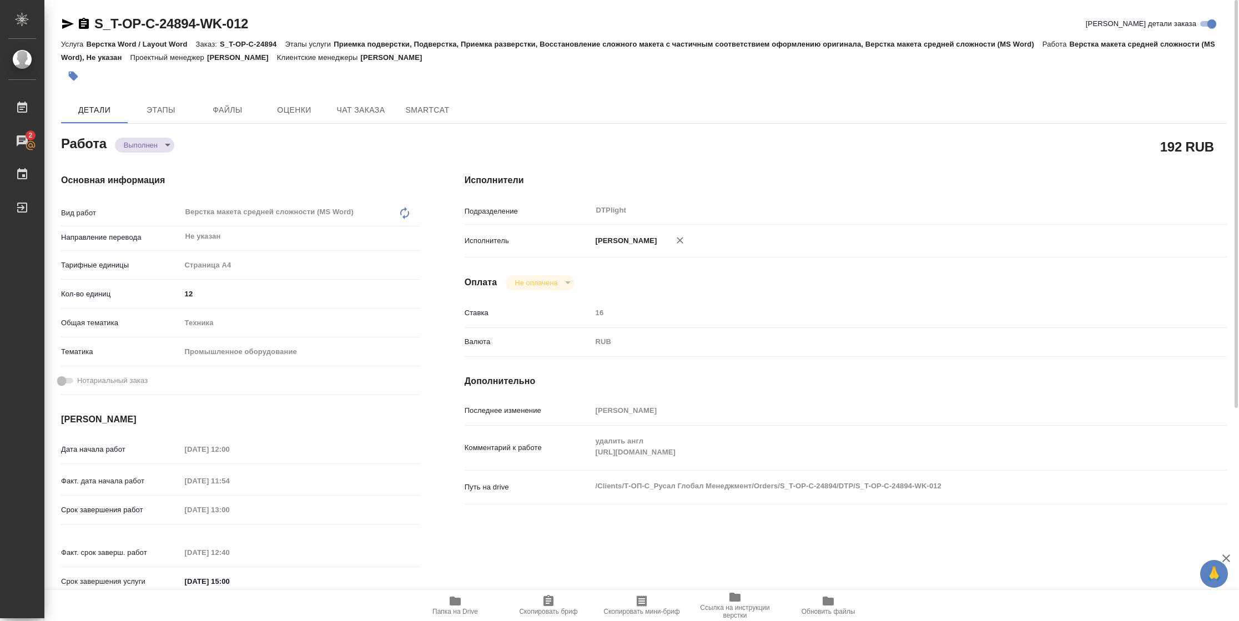
type textarea "x"
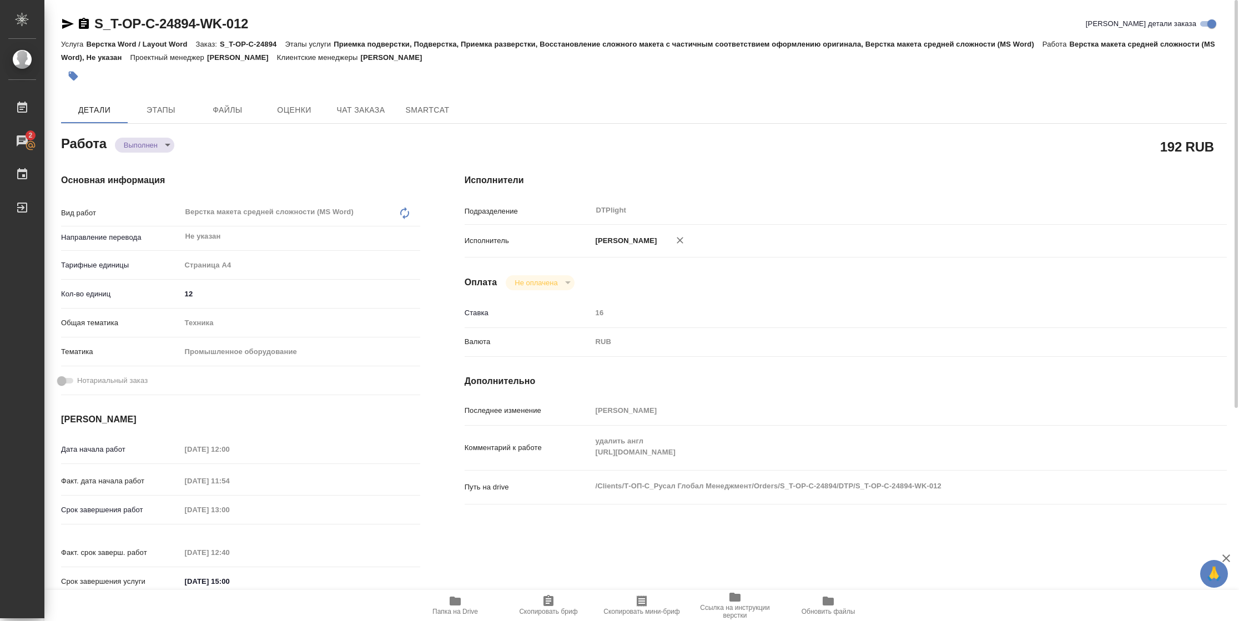
type textarea "x"
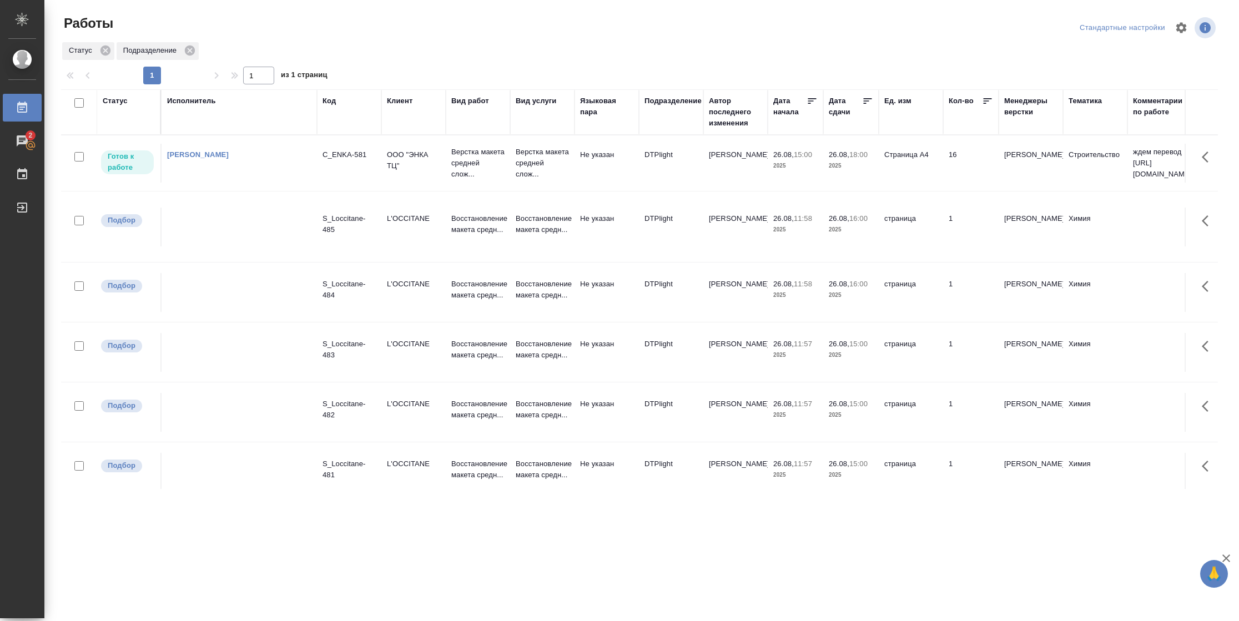
click at [973, 159] on td "16" at bounding box center [970, 163] width 55 height 39
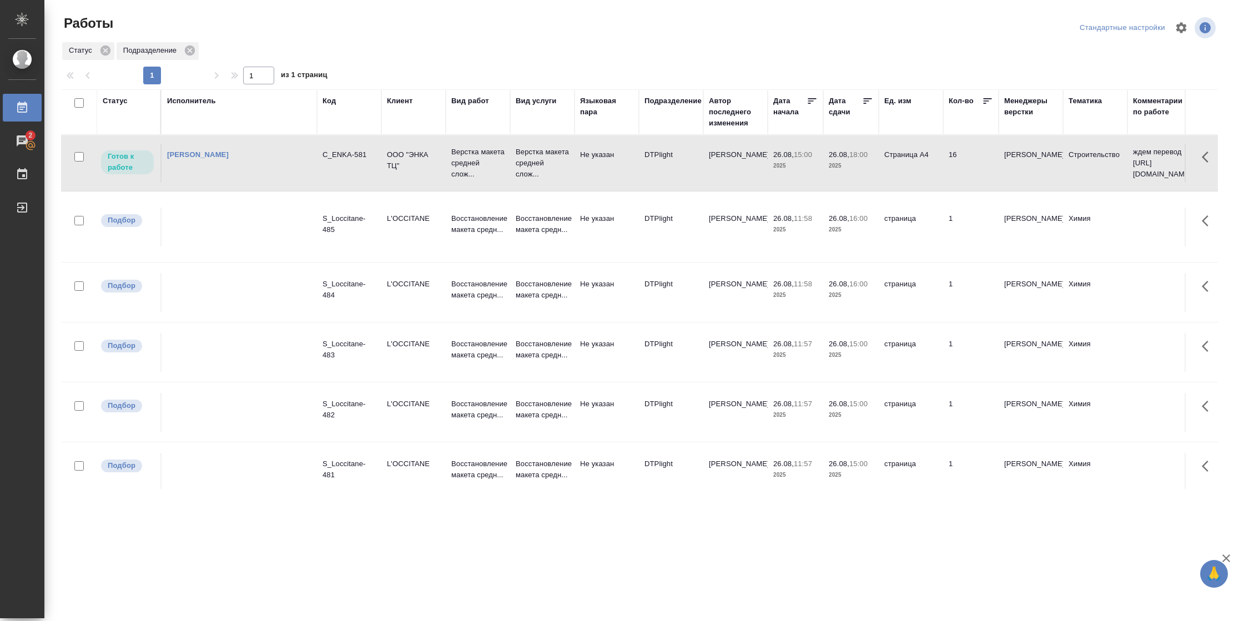
click at [973, 159] on td "16" at bounding box center [970, 163] width 55 height 39
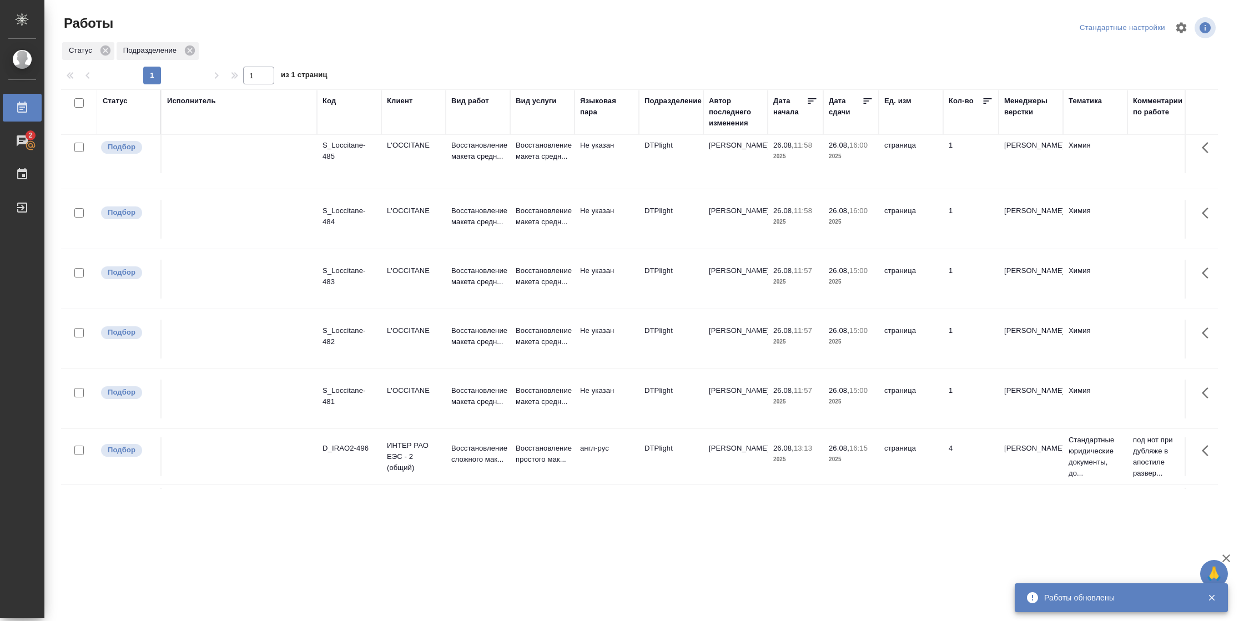
scroll to position [128, 0]
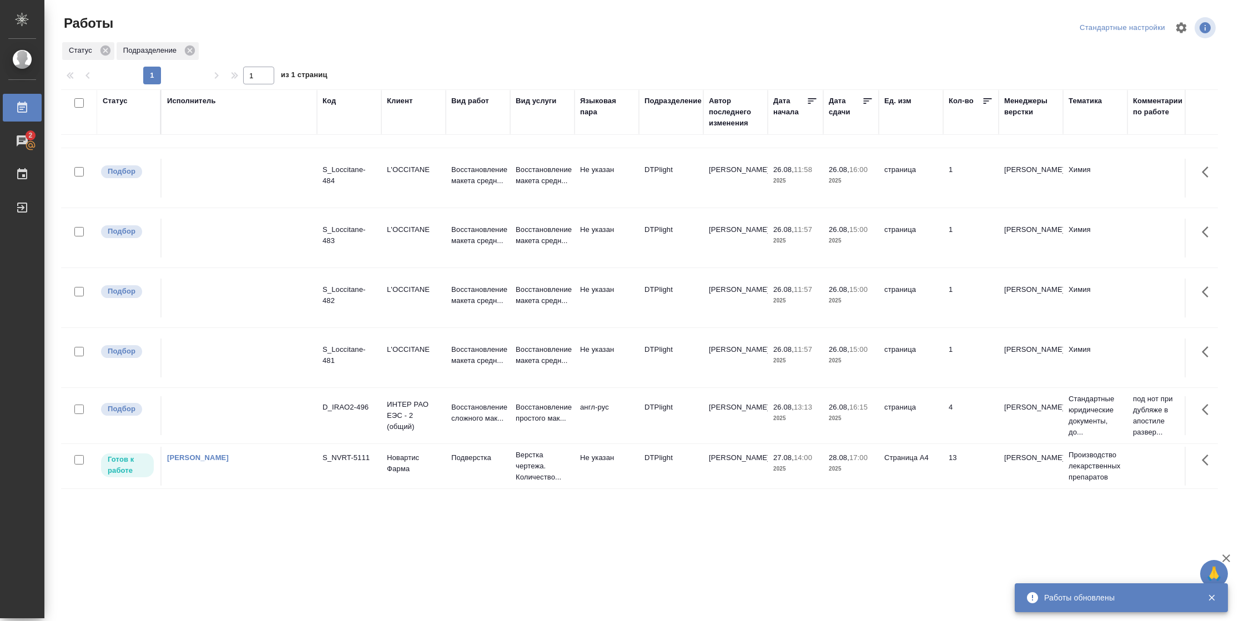
click at [937, 463] on td "Страница А4" at bounding box center [910, 466] width 64 height 39
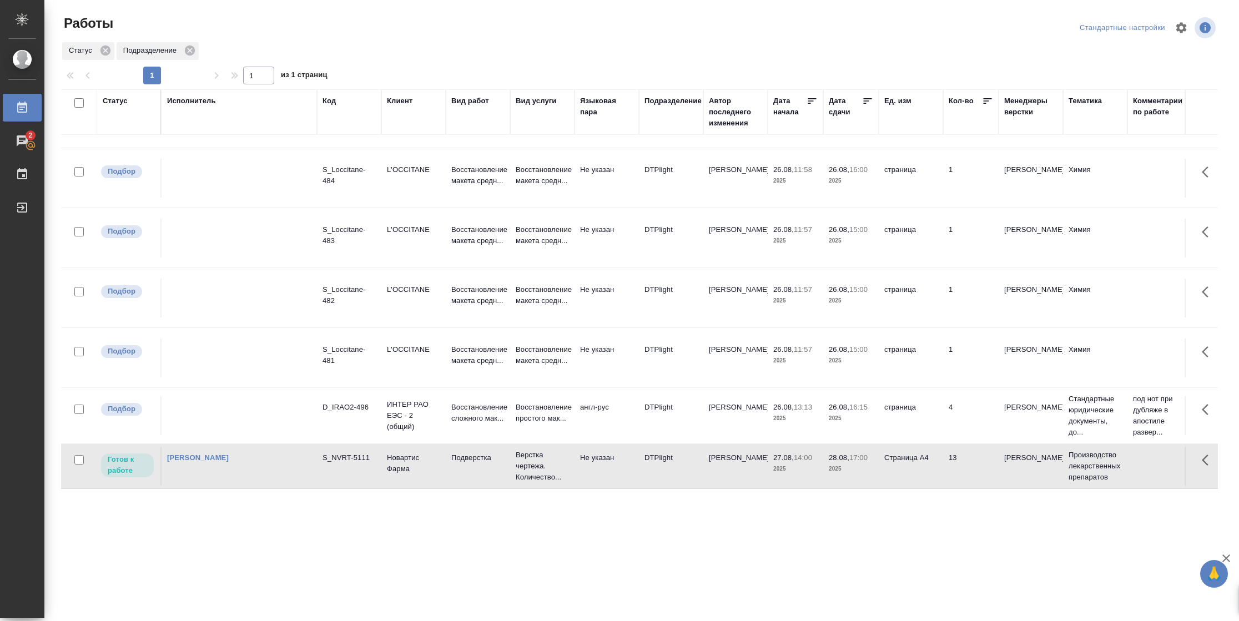
click at [937, 463] on td "Страница А4" at bounding box center [910, 466] width 64 height 39
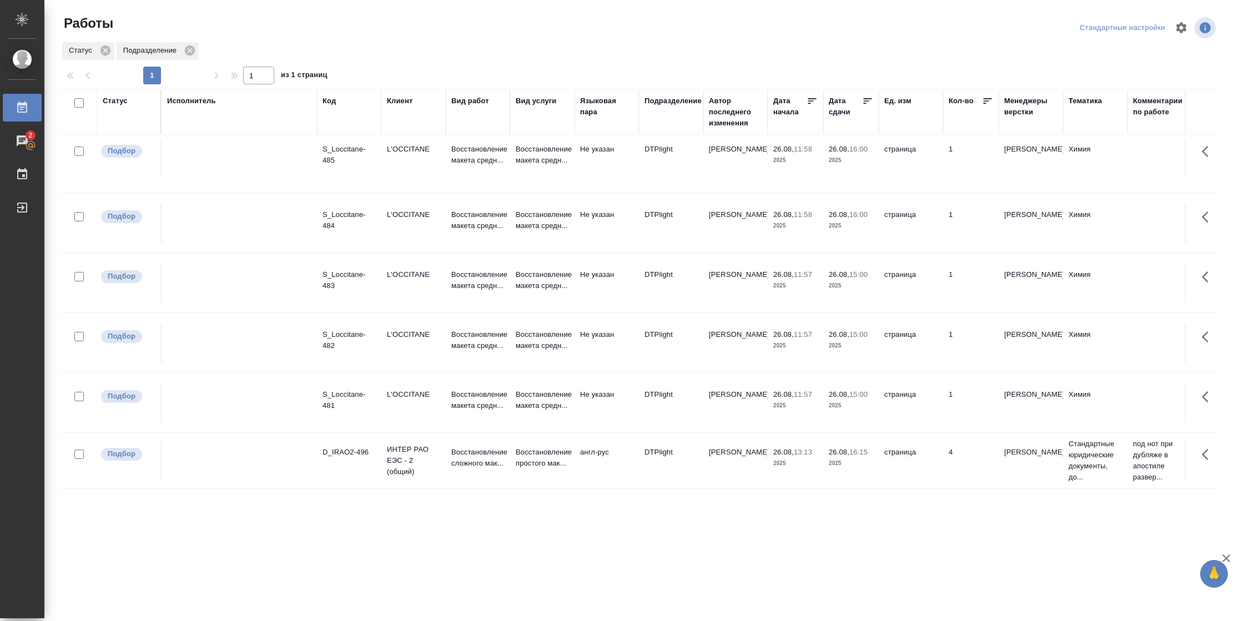
click at [122, 103] on div "Статус" at bounding box center [115, 100] width 25 height 11
click at [130, 151] on div "Подбор Готов к работе" at bounding box center [119, 133] width 32 height 43
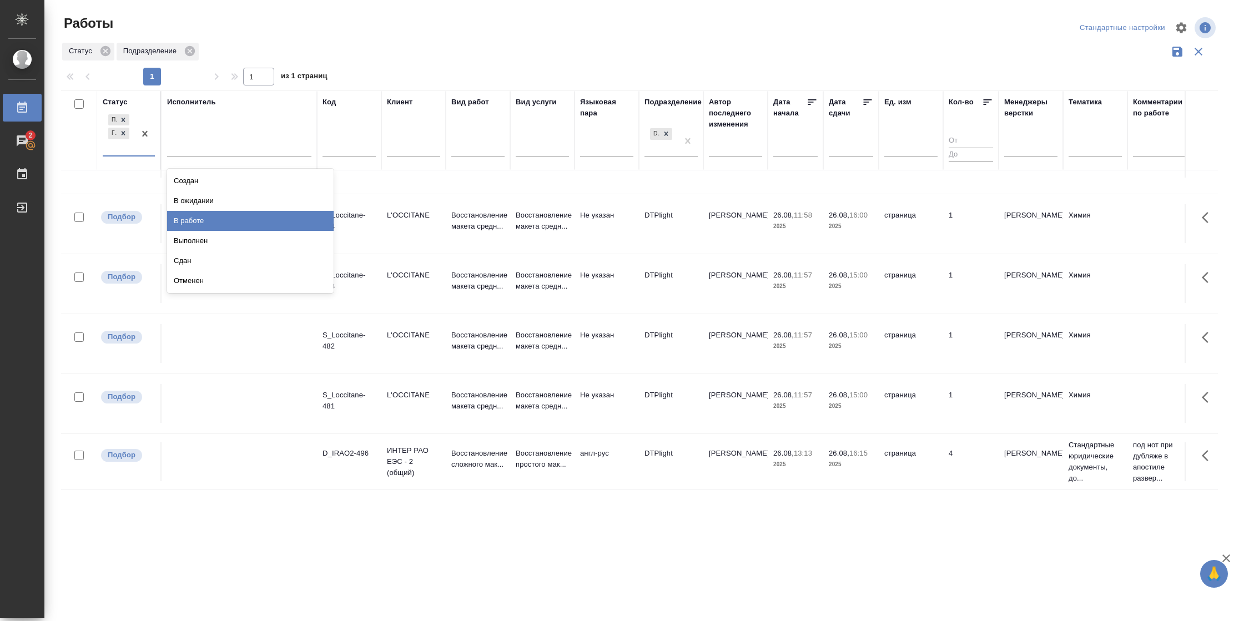
click at [188, 216] on div "В работе" at bounding box center [250, 221] width 166 height 20
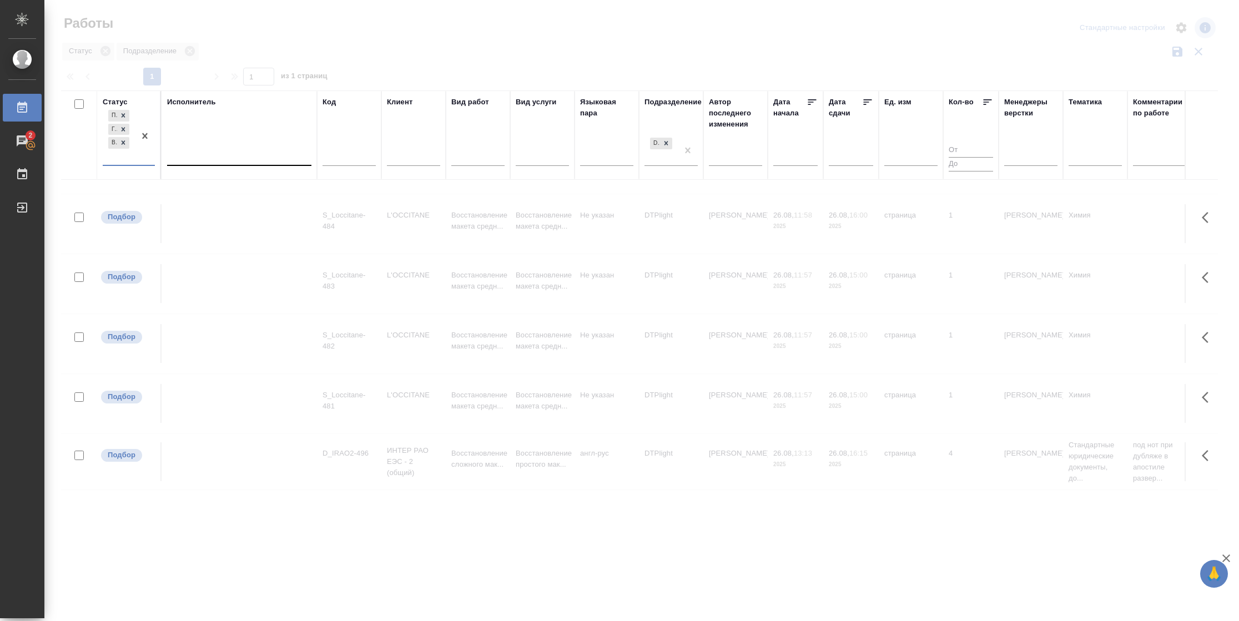
scroll to position [125, 0]
click at [213, 156] on div at bounding box center [239, 154] width 144 height 16
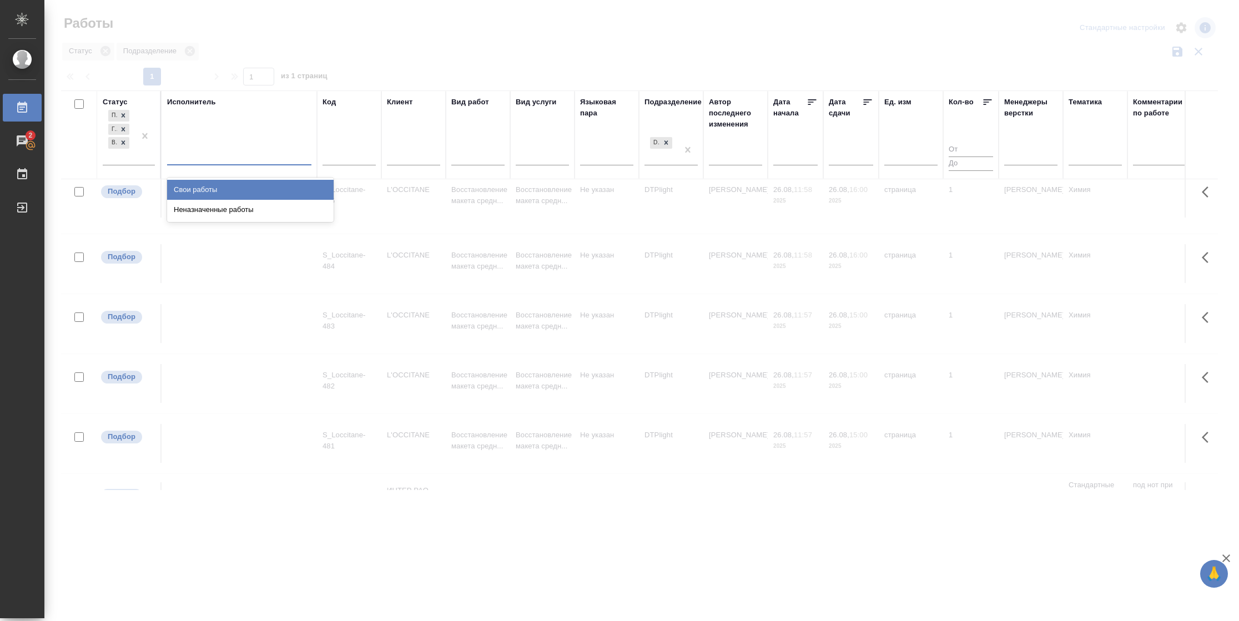
click at [213, 186] on div "Свои работы" at bounding box center [250, 190] width 166 height 20
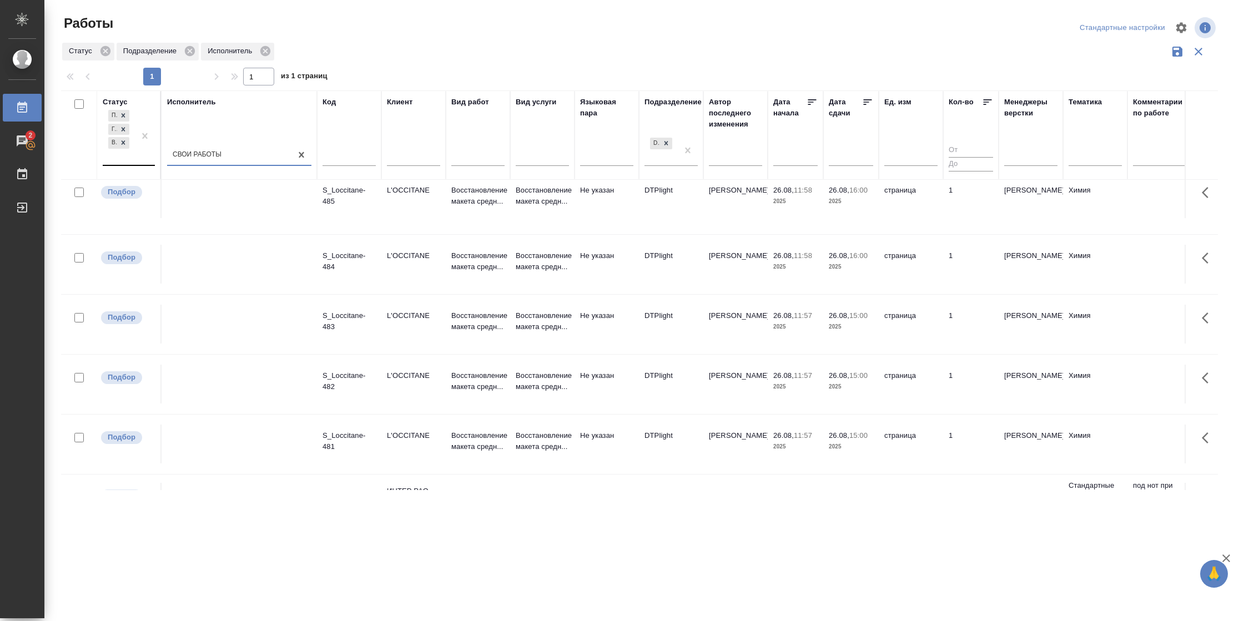
click at [125, 153] on div "Подбор Готов к работе В работе" at bounding box center [119, 136] width 32 height 57
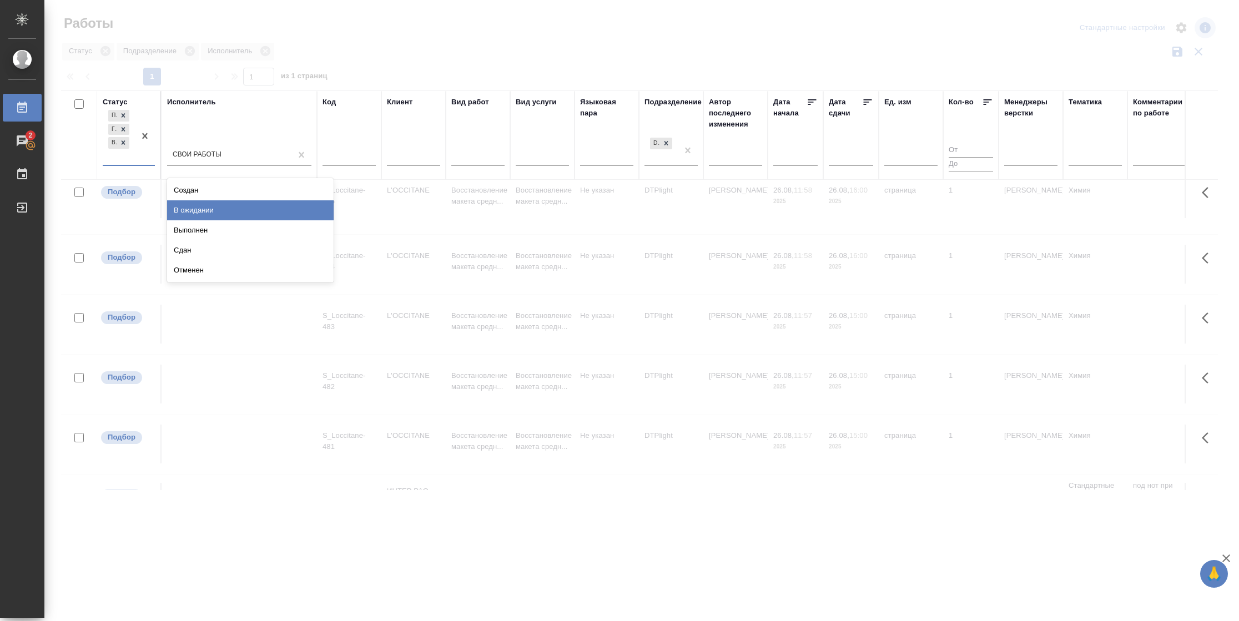
click at [229, 209] on div "В ожидании" at bounding box center [250, 210] width 166 height 20
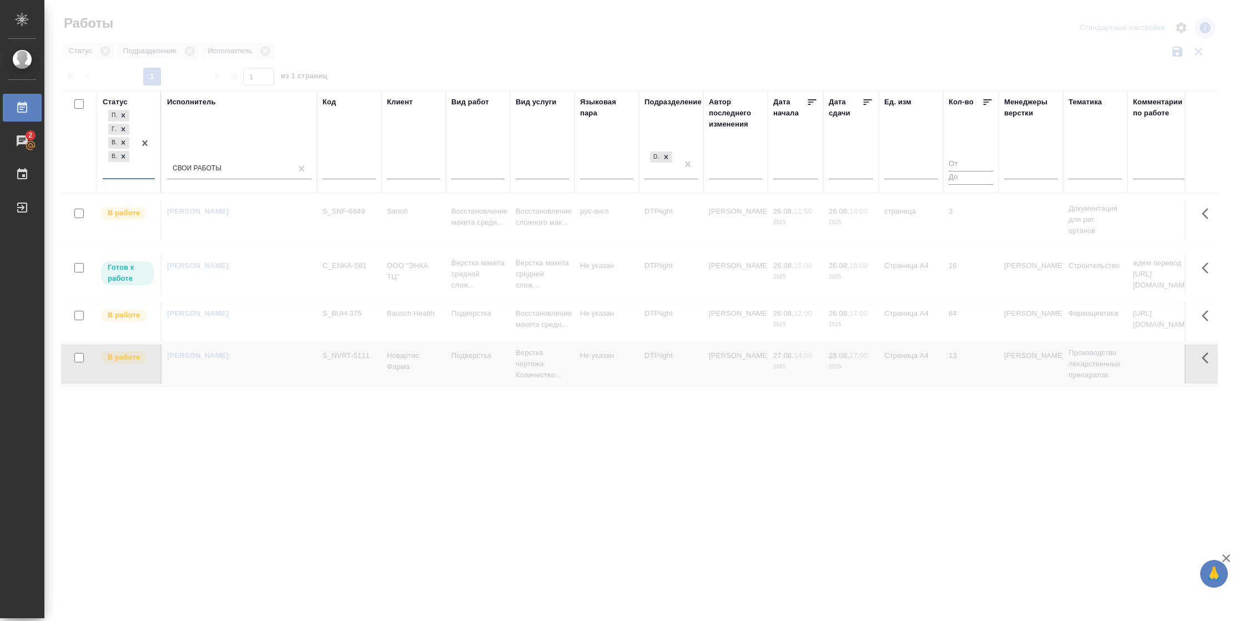
scroll to position [0, 0]
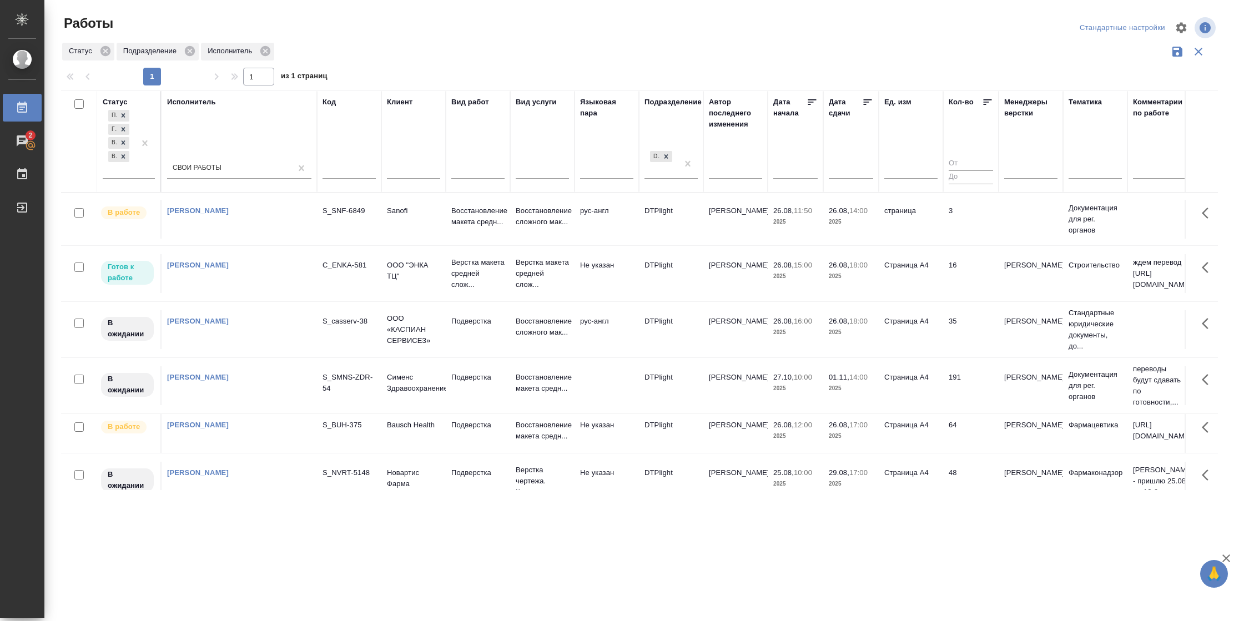
click at [871, 100] on icon at bounding box center [867, 102] width 11 height 11
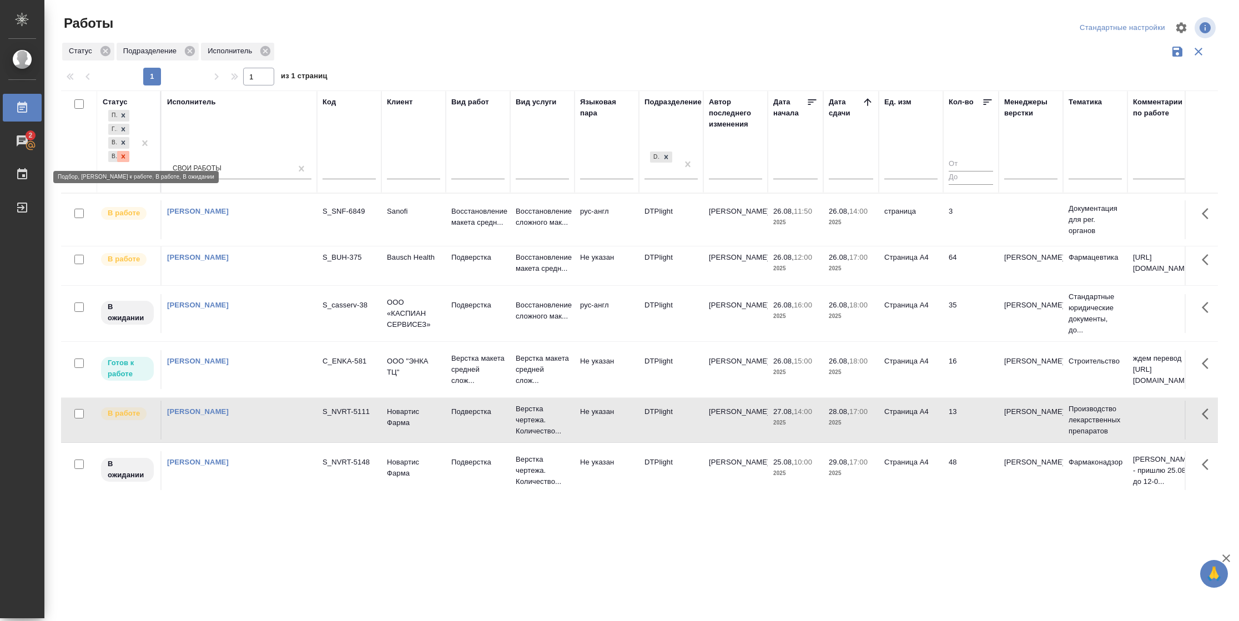
click at [122, 154] on icon at bounding box center [124, 156] width 4 height 4
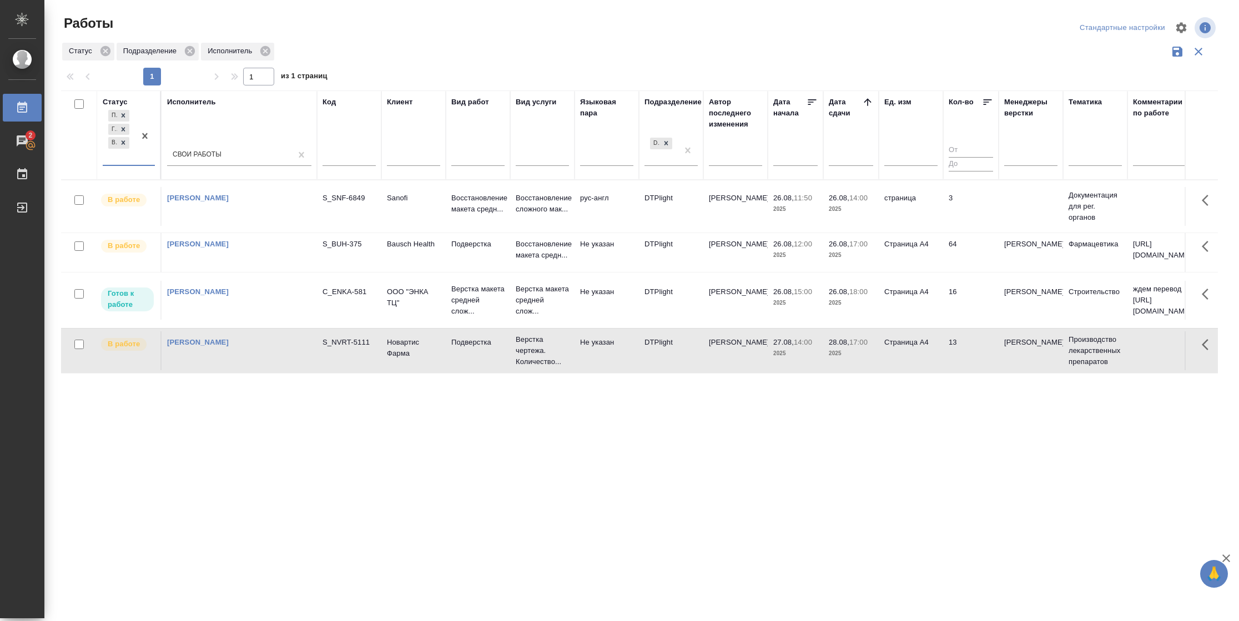
click at [817, 284] on td "26.08, 15:00 2025" at bounding box center [794, 300] width 55 height 39
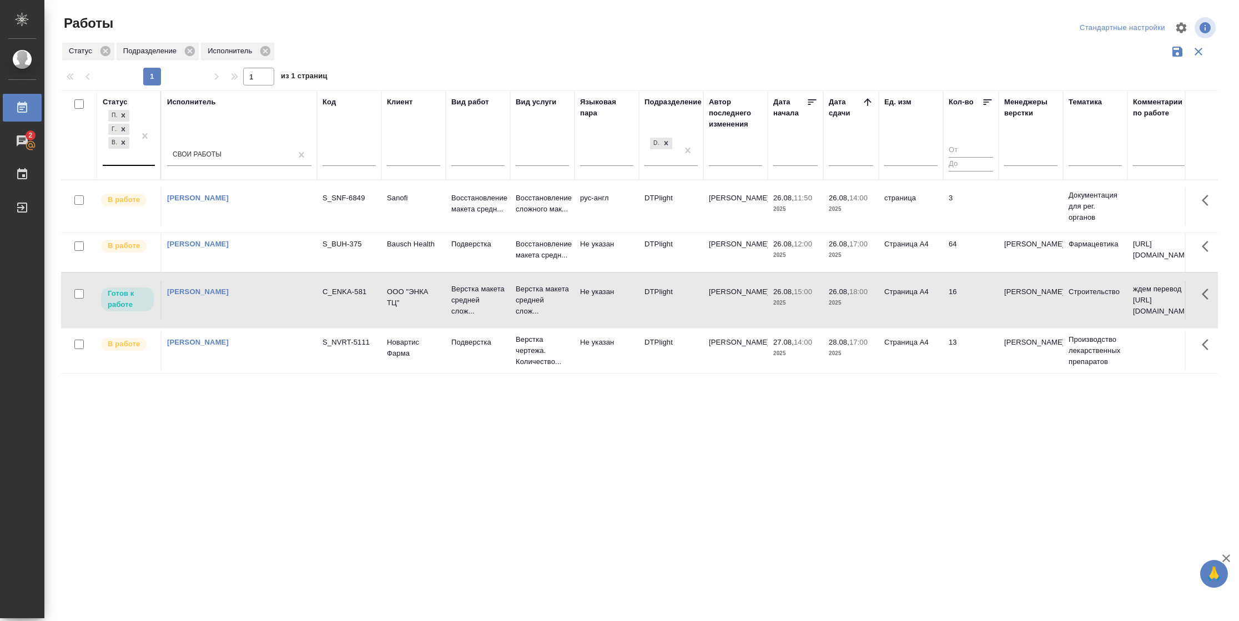
click at [817, 284] on td "26.08, 15:00 2025" at bounding box center [794, 300] width 55 height 39
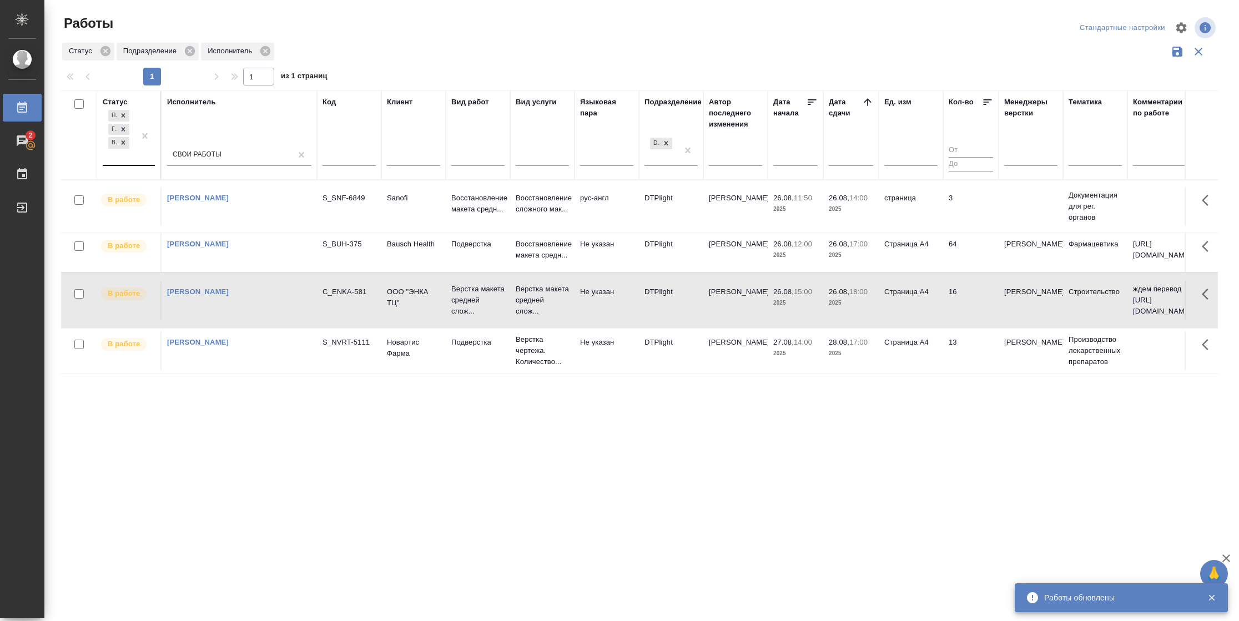
click at [932, 193] on td "страница" at bounding box center [910, 206] width 64 height 39
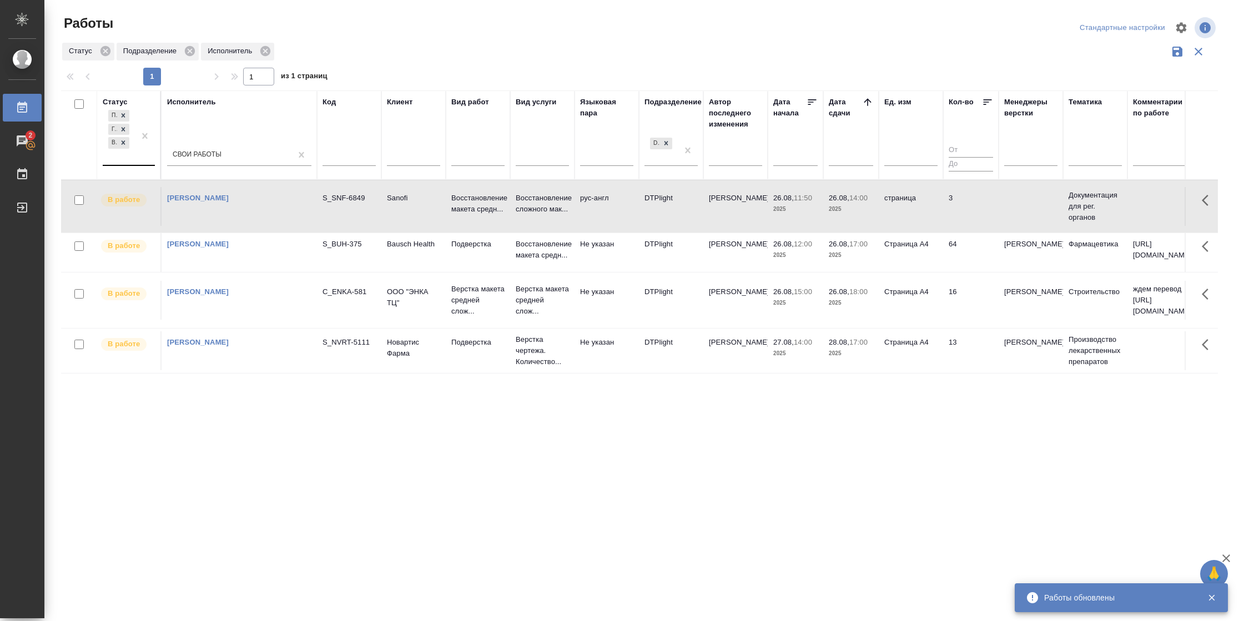
click at [932, 193] on td "страница" at bounding box center [910, 206] width 64 height 39
click at [898, 200] on td "страница" at bounding box center [910, 206] width 64 height 39
click at [945, 203] on td "3" at bounding box center [970, 206] width 55 height 39
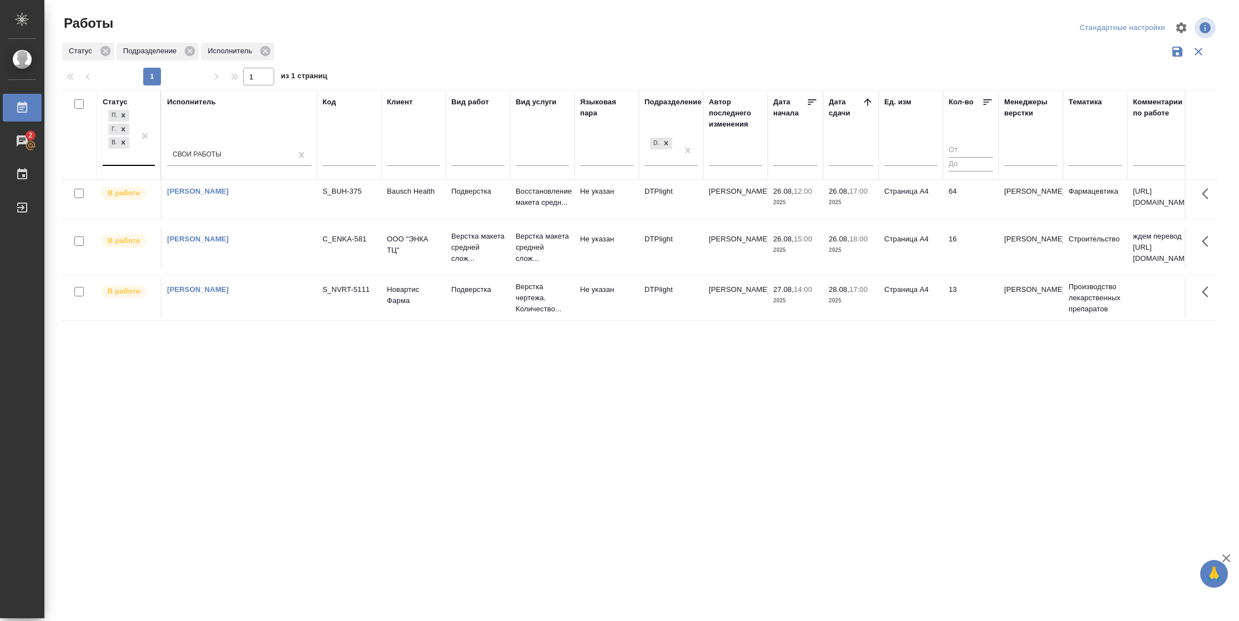
click at [974, 260] on td "16" at bounding box center [970, 247] width 55 height 39
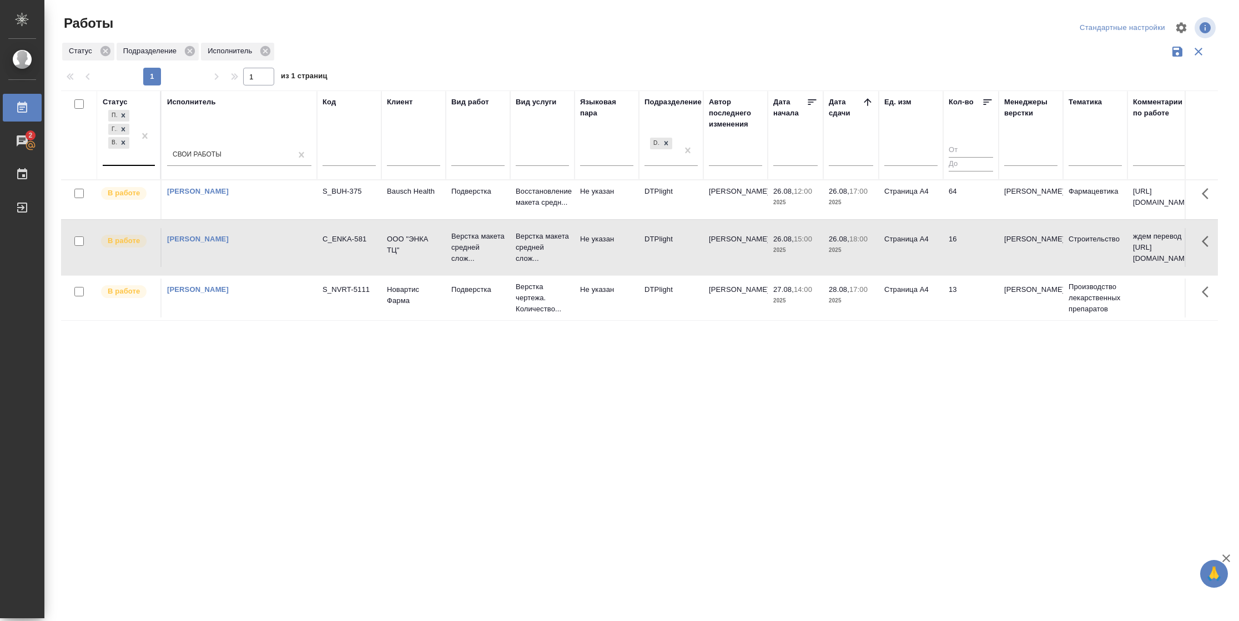
click at [974, 260] on td "16" at bounding box center [970, 247] width 55 height 39
click at [957, 261] on td "16" at bounding box center [970, 247] width 55 height 39
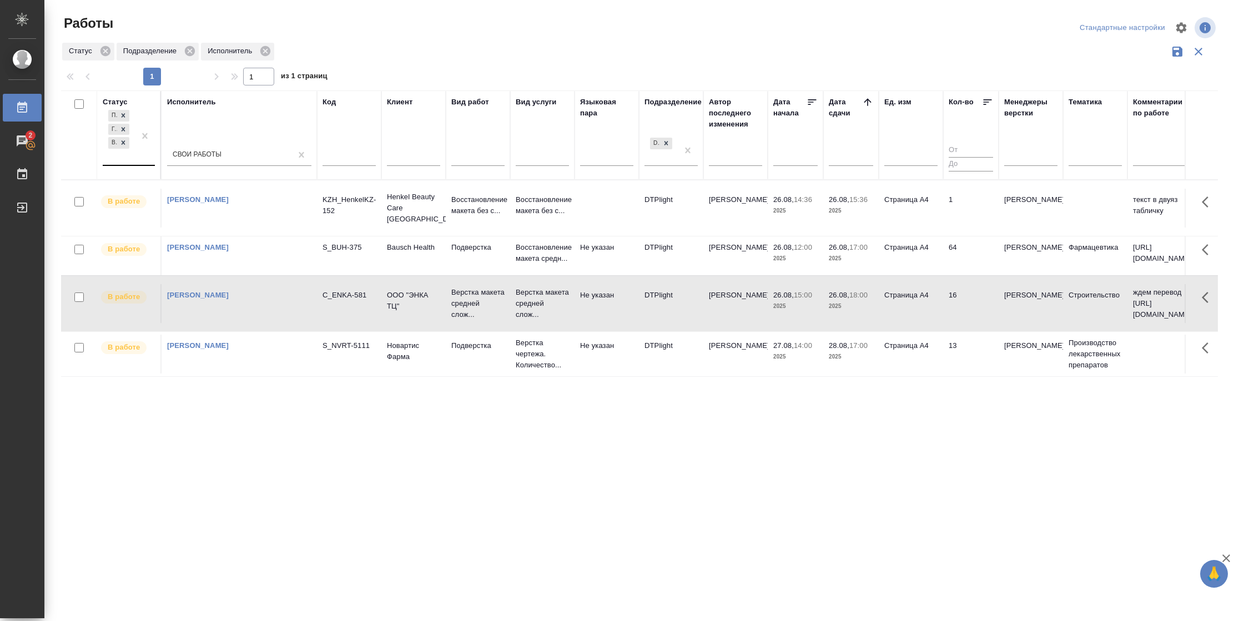
click at [108, 154] on input "text" at bounding box center [108, 157] width 1 height 8
click at [231, 204] on div "В ожидании" at bounding box center [250, 210] width 166 height 20
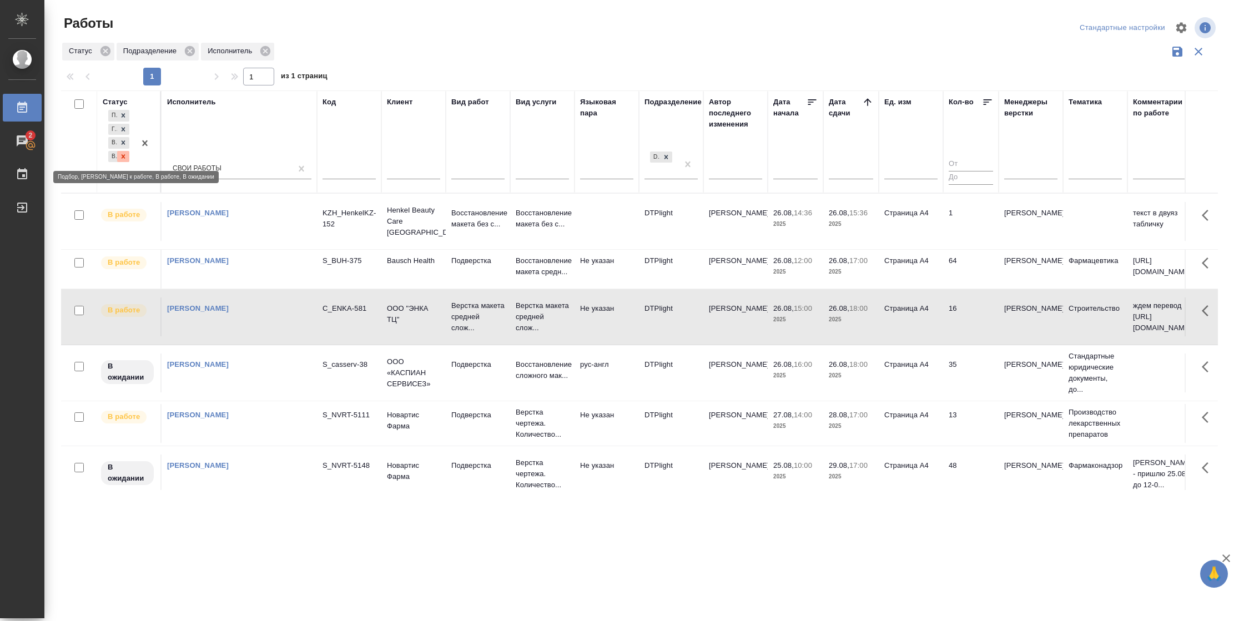
click at [119, 159] on icon at bounding box center [123, 157] width 8 height 8
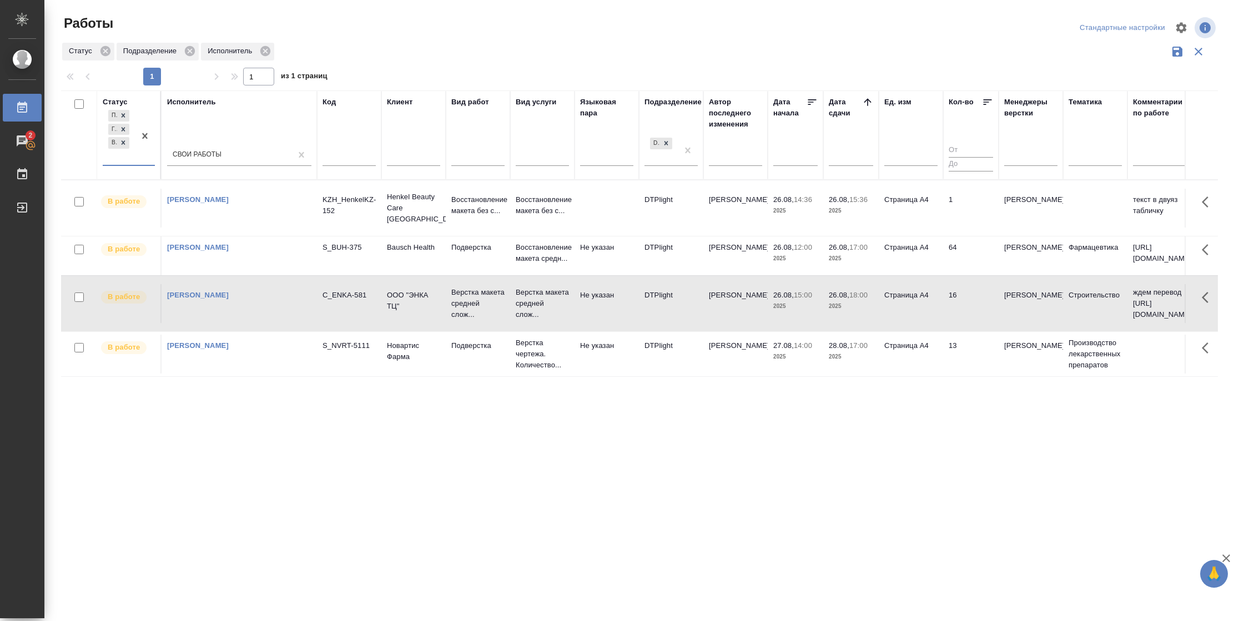
click at [642, 371] on td "DTPlight" at bounding box center [671, 354] width 64 height 39
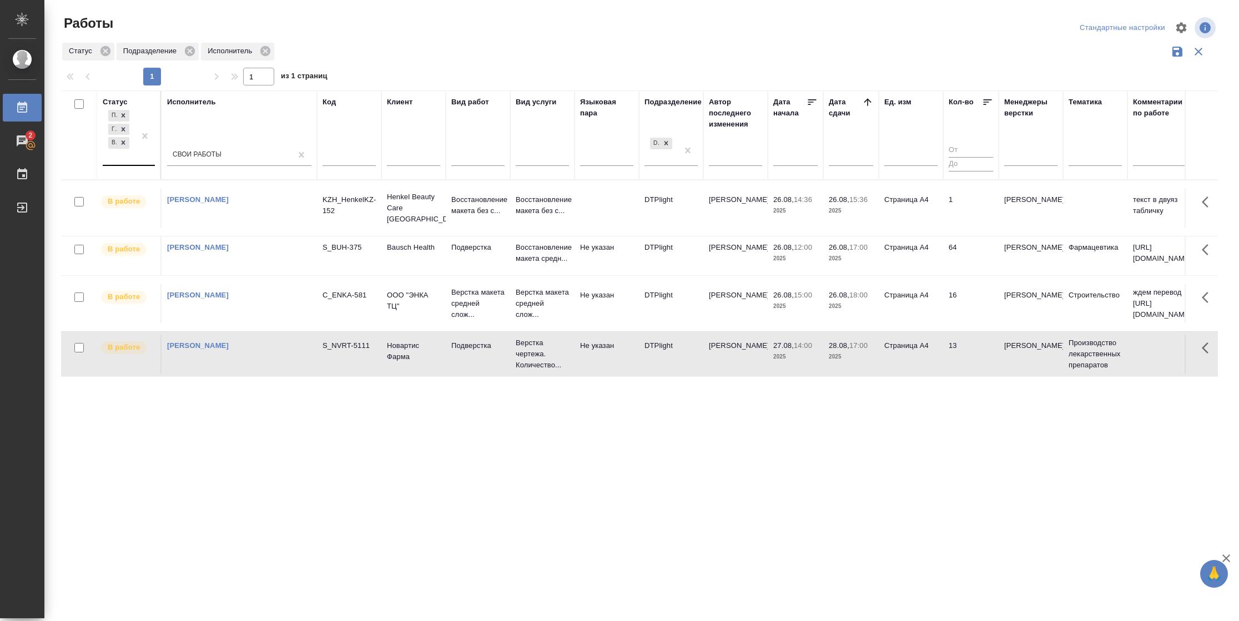
click at [642, 371] on td "DTPlight" at bounding box center [671, 354] width 64 height 39
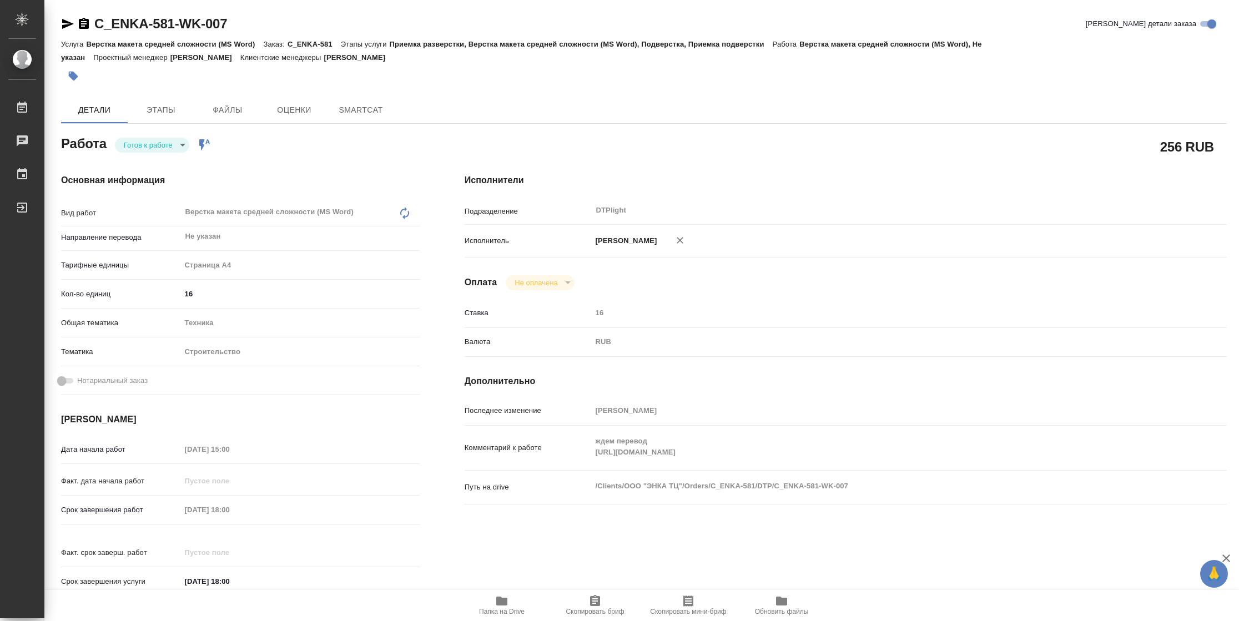
type textarea "x"
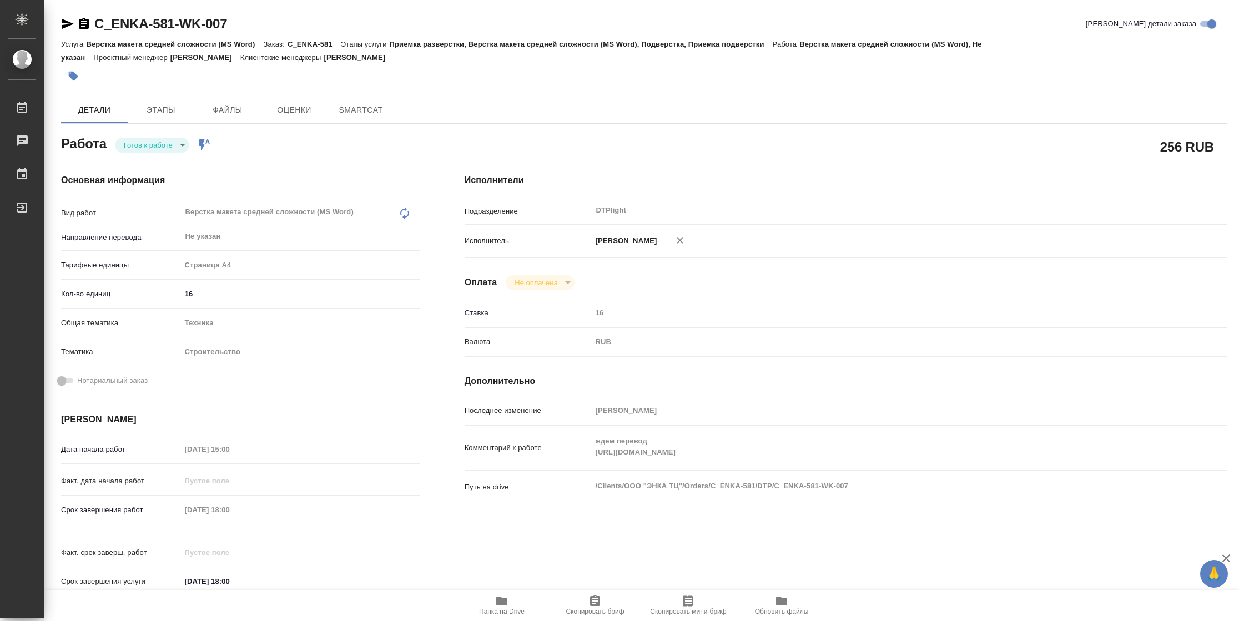
type textarea "x"
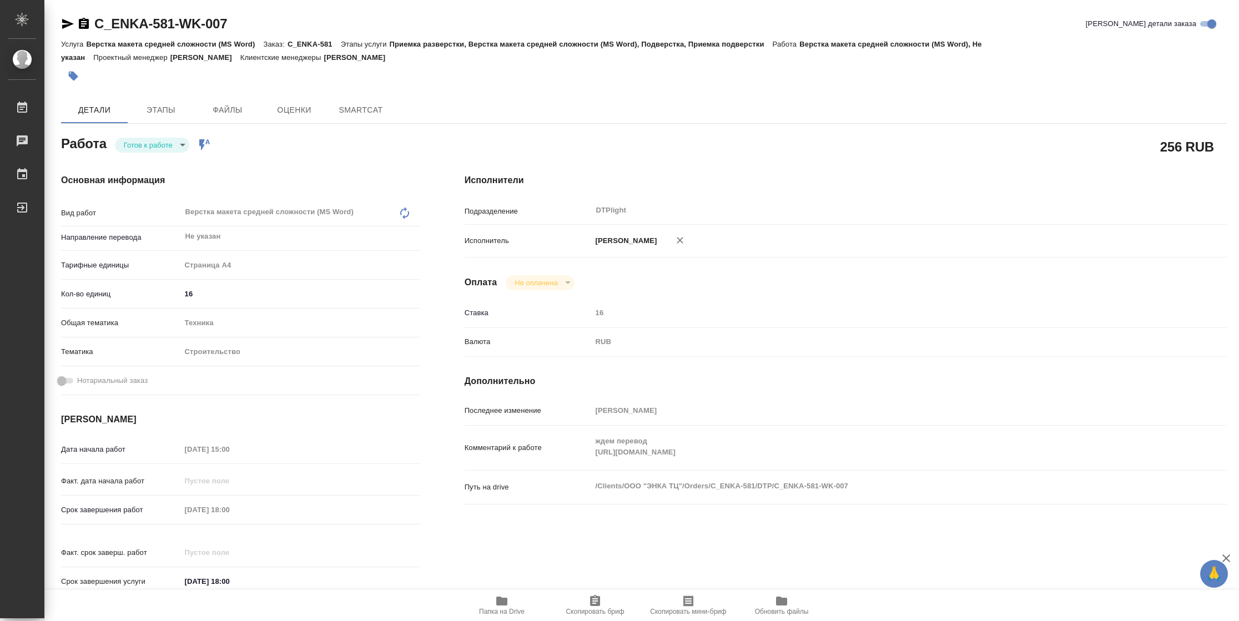
type textarea "x"
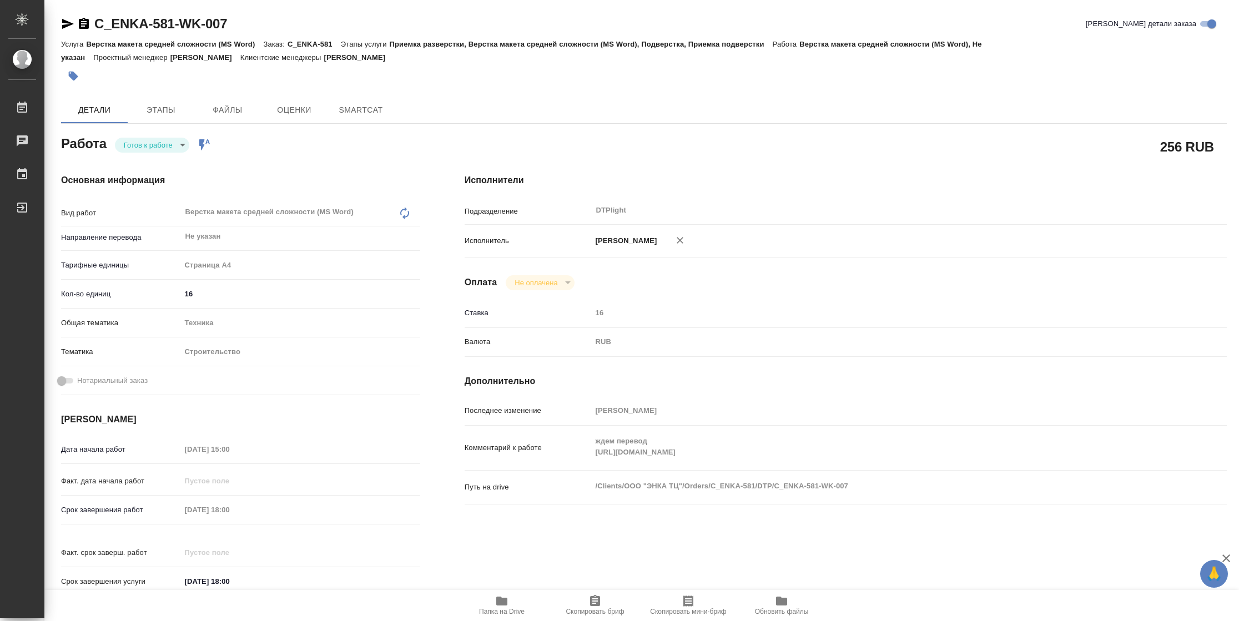
click at [129, 146] on body "🙏 .cls-1 fill:#fff; AWATERA [PERSON_NAME] Чаты График Выйти C_ENKA-581-WK-007 К…" at bounding box center [619, 310] width 1239 height 621
type textarea "x"
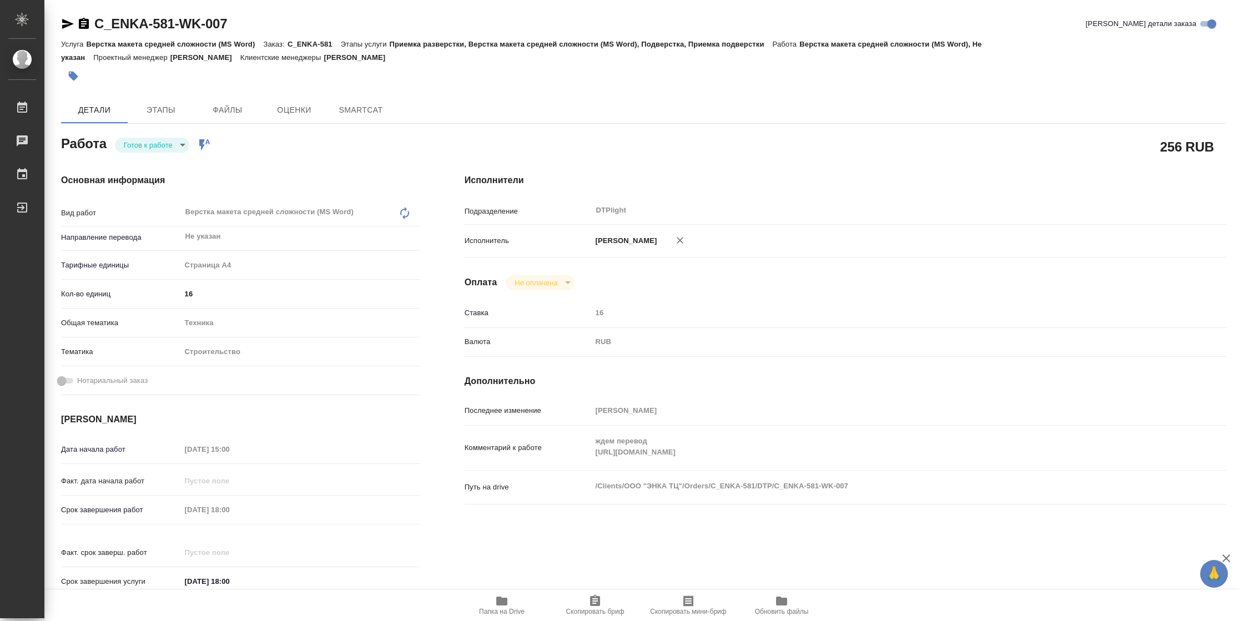
type textarea "x"
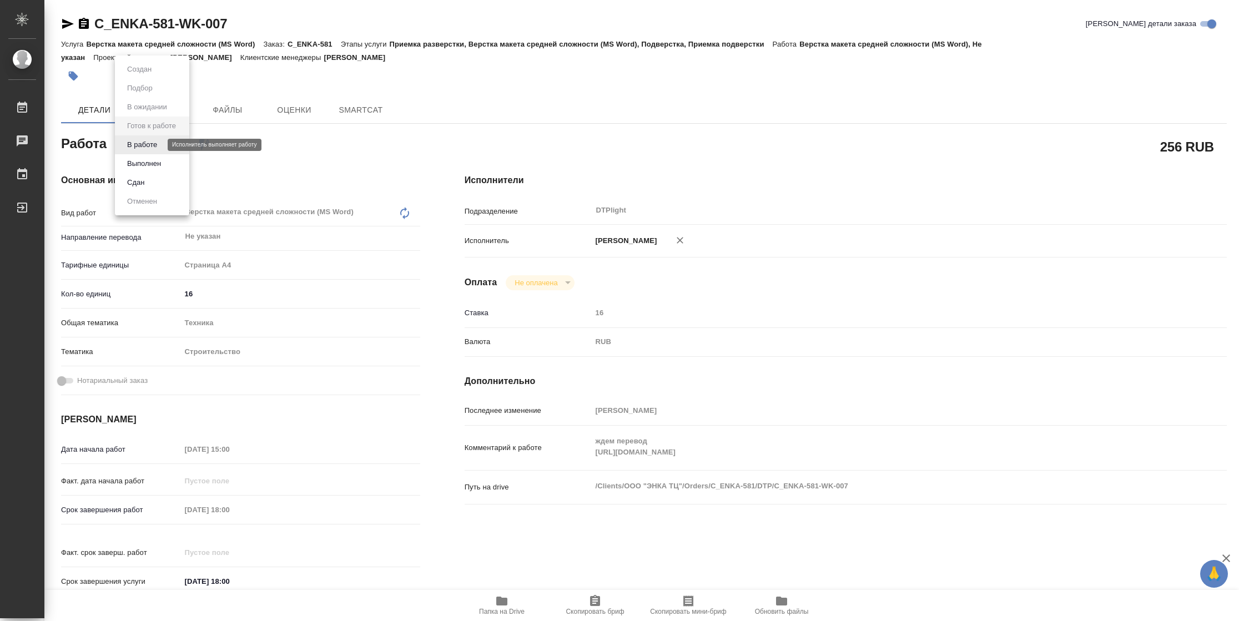
type textarea "x"
click at [129, 146] on button "В работе" at bounding box center [142, 145] width 37 height 12
type textarea "x"
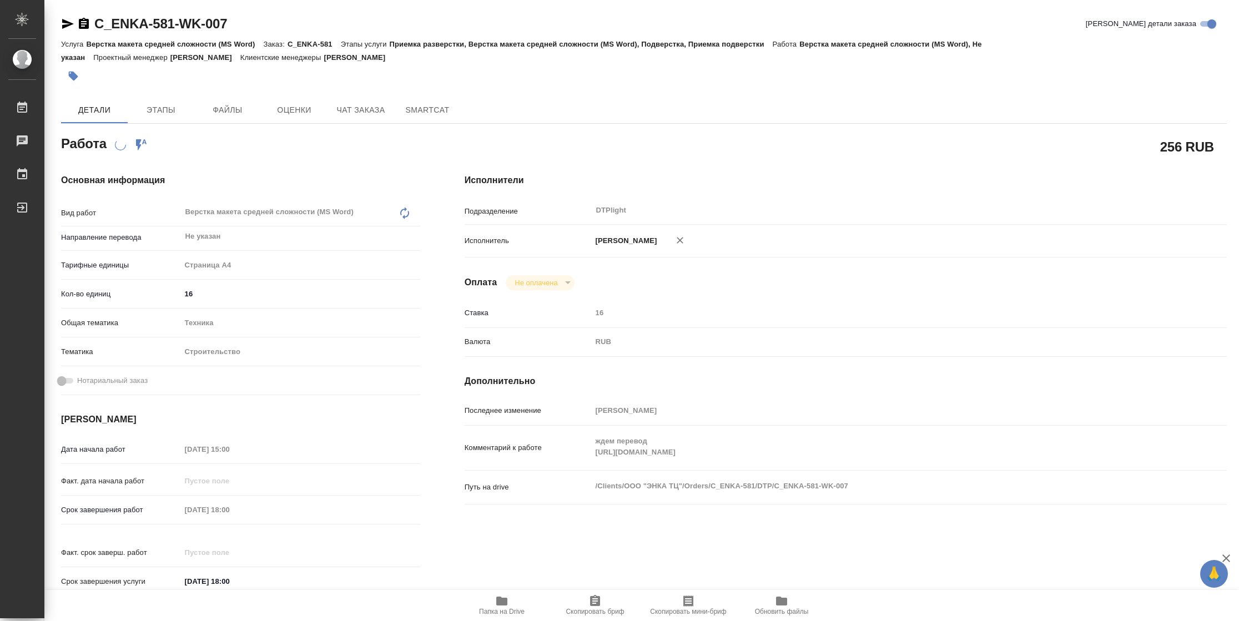
type textarea "x"
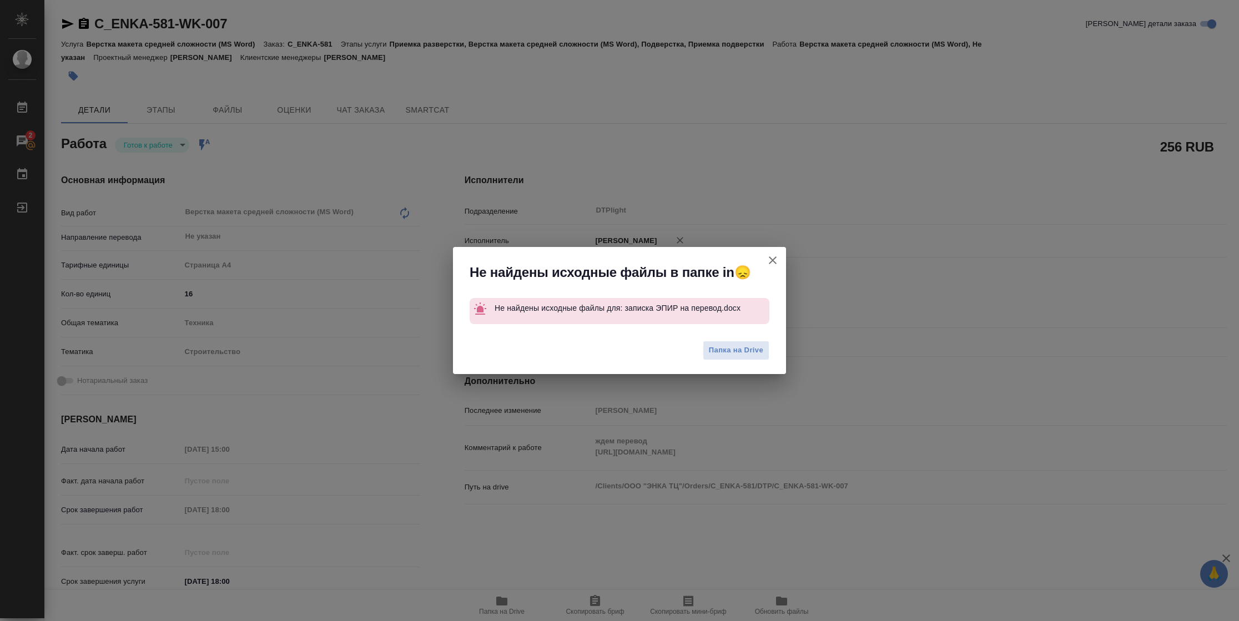
type textarea "x"
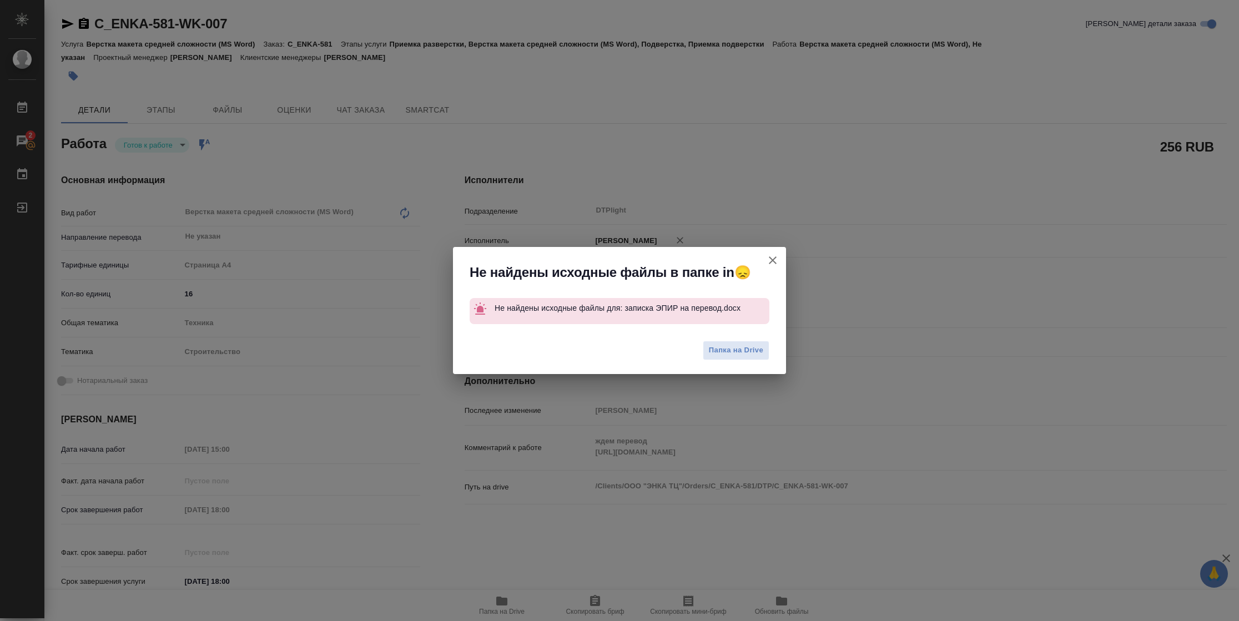
click at [770, 260] on icon "button" at bounding box center [772, 260] width 13 height 13
type textarea "x"
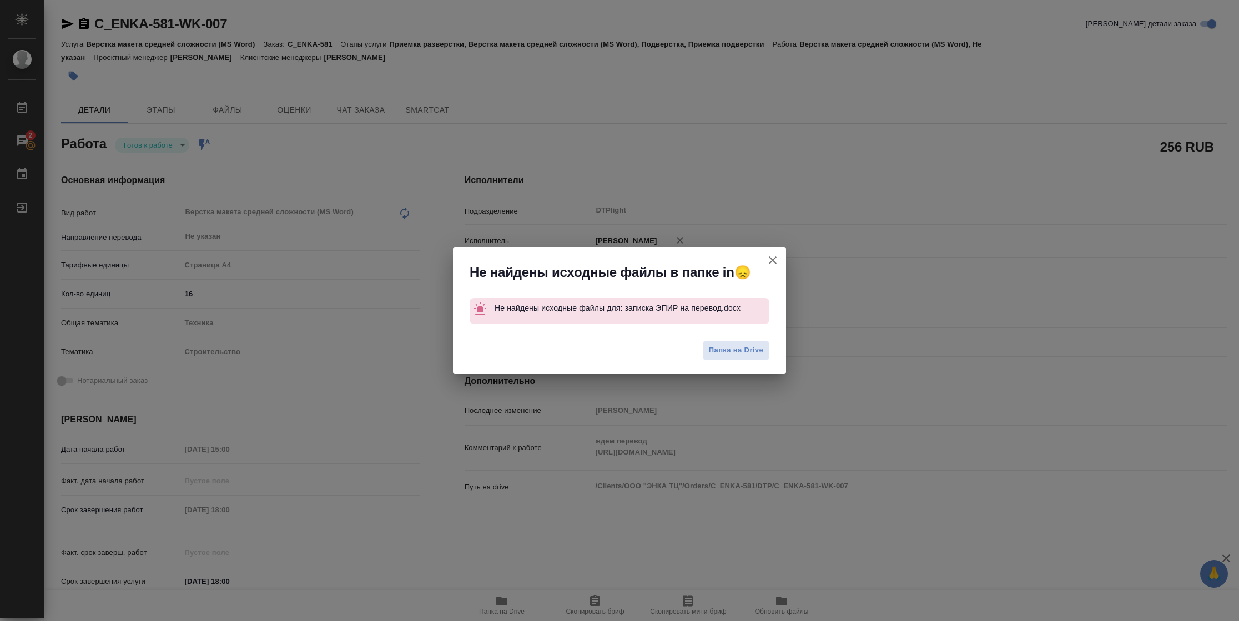
type textarea "x"
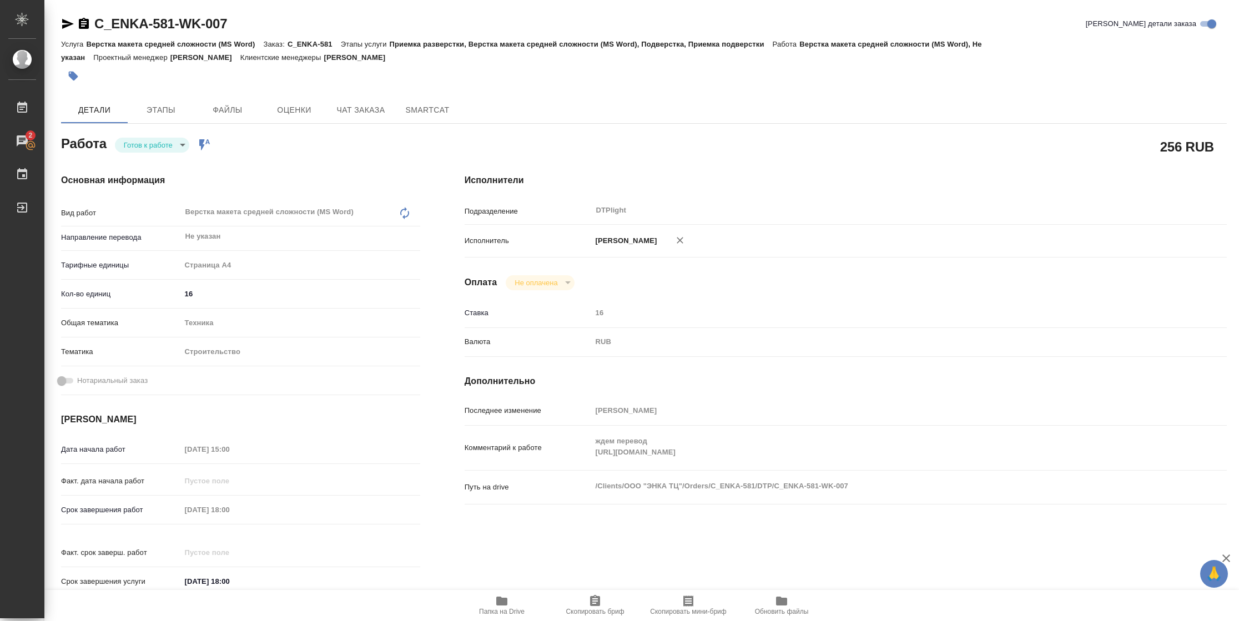
click at [67, 29] on icon "button" at bounding box center [67, 23] width 13 height 13
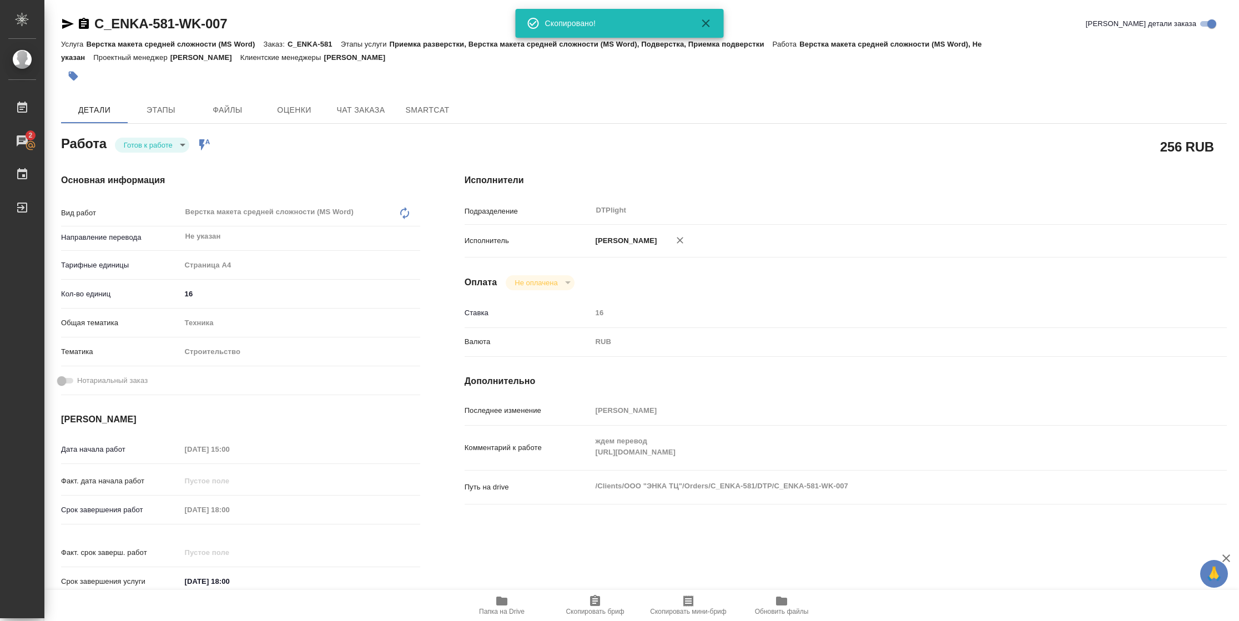
scroll to position [325, 0]
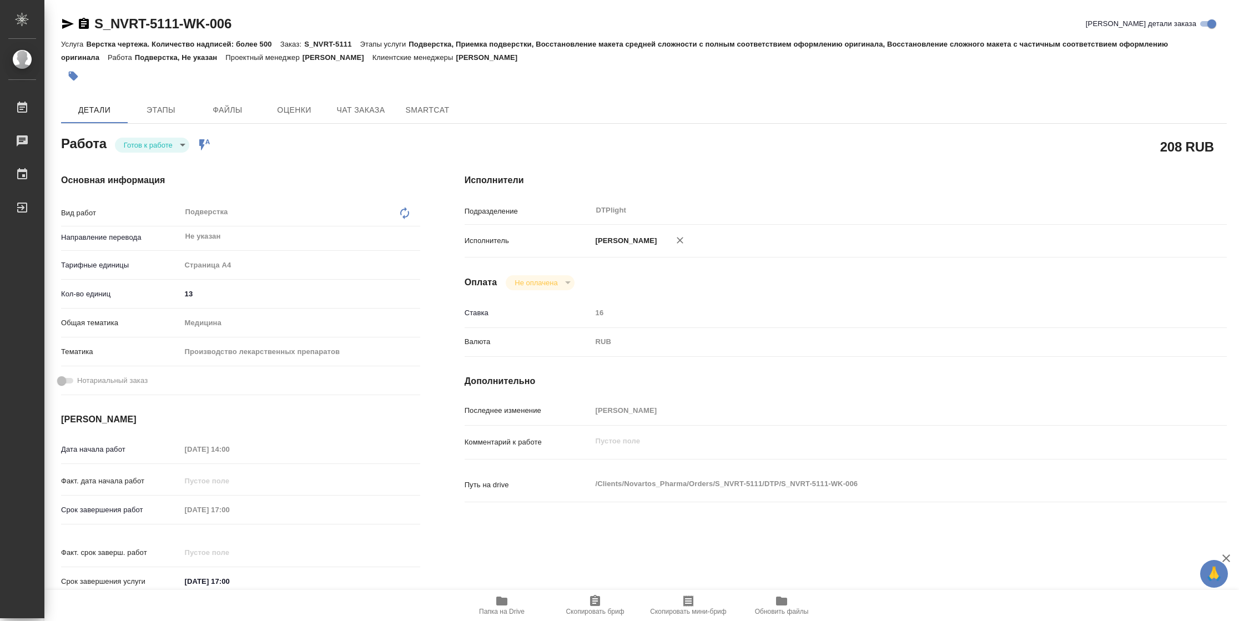
click at [184, 139] on body "🙏 .cls-1 fill:#fff; AWATERA [PERSON_NAME] Чаты График Выйти S_NVRT-5111-WK-006 …" at bounding box center [619, 310] width 1239 height 621
click at [157, 148] on button "В работе" at bounding box center [142, 145] width 37 height 12
type textarea "x"
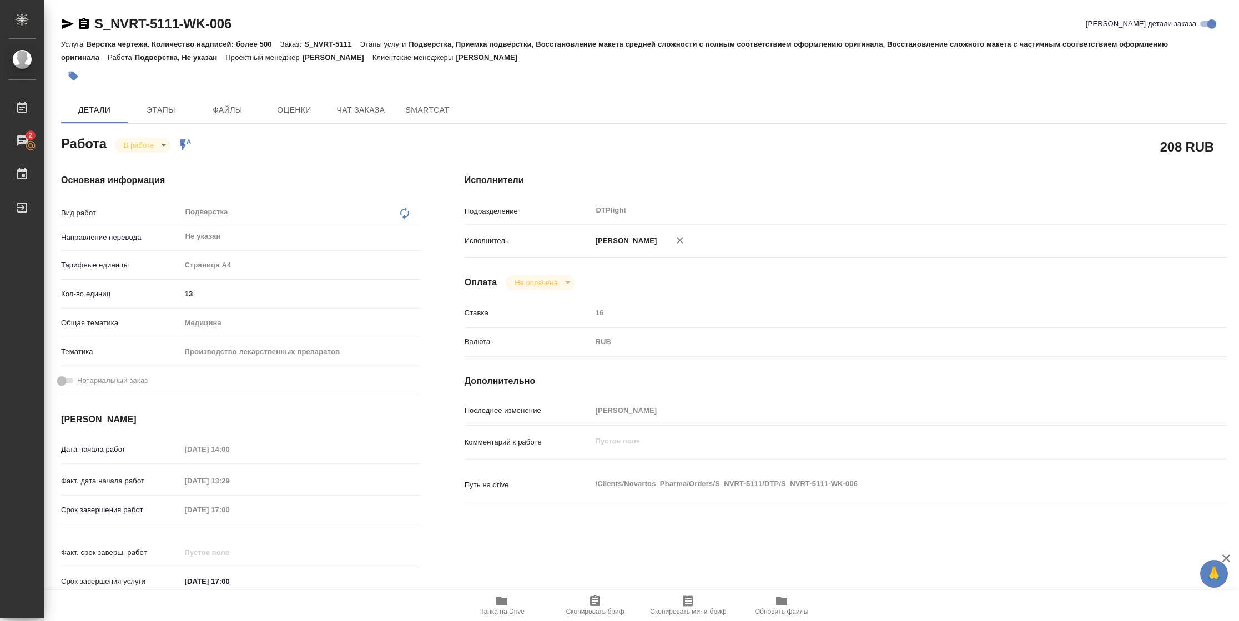
type textarea "x"
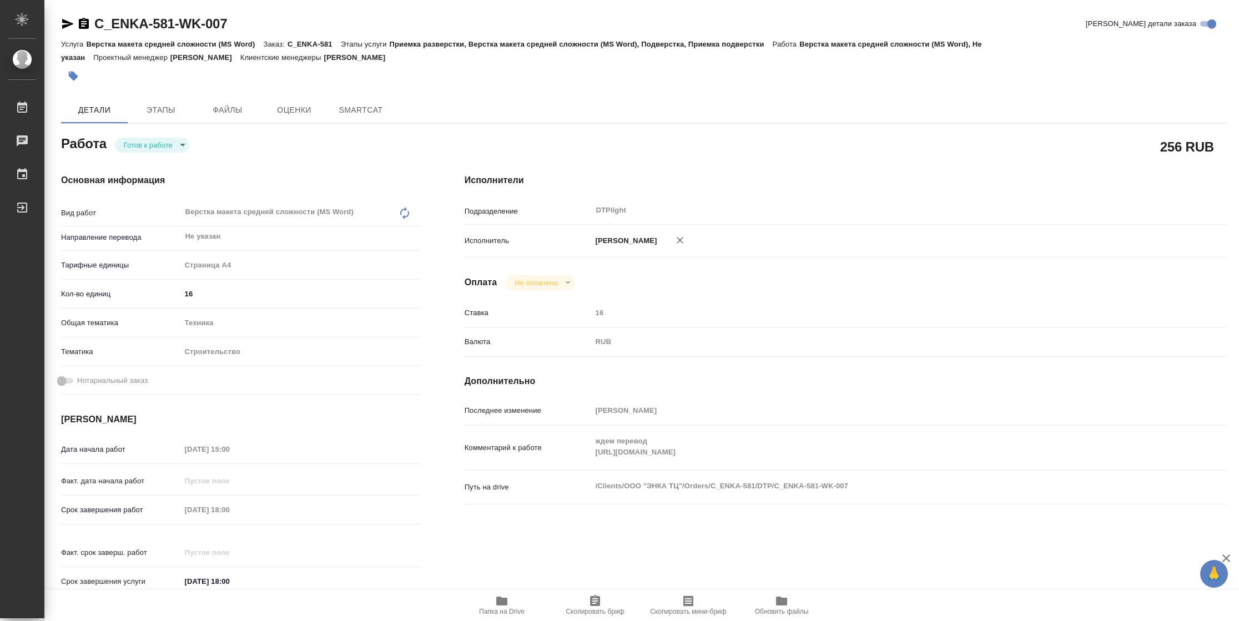
type textarea "x"
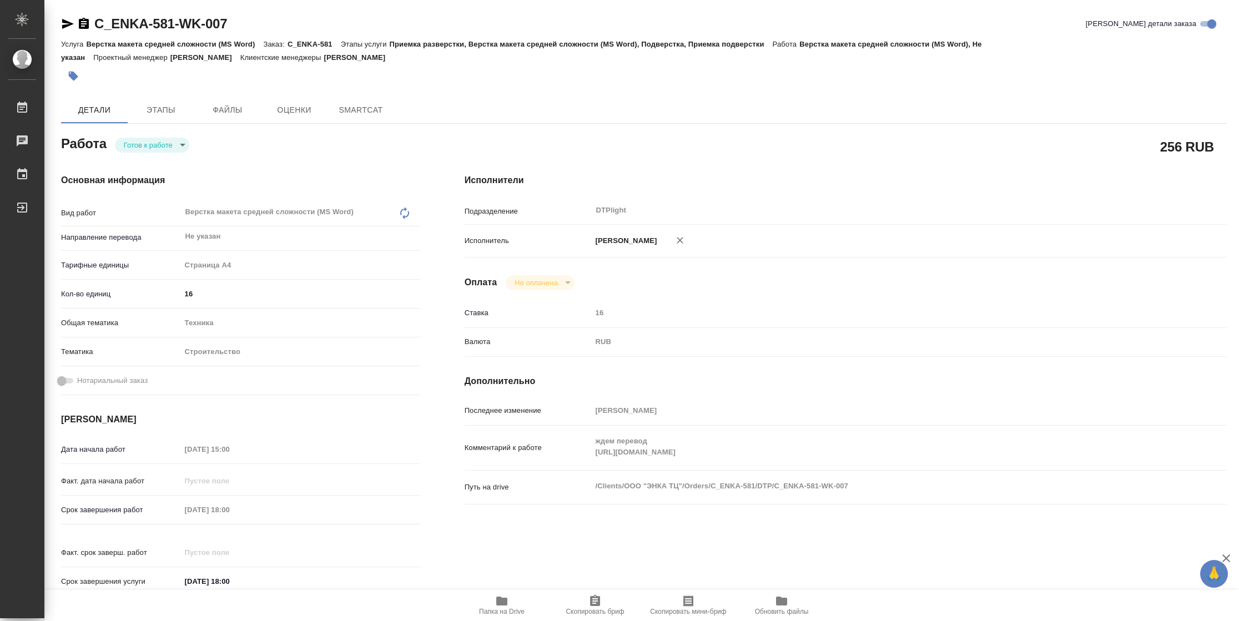
type textarea "x"
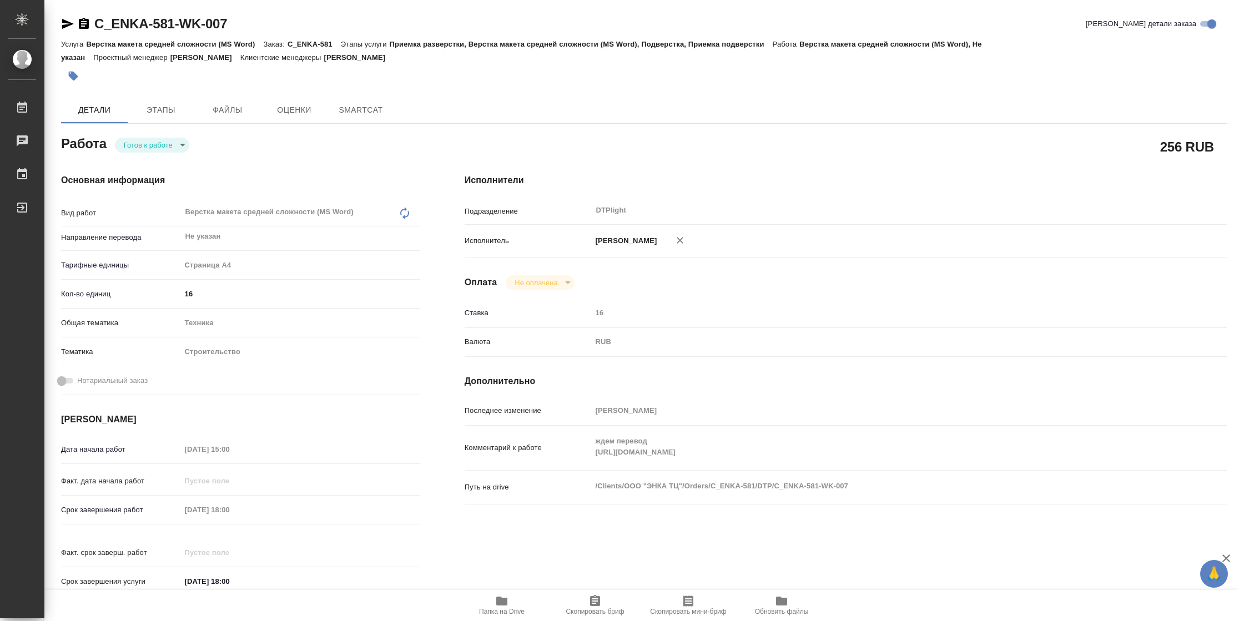
type textarea "x"
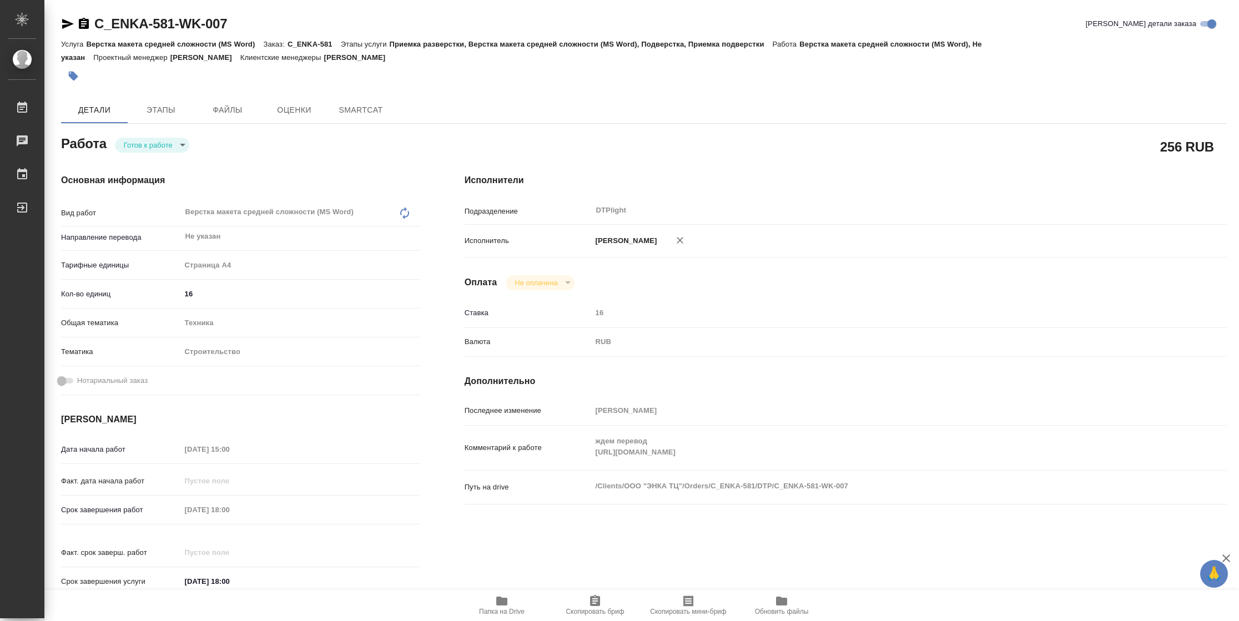
click at [124, 143] on body "🙏 .cls-1 fill:#fff; AWATERA [PERSON_NAME] Чаты График Выйти C_ENKA-581-WK-007 К…" at bounding box center [619, 310] width 1239 height 621
click at [150, 145] on button "В работе" at bounding box center [142, 145] width 37 height 12
type textarea "x"
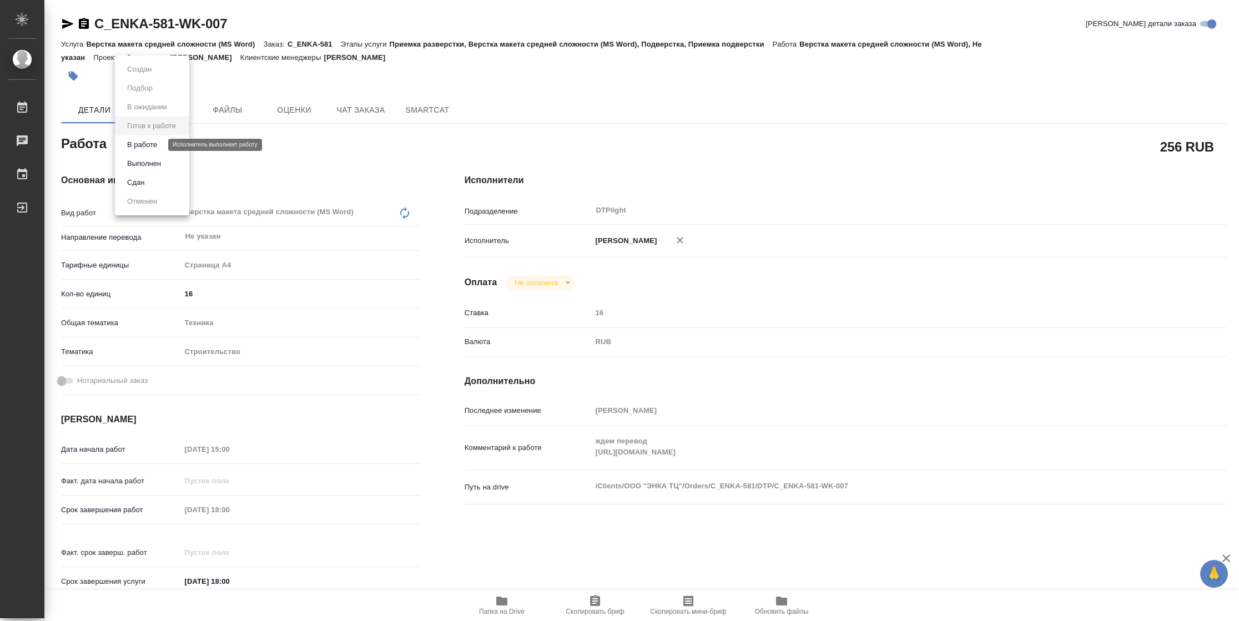
type textarea "x"
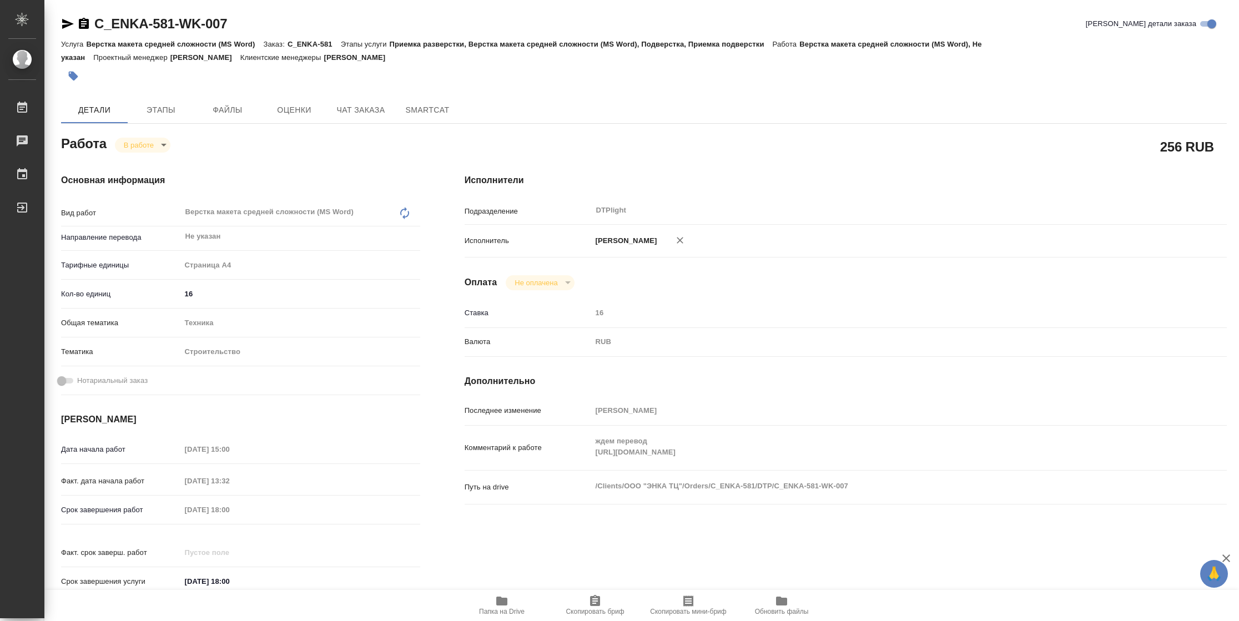
type textarea "x"
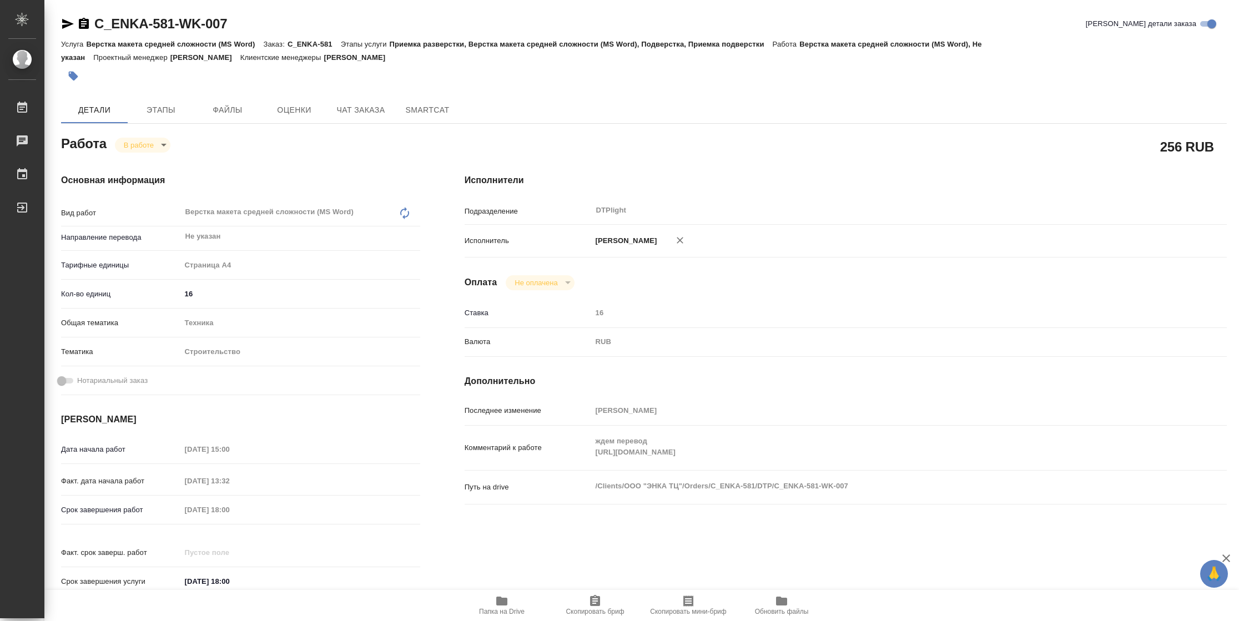
type textarea "x"
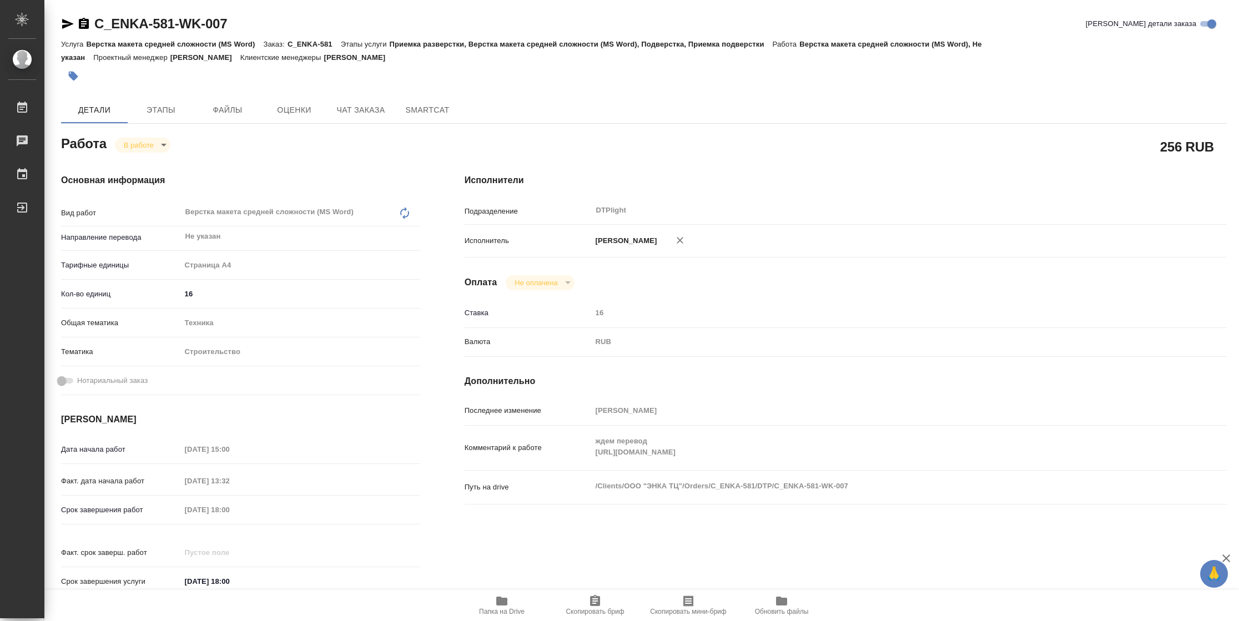
type textarea "x"
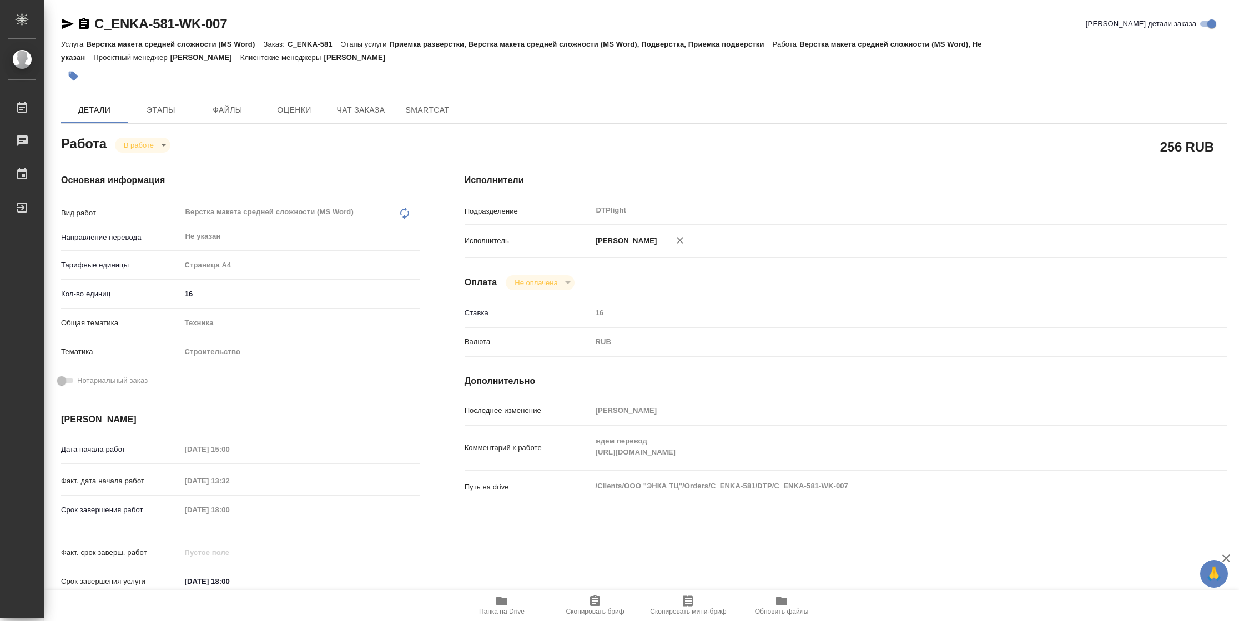
type textarea "x"
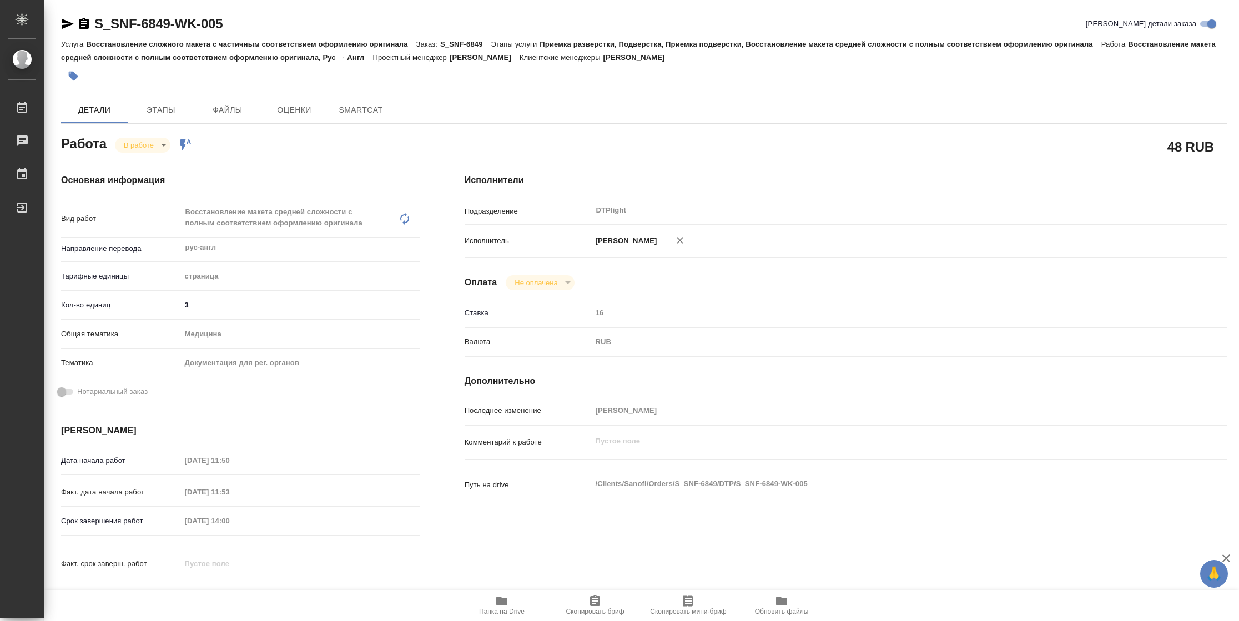
type textarea "x"
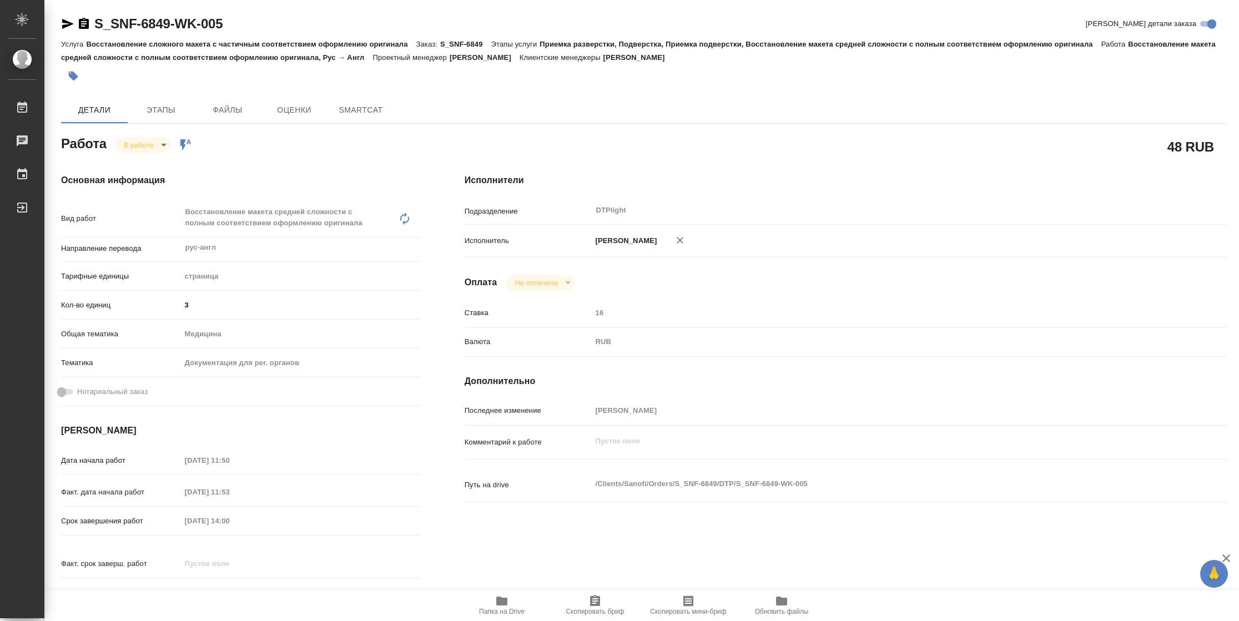
type textarea "x"
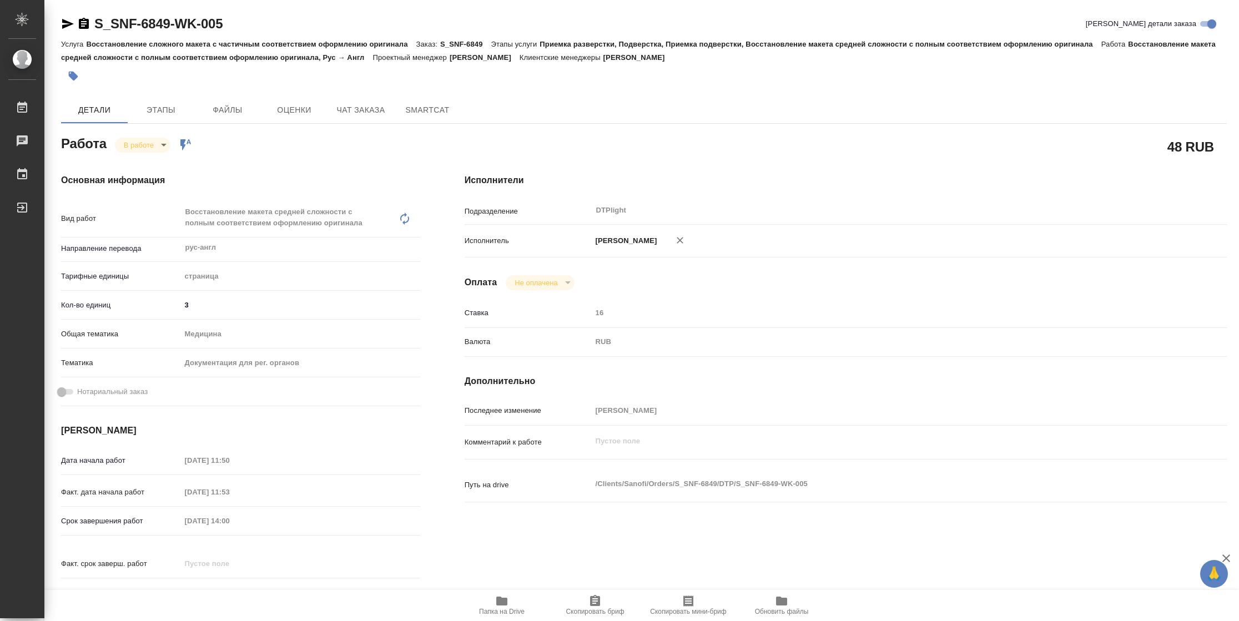
type textarea "x"
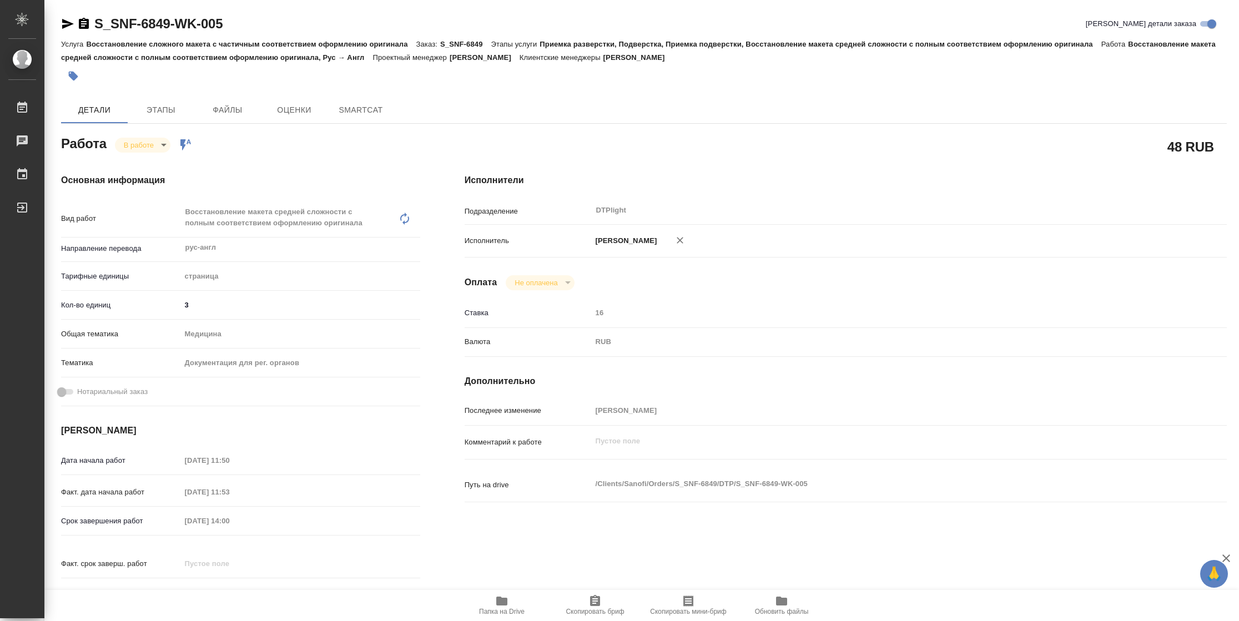
type textarea "x"
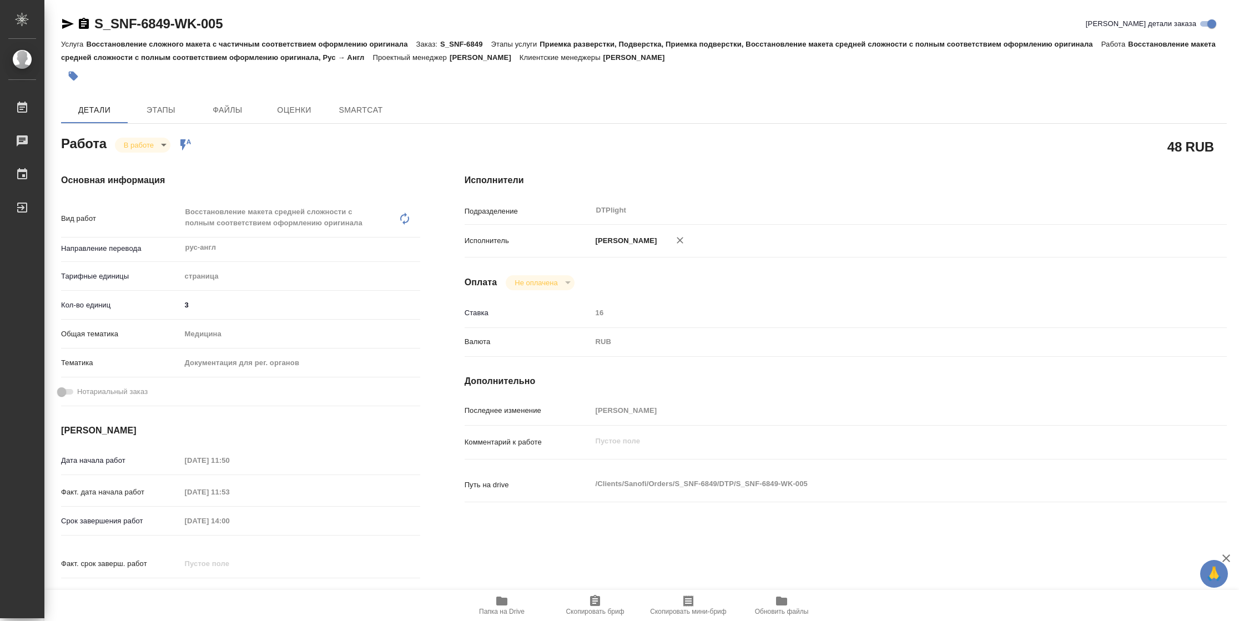
type textarea "x"
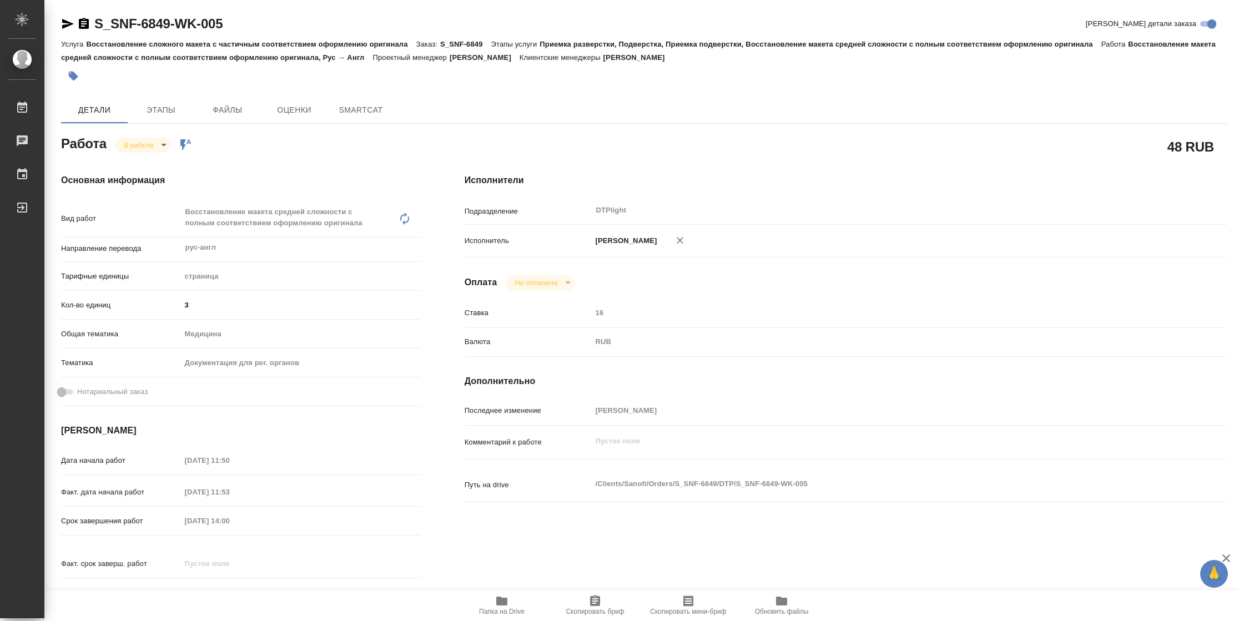
type textarea "x"
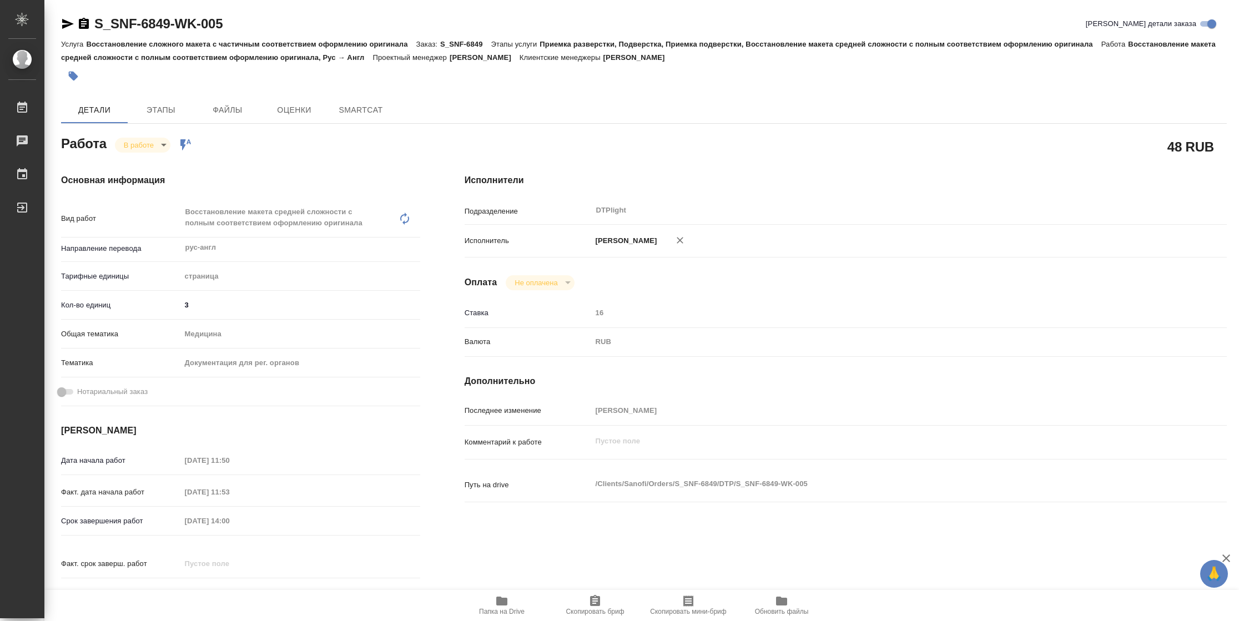
type textarea "x"
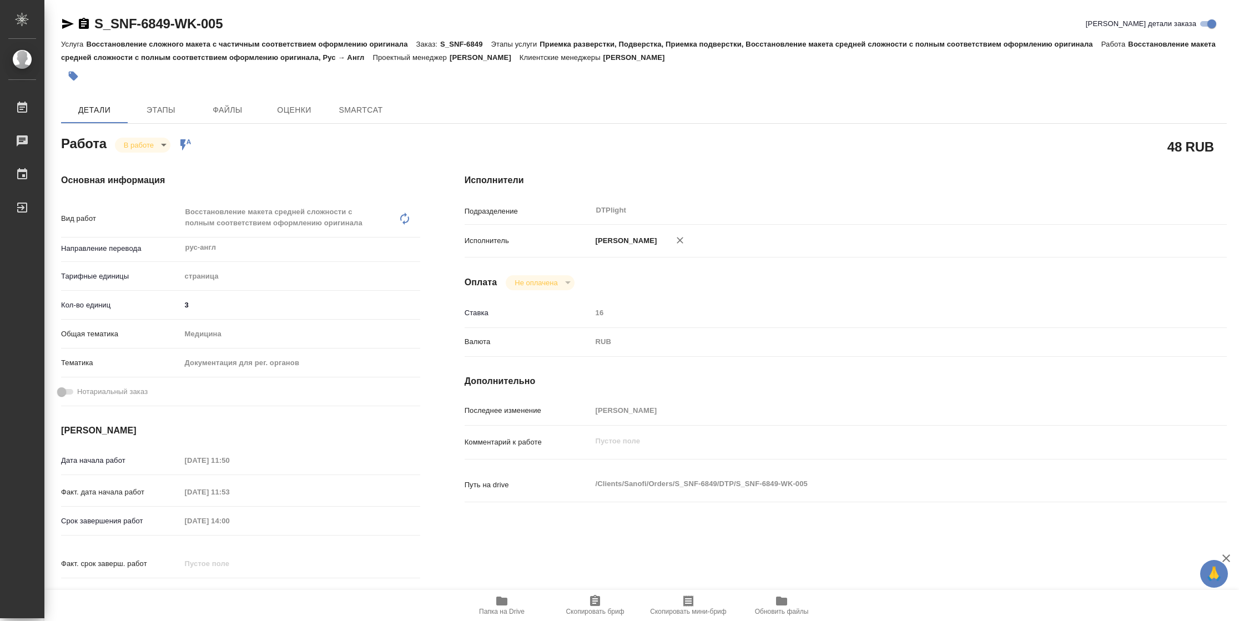
type textarea "x"
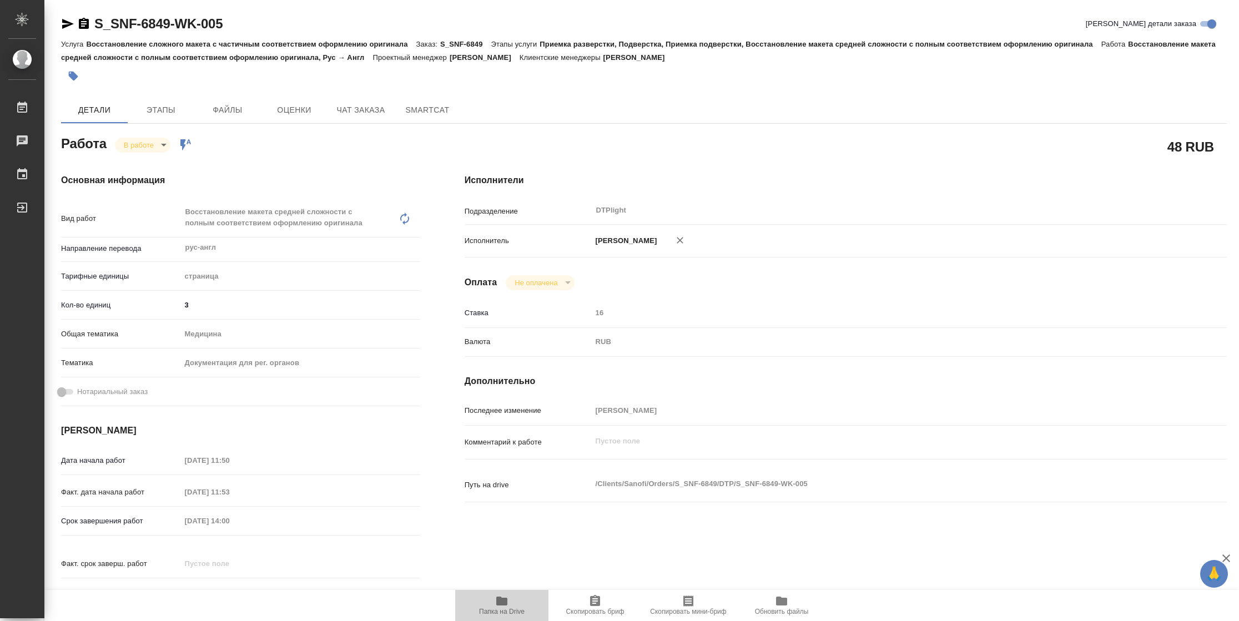
click at [492, 602] on span "Папка на Drive" at bounding box center [502, 604] width 80 height 21
type textarea "x"
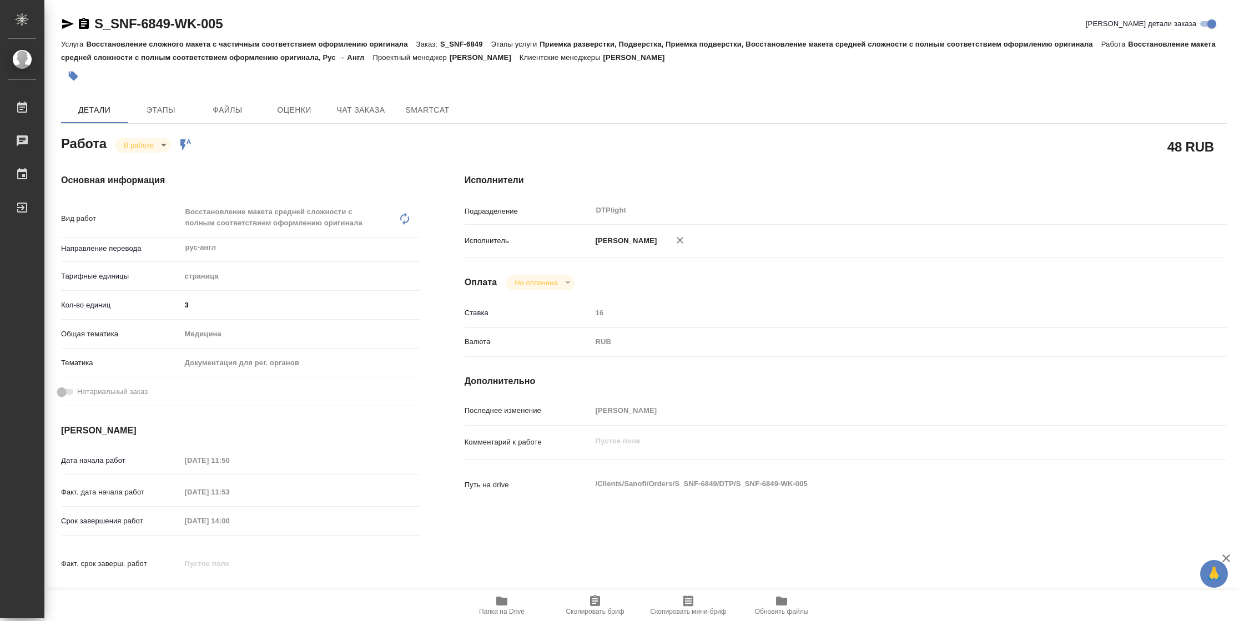
type textarea "x"
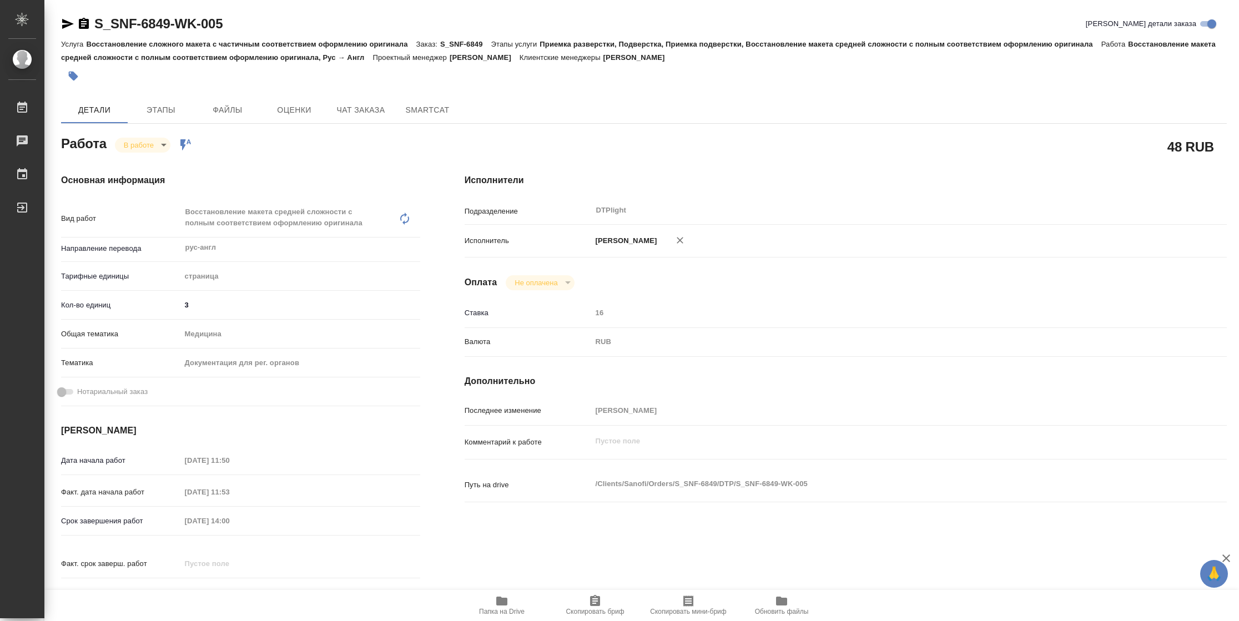
type textarea "x"
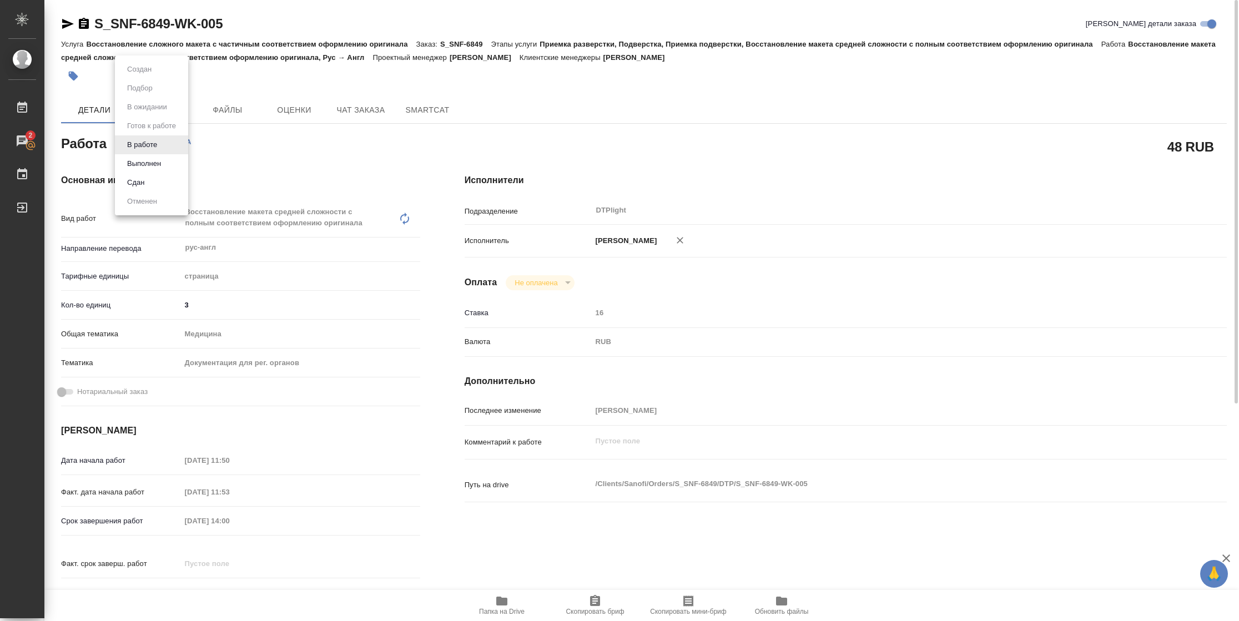
click at [158, 139] on body "🙏 .cls-1 fill:#fff; AWATERA [PERSON_NAME] 2 Чаты График Выйти S_SNF-6849-WK-005…" at bounding box center [619, 310] width 1239 height 621
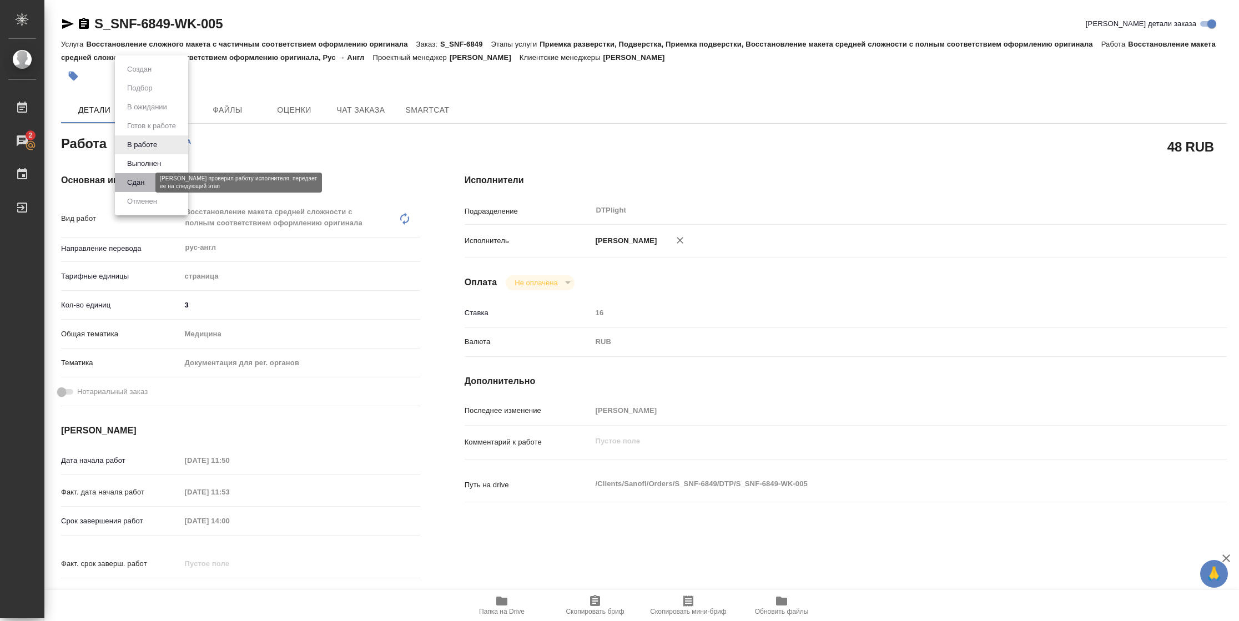
click at [143, 176] on button "Сдан" at bounding box center [136, 182] width 24 height 12
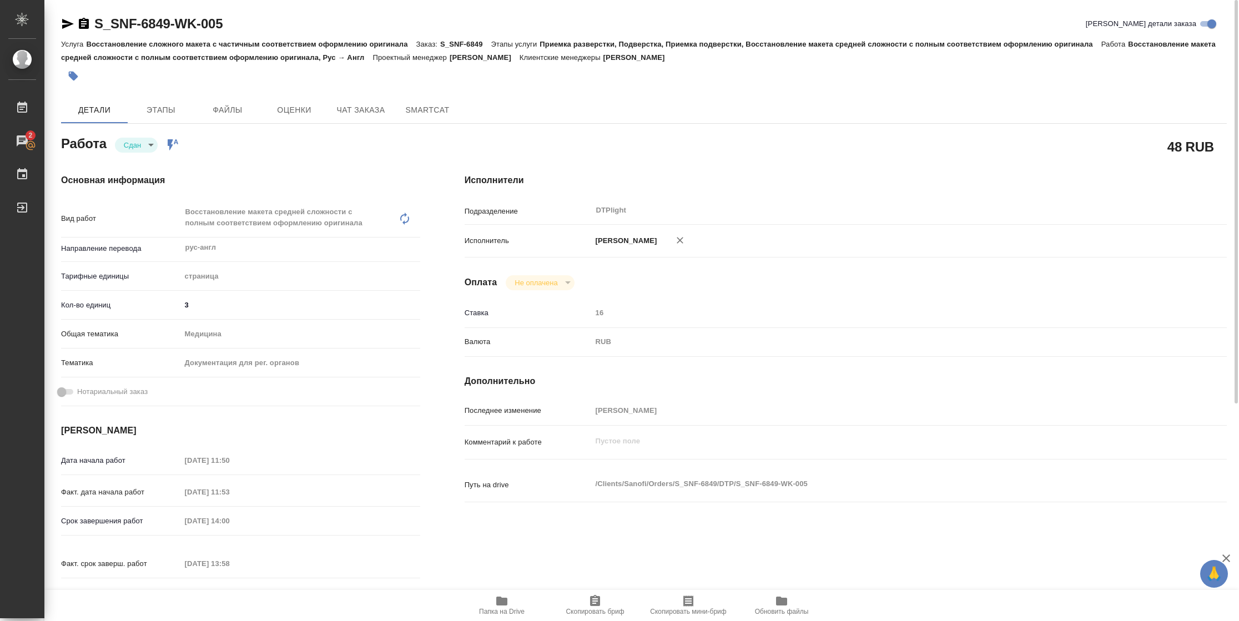
type textarea "x"
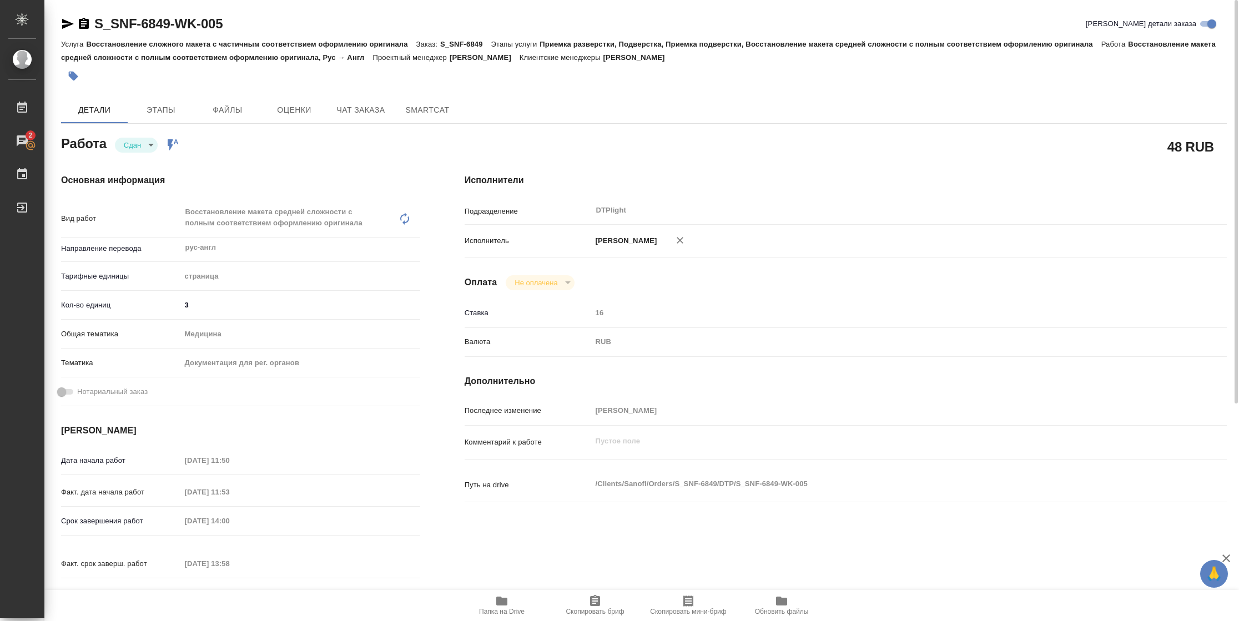
type textarea "x"
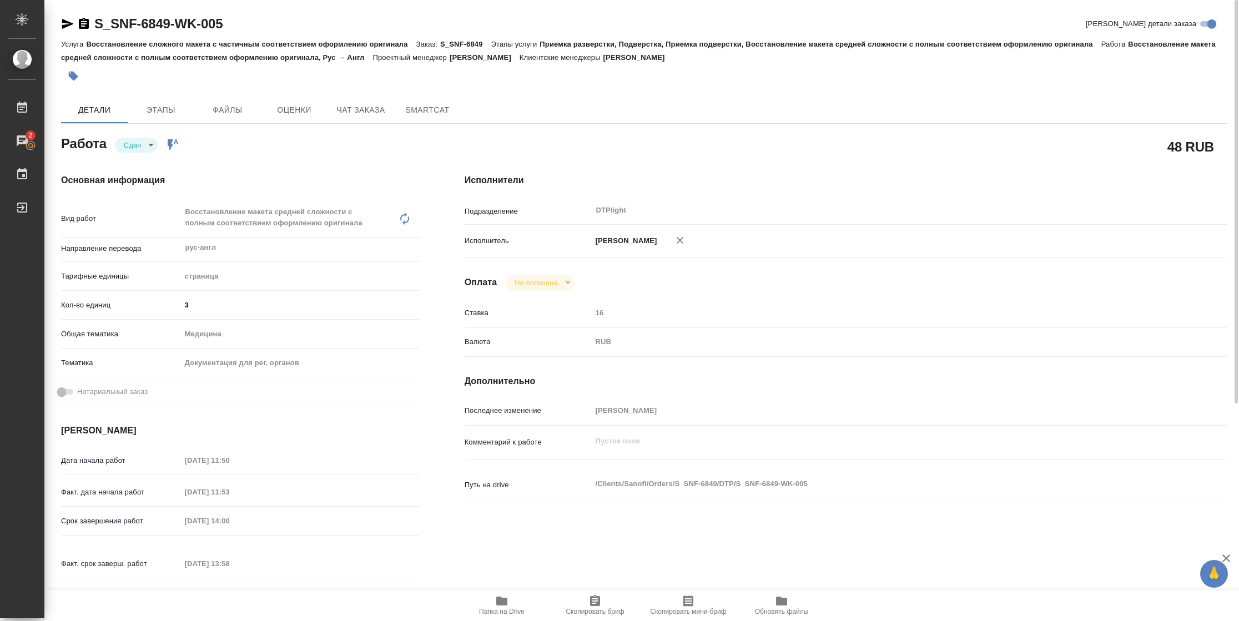
type textarea "x"
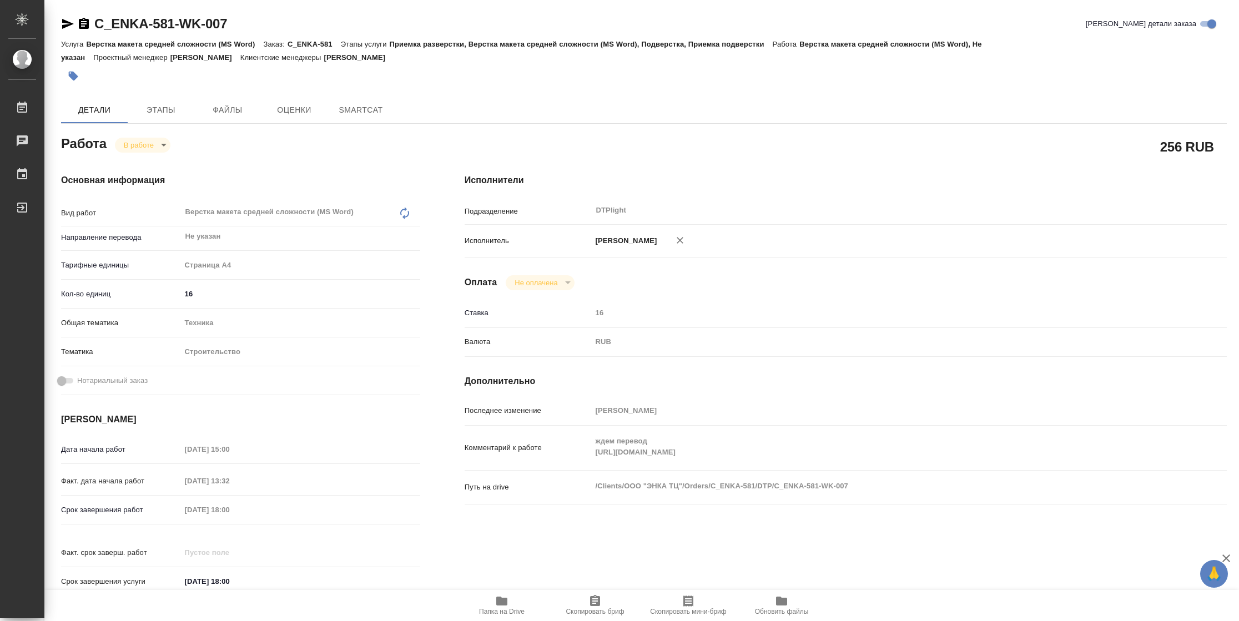
type textarea "x"
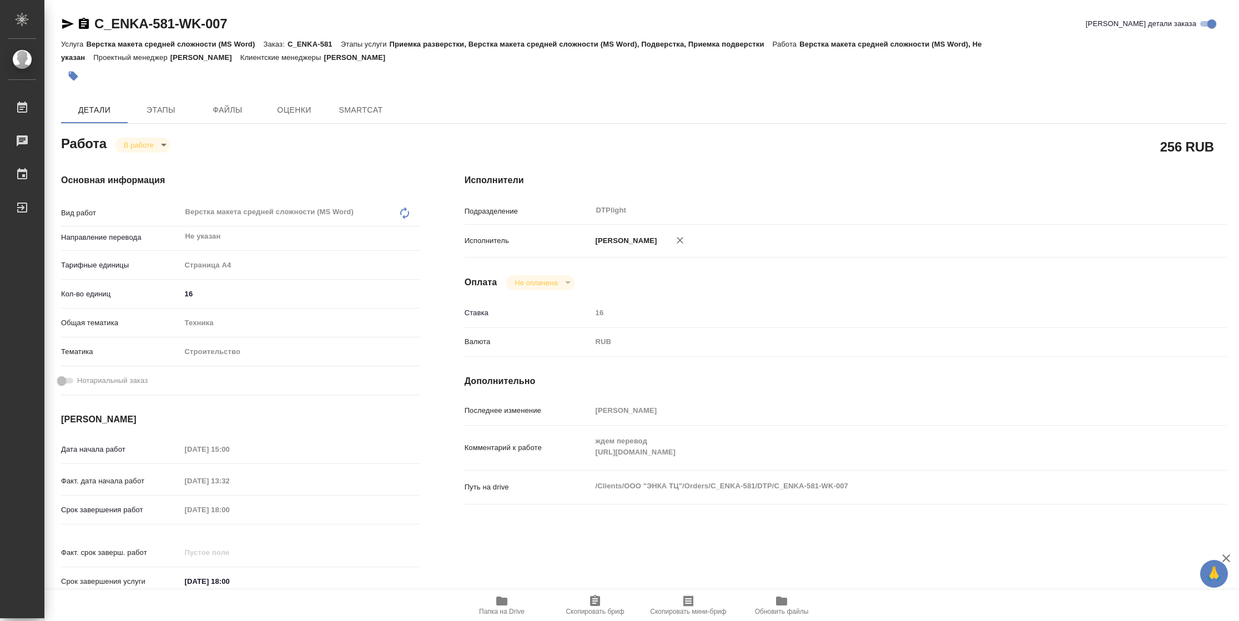
type textarea "x"
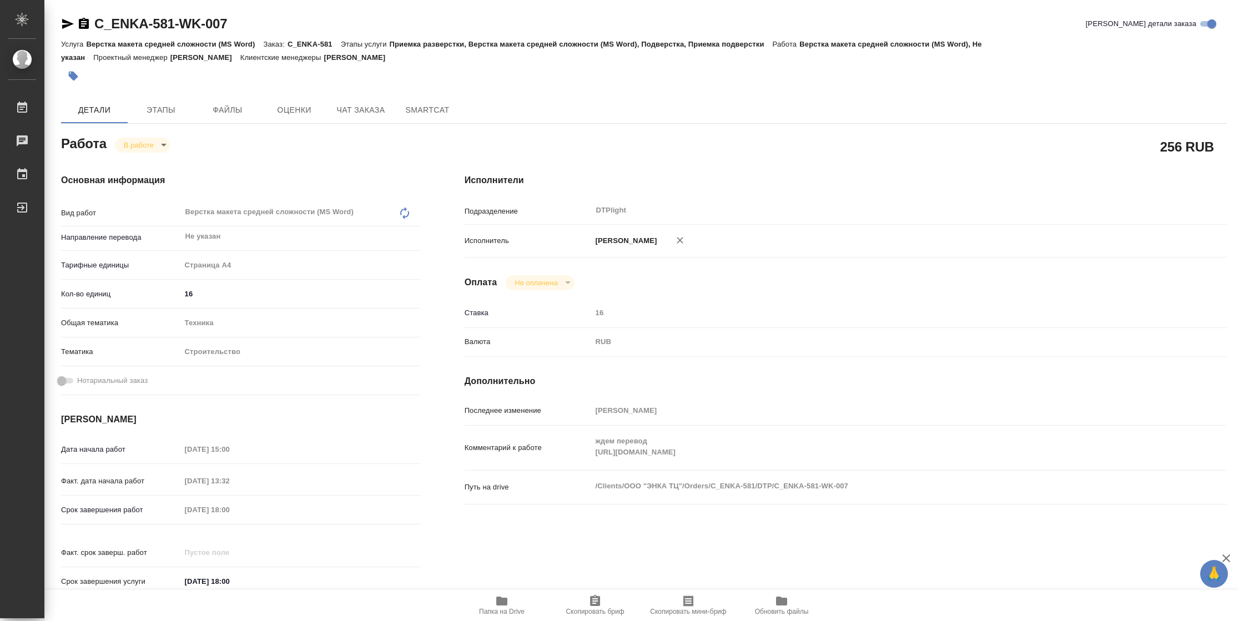
type textarea "x"
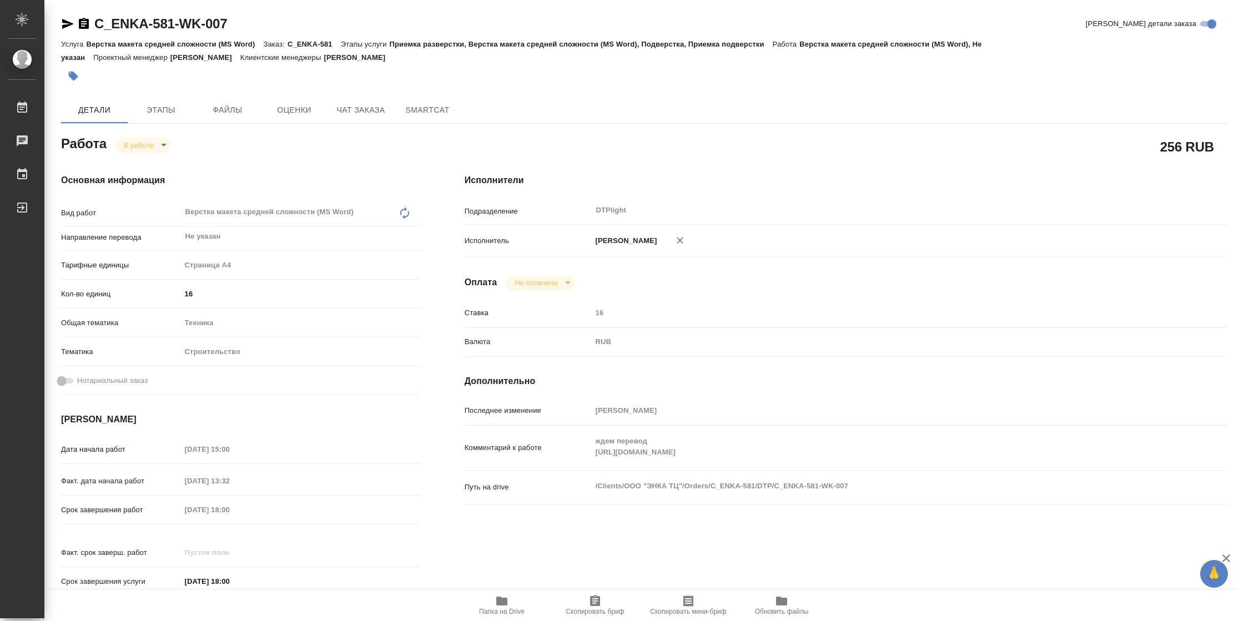
type textarea "x"
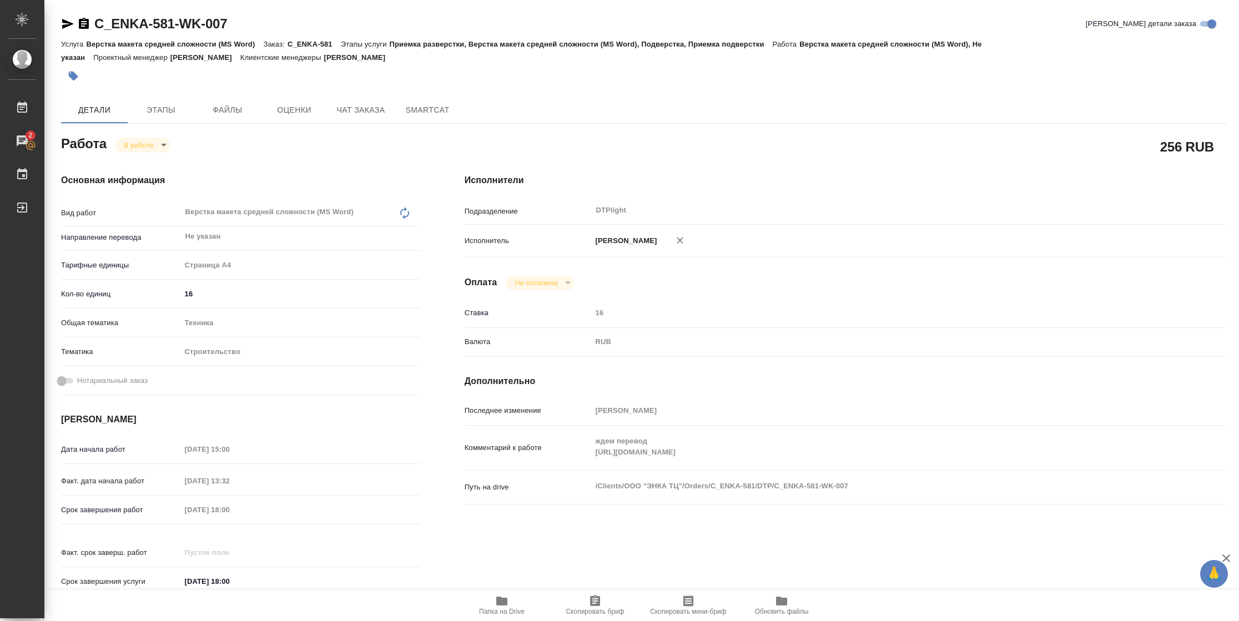
click at [512, 599] on span "Папка на Drive" at bounding box center [502, 604] width 80 height 21
type textarea "x"
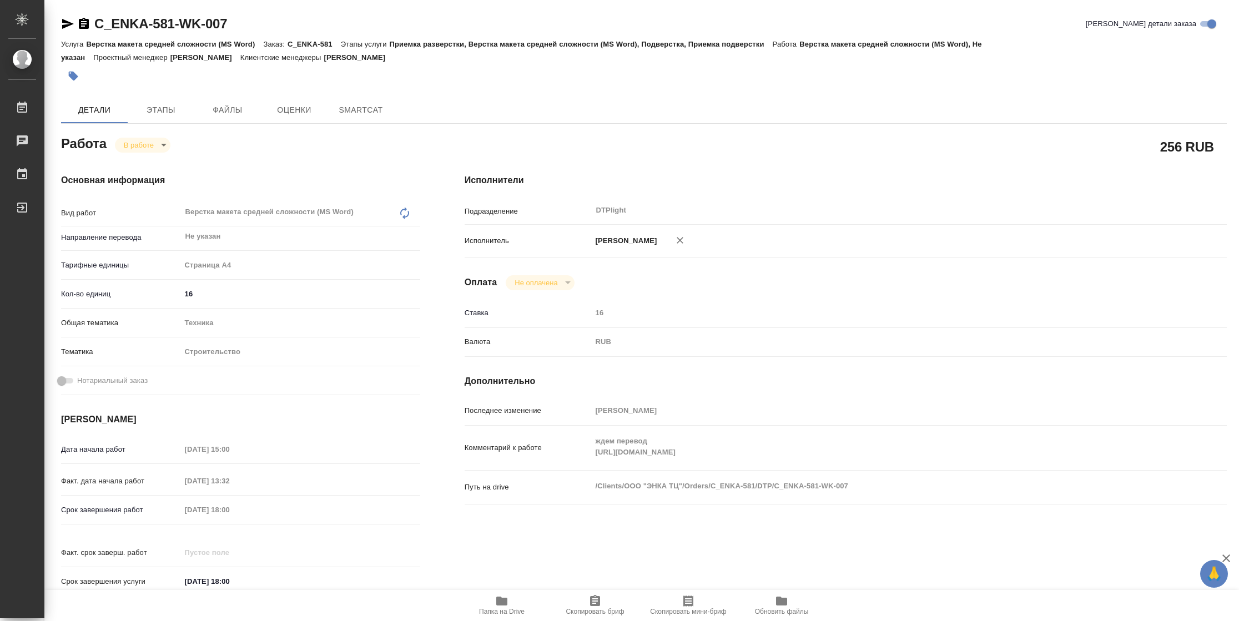
type textarea "x"
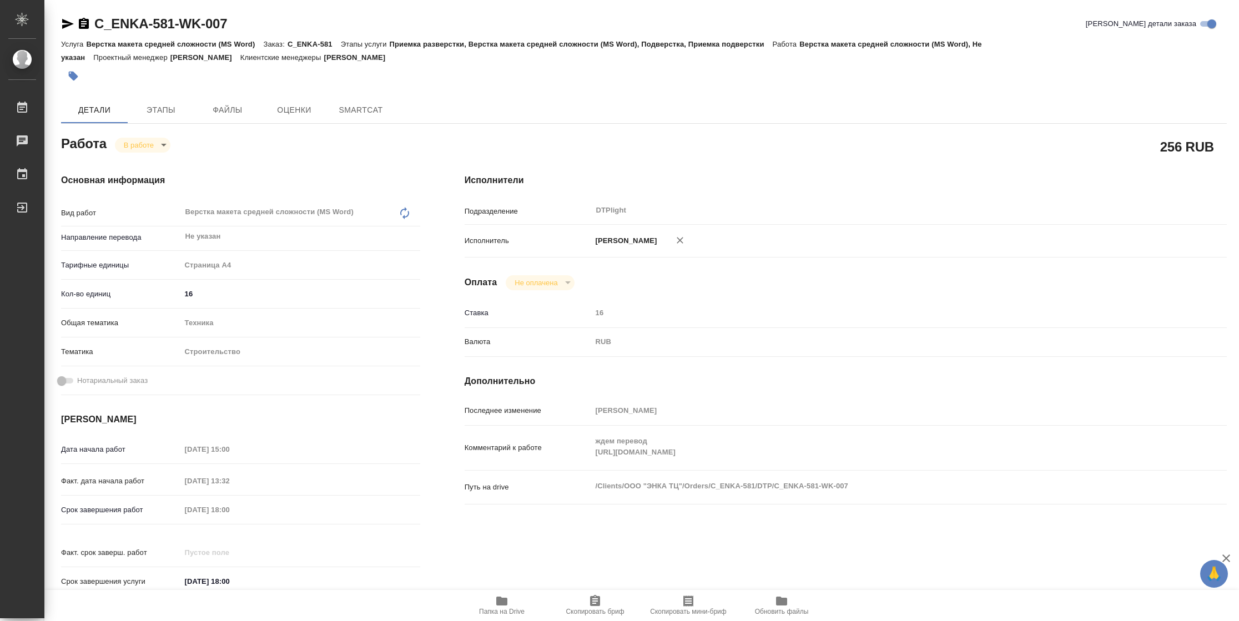
type textarea "x"
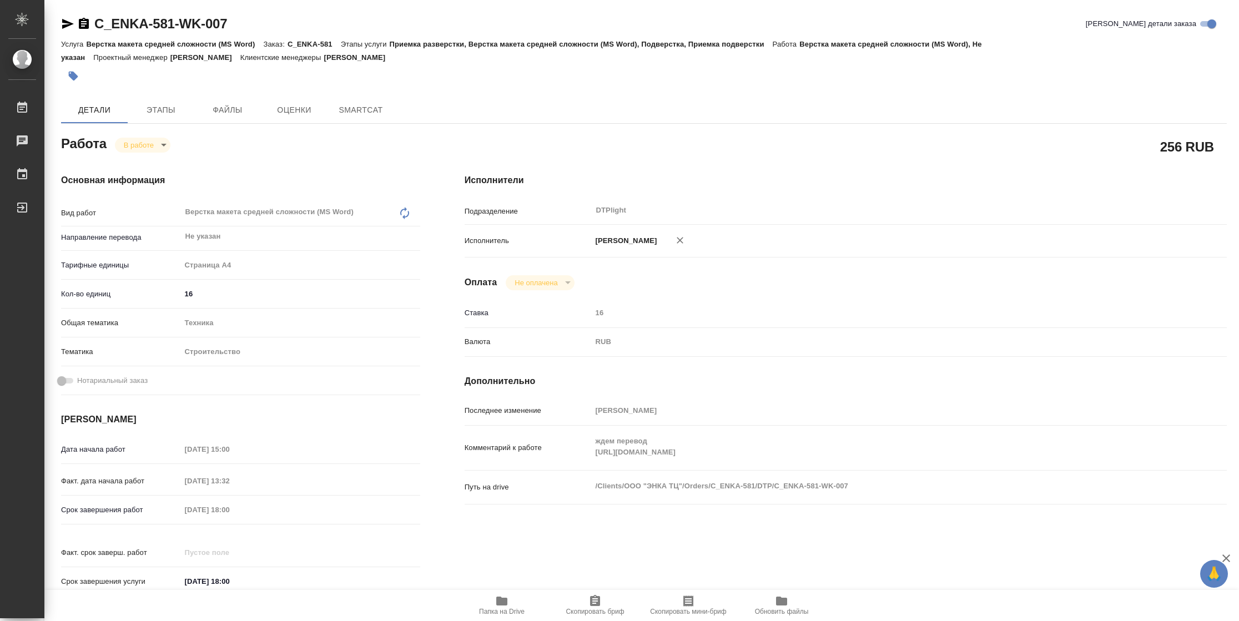
type textarea "x"
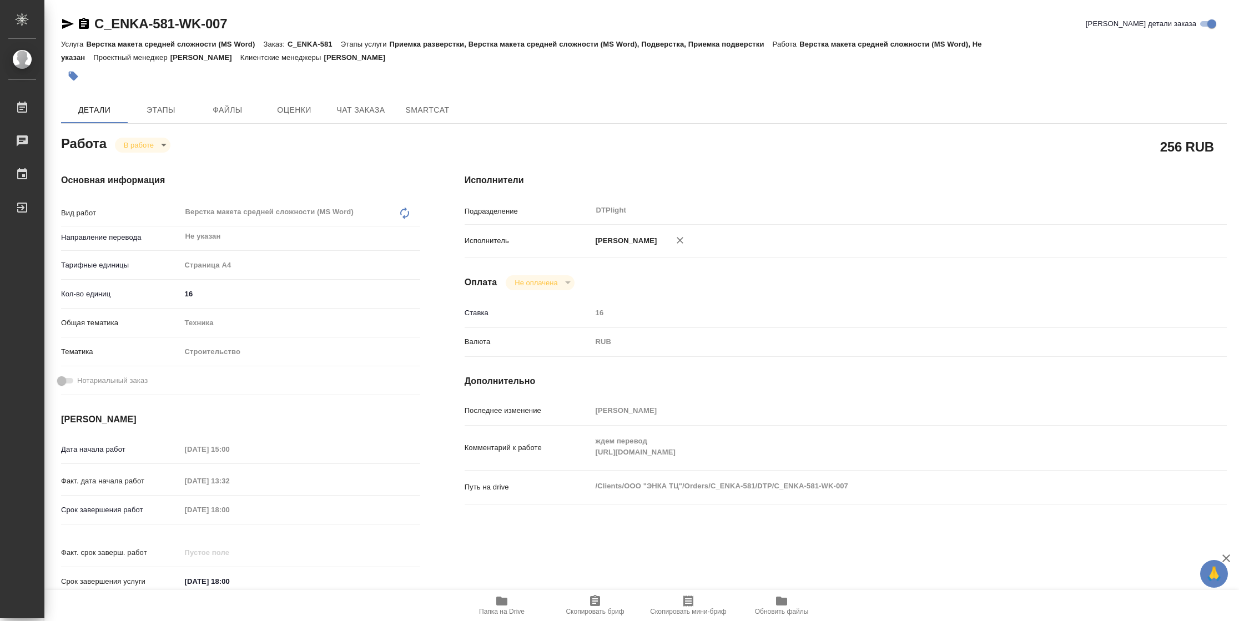
type textarea "x"
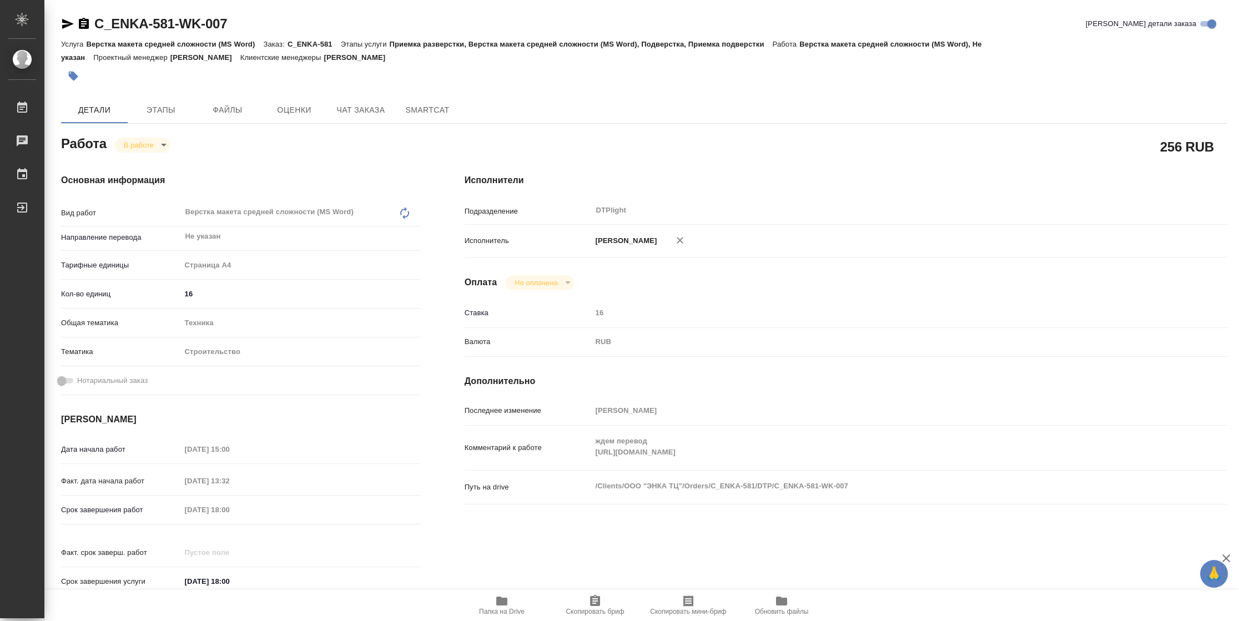
type textarea "x"
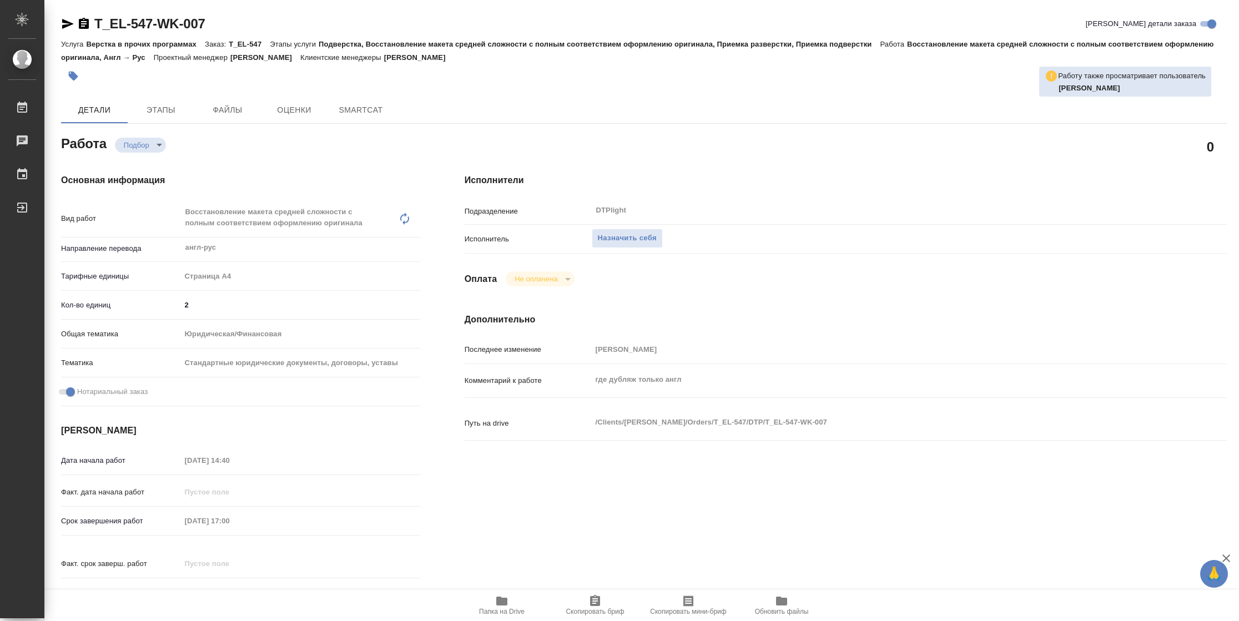
type textarea "x"
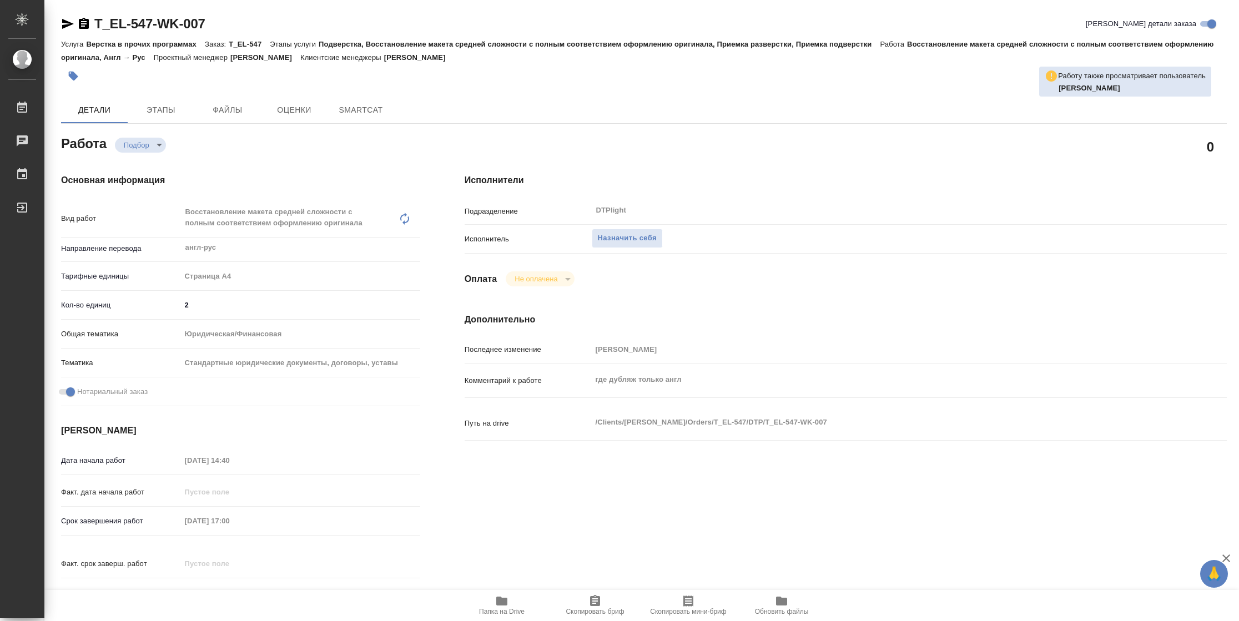
type textarea "x"
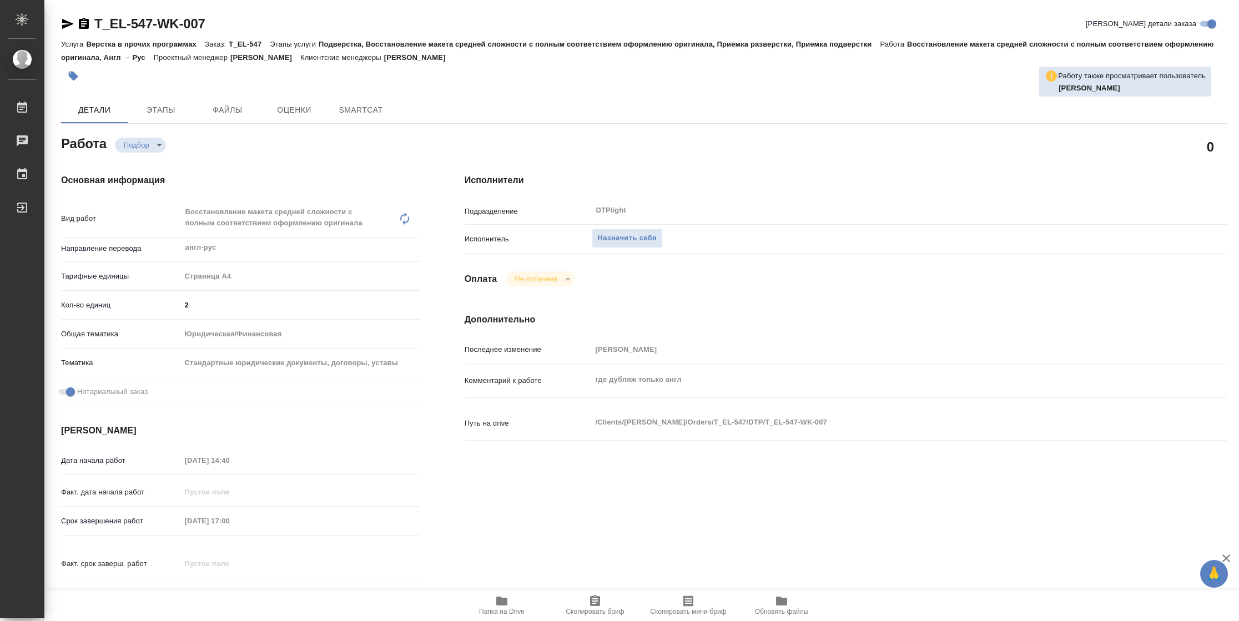
type textarea "x"
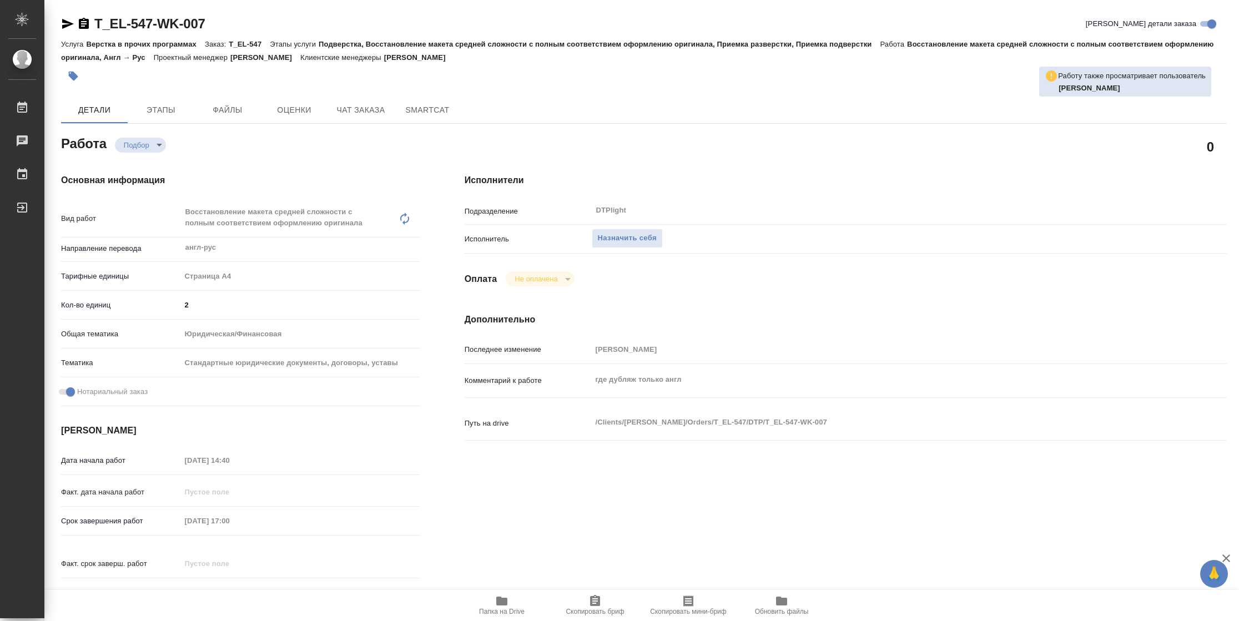
click at [502, 609] on span "Папка на Drive" at bounding box center [502, 612] width 46 height 8
type textarea "x"
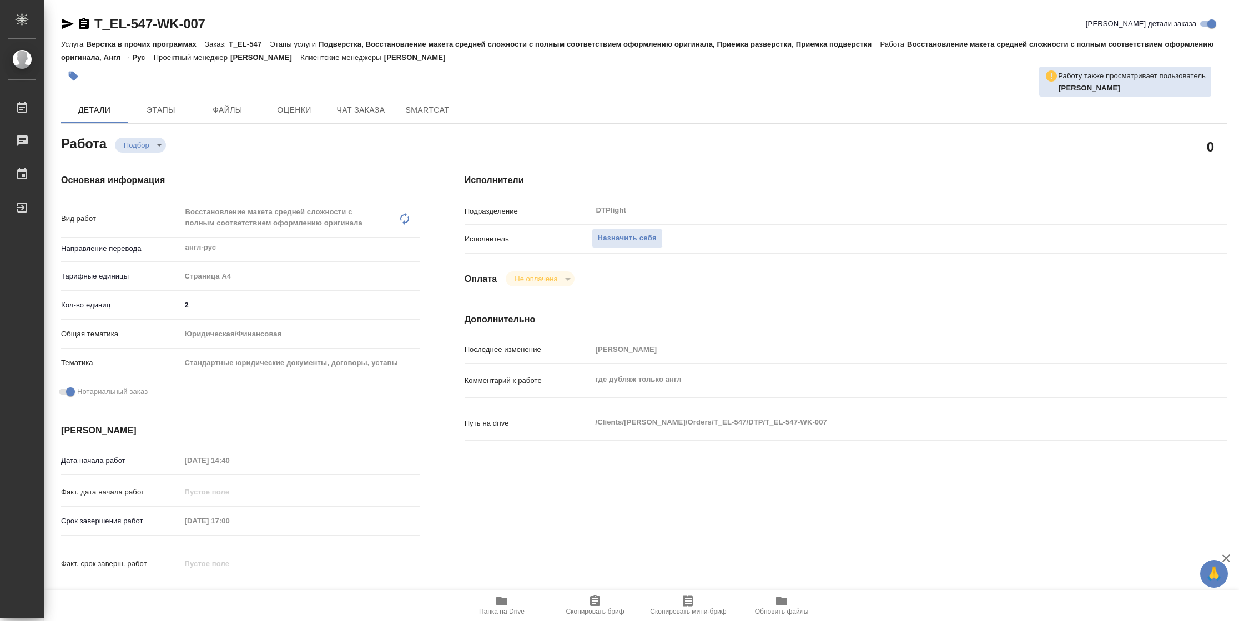
type textarea "x"
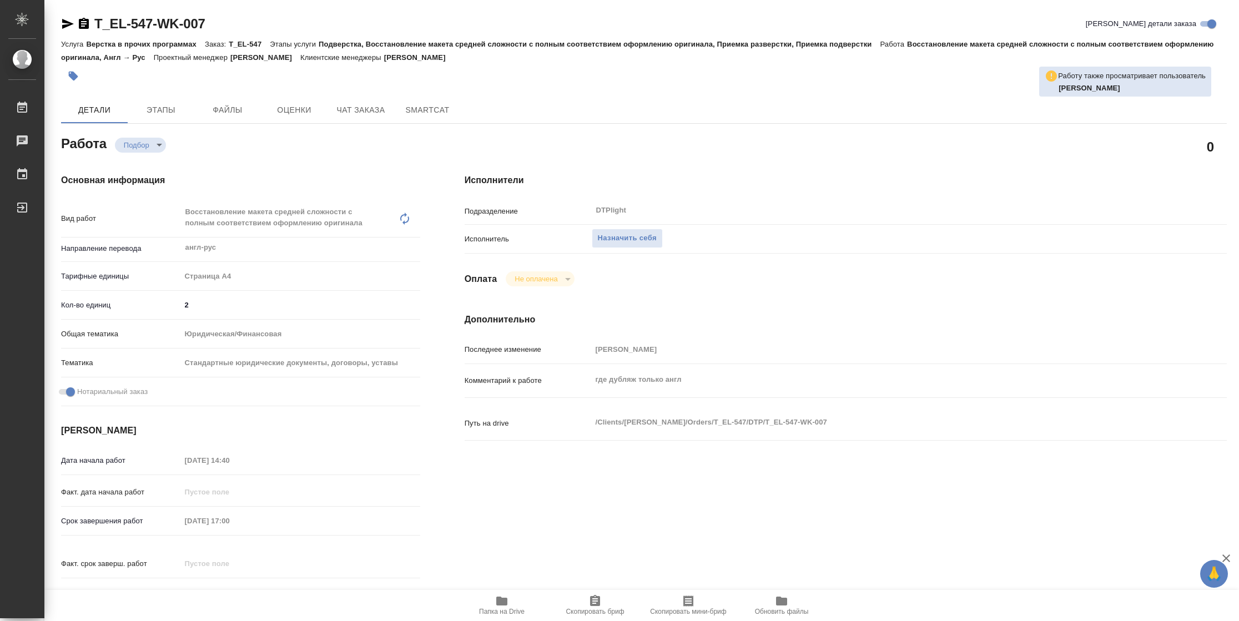
type textarea "x"
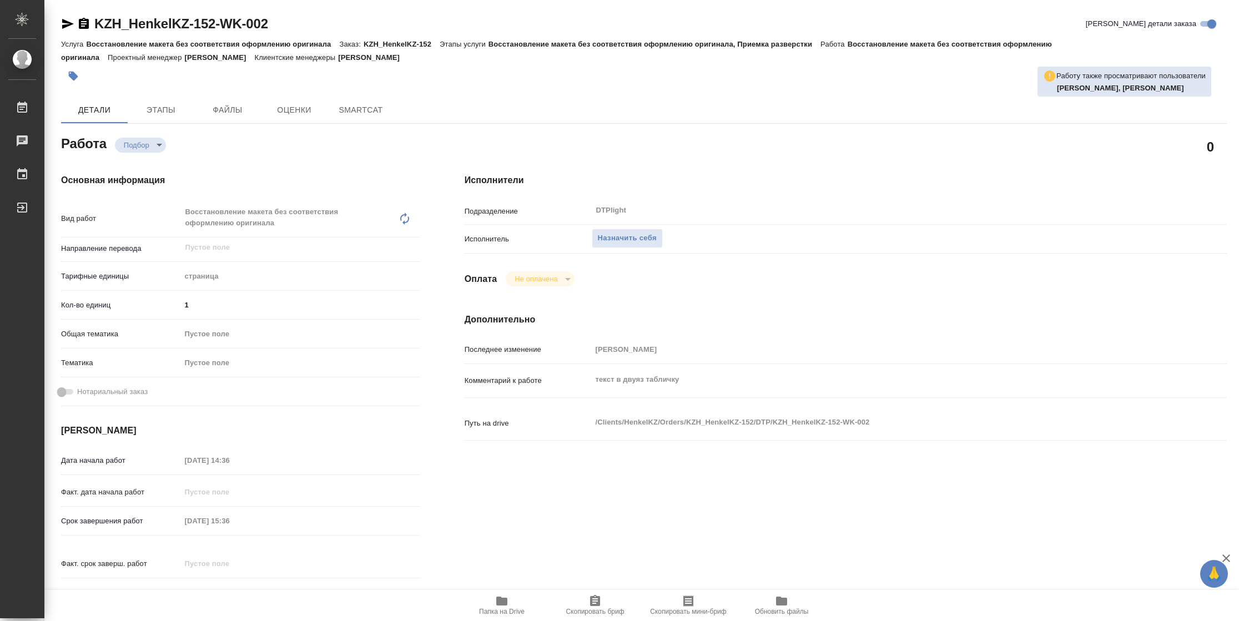
type textarea "x"
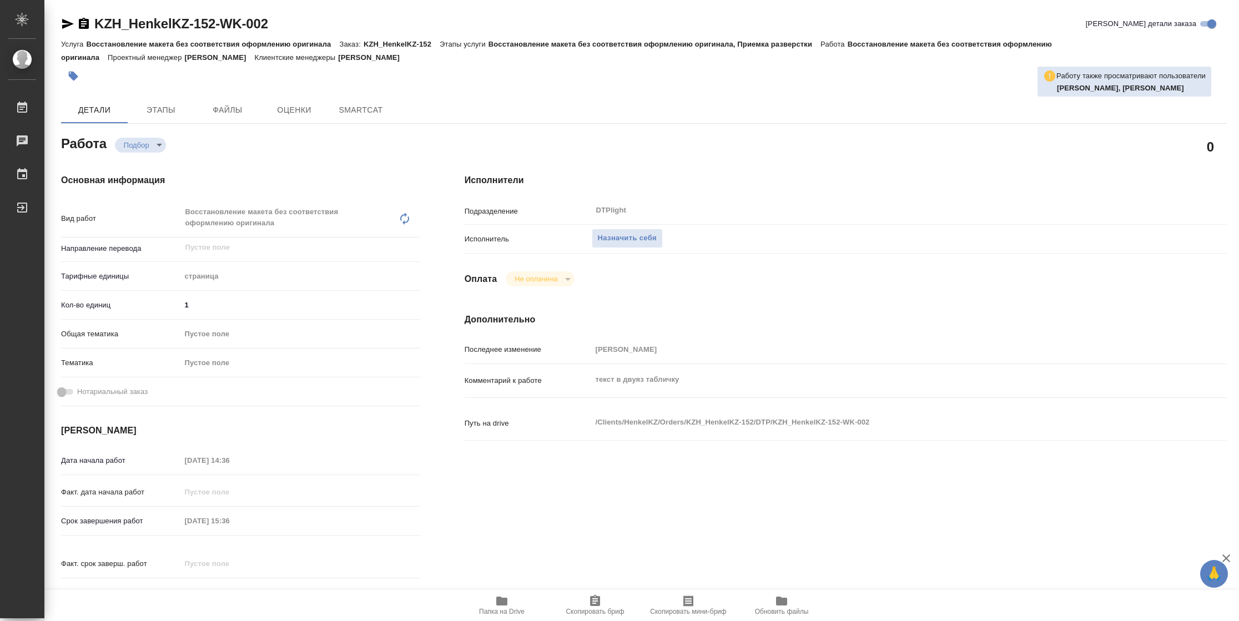
type textarea "x"
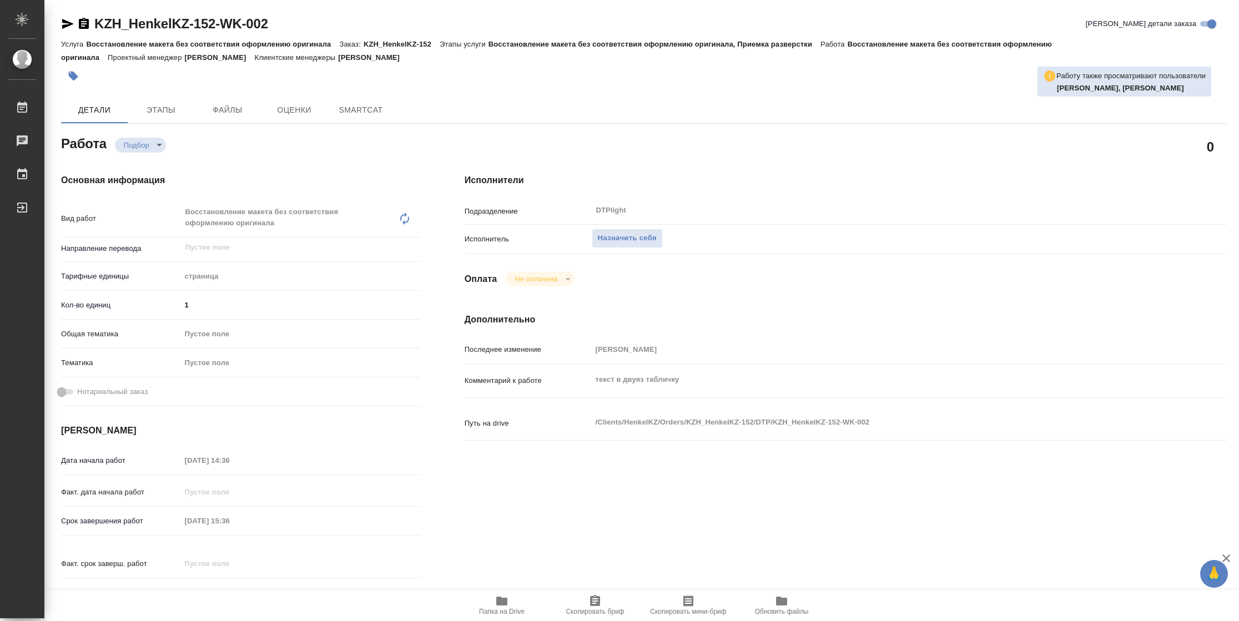
type textarea "x"
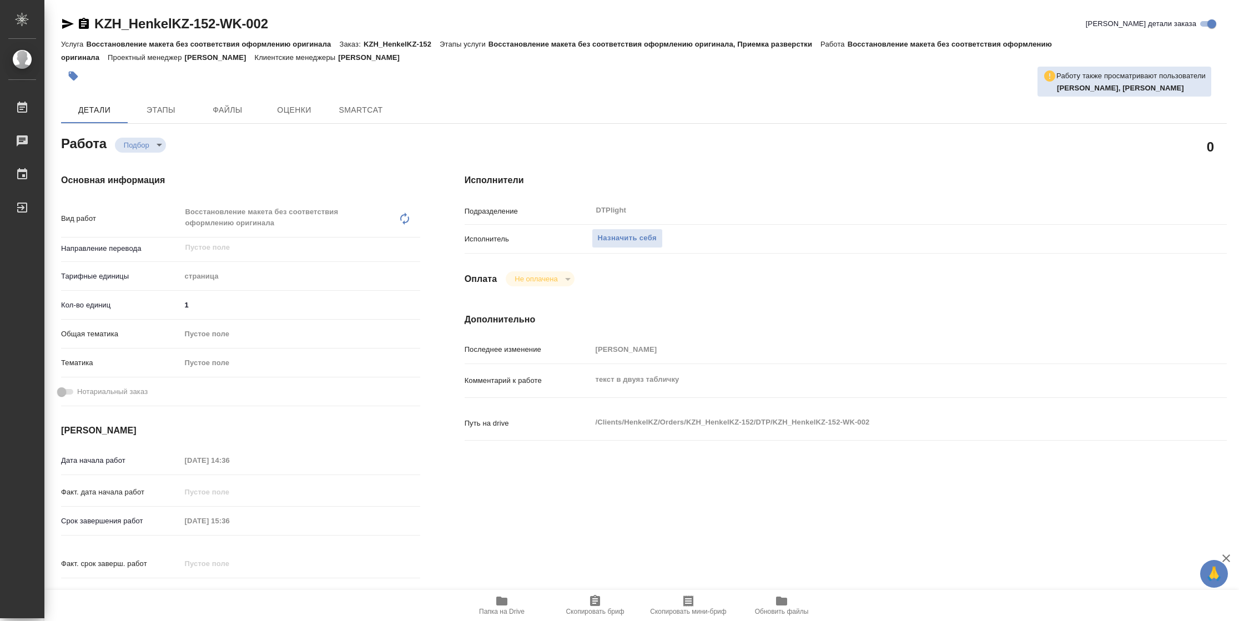
type textarea "x"
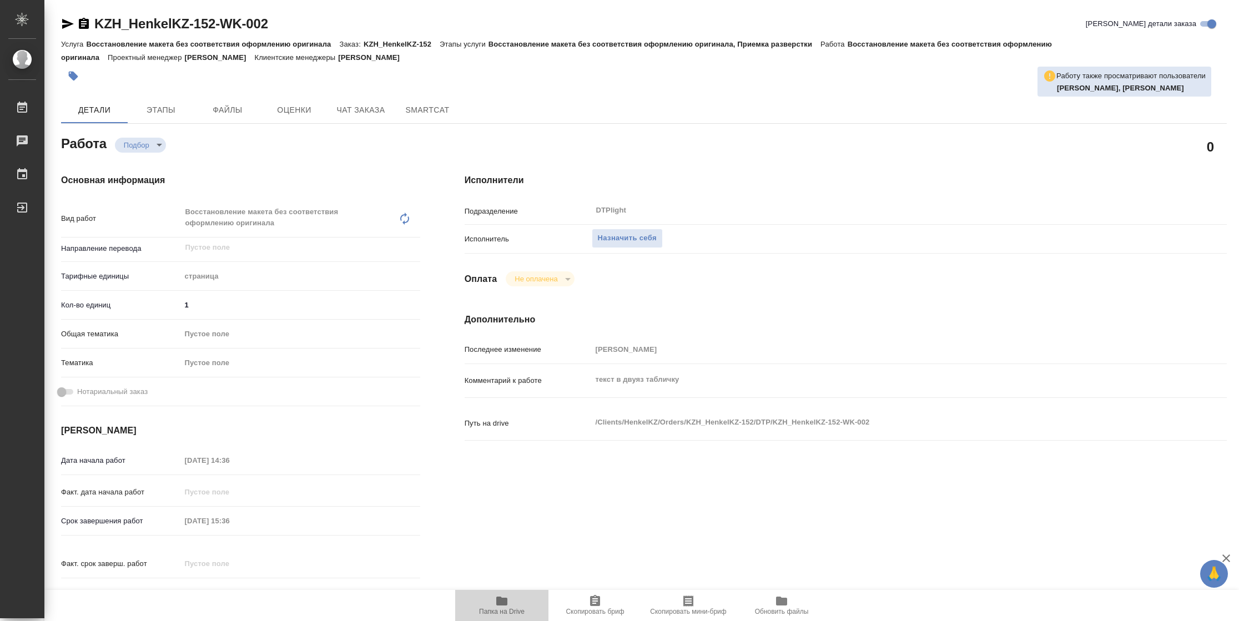
click at [479, 602] on span "Папка на Drive" at bounding box center [502, 604] width 80 height 21
type textarea "x"
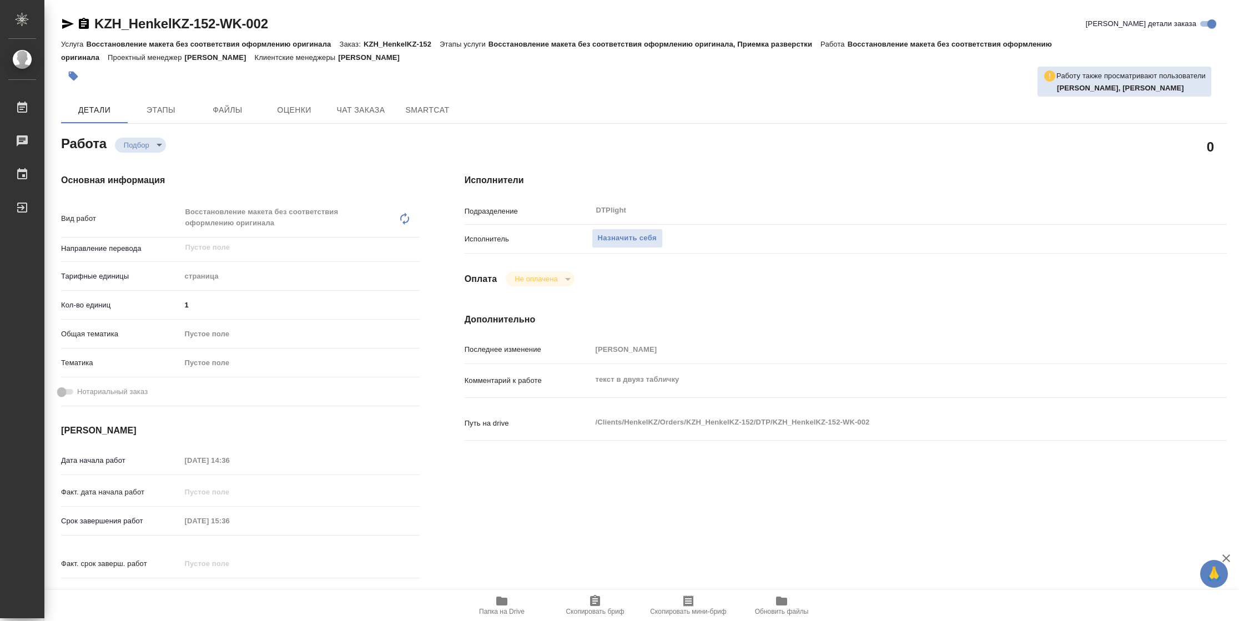
type textarea "x"
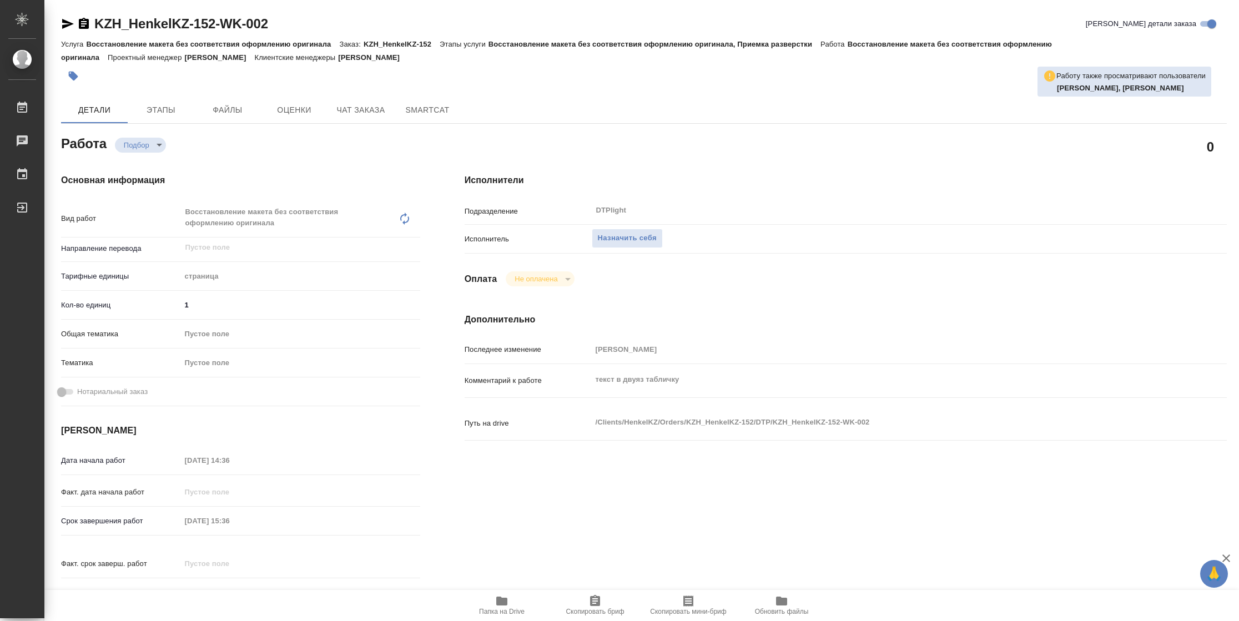
type textarea "x"
click at [624, 242] on span "Назначить себя" at bounding box center [627, 238] width 59 height 13
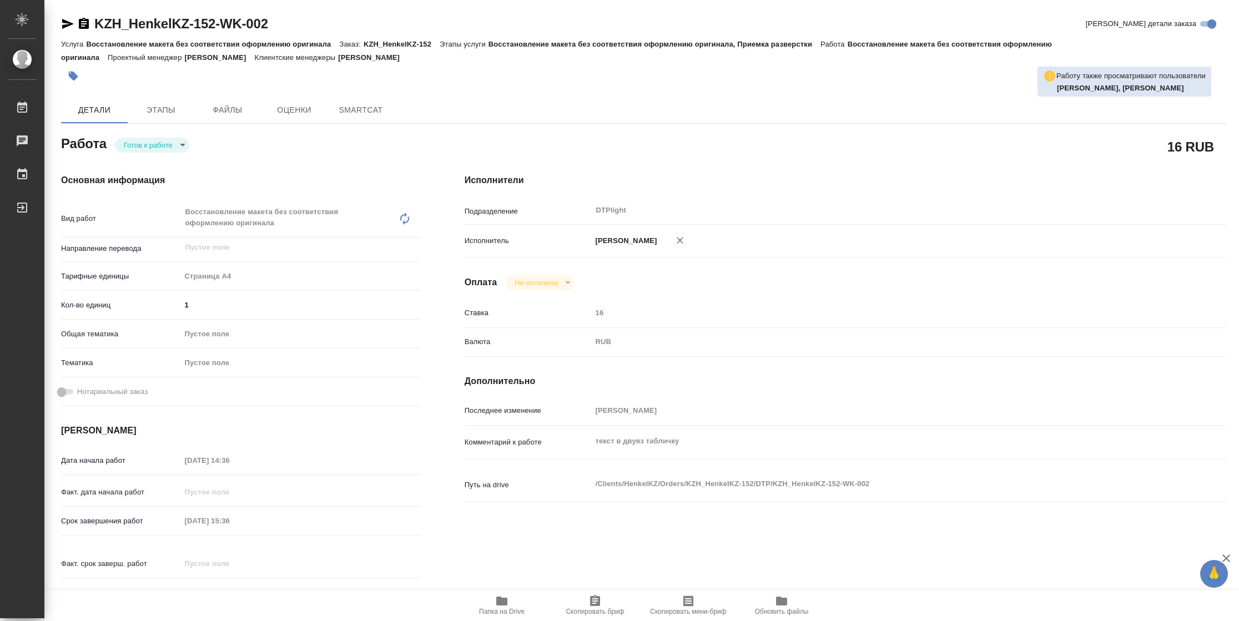
click at [150, 140] on body "🙏 .cls-1 fill:#fff; AWATERA [PERSON_NAME] Чаты График Выйти KZH_HenkelKZ-152-WK…" at bounding box center [619, 310] width 1239 height 621
type textarea "x"
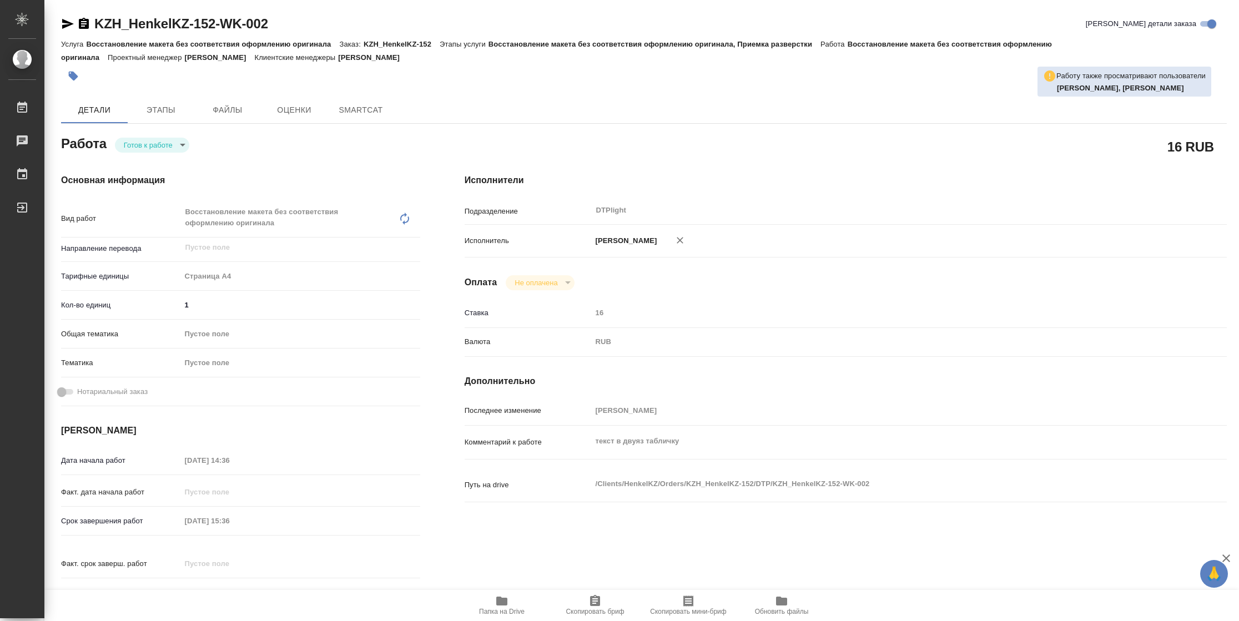
type textarea "x"
click at [150, 140] on button "В работе" at bounding box center [142, 145] width 37 height 12
type textarea "x"
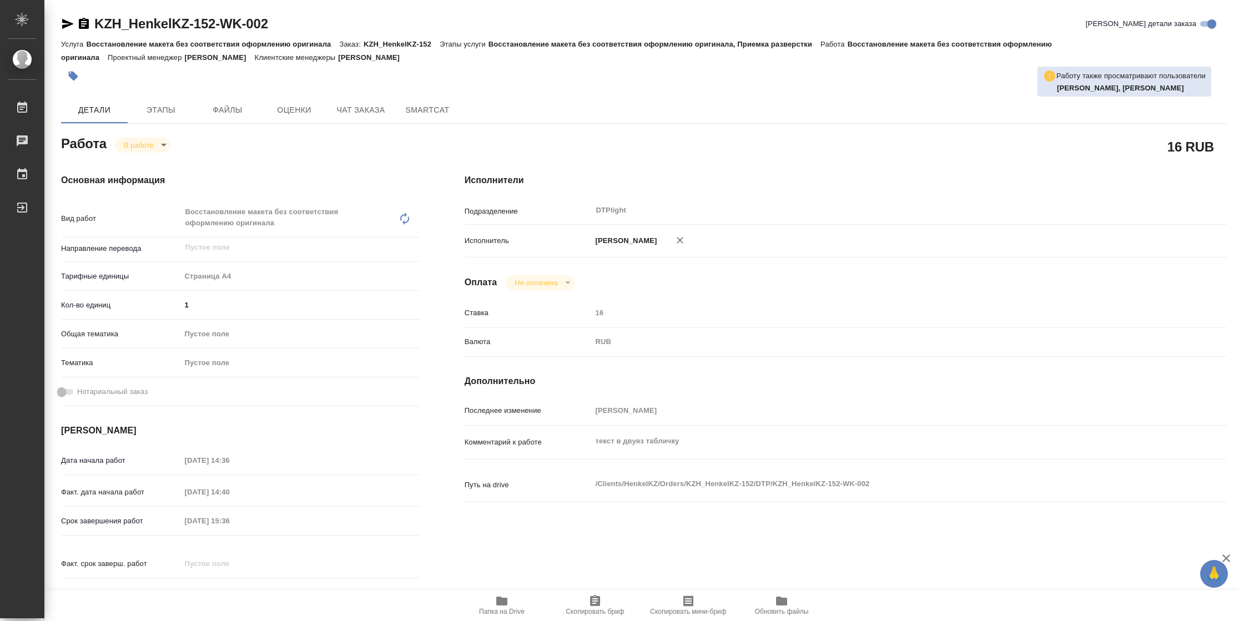
type textarea "x"
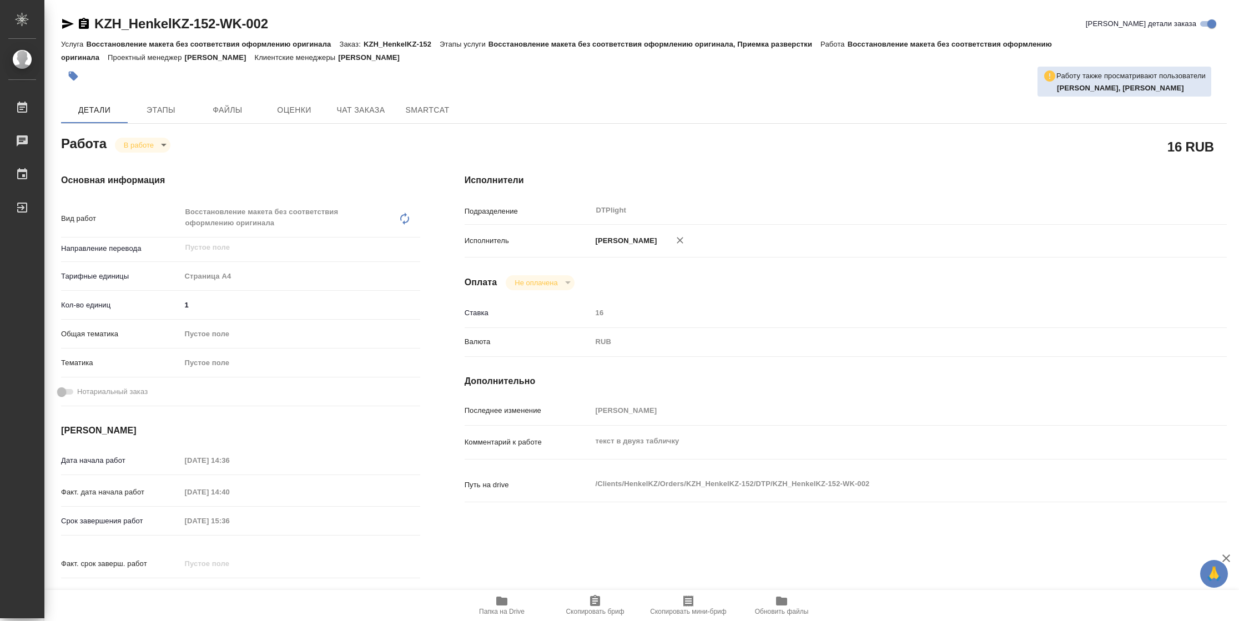
type textarea "x"
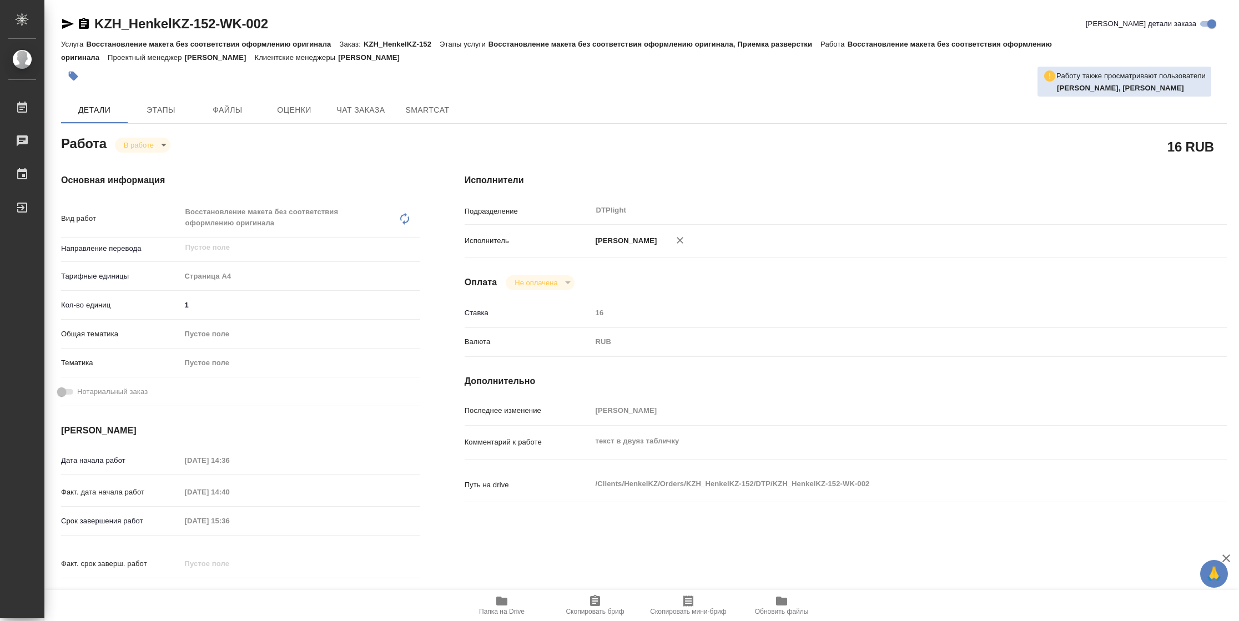
type textarea "x"
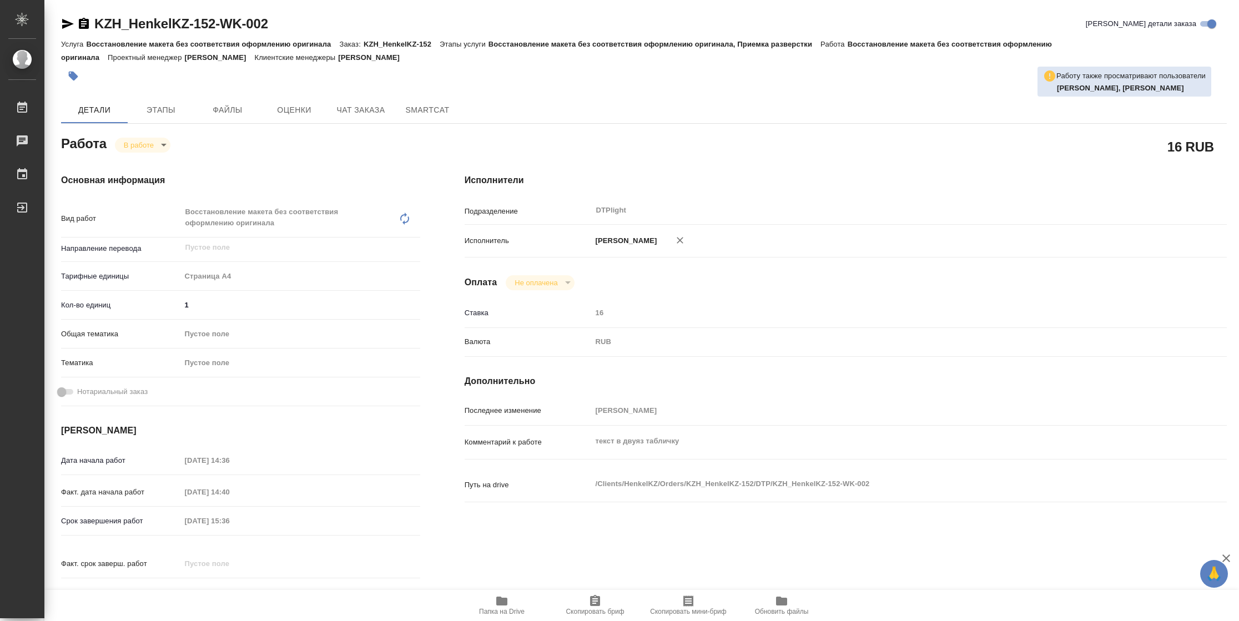
type textarea "x"
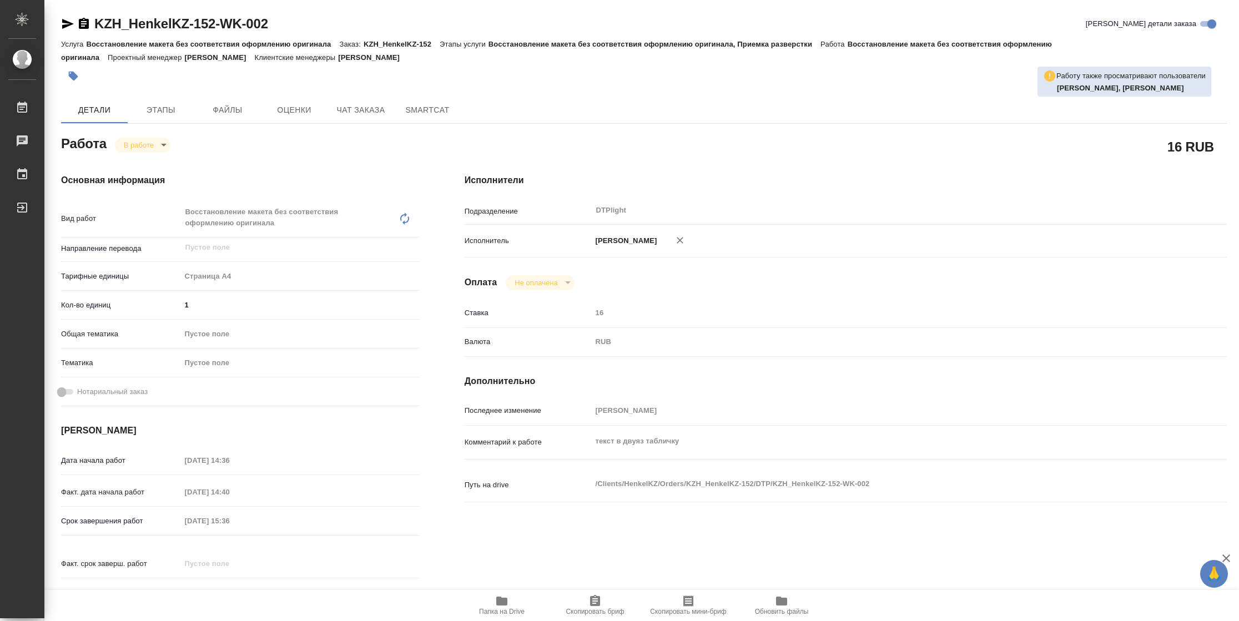
type textarea "x"
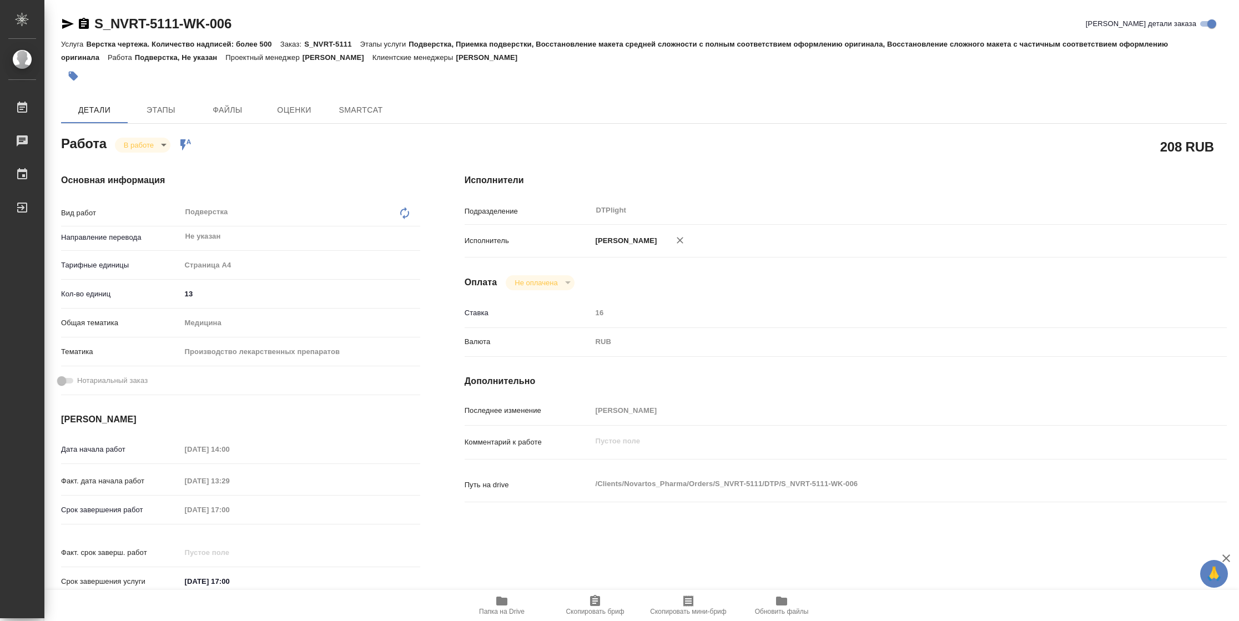
type textarea "x"
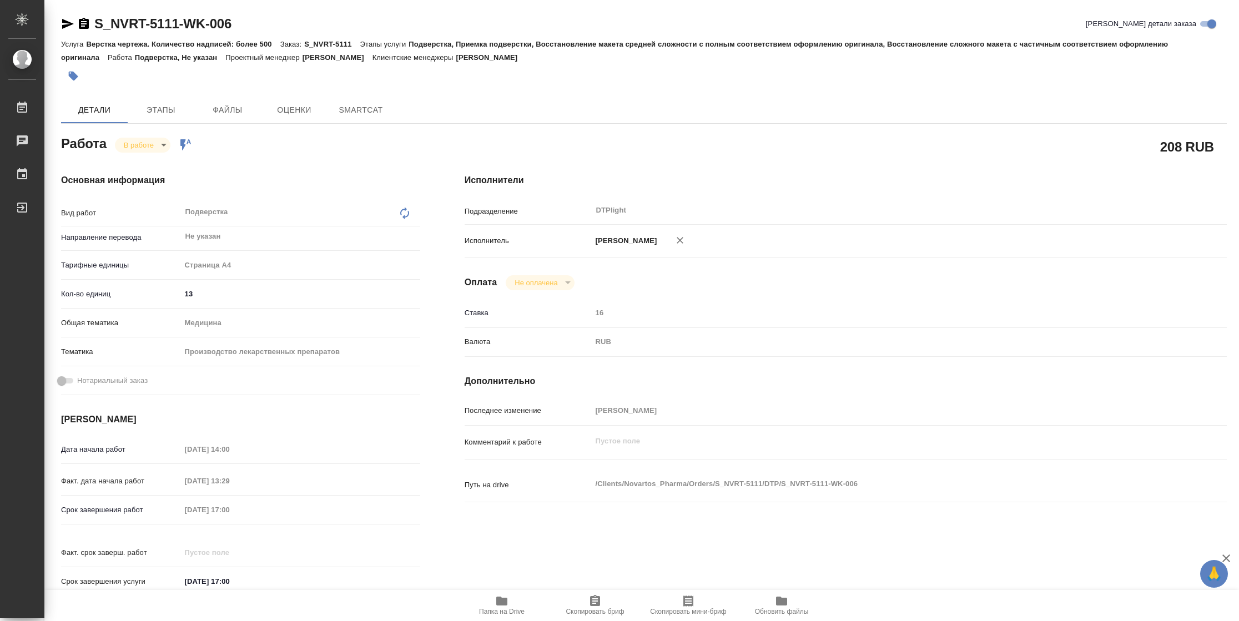
type textarea "x"
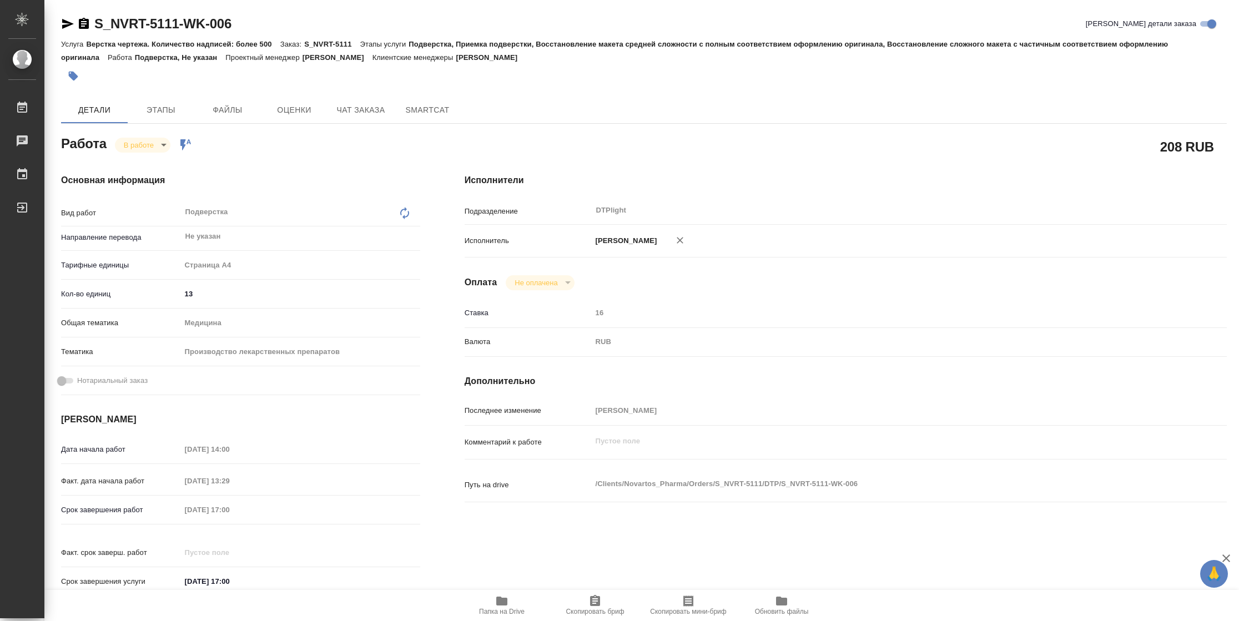
type textarea "x"
